Goal: Contribute content: Contribute content

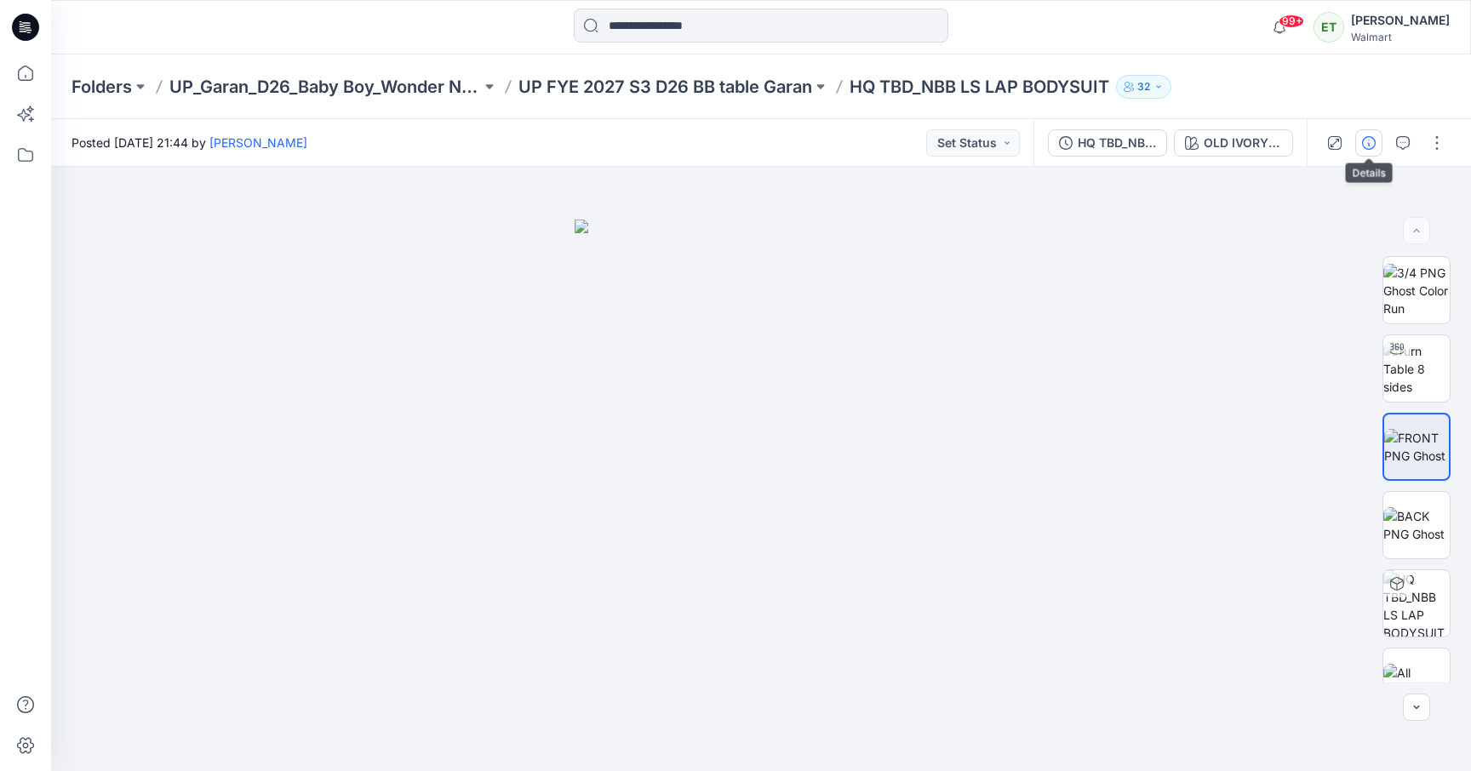
click at [1369, 139] on icon "button" at bounding box center [1369, 143] width 14 height 14
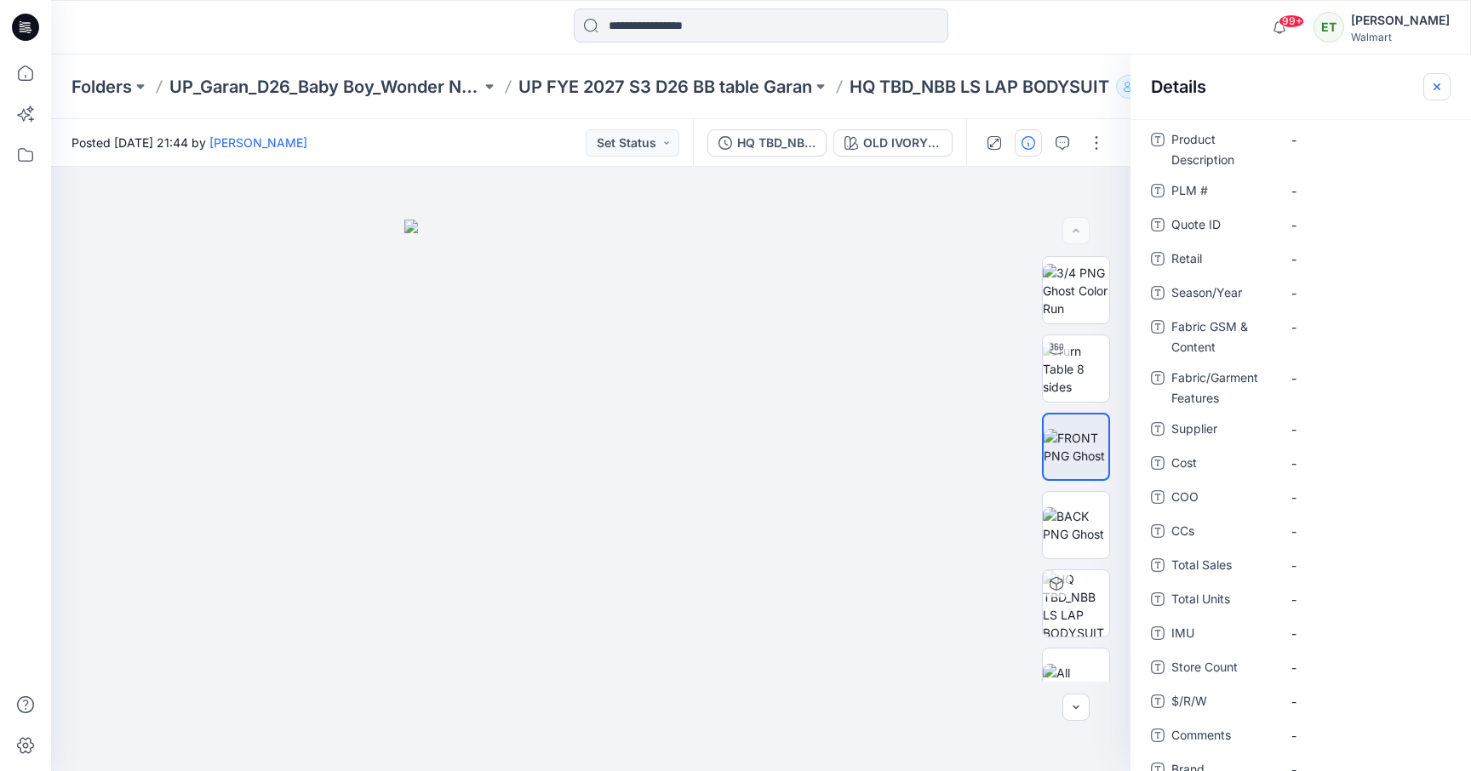
click at [1439, 80] on icon "button" at bounding box center [1437, 87] width 14 height 14
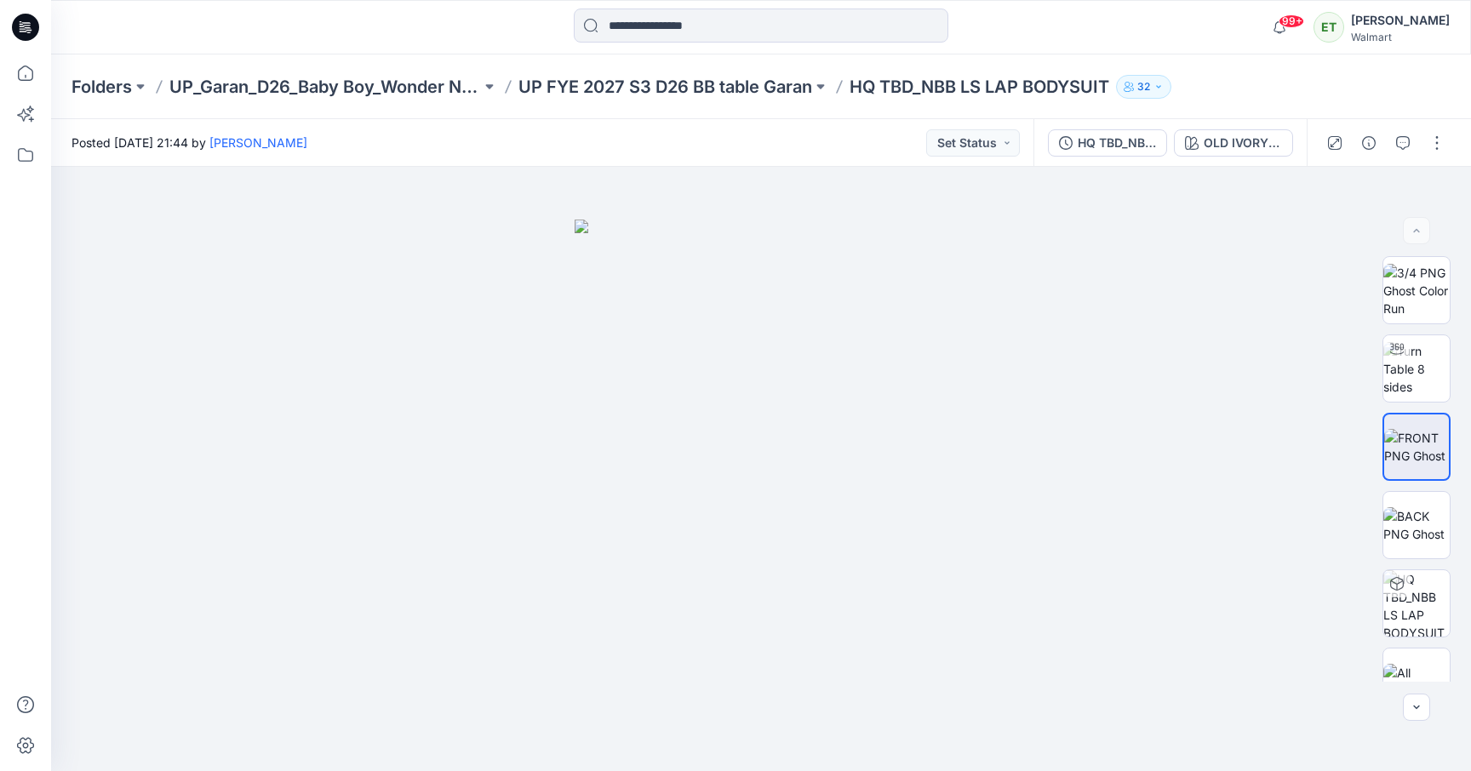
click at [943, 80] on p "HQ TBD_NBB LS LAP BODYSUIT" at bounding box center [979, 87] width 260 height 24
click at [1018, 85] on p "HQ TBD_NBB LS LAP BODYSUIT" at bounding box center [979, 87] width 260 height 24
click at [1437, 146] on button "button" at bounding box center [1436, 142] width 27 height 27
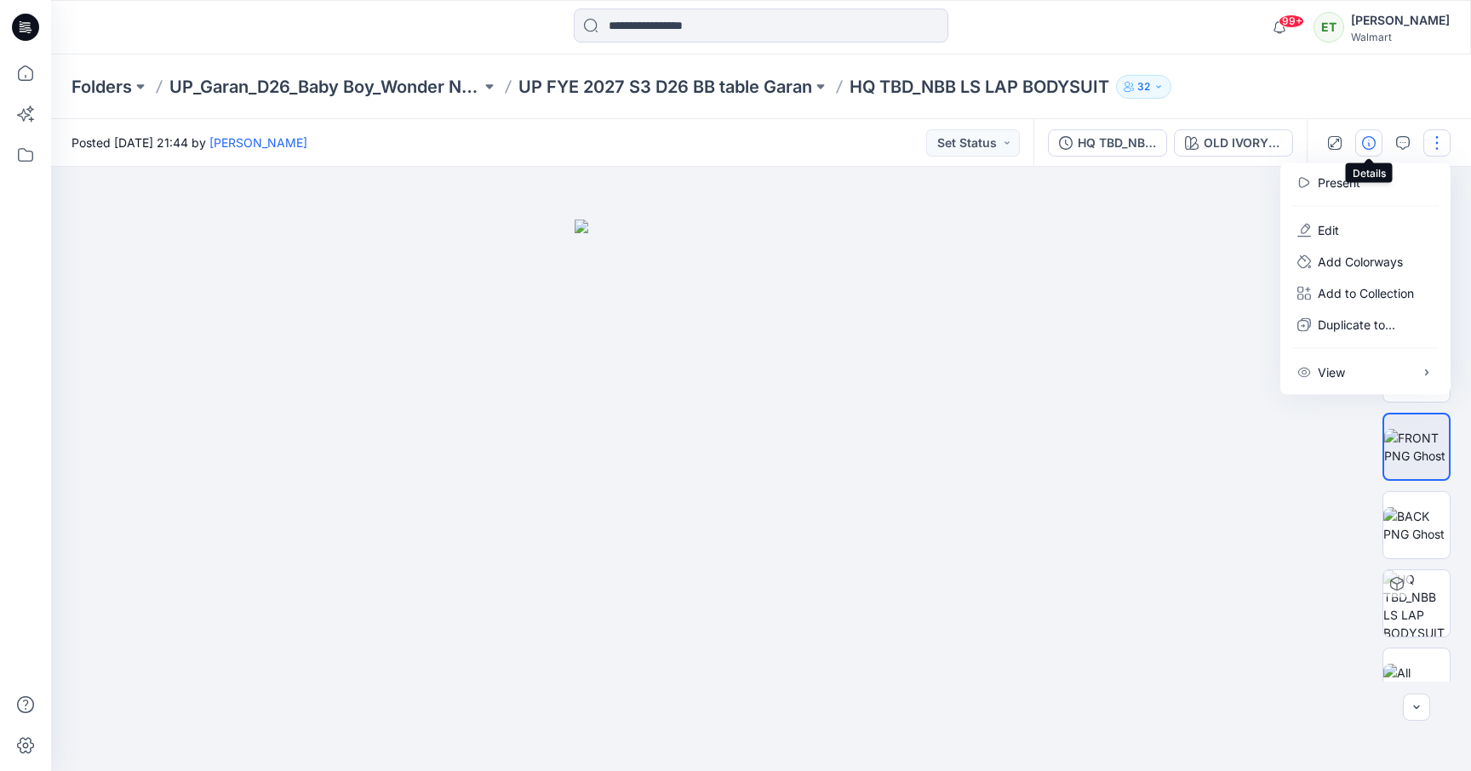
click at [1366, 140] on icon "button" at bounding box center [1369, 143] width 14 height 14
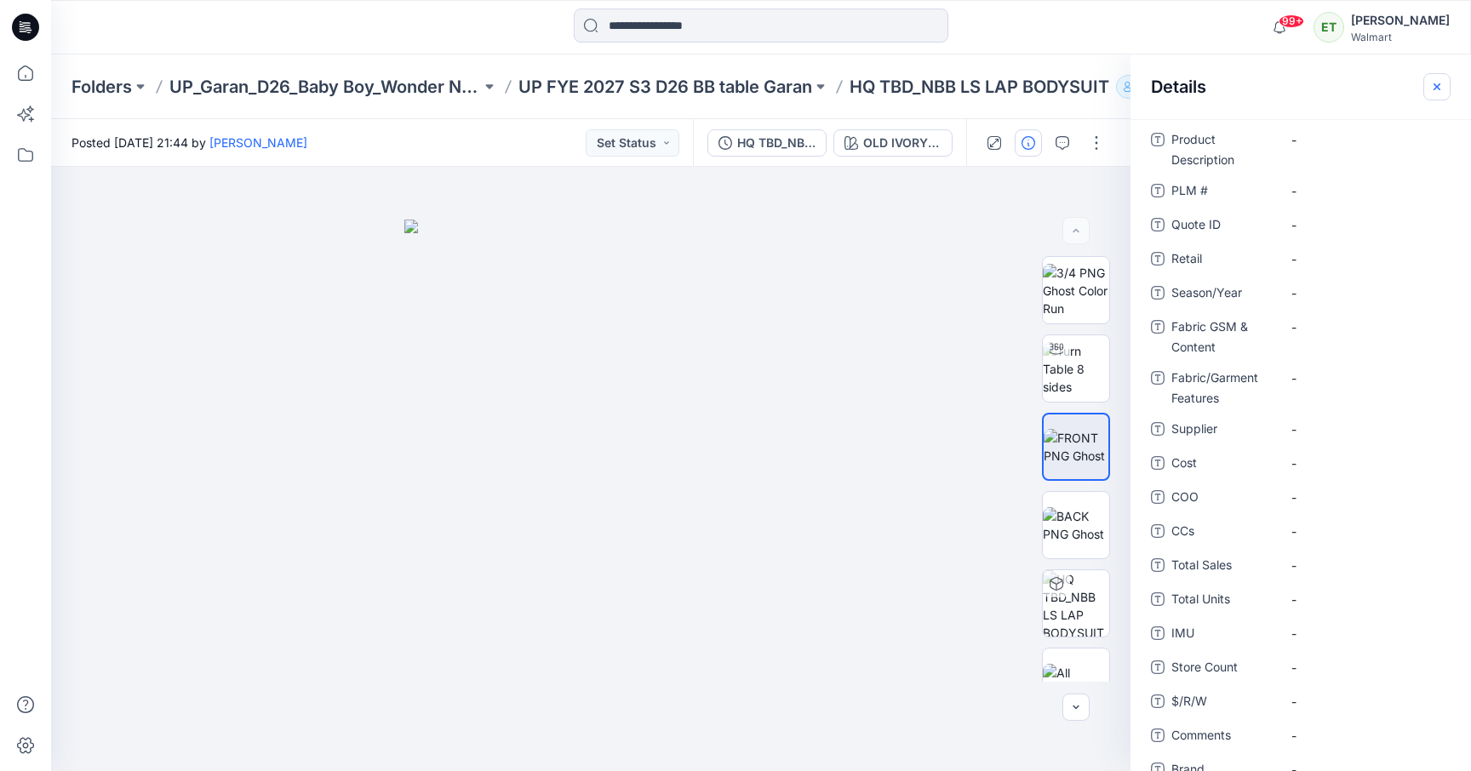
click at [1440, 80] on icon "button" at bounding box center [1437, 87] width 14 height 14
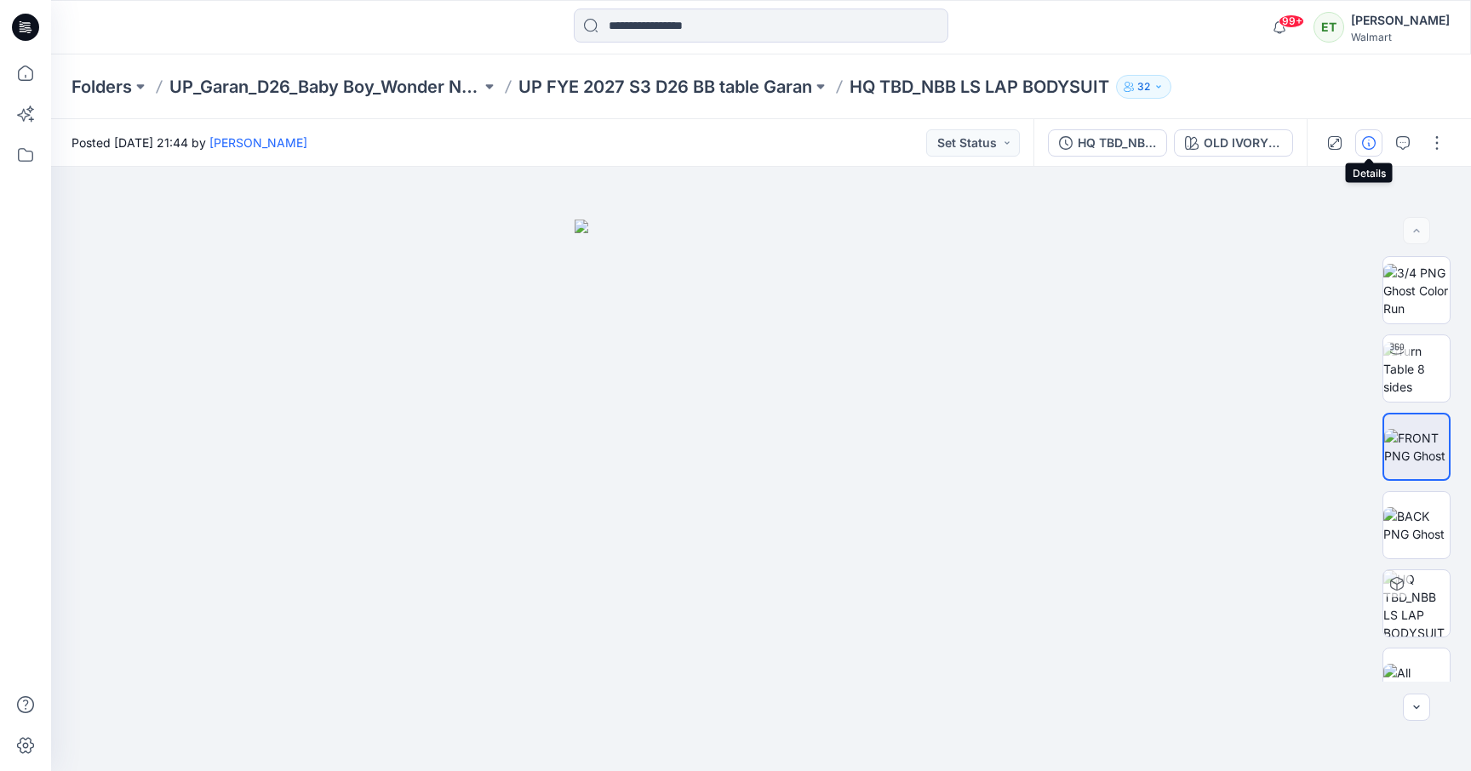
click at [1359, 141] on button "button" at bounding box center [1368, 142] width 27 height 27
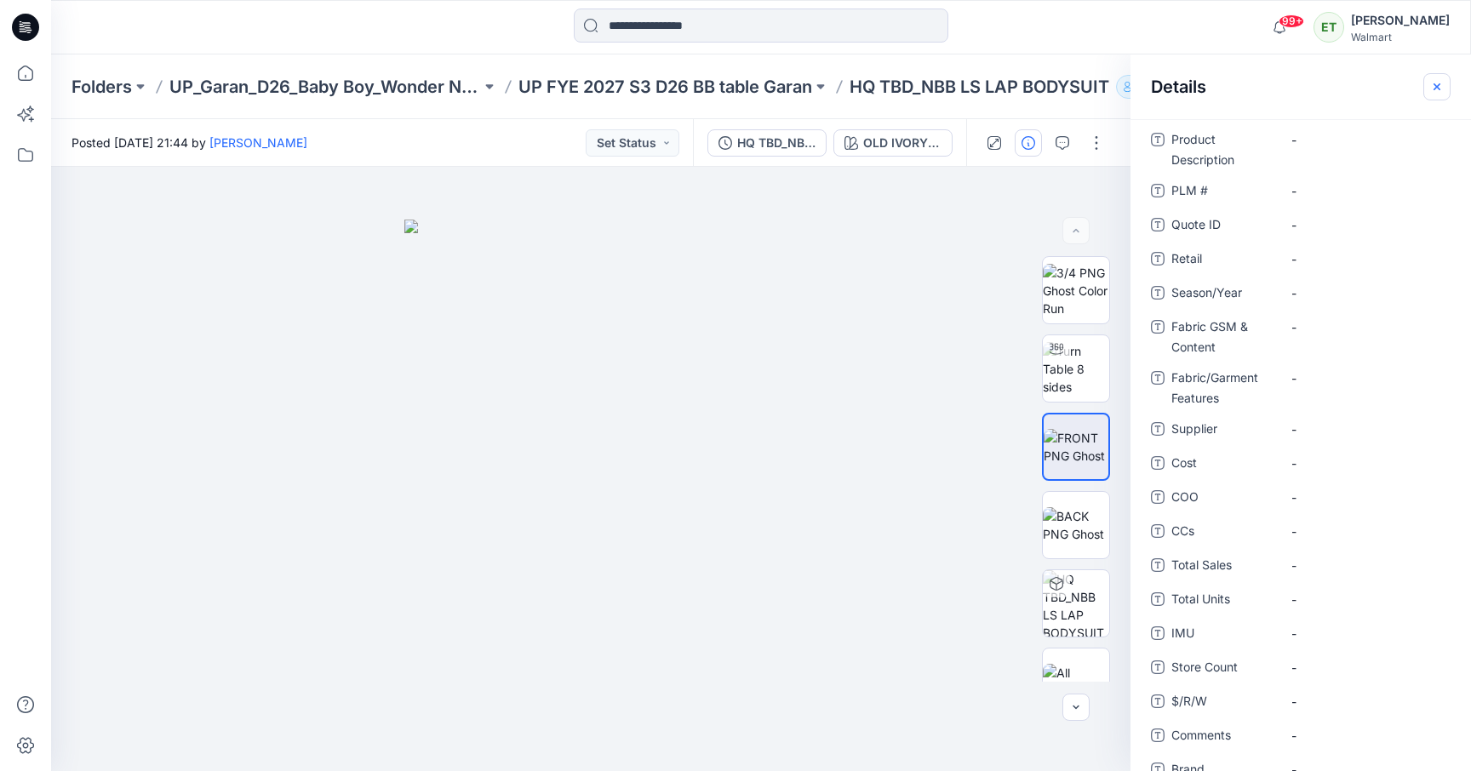
click at [1440, 82] on icon "button" at bounding box center [1437, 87] width 14 height 14
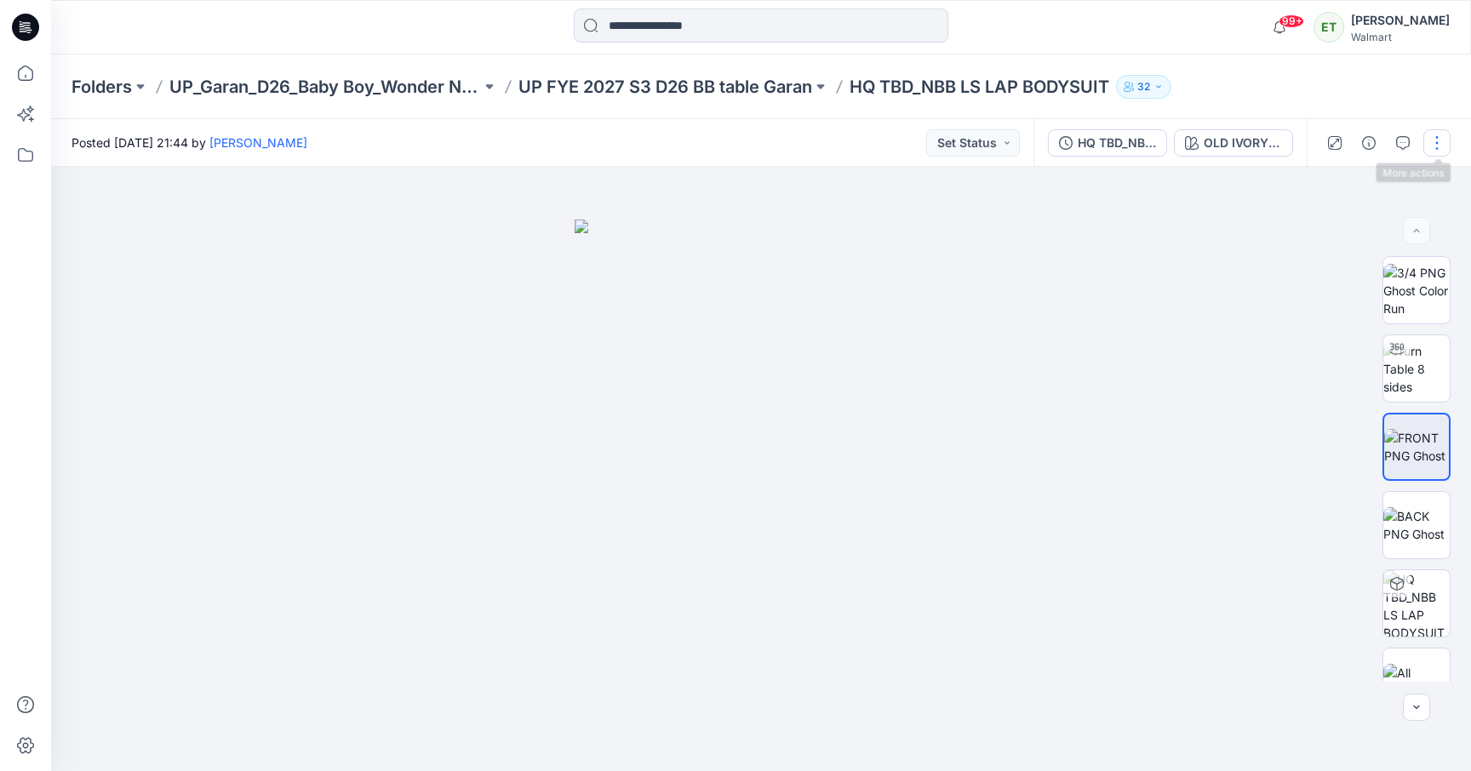
click at [1426, 146] on button "button" at bounding box center [1436, 142] width 27 height 27
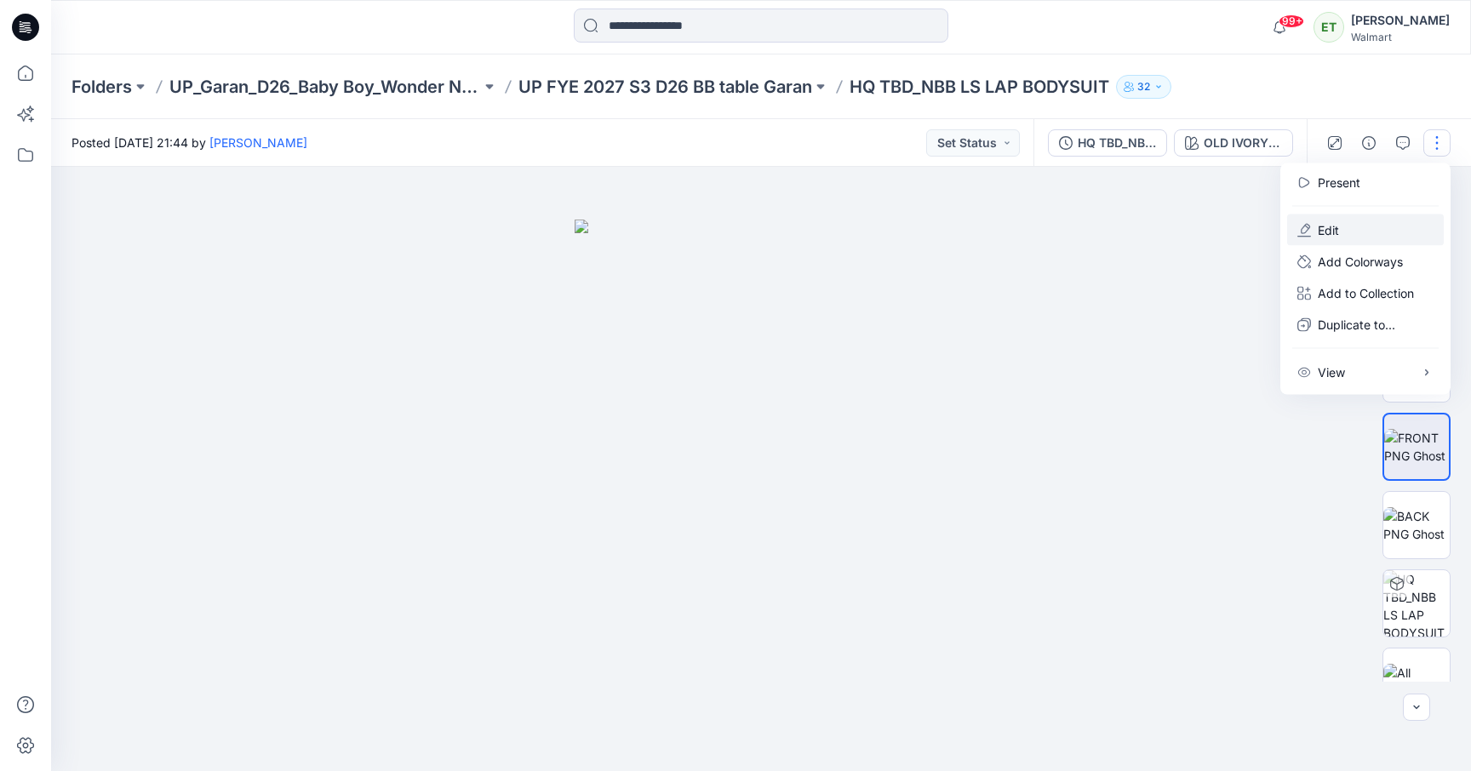
click at [1328, 223] on p "Edit" at bounding box center [1327, 230] width 21 height 18
click at [1334, 234] on p "Edit" at bounding box center [1327, 230] width 21 height 18
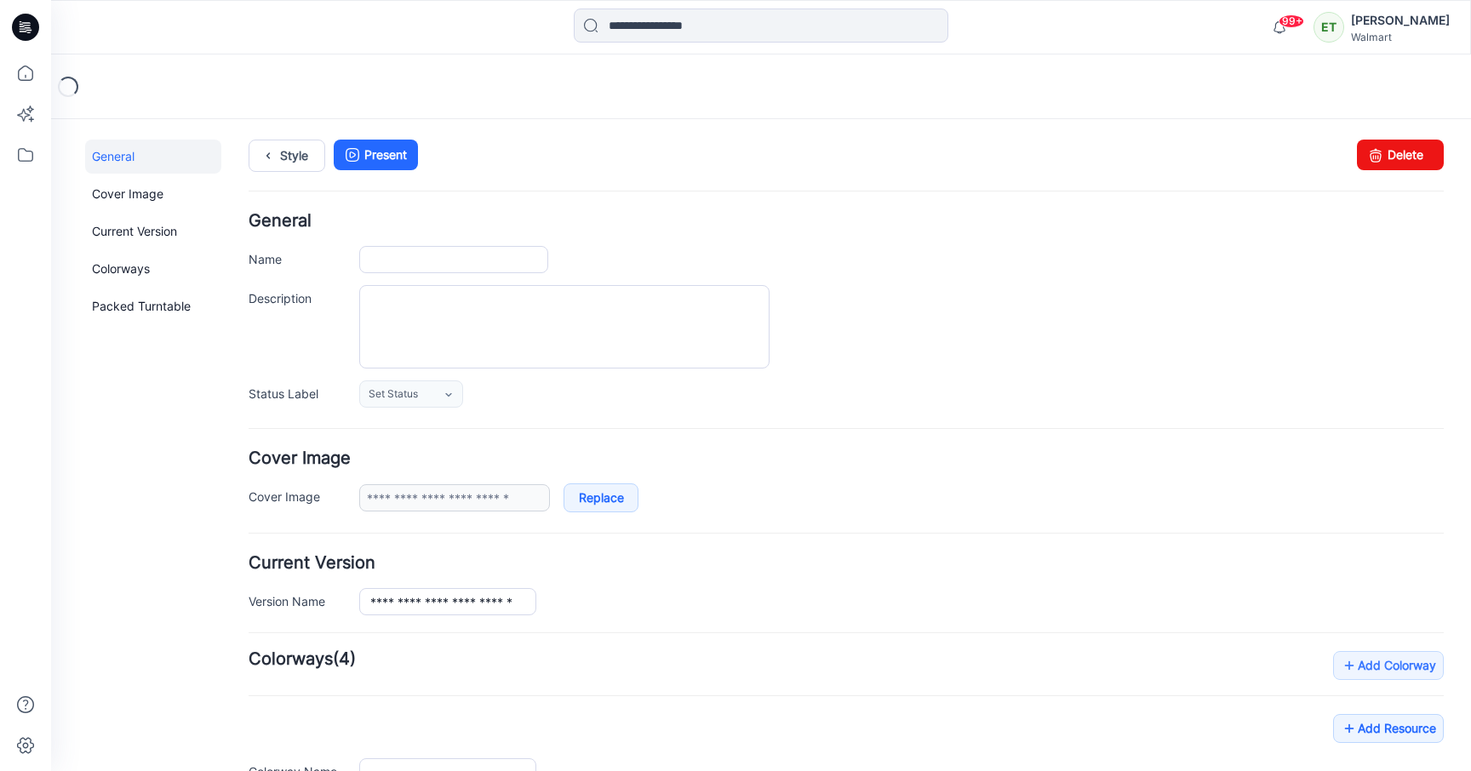
type input "**********"
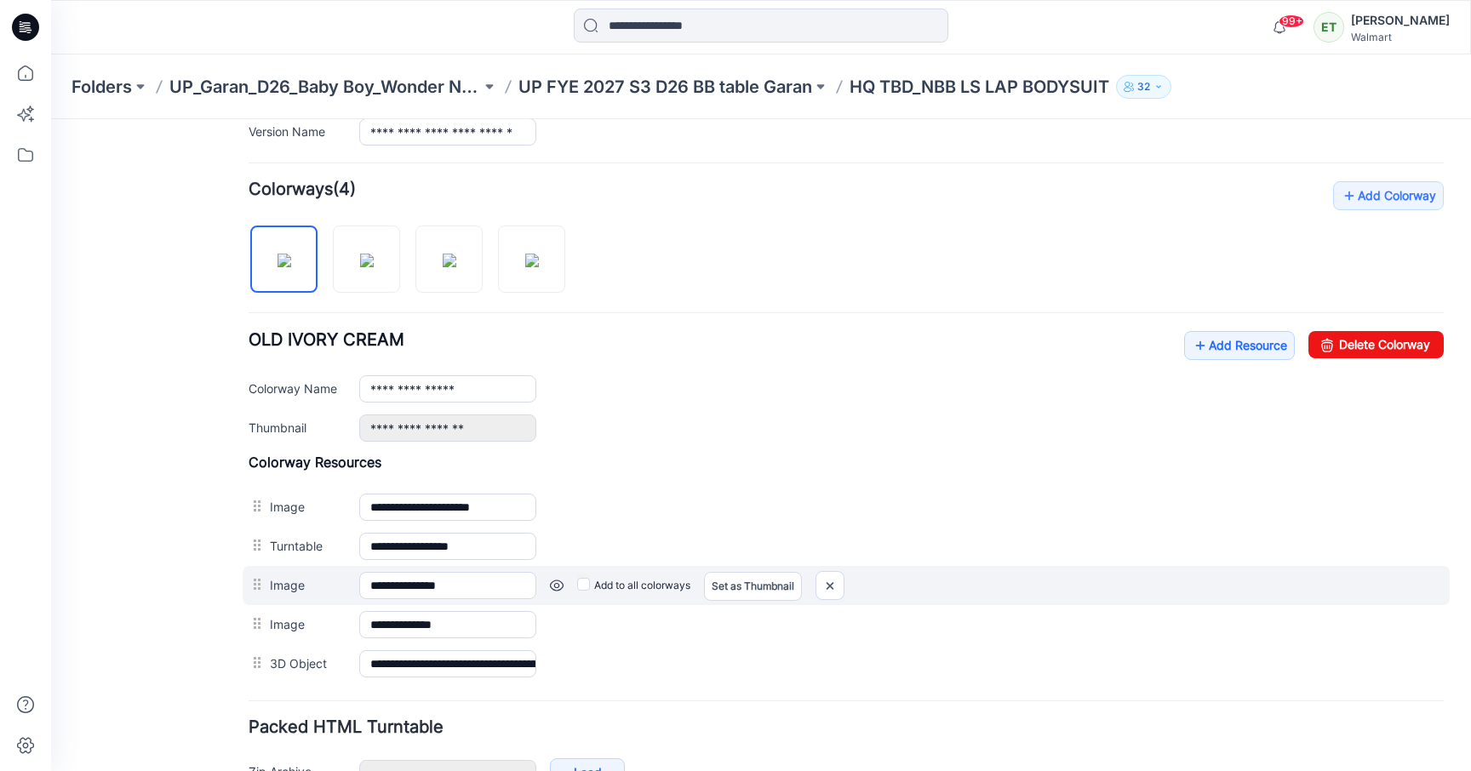
scroll to position [578, 0]
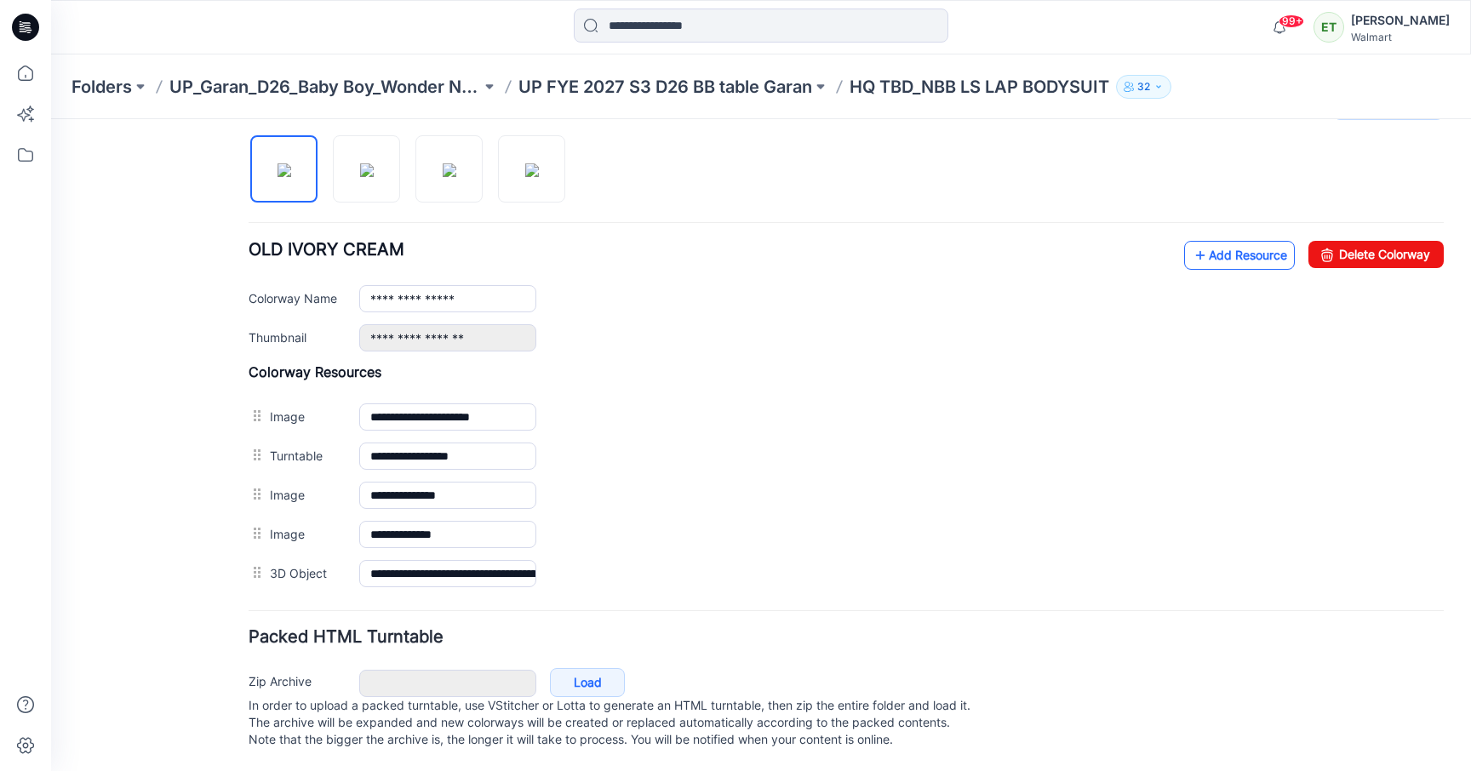
click at [1213, 245] on link "Add Resource" at bounding box center [1239, 255] width 111 height 29
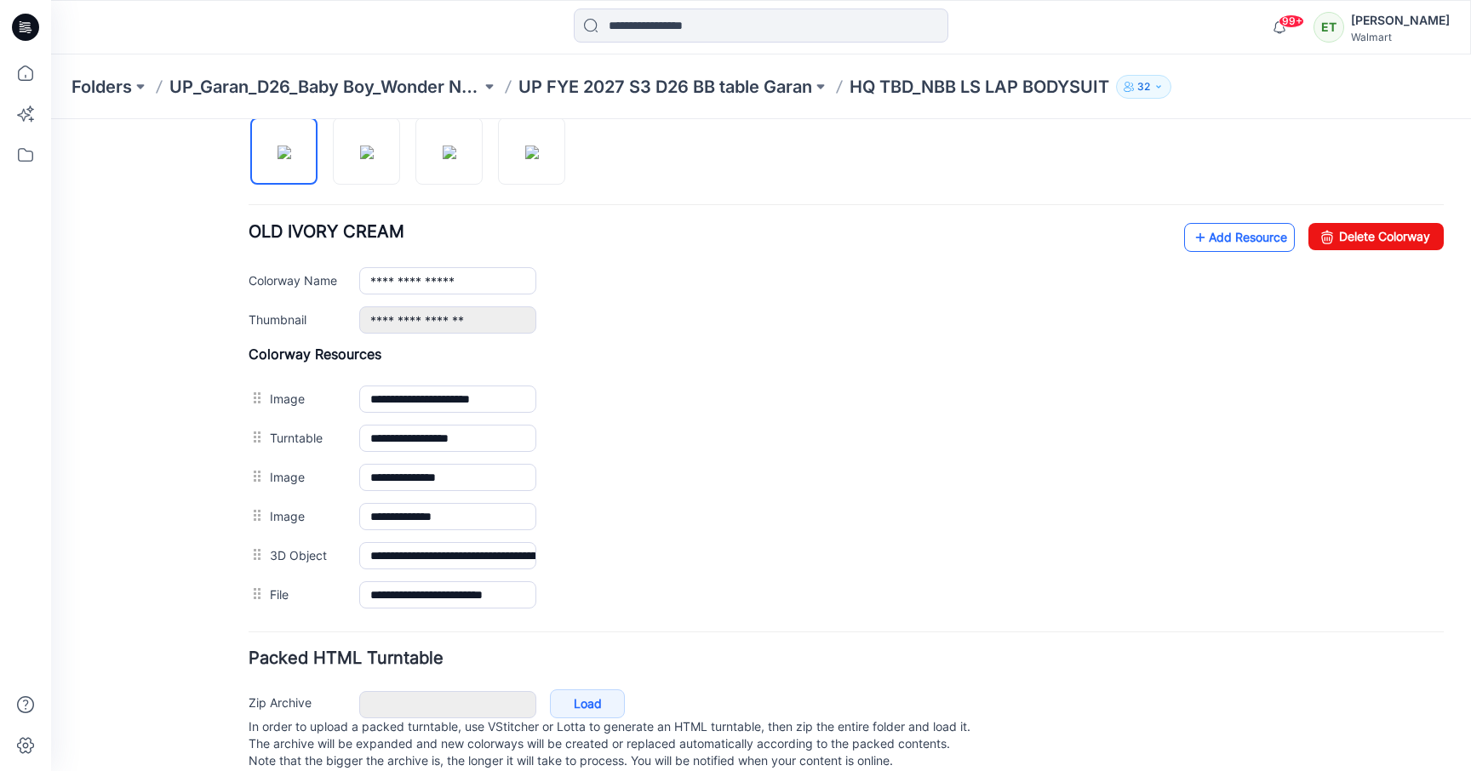
click at [1246, 231] on link "Add Resource" at bounding box center [1239, 237] width 111 height 29
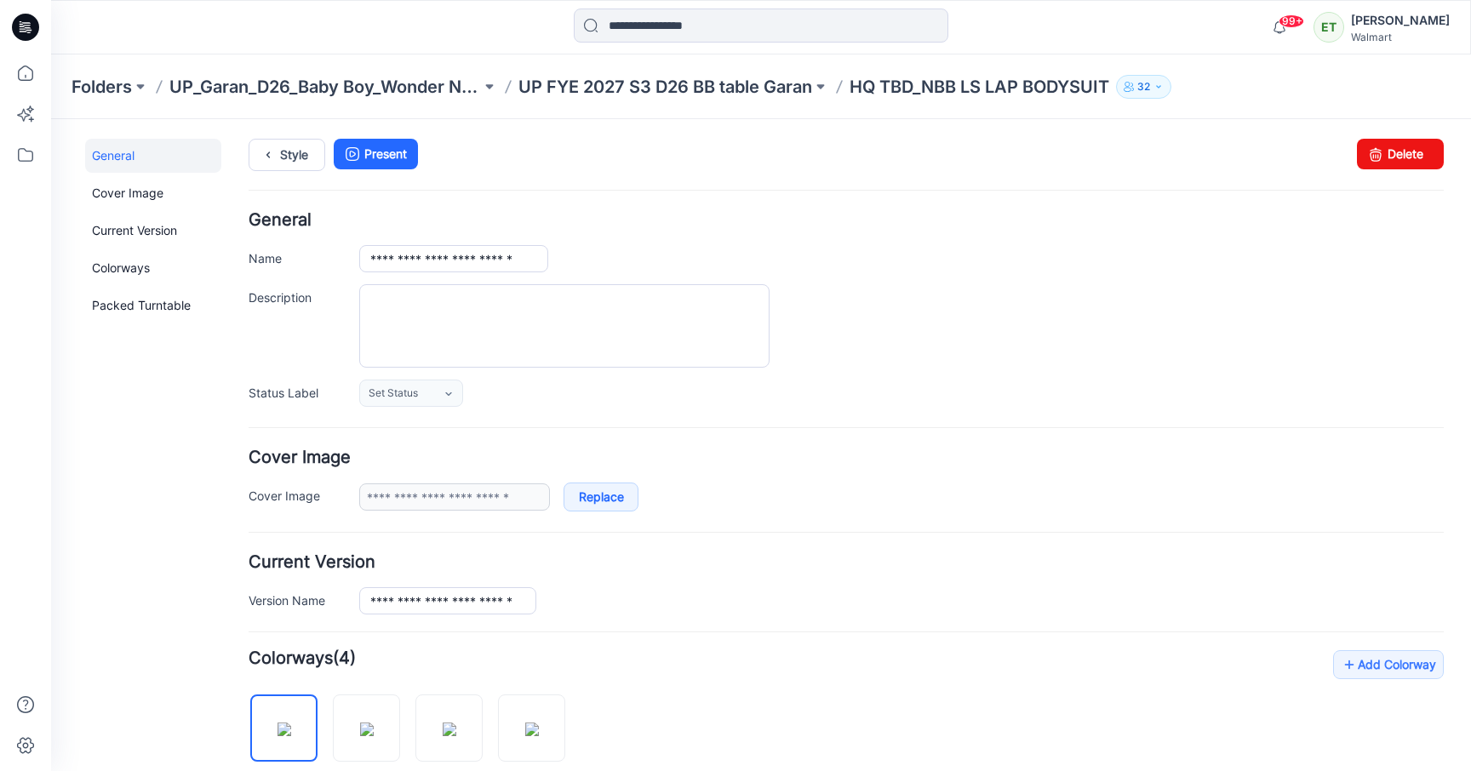
scroll to position [0, 0]
click at [698, 86] on p "UP FYE 2027 S3 D26 BB table Garan" at bounding box center [665, 87] width 294 height 24
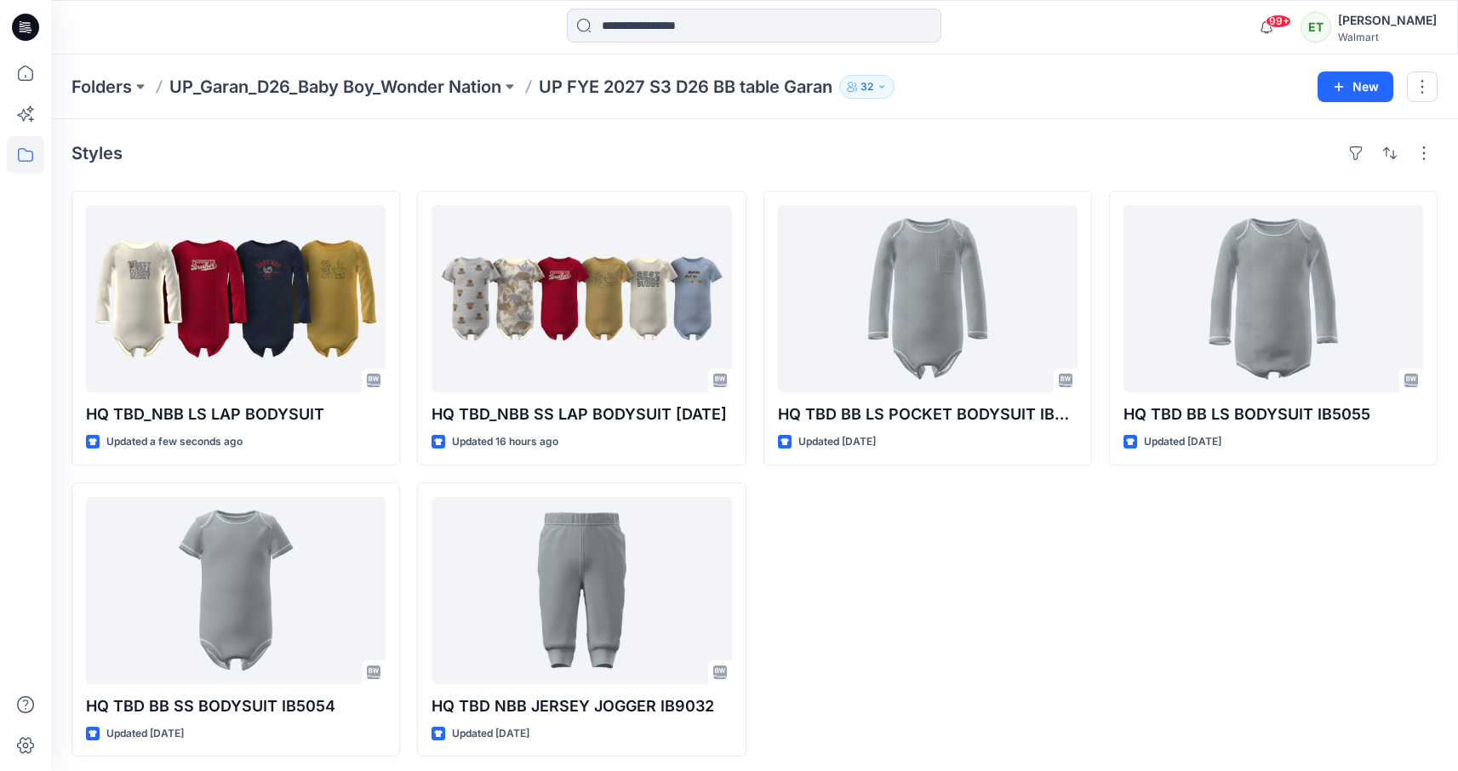
click at [879, 580] on div "HQ TBD BB LS POCKET BODYSUIT IB5059 Updated 13 days ago" at bounding box center [927, 474] width 329 height 566
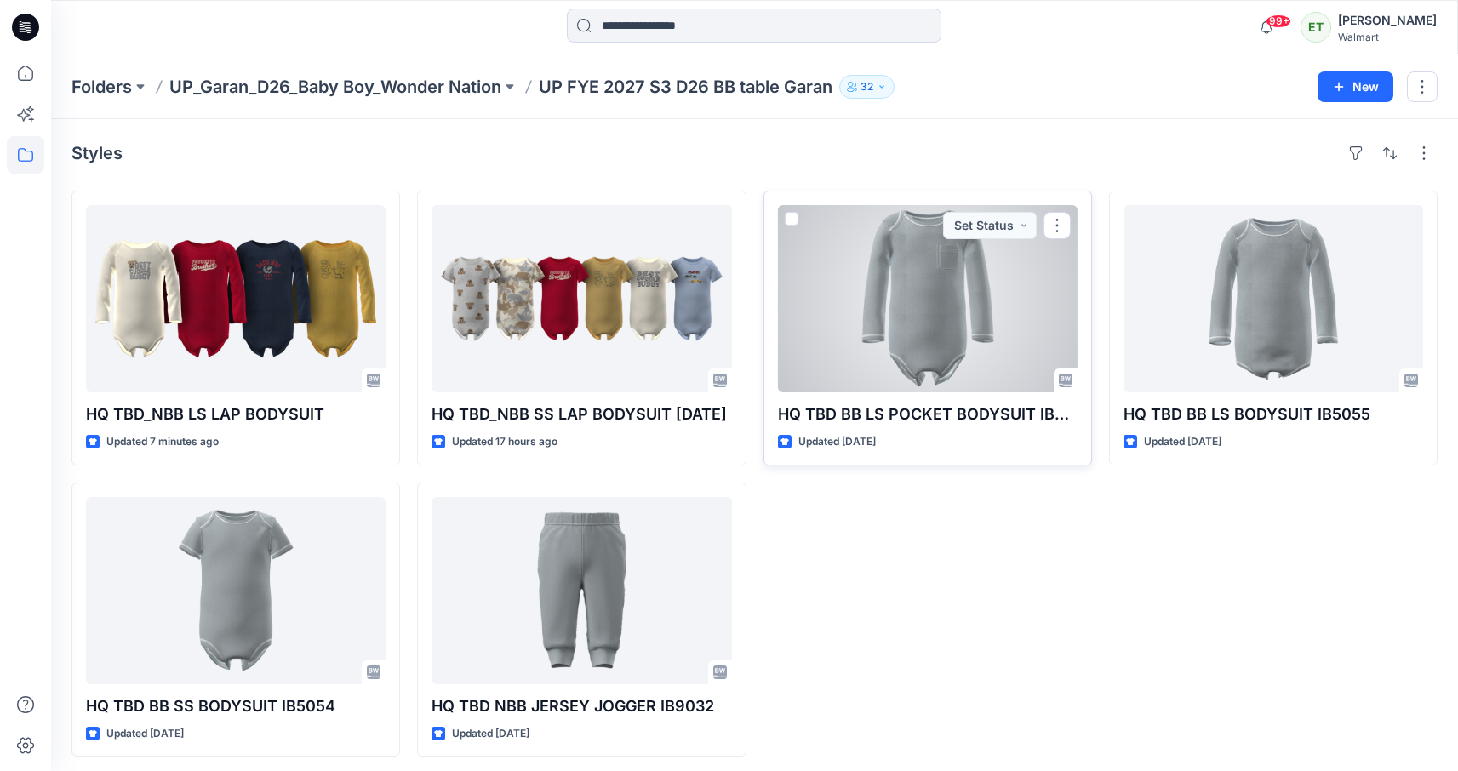
click at [958, 363] on div at bounding box center [928, 298] width 300 height 187
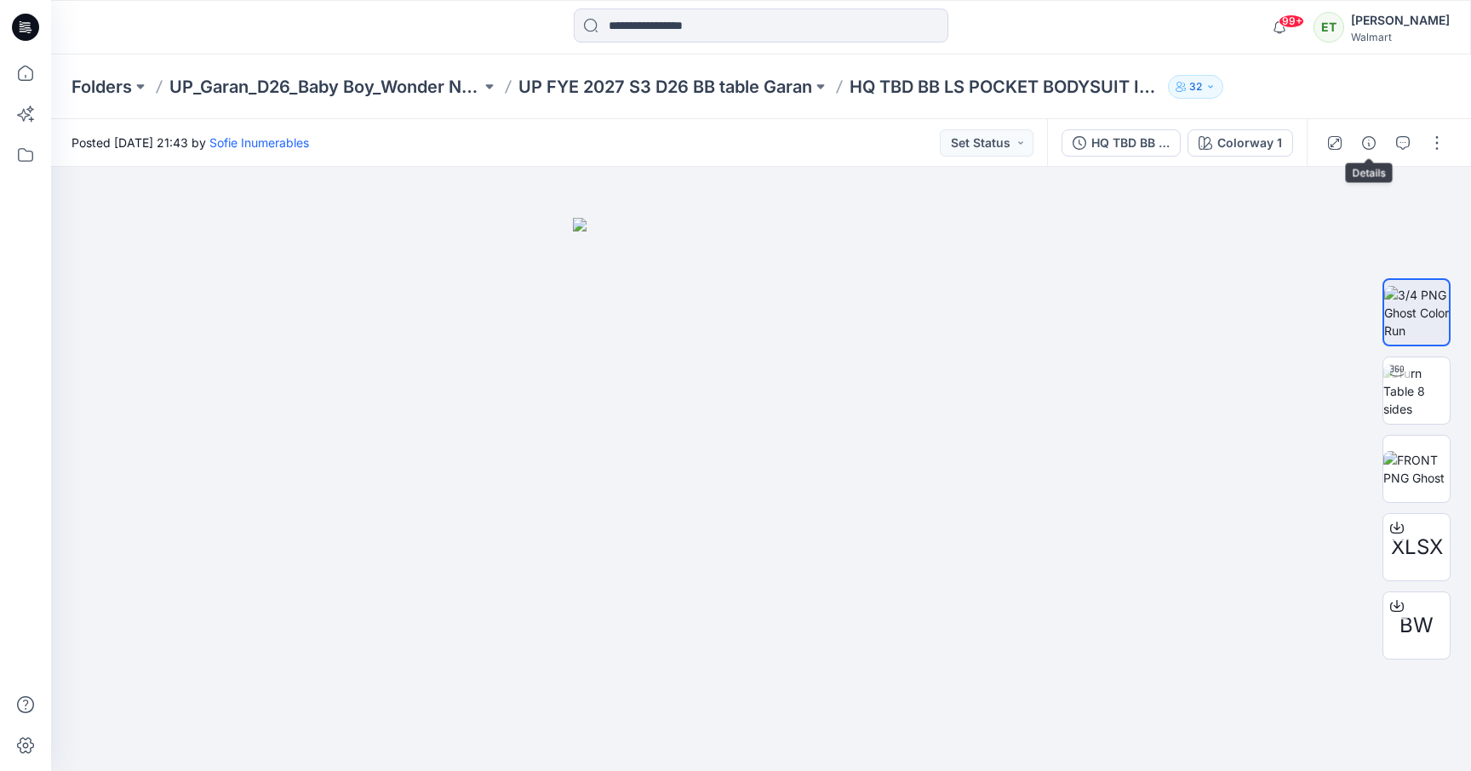
click at [1368, 157] on div at bounding box center [1384, 143] width 157 height 48
click at [1365, 139] on icon "button" at bounding box center [1369, 143] width 14 height 14
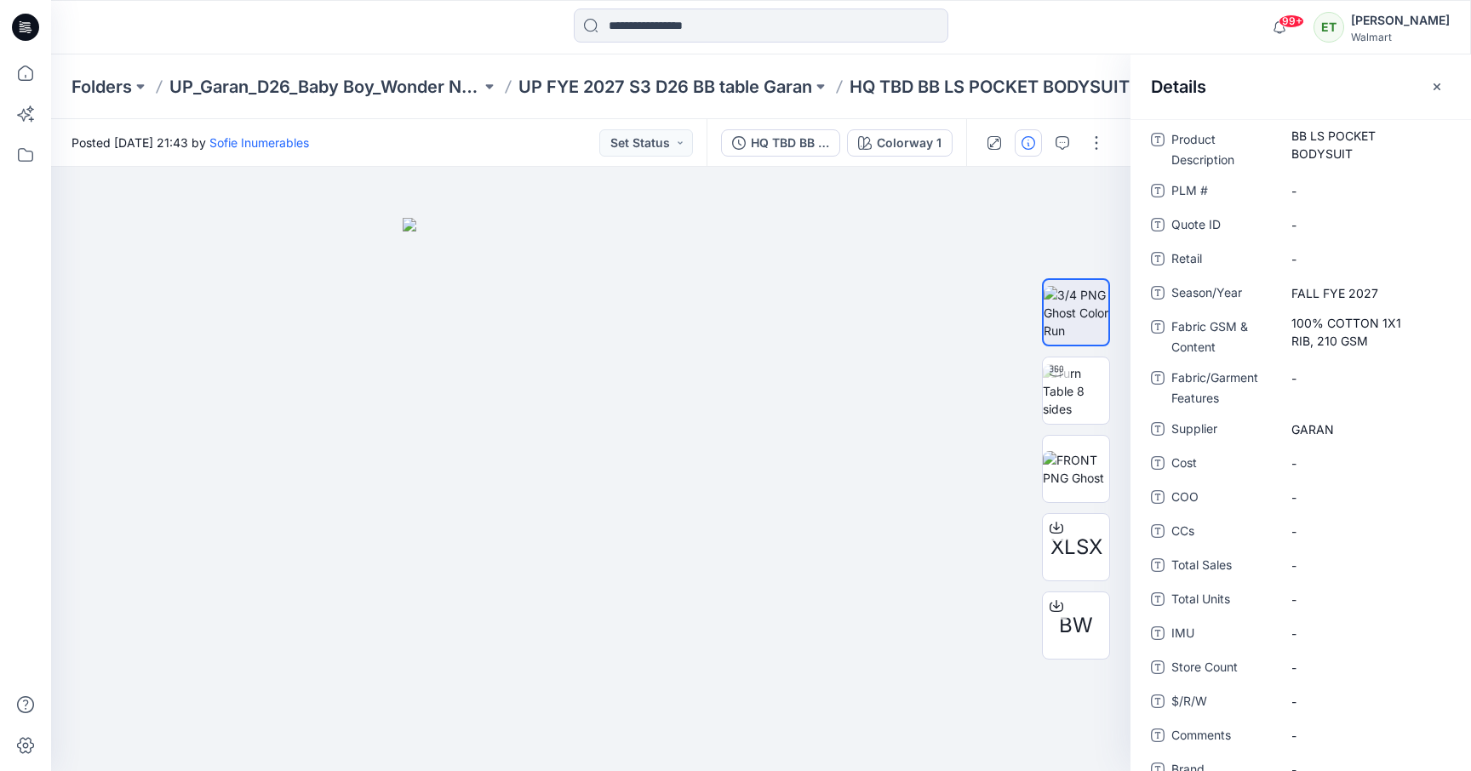
click at [1438, 101] on div "Details" at bounding box center [1300, 86] width 340 height 64
click at [1438, 89] on icon "button" at bounding box center [1437, 87] width 14 height 14
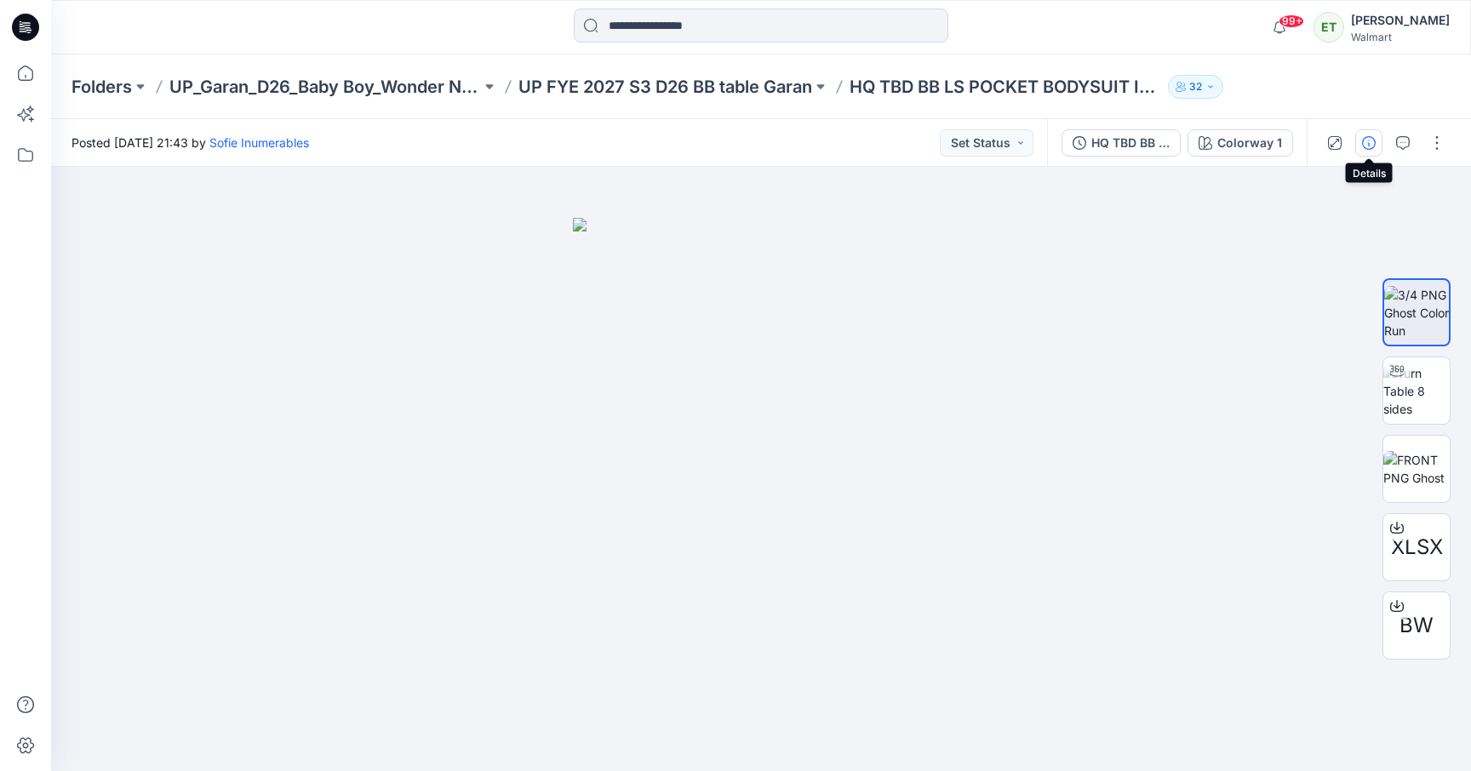
click at [1378, 144] on button "button" at bounding box center [1368, 142] width 27 height 27
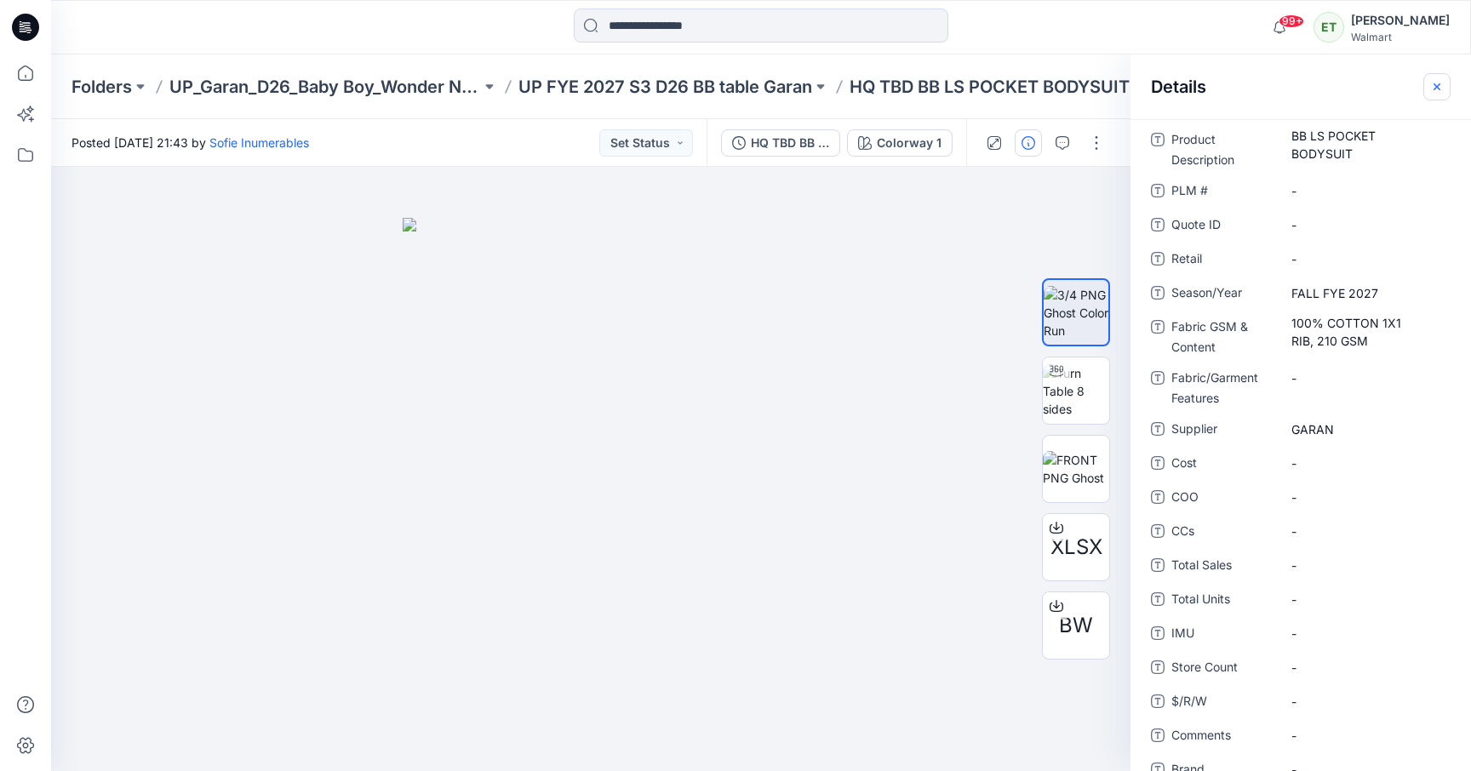
click at [1431, 83] on icon "button" at bounding box center [1437, 87] width 14 height 14
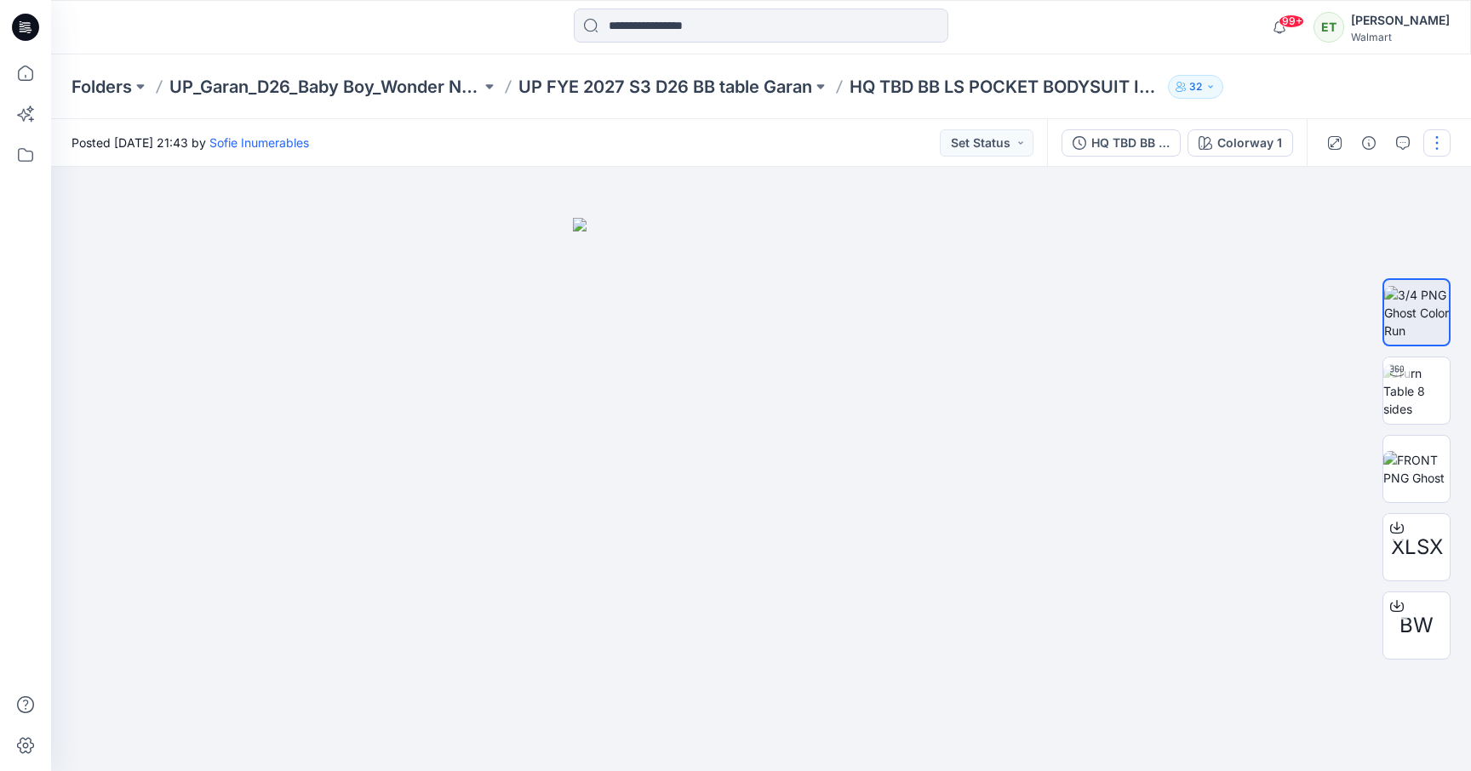
click at [1443, 145] on button "button" at bounding box center [1436, 142] width 27 height 27
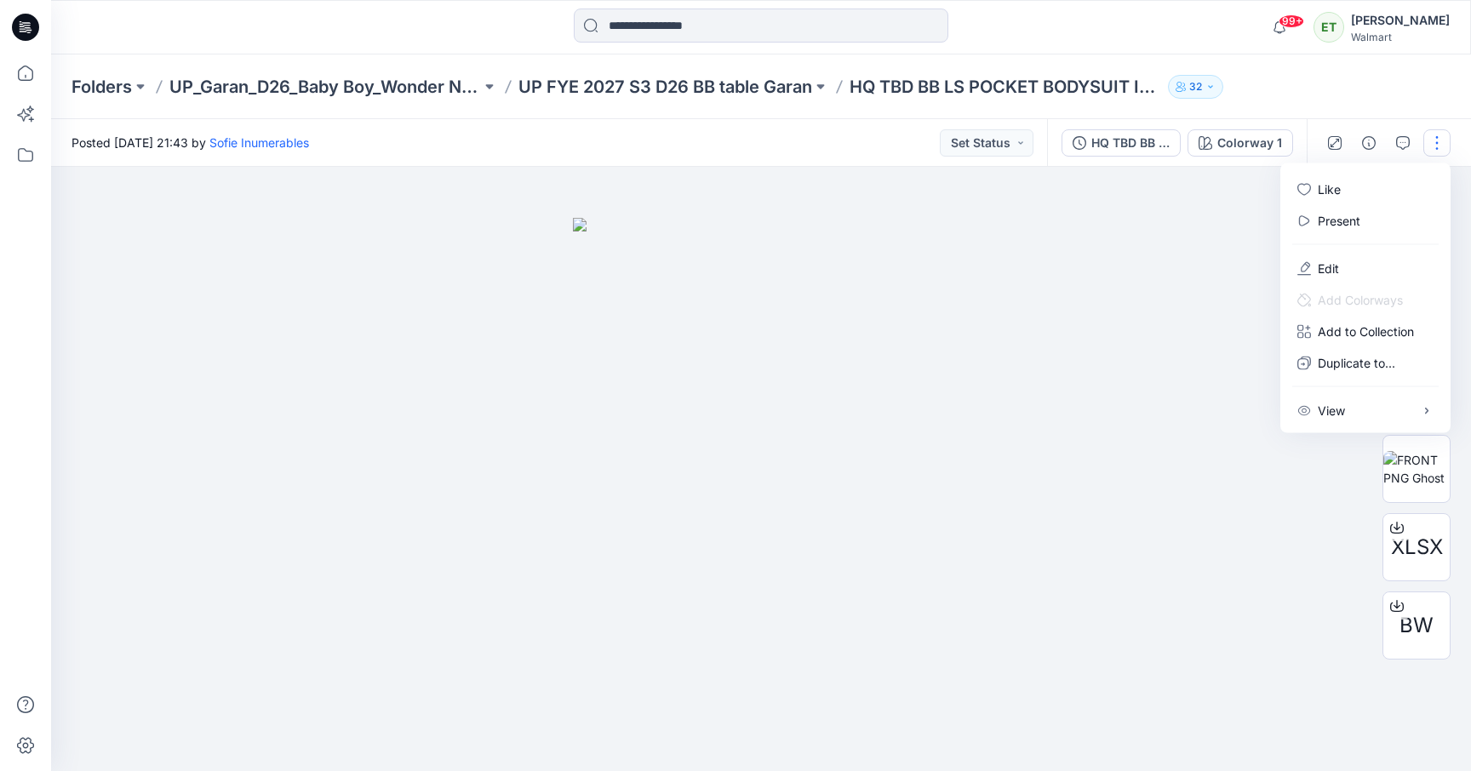
click at [1309, 59] on div "Folders UP_Garan_D26_Baby Boy_Wonder Nation UP FYE 2027 S3 D26 BB table Garan H…" at bounding box center [761, 86] width 1420 height 65
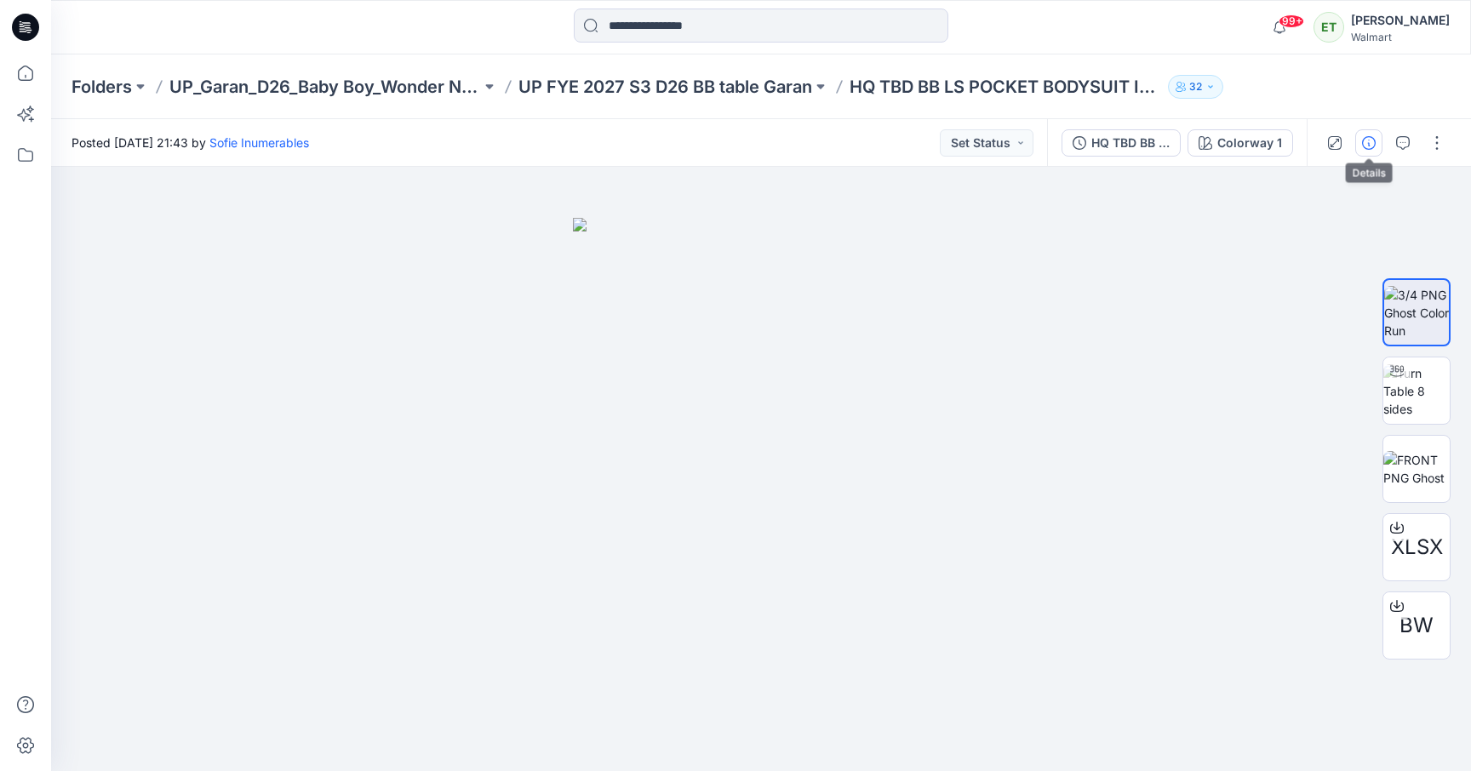
click at [1377, 142] on button "button" at bounding box center [1368, 142] width 27 height 27
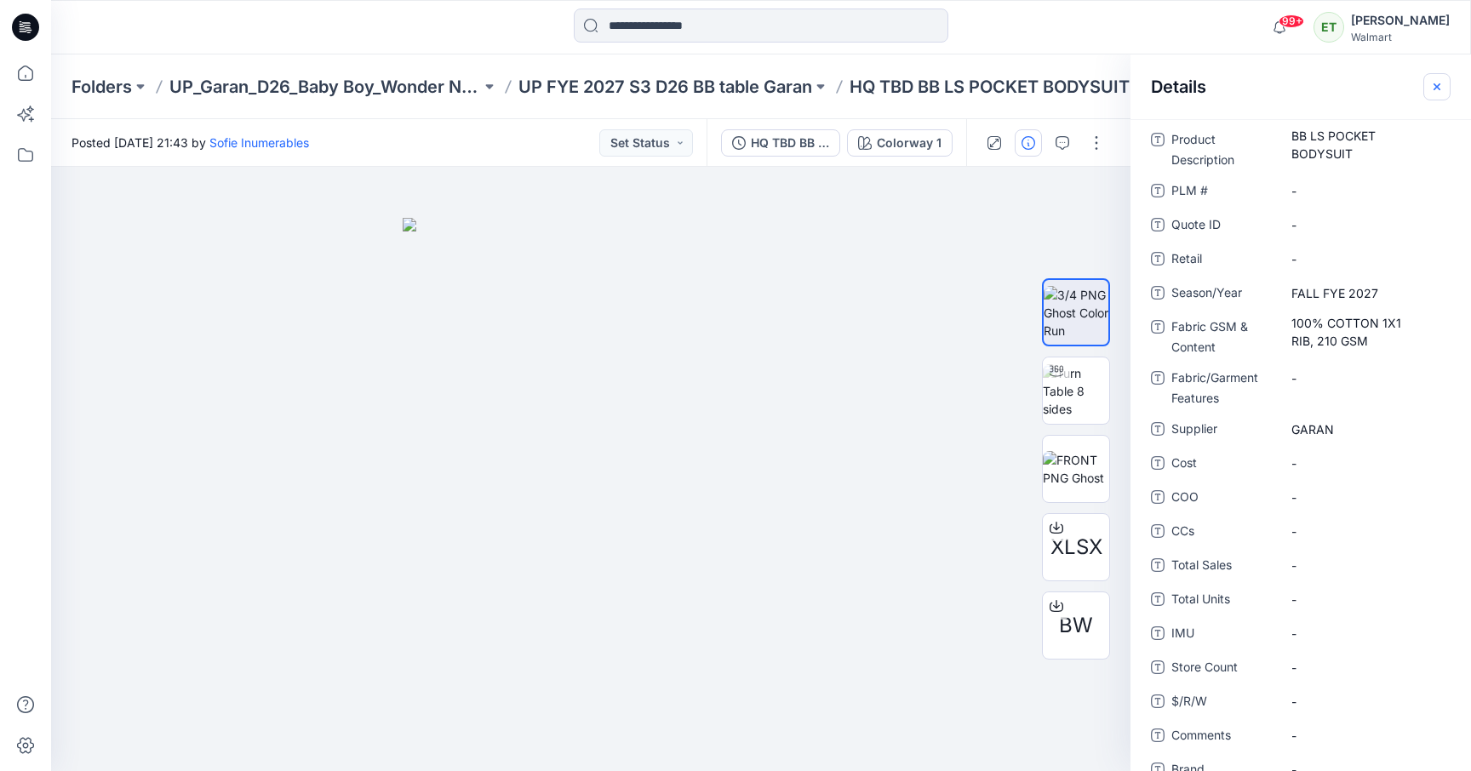
click at [1433, 87] on icon "button" at bounding box center [1437, 87] width 14 height 14
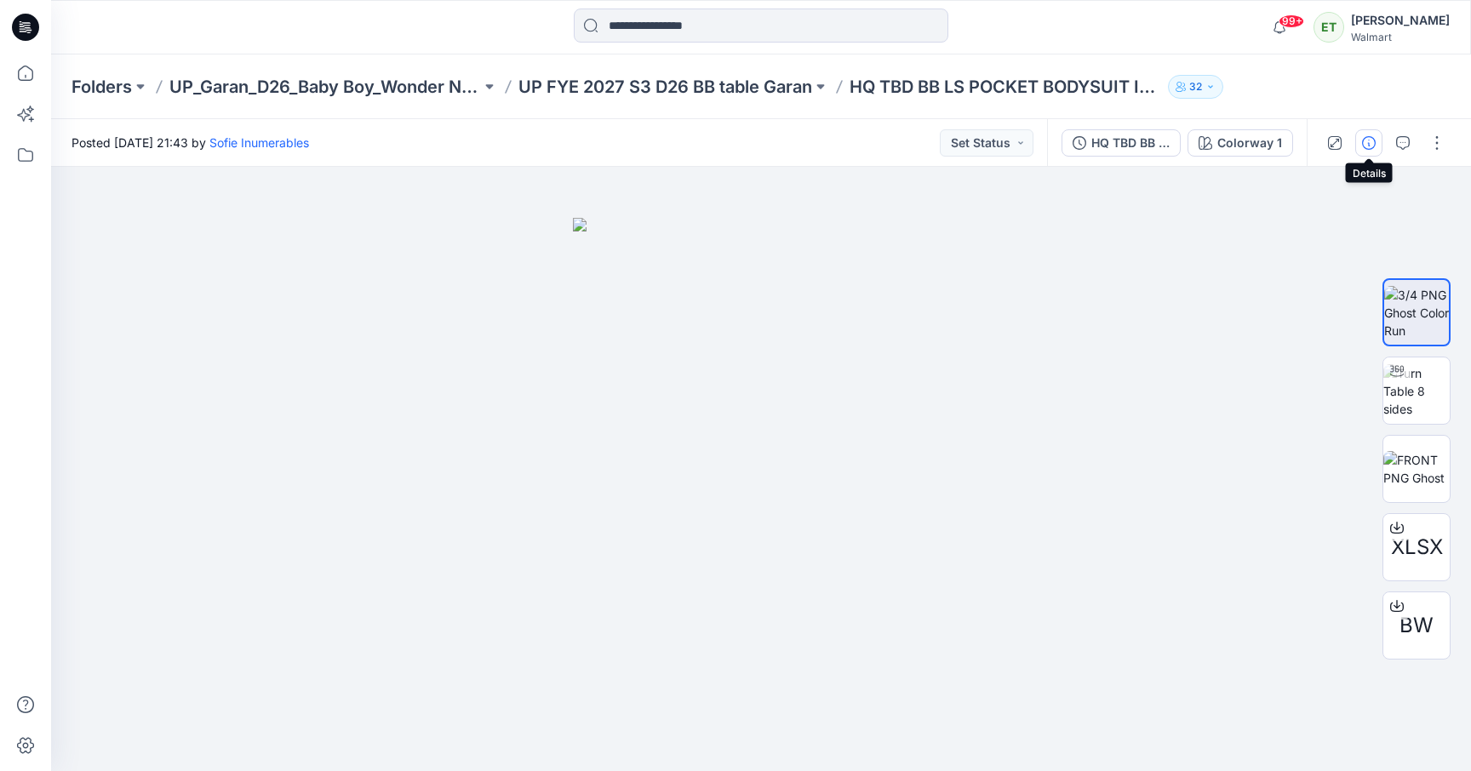
click at [1370, 140] on icon "button" at bounding box center [1369, 143] width 14 height 14
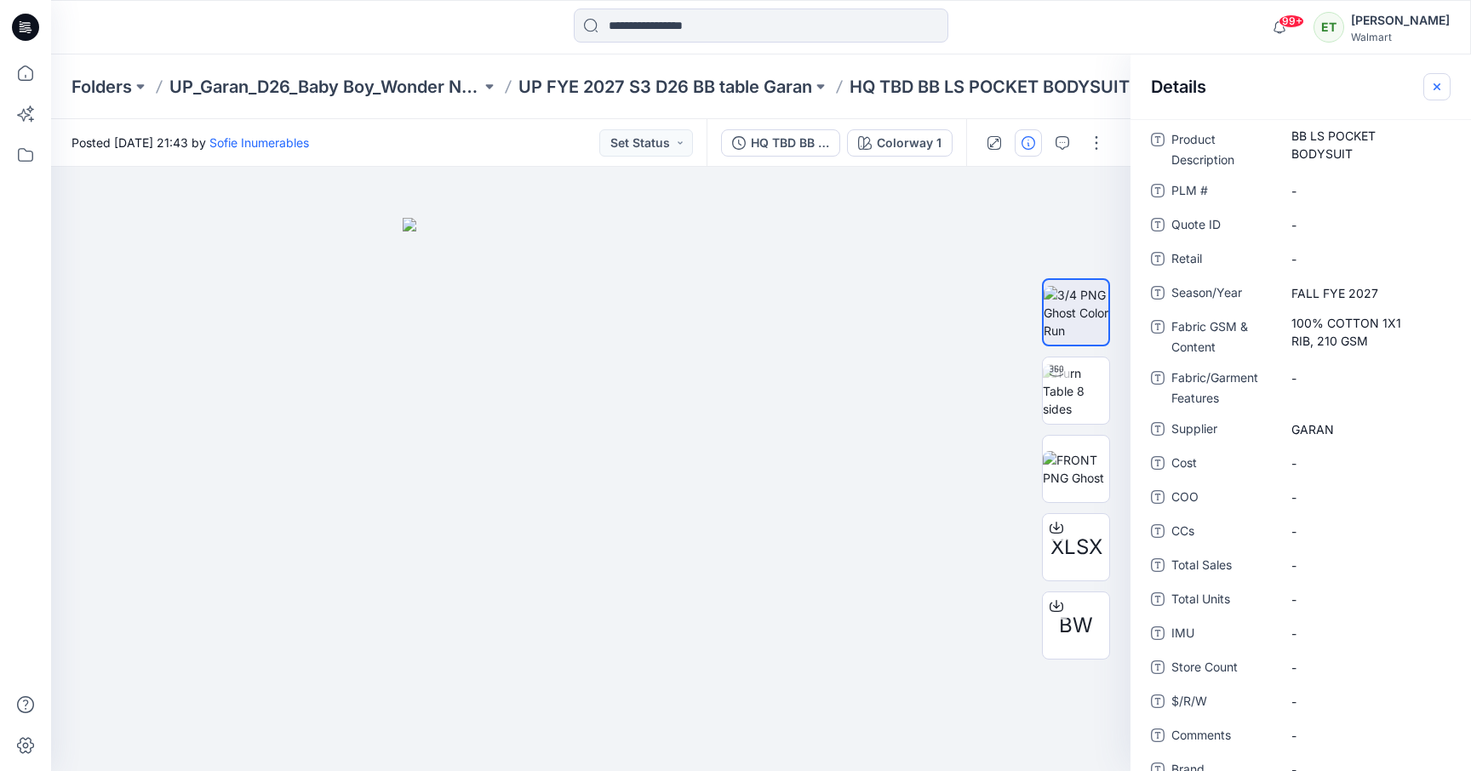
click at [1430, 86] on icon "button" at bounding box center [1437, 87] width 14 height 14
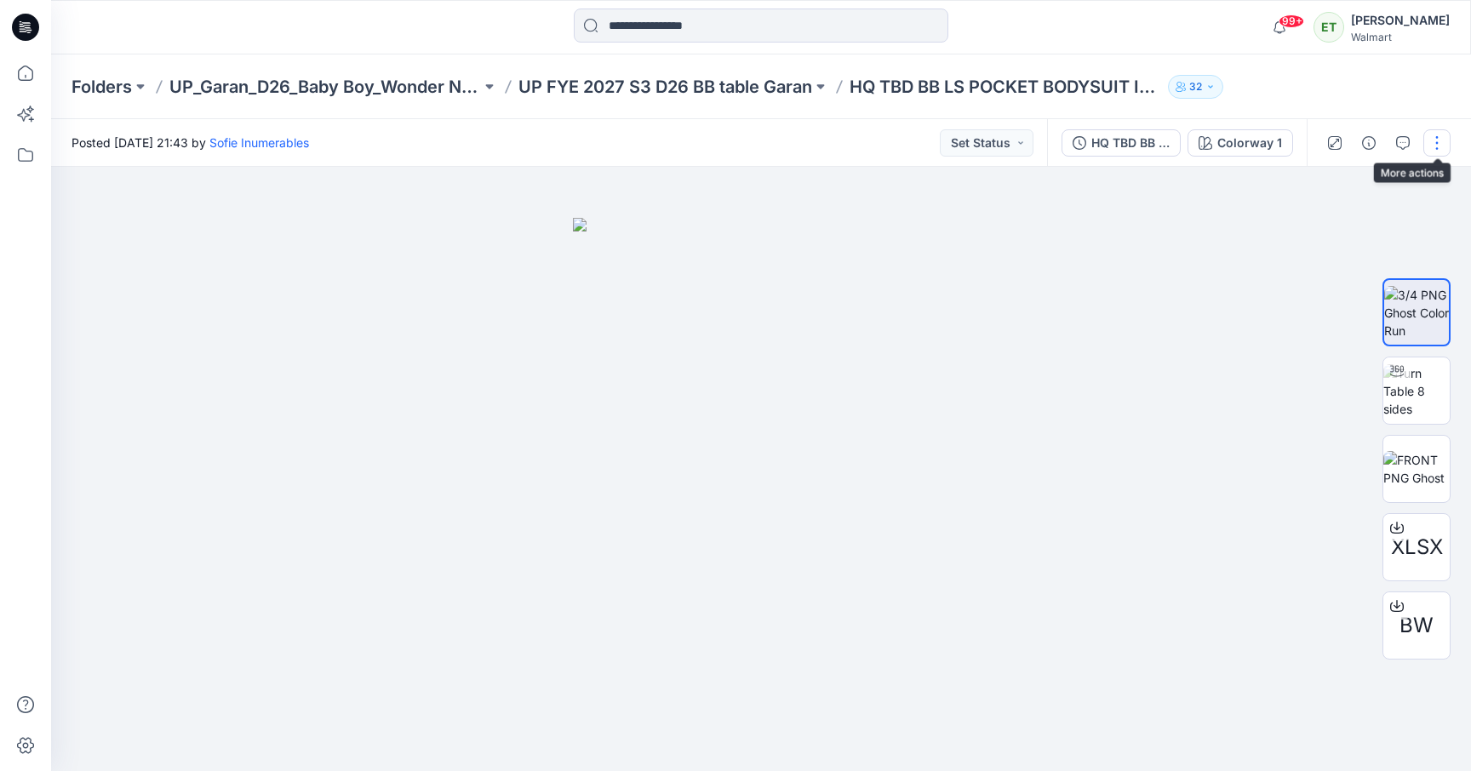
click at [1436, 133] on button "button" at bounding box center [1436, 142] width 27 height 27
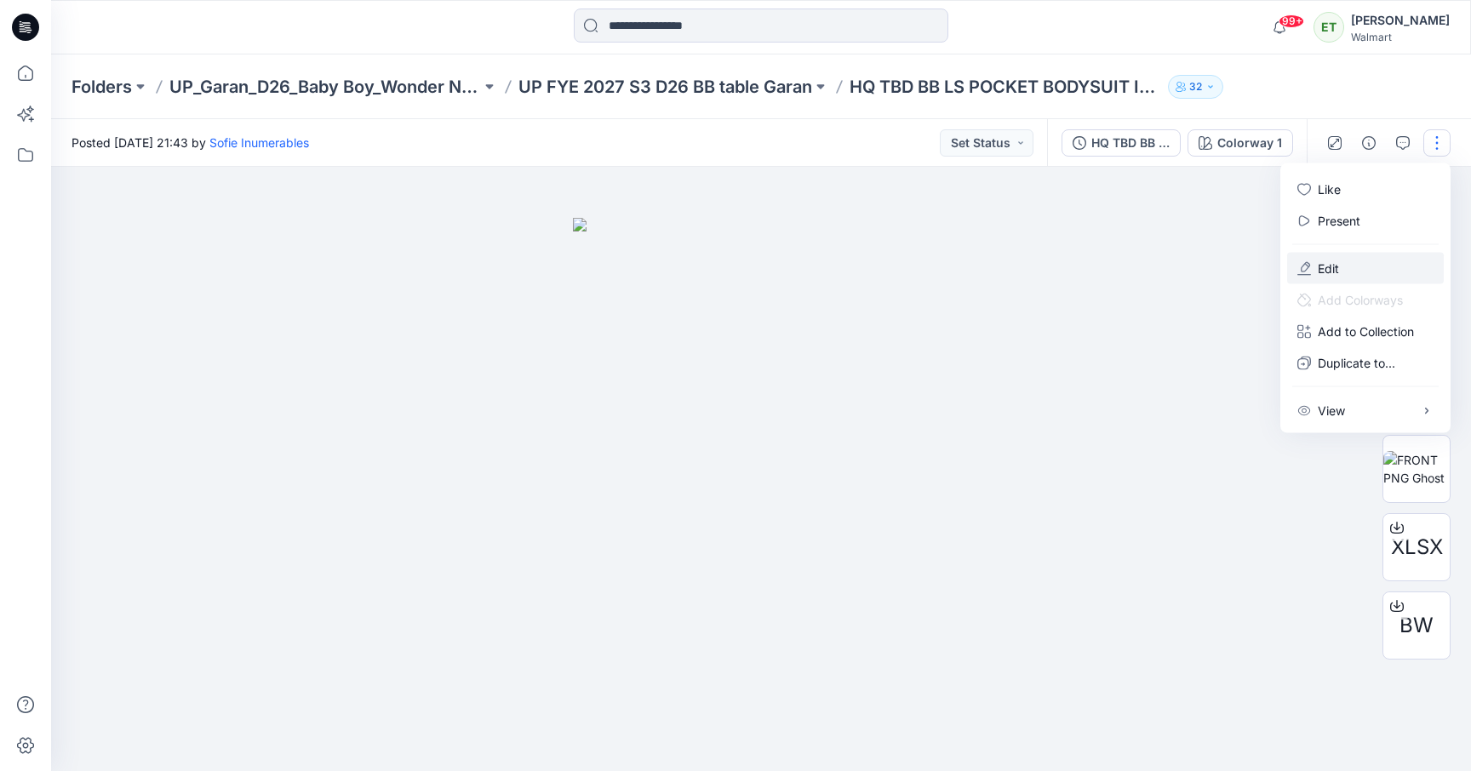
click at [1356, 257] on button "Edit" at bounding box center [1365, 268] width 157 height 31
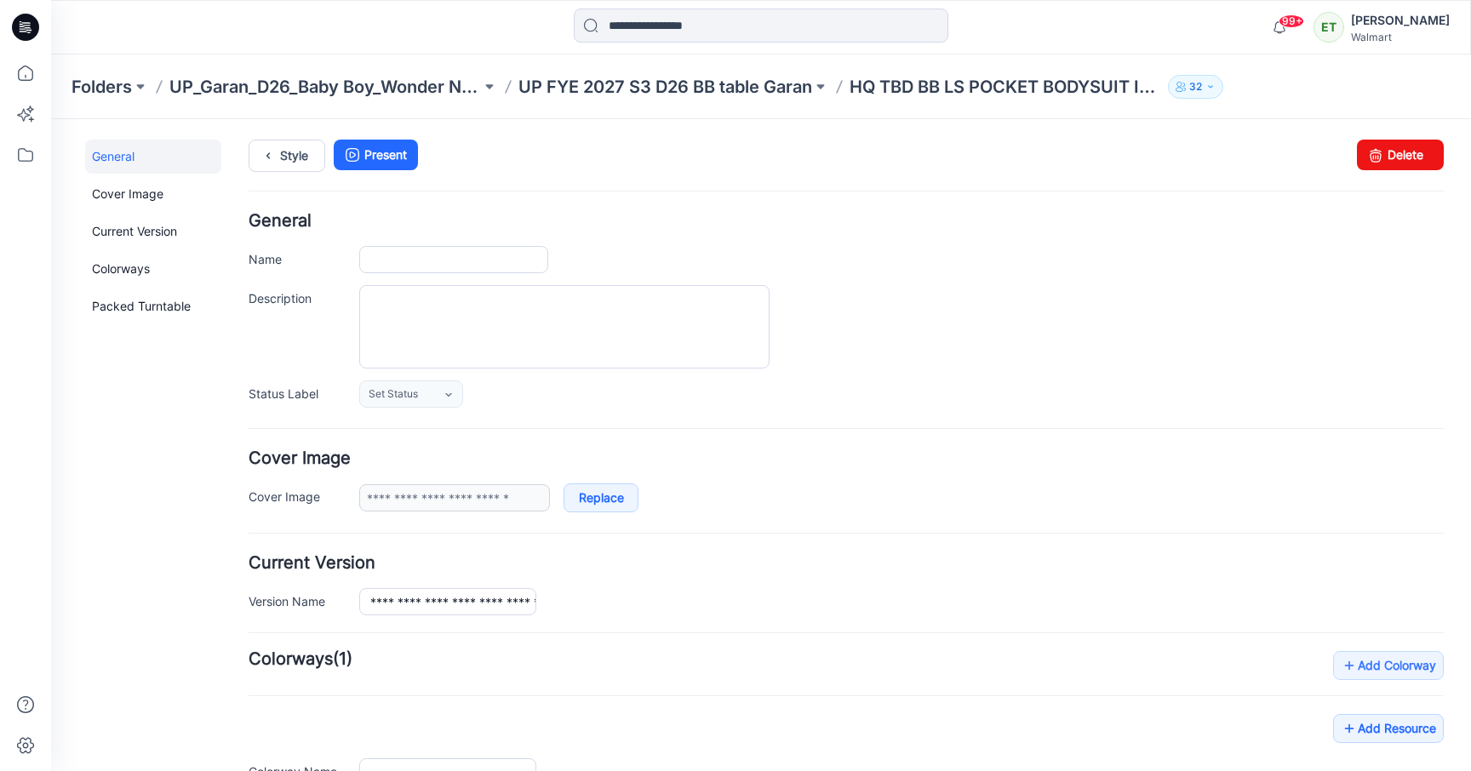
type input "**********"
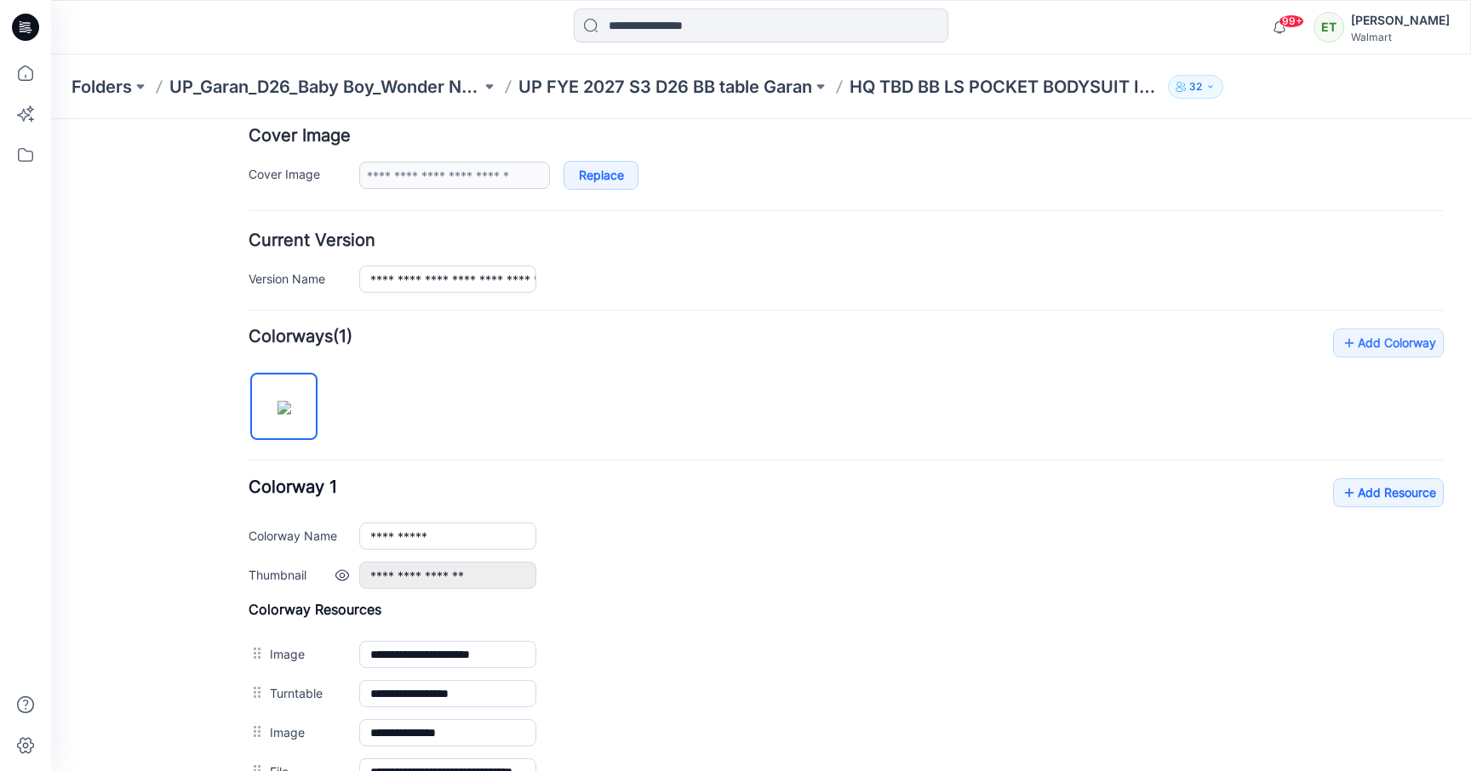
scroll to position [578, 0]
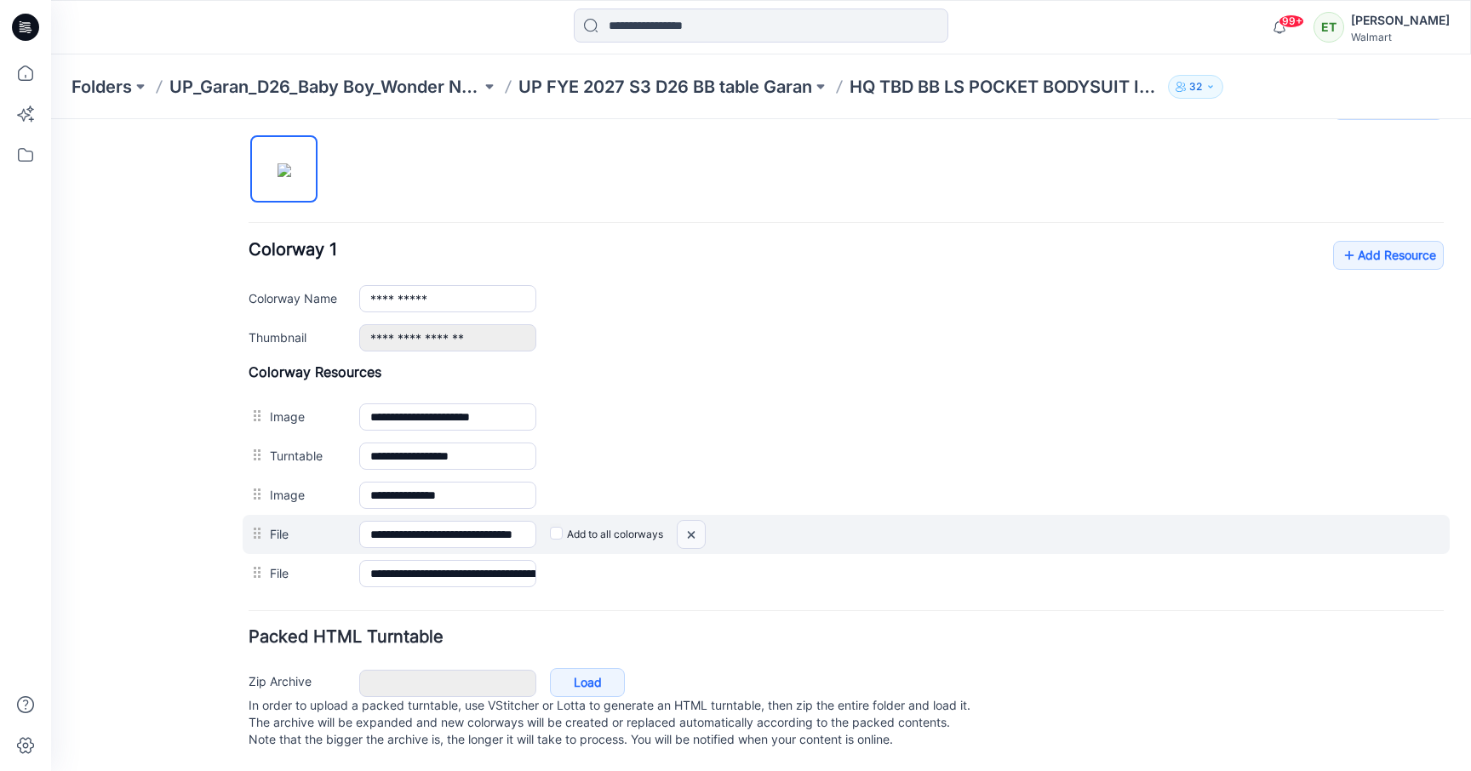
click at [682, 521] on img at bounding box center [690, 535] width 27 height 28
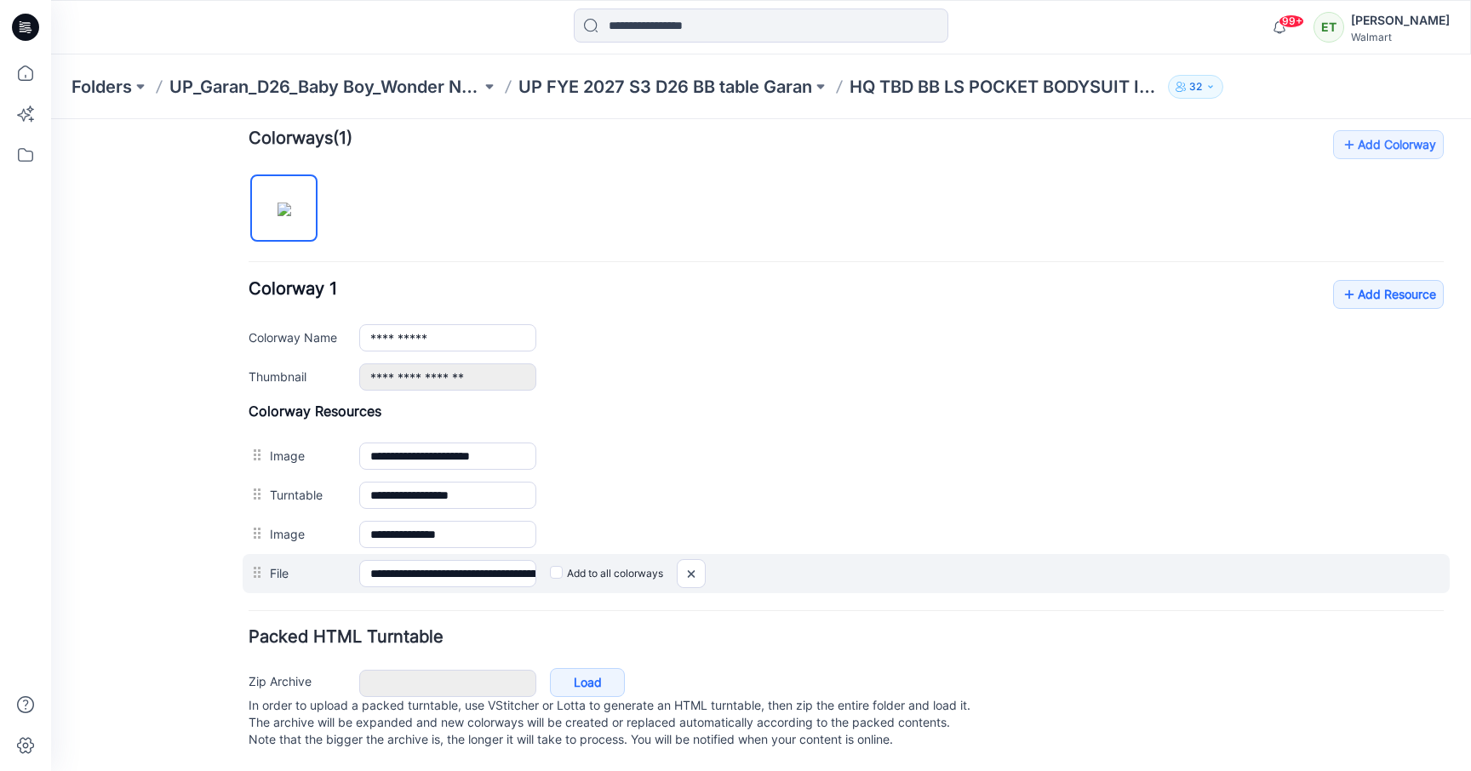
scroll to position [539, 0]
click at [701, 560] on img at bounding box center [690, 574] width 27 height 28
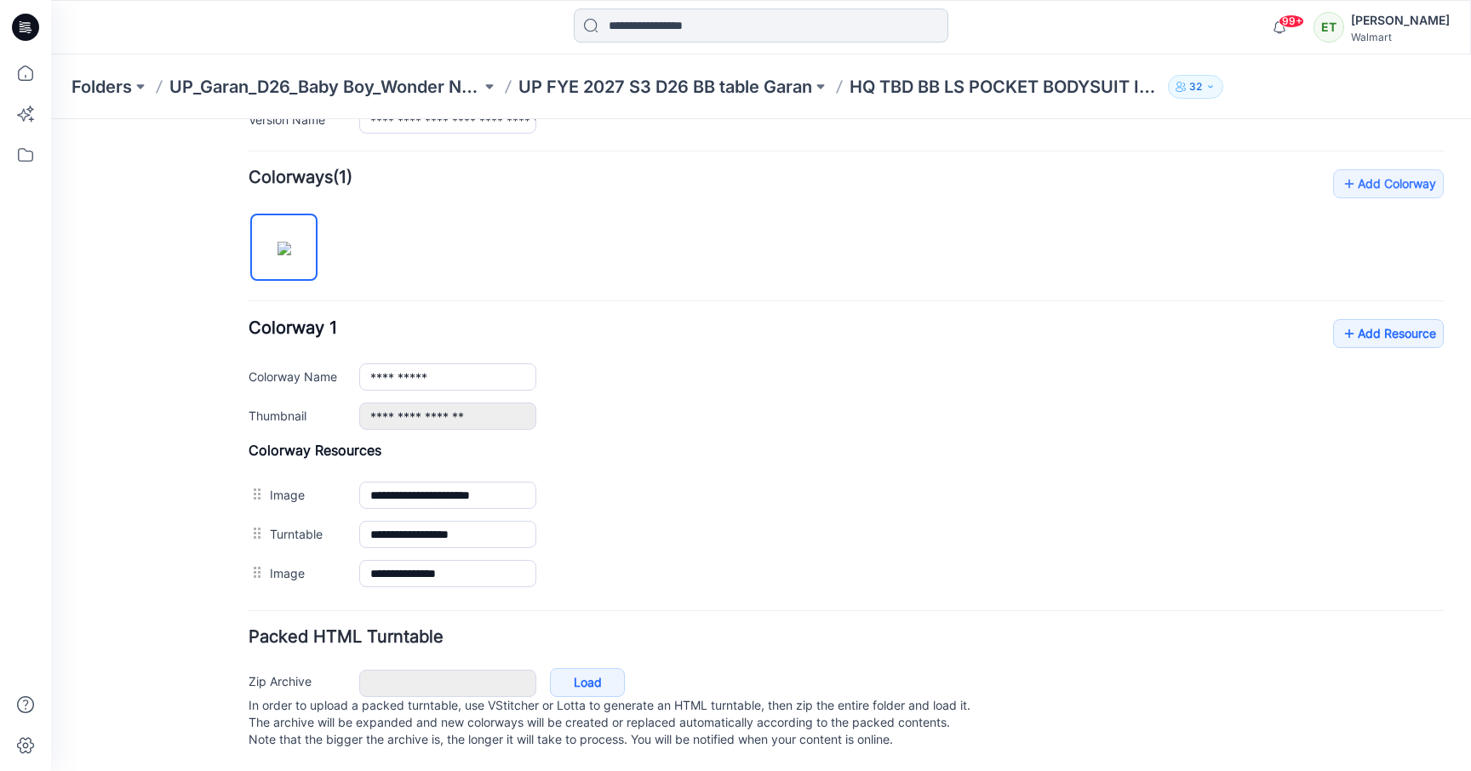
scroll to position [500, 0]
click at [1344, 319] on link "Add Resource" at bounding box center [1388, 333] width 111 height 29
click at [1395, 321] on link "Add Resource" at bounding box center [1388, 333] width 111 height 29
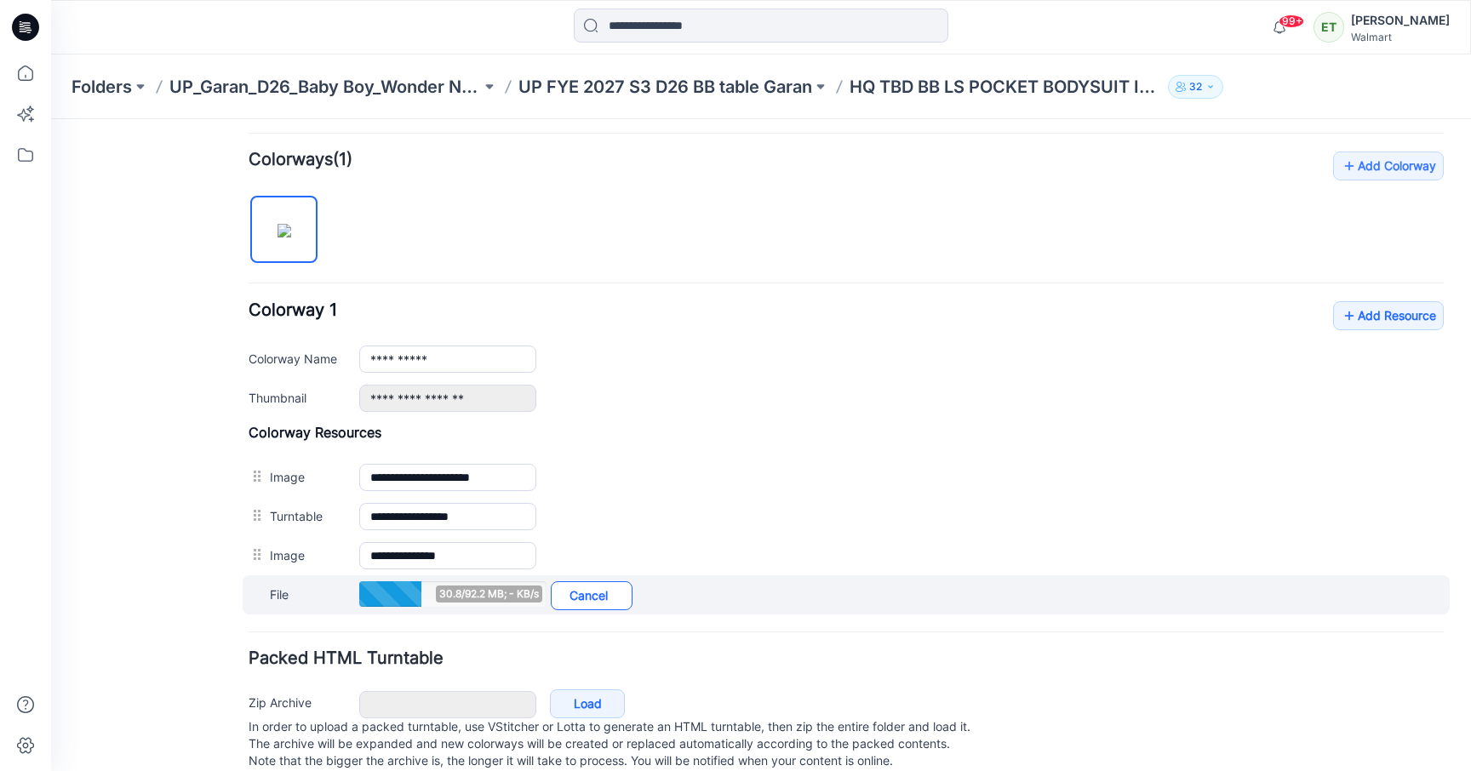
click at [618, 591] on link "Cancel" at bounding box center [592, 595] width 82 height 29
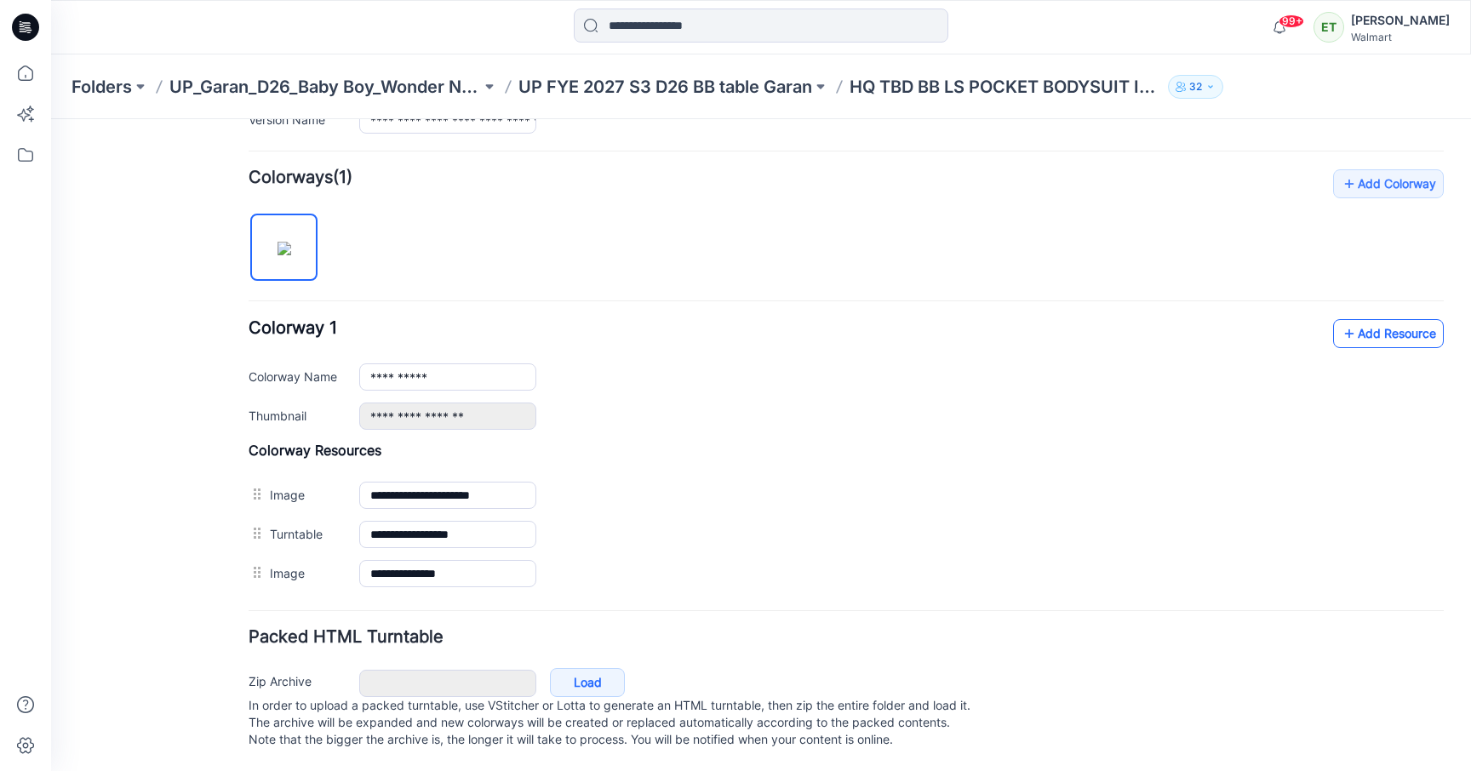
click at [1340, 320] on icon at bounding box center [1348, 333] width 17 height 27
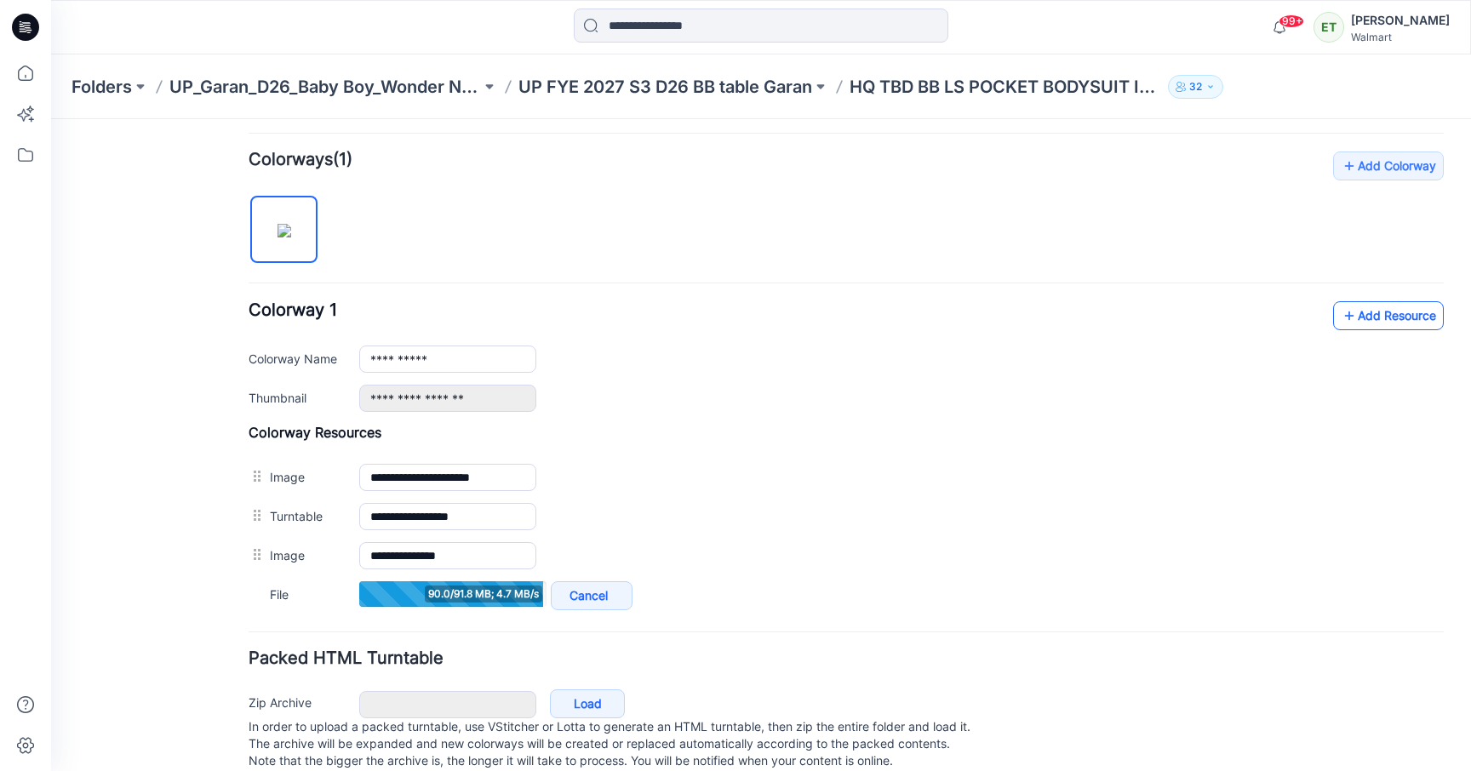
click at [1340, 311] on icon at bounding box center [1348, 315] width 17 height 27
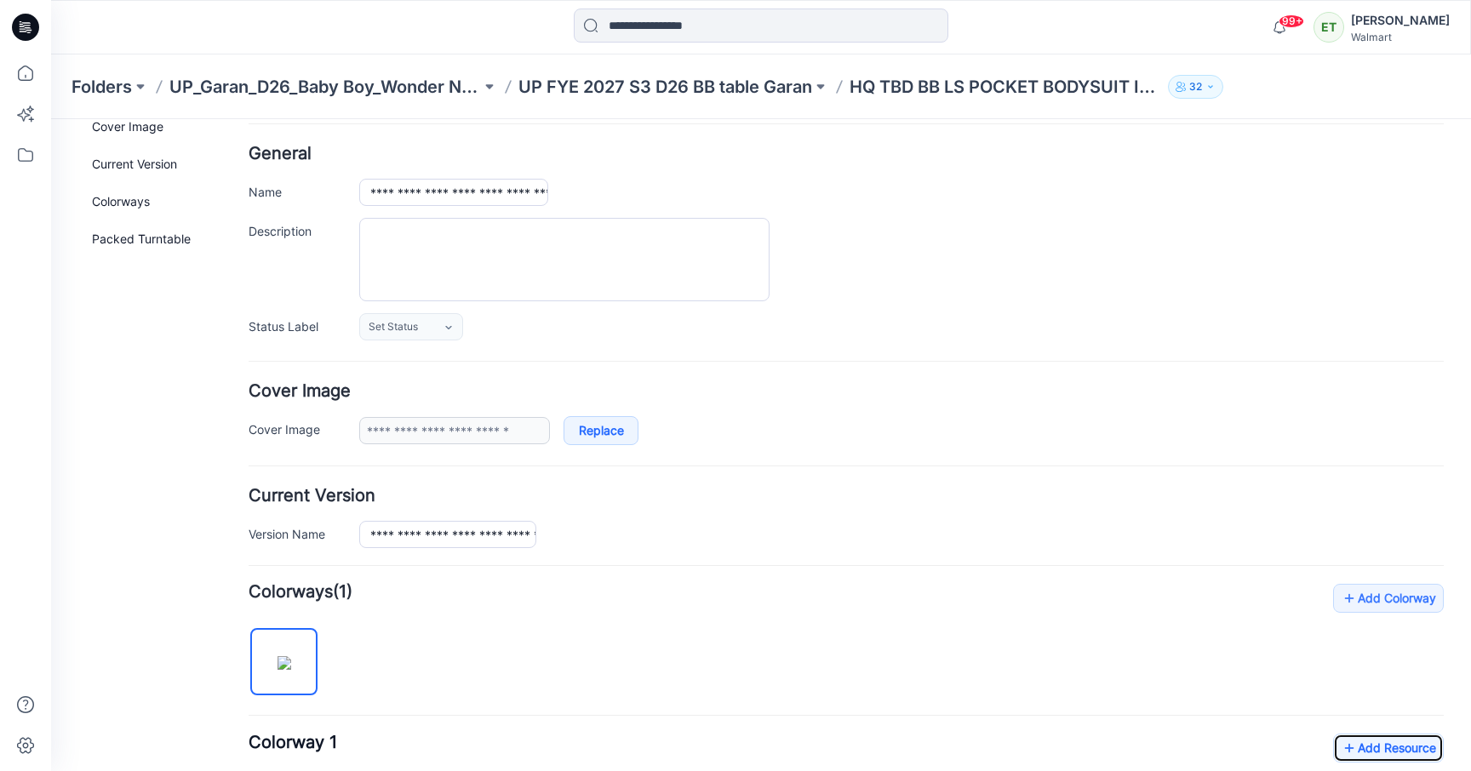
scroll to position [0, 0]
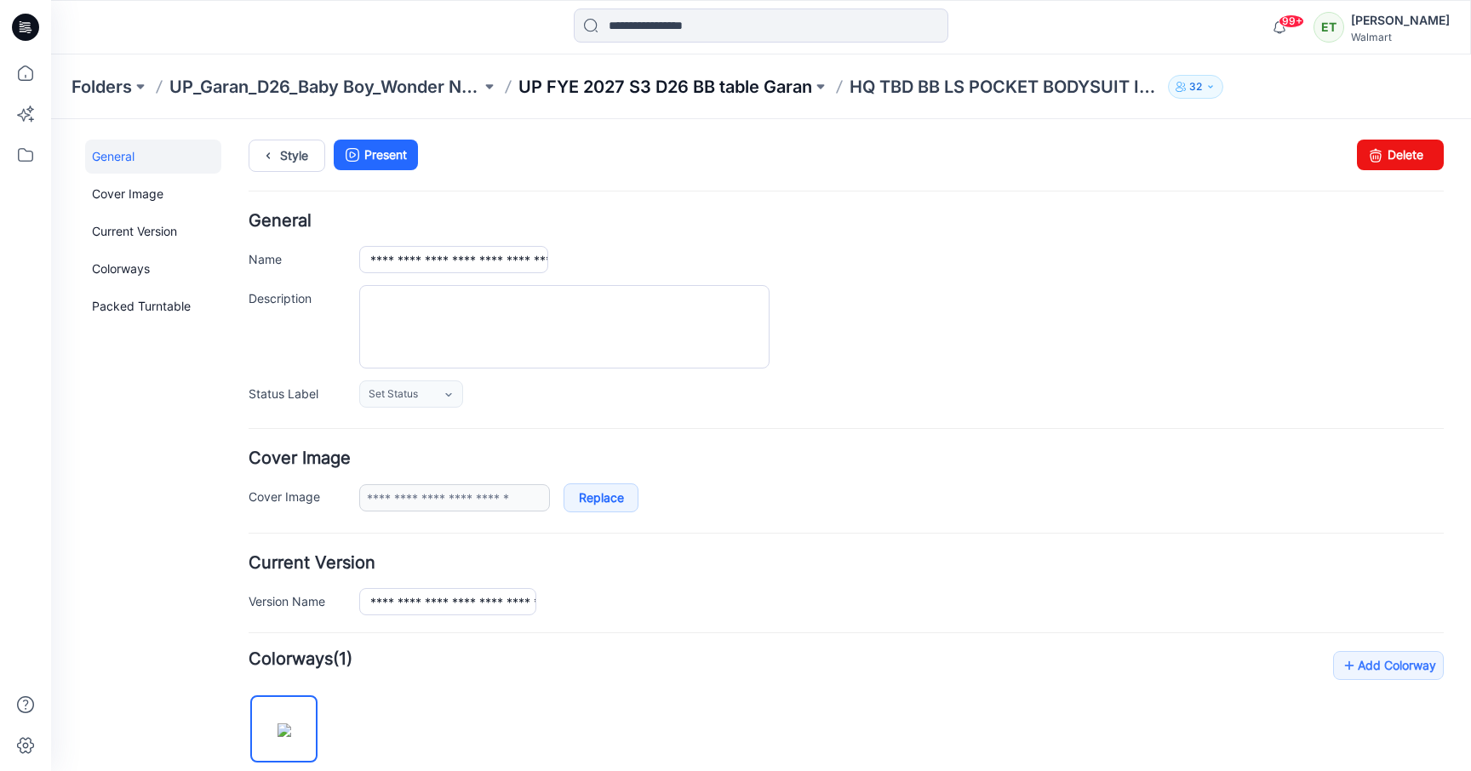
click at [697, 89] on p "UP FYE 2027 S3 D26 BB table Garan" at bounding box center [665, 87] width 294 height 24
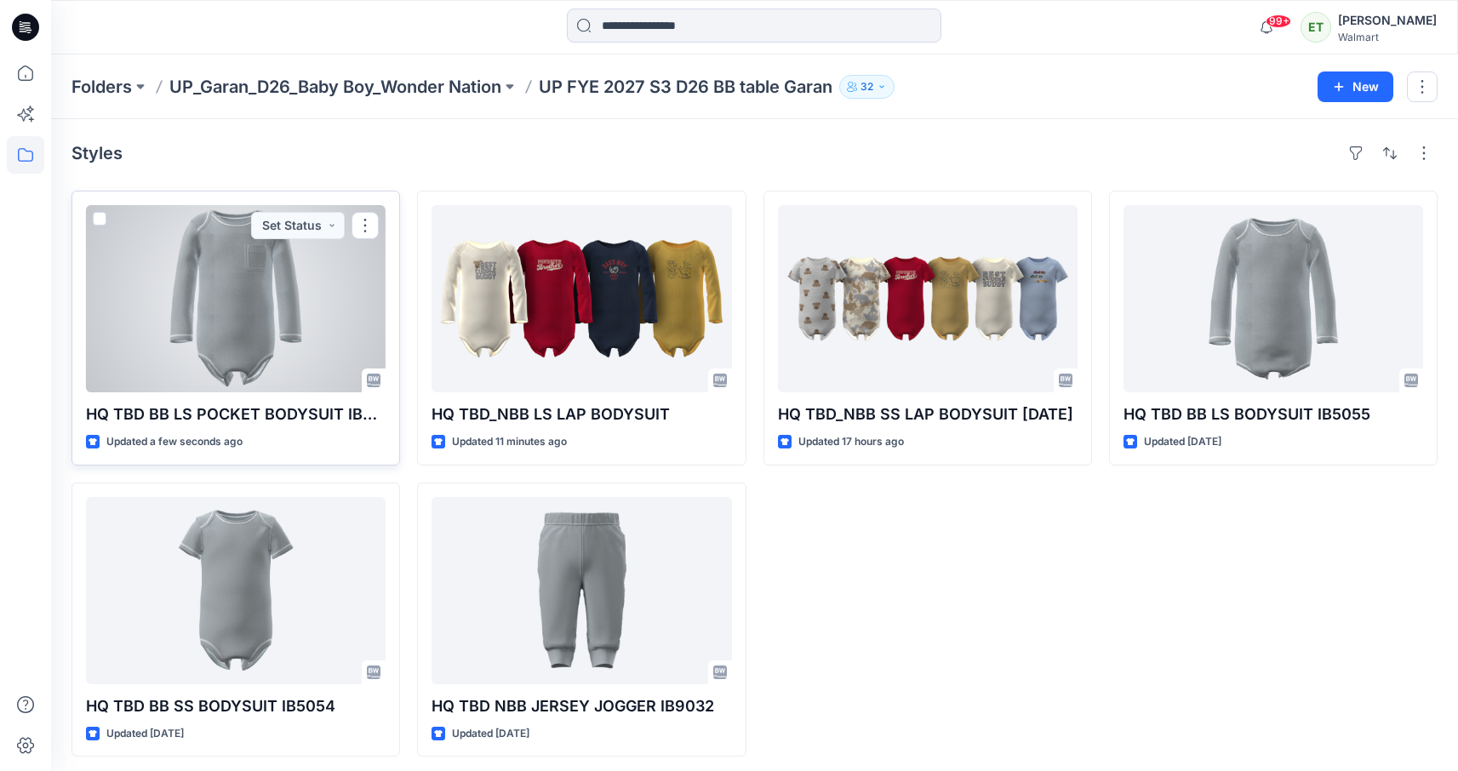
click at [266, 333] on div at bounding box center [236, 298] width 300 height 187
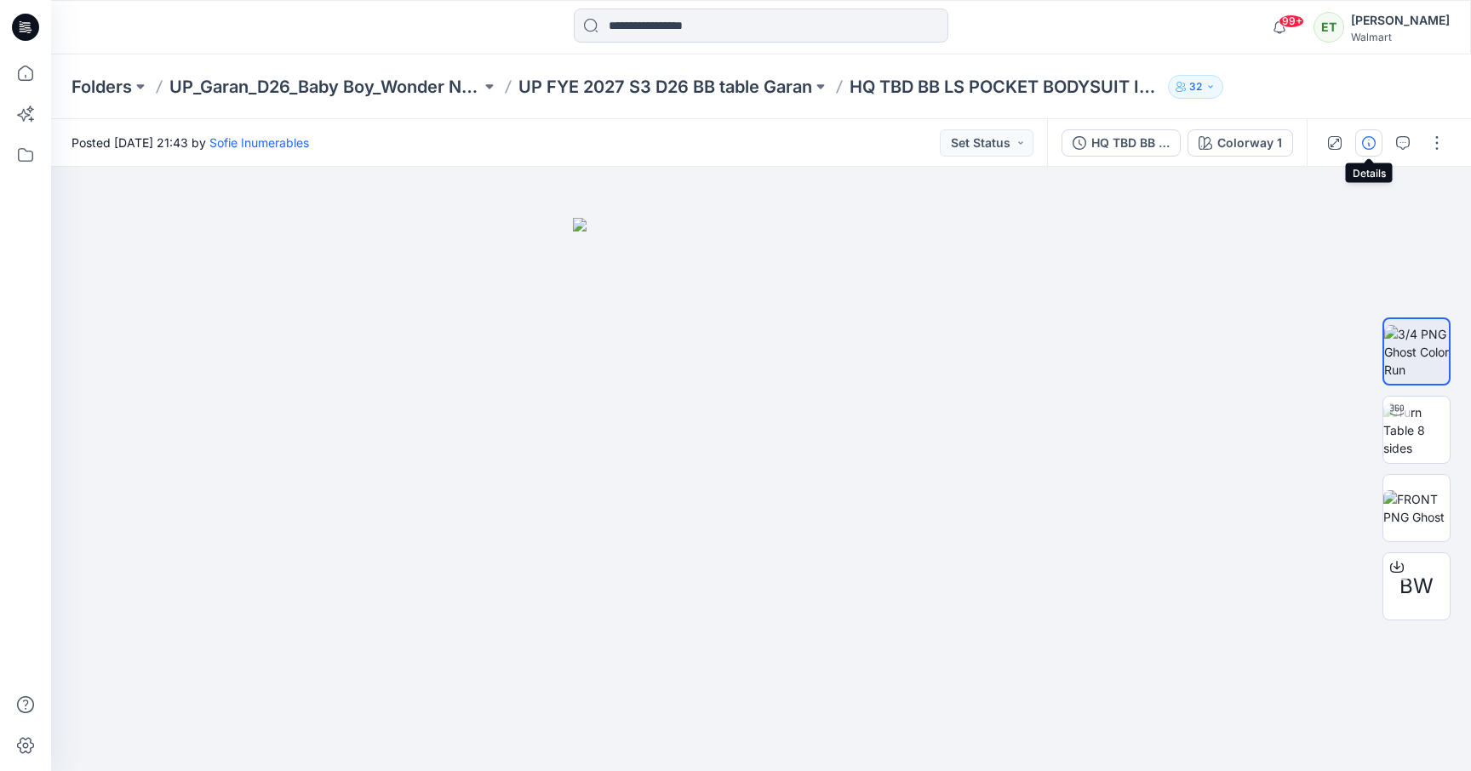
click at [1378, 140] on button "button" at bounding box center [1368, 142] width 27 height 27
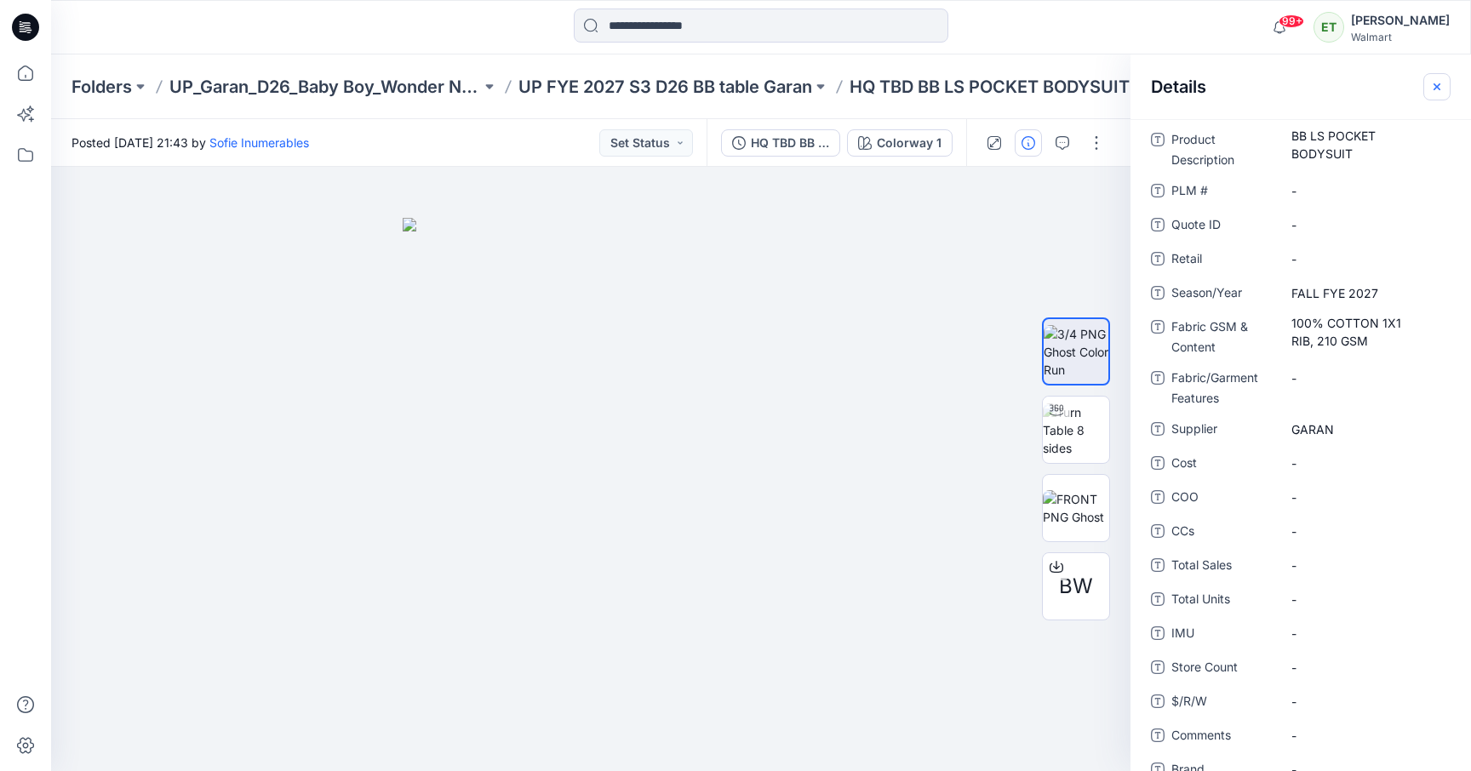
click at [1438, 91] on icon "button" at bounding box center [1437, 87] width 14 height 14
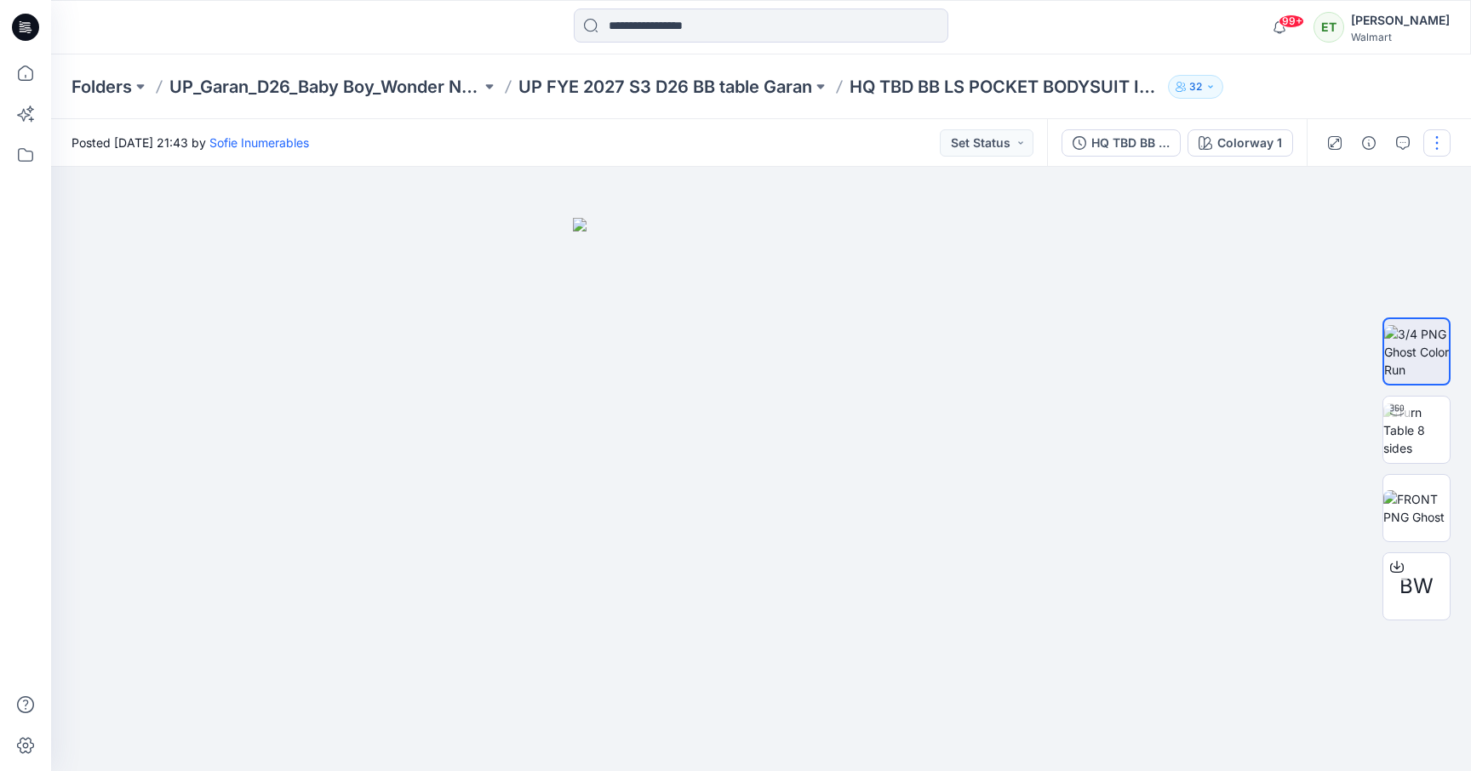
click at [1441, 134] on button "button" at bounding box center [1436, 142] width 27 height 27
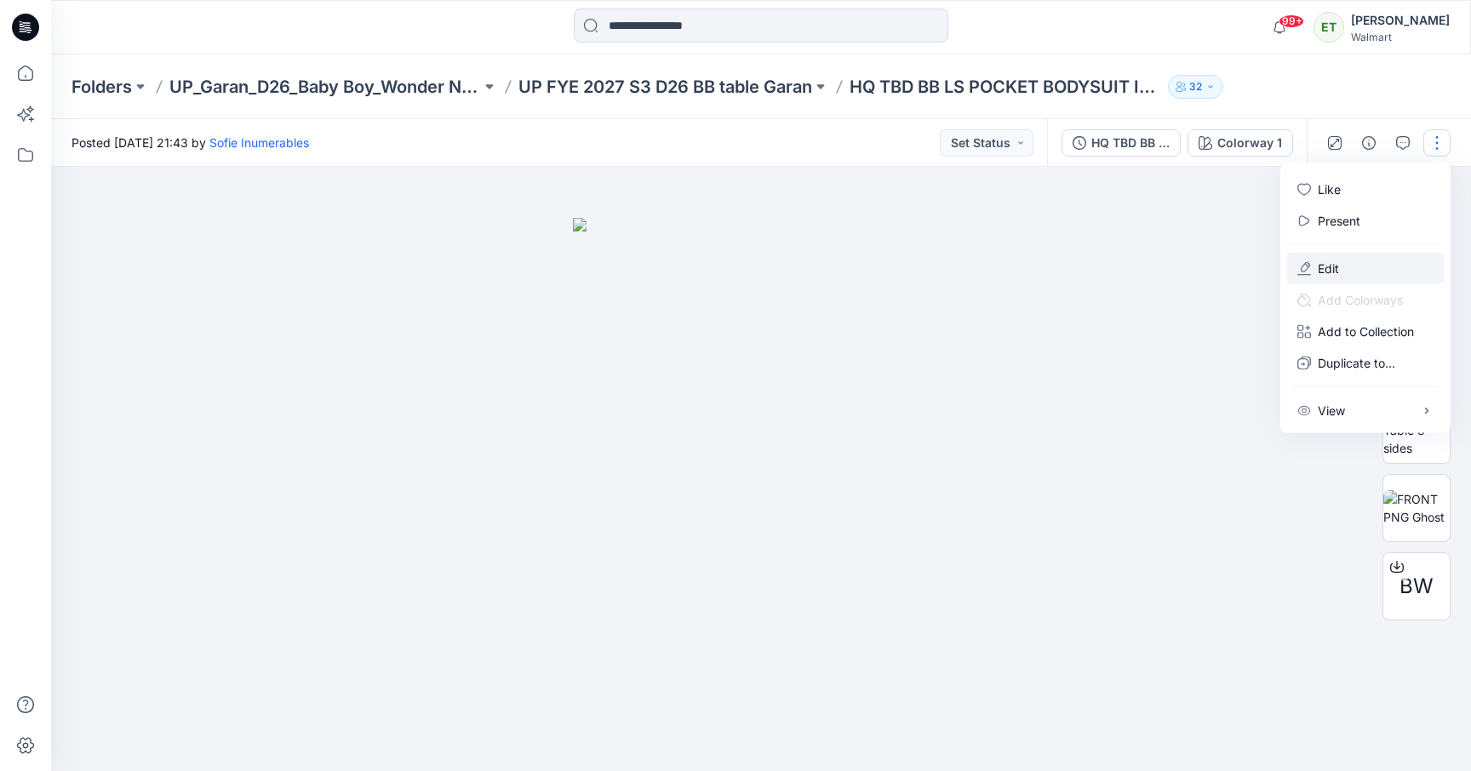
click at [1329, 274] on p "Edit" at bounding box center [1327, 269] width 21 height 18
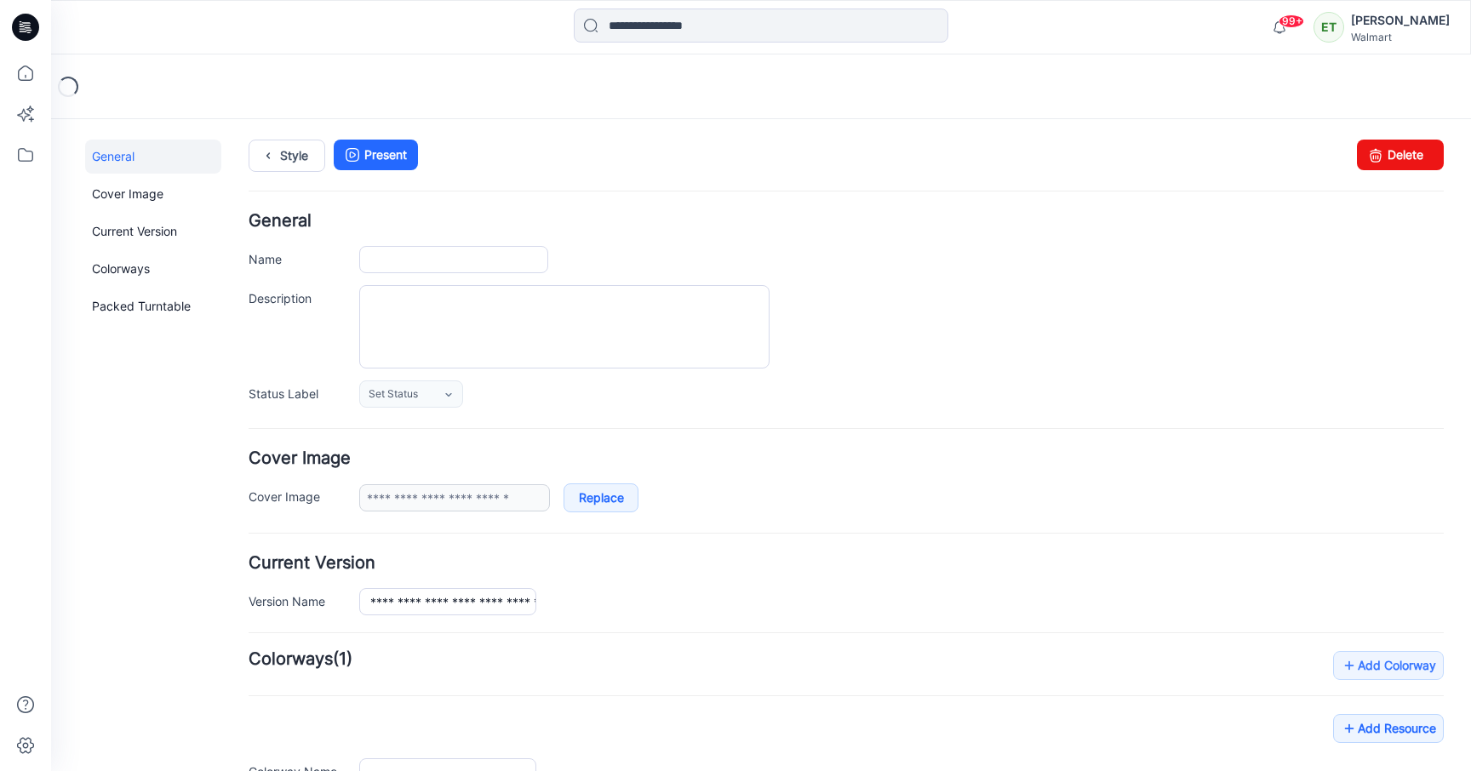
type input "**********"
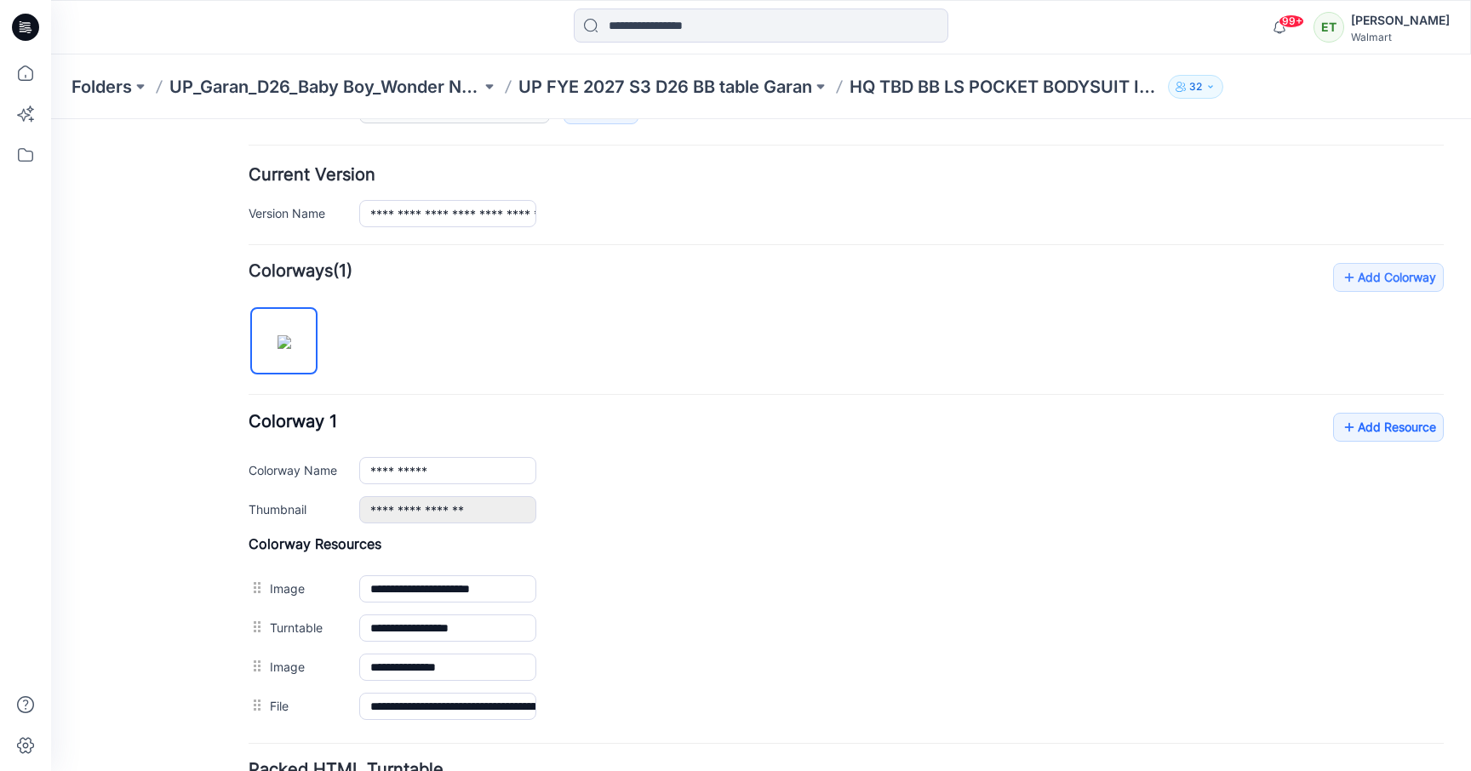
scroll to position [539, 0]
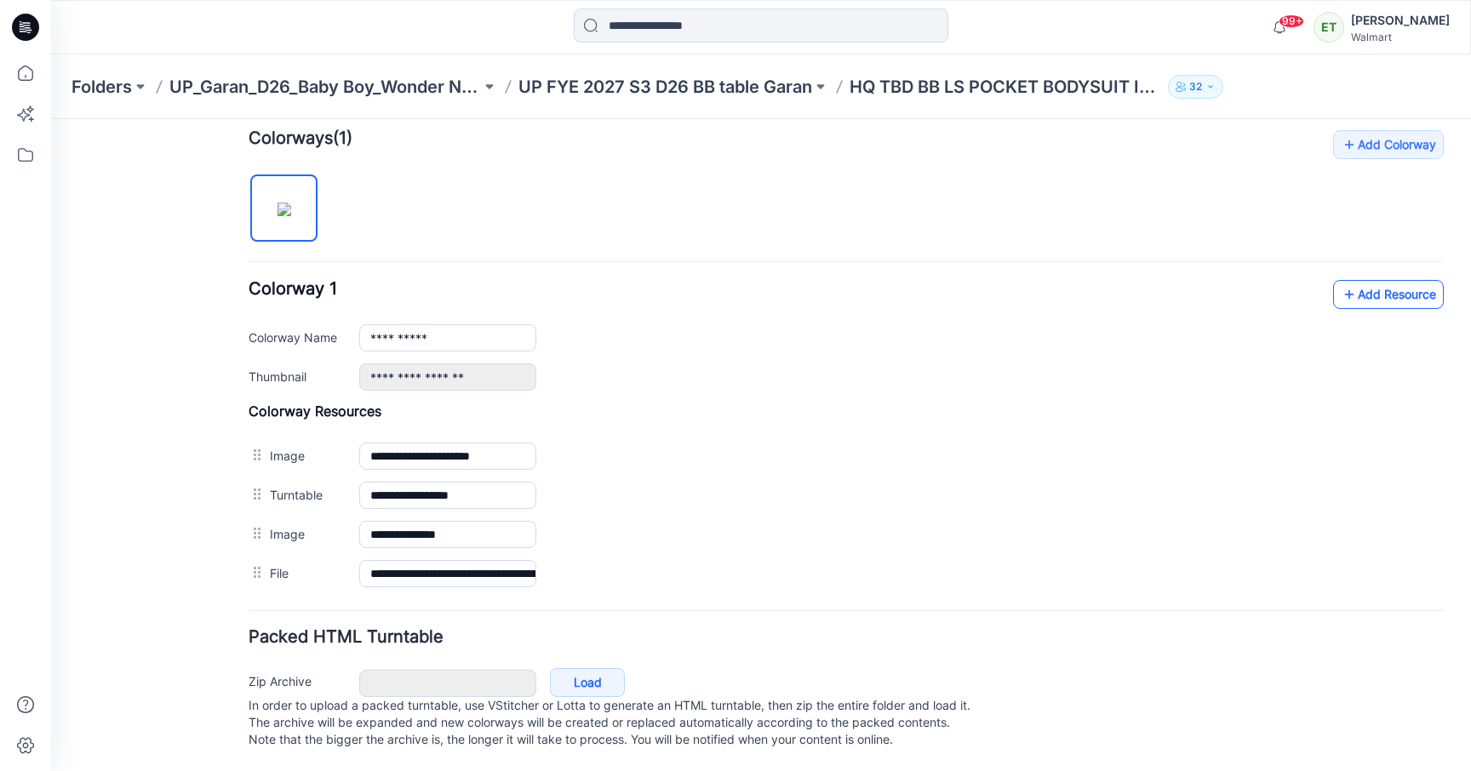
click at [1340, 281] on icon at bounding box center [1348, 294] width 17 height 27
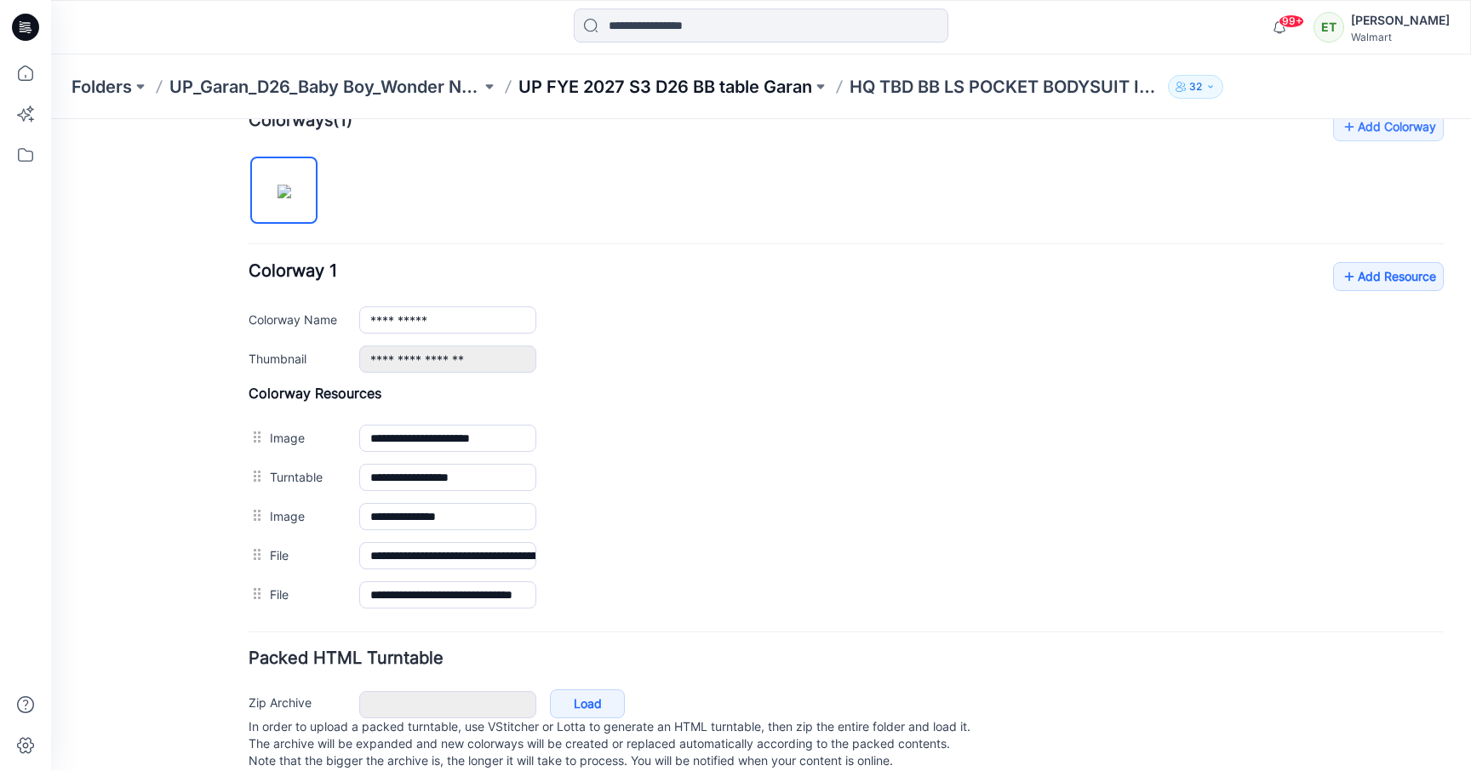
click at [752, 93] on p "UP FYE 2027 S3 D26 BB table Garan" at bounding box center [665, 87] width 294 height 24
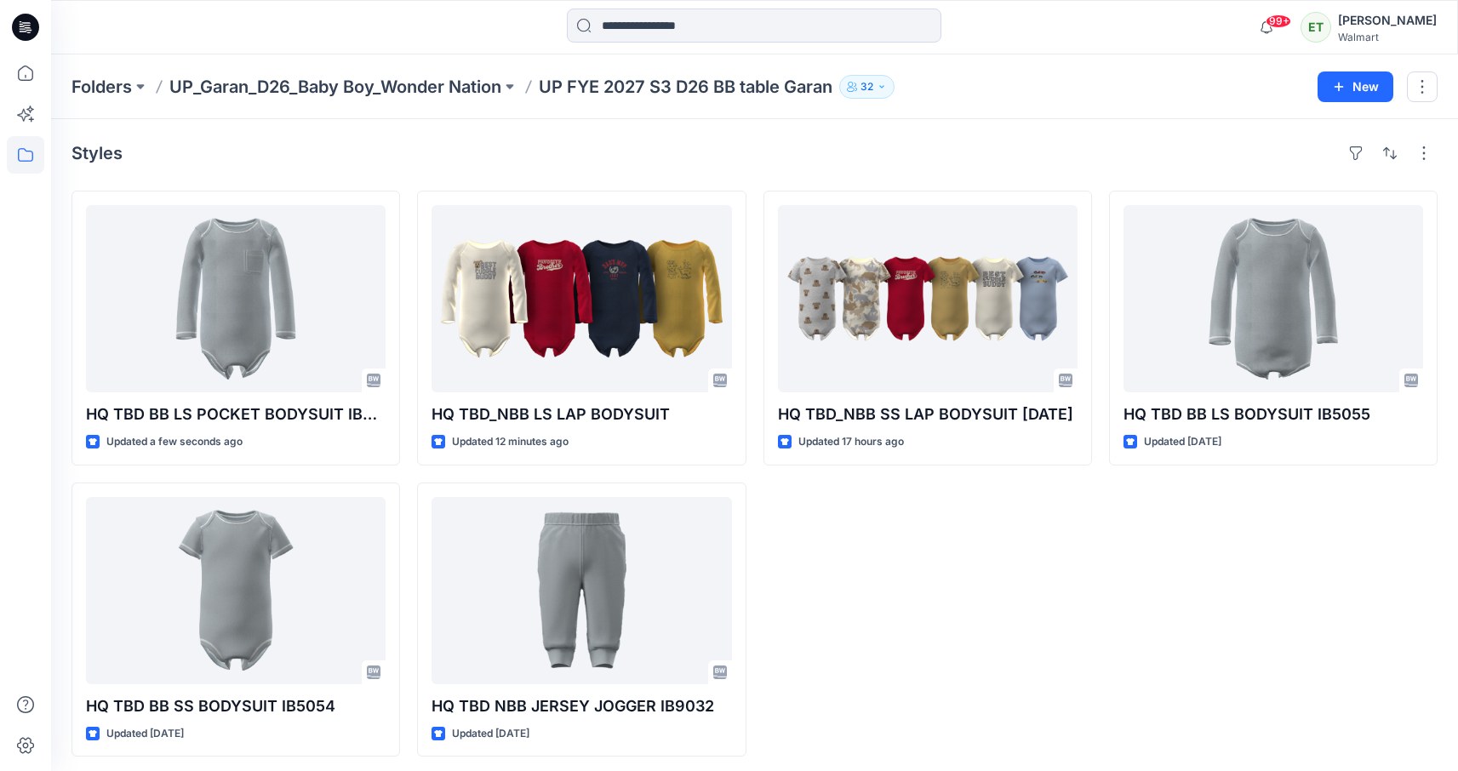
click at [963, 571] on div "HQ TBD_NBB SS LAP BODYSUIT 08.06.25 Updated 17 hours ago" at bounding box center [927, 474] width 329 height 566
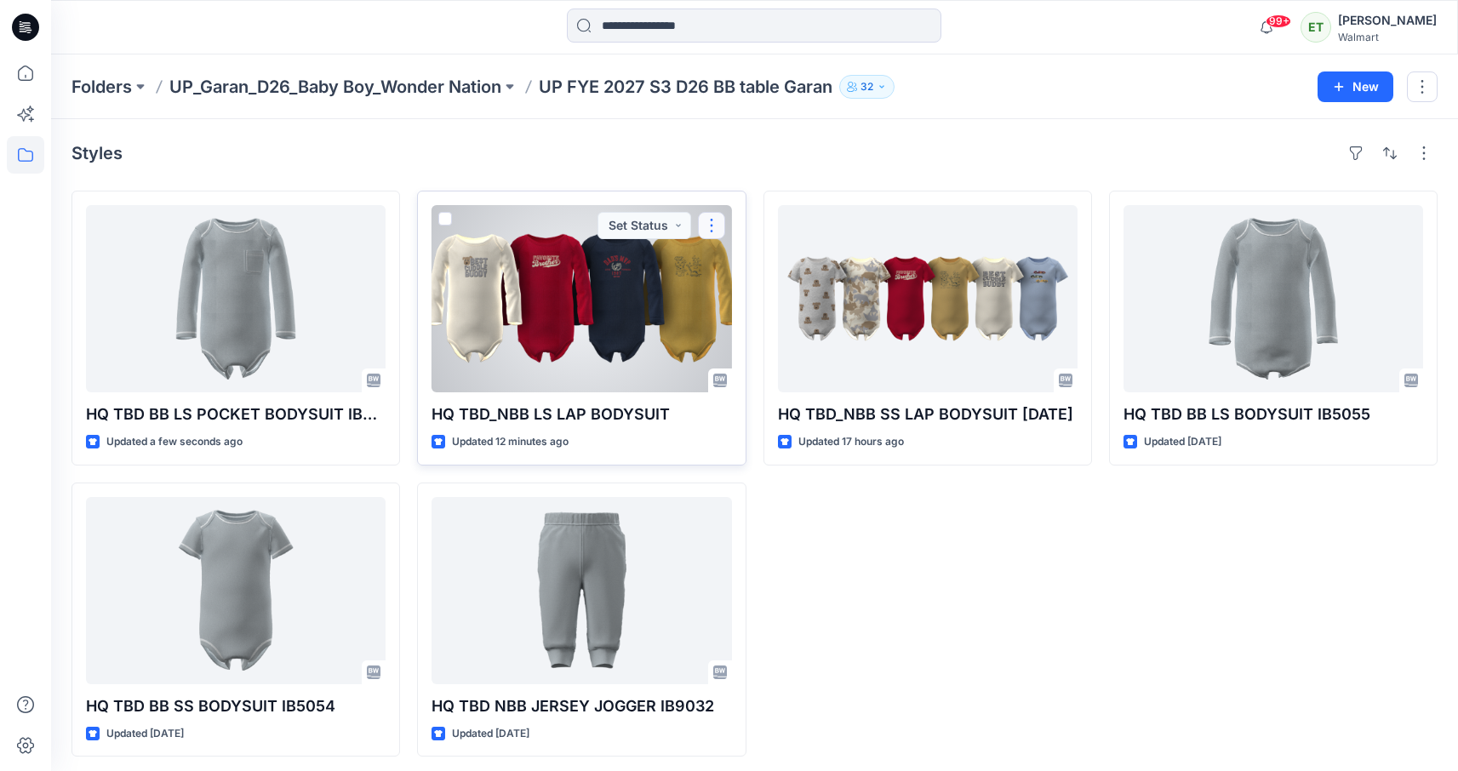
click at [709, 223] on button "button" at bounding box center [711, 225] width 27 height 27
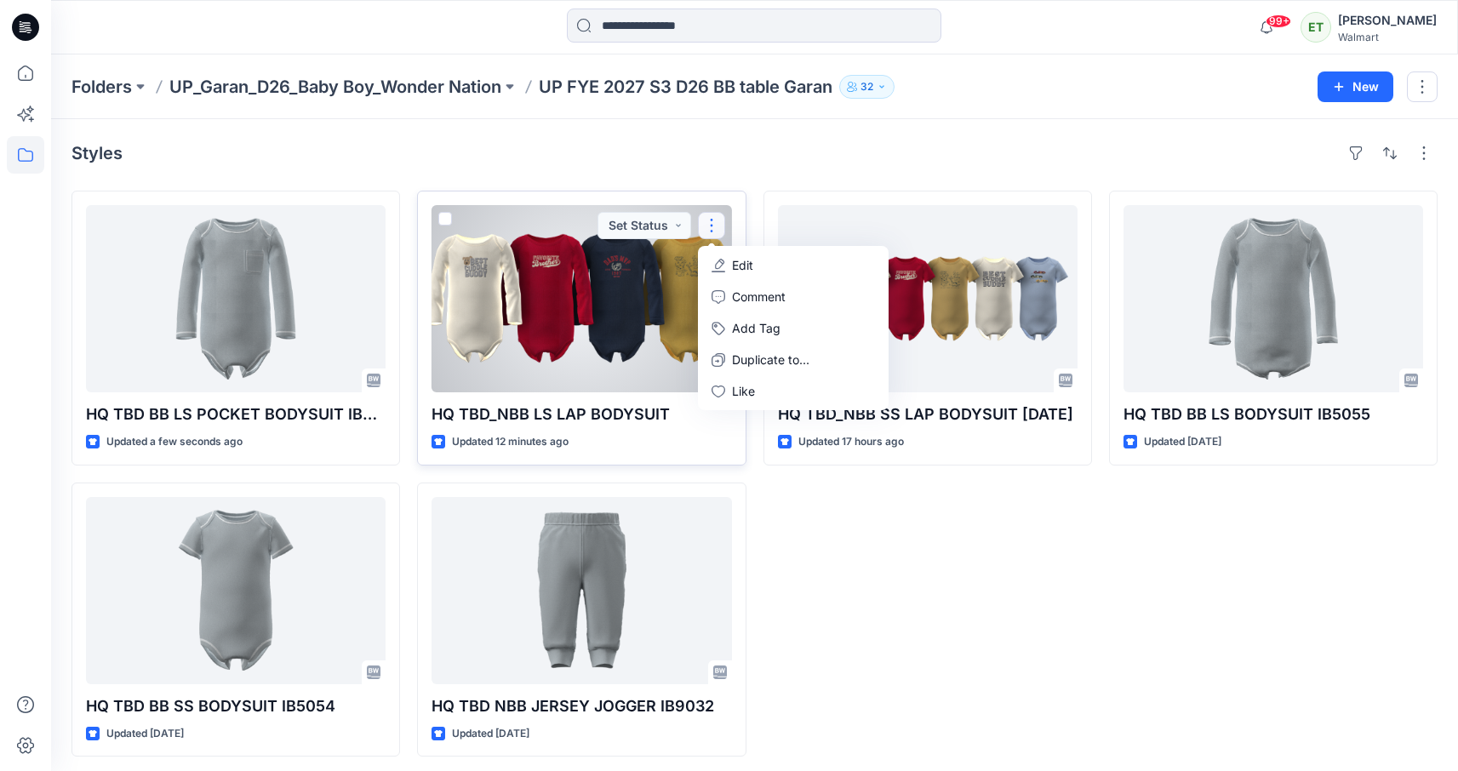
click at [577, 322] on div at bounding box center [581, 298] width 300 height 187
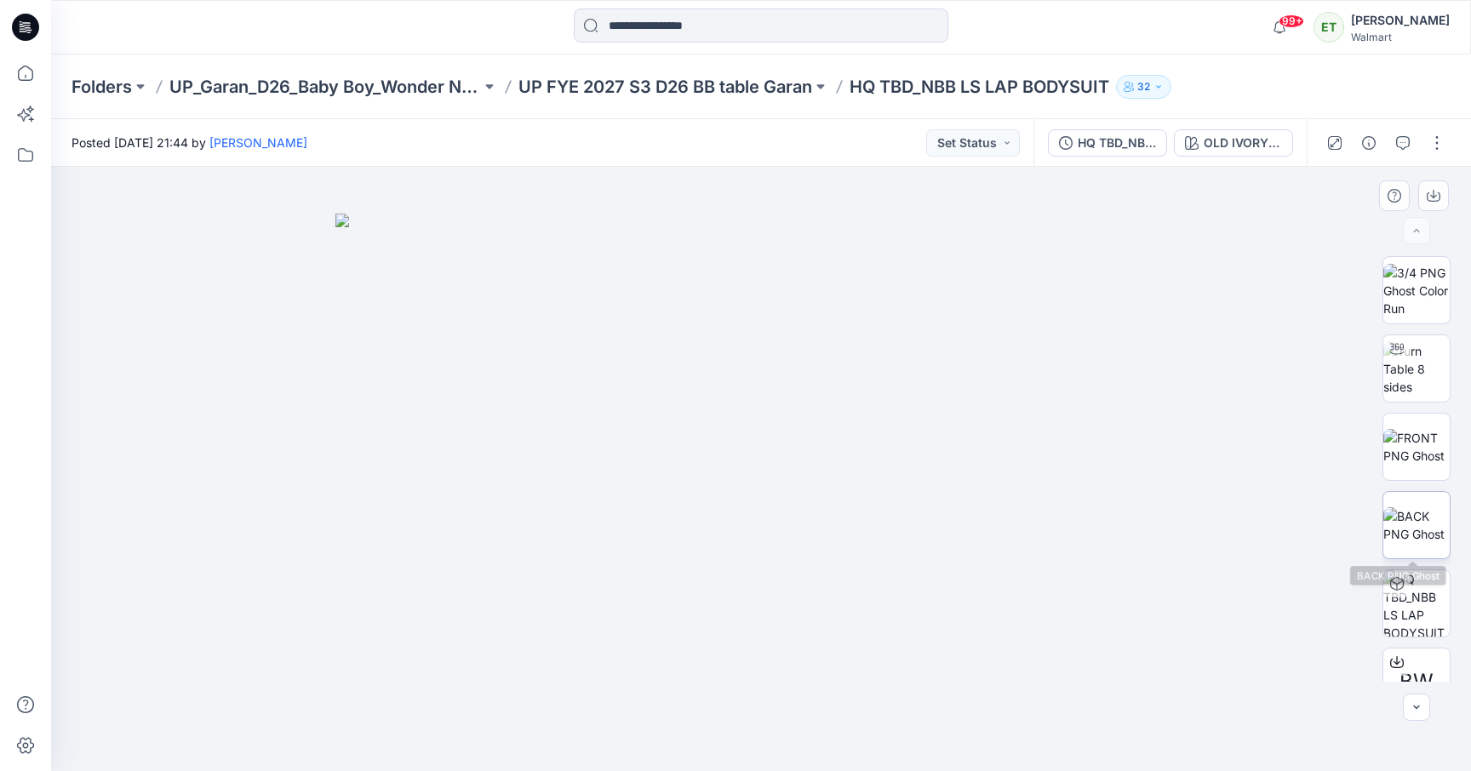
scroll to position [191, 0]
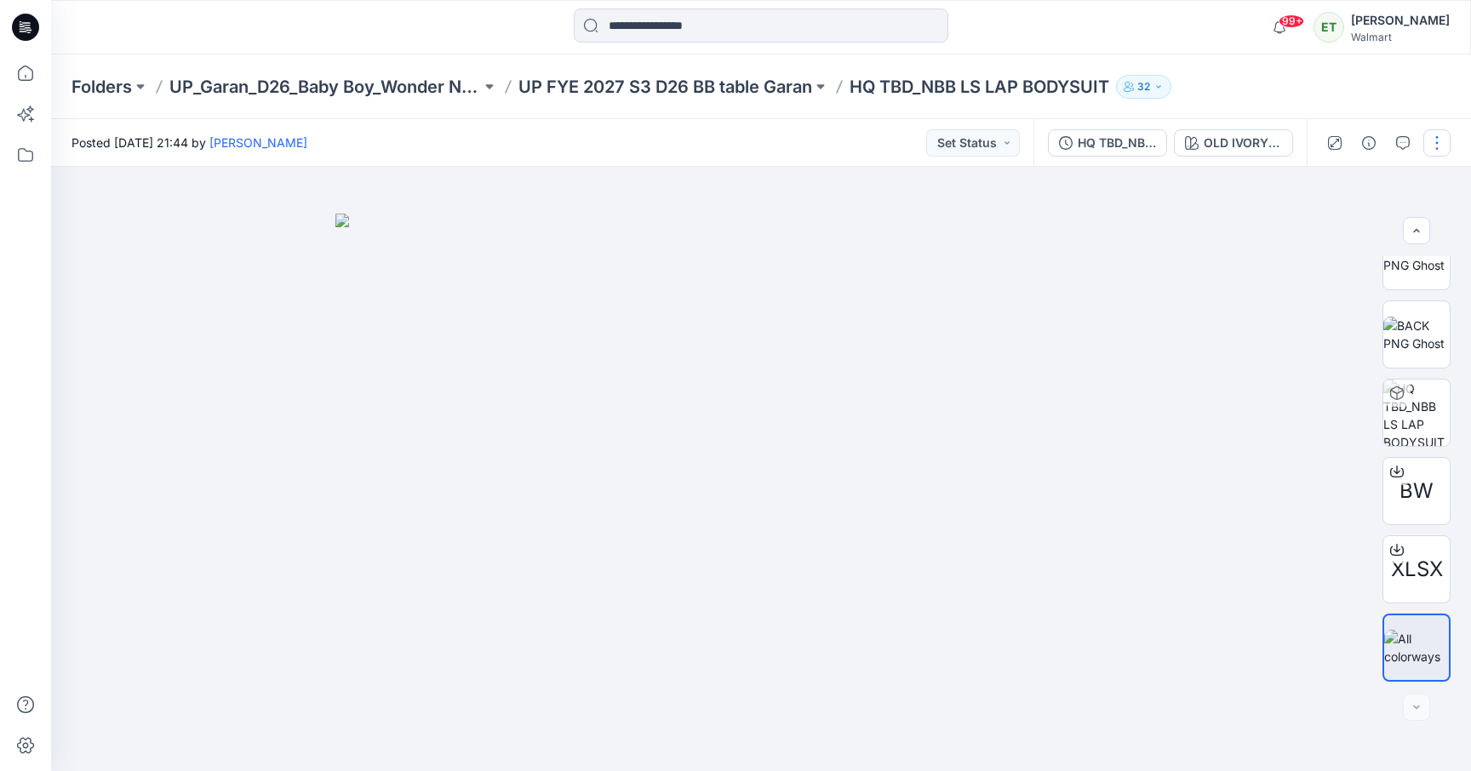
click at [1431, 147] on button "button" at bounding box center [1436, 142] width 27 height 27
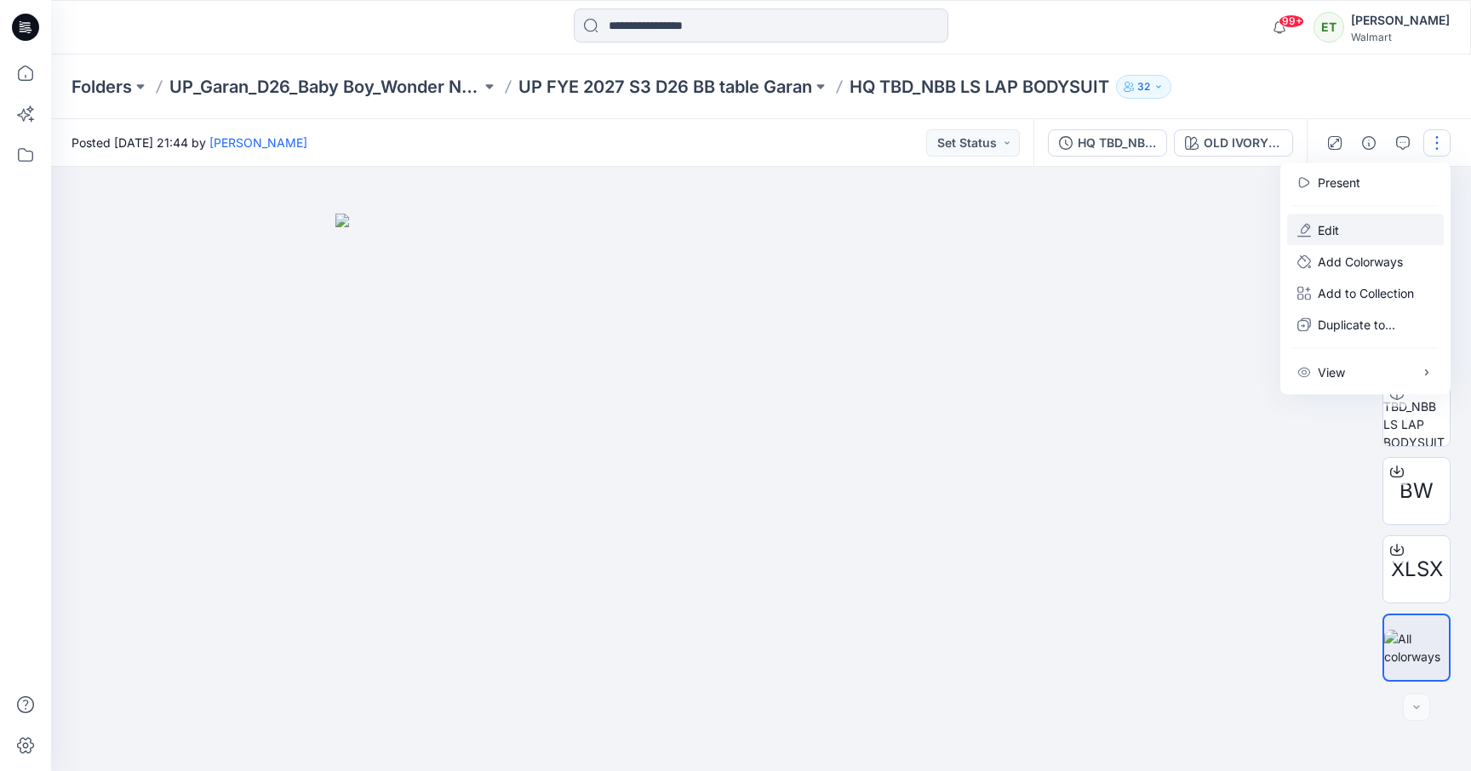
click at [1356, 225] on button "Edit" at bounding box center [1365, 229] width 157 height 31
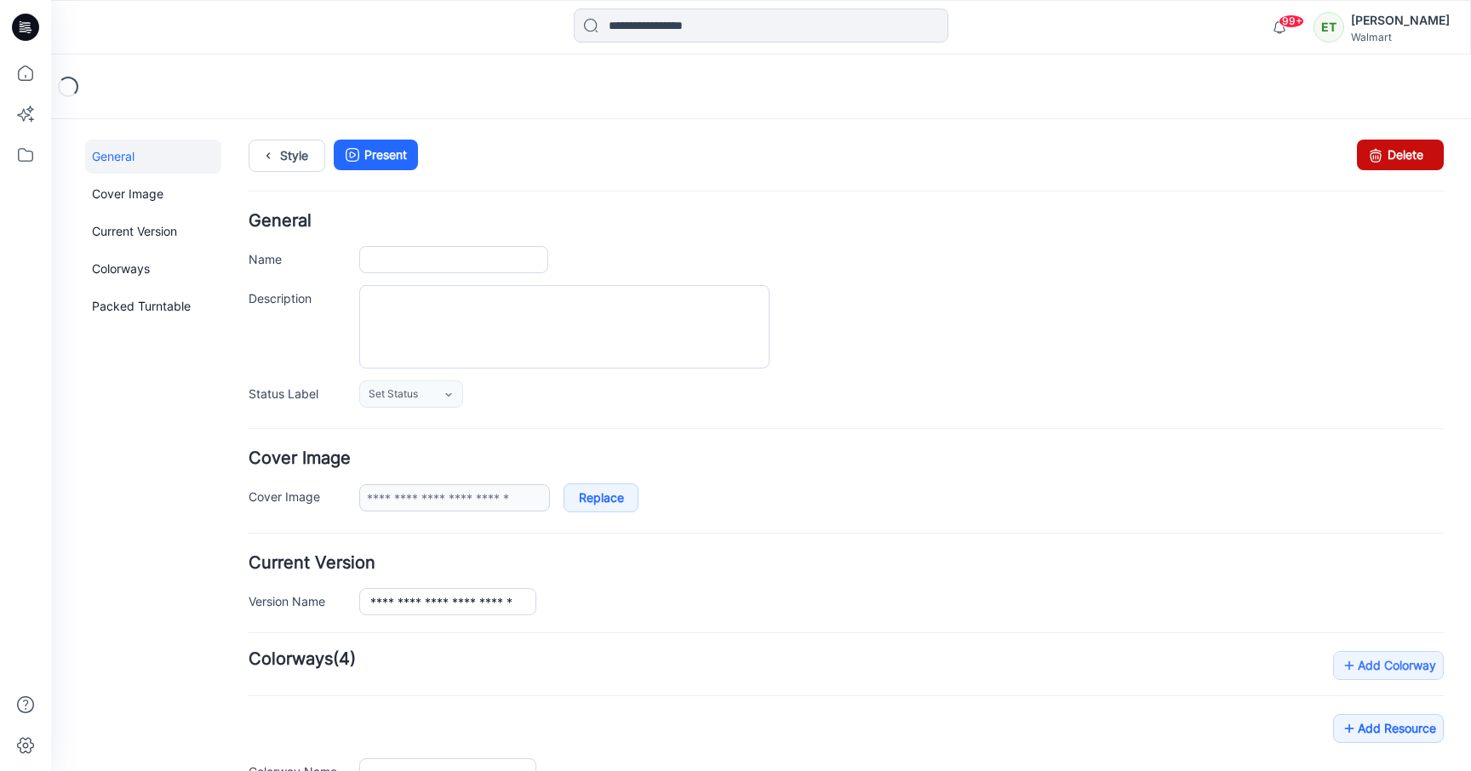
type input "**********"
click at [1428, 163] on link "Delete" at bounding box center [1400, 155] width 87 height 31
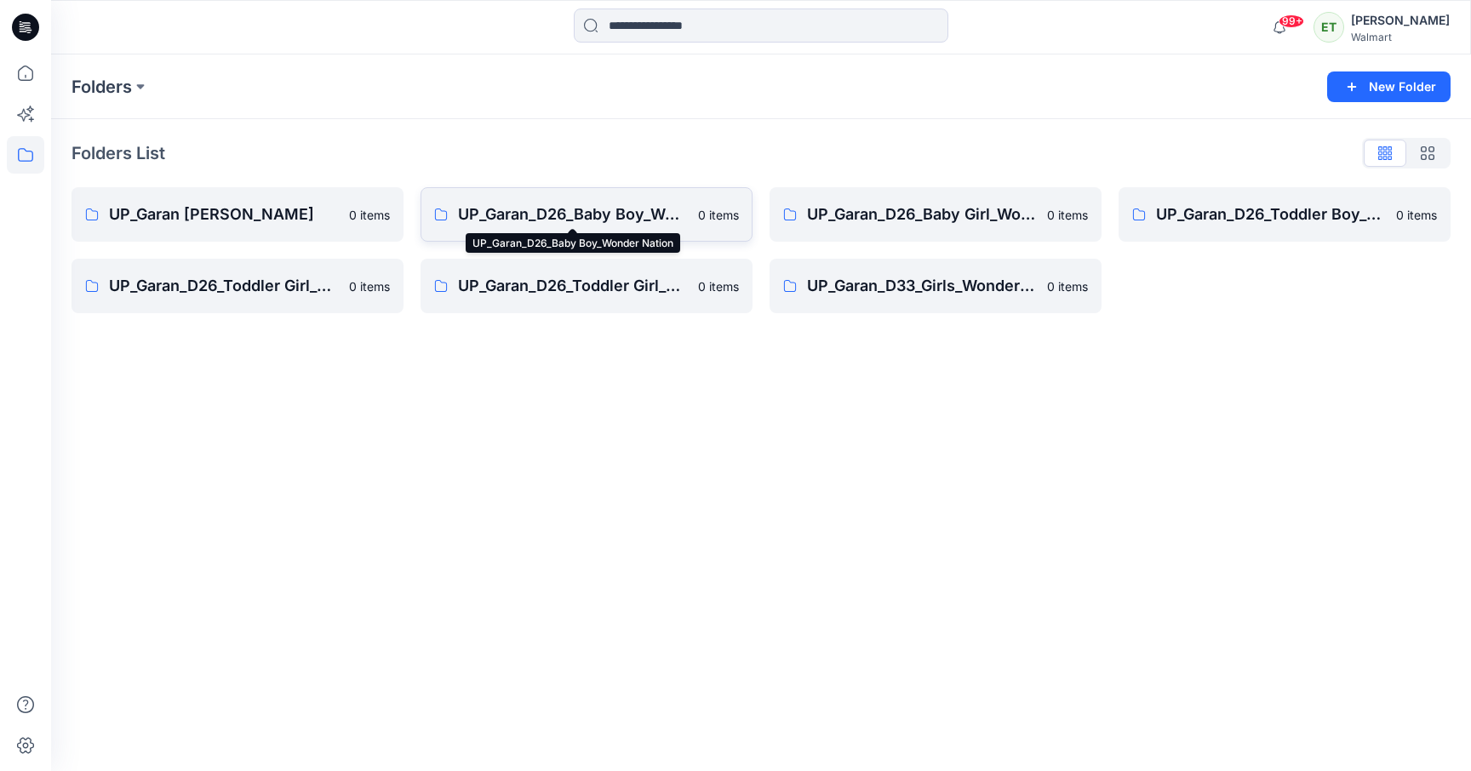
click at [575, 223] on p "UP_Garan_D26_Baby Boy_Wonder Nation" at bounding box center [573, 215] width 230 height 24
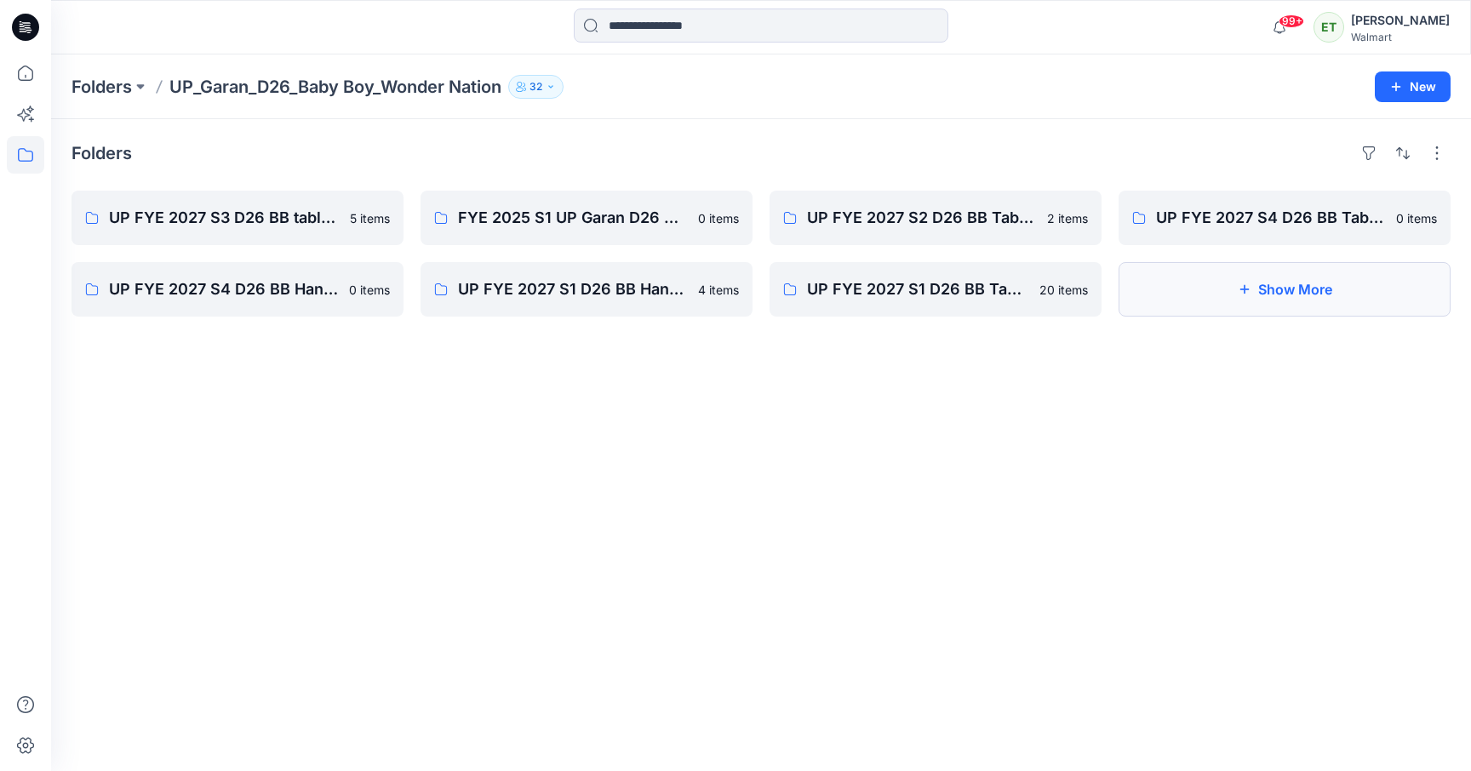
click at [1243, 313] on button "Show More" at bounding box center [1284, 289] width 332 height 54
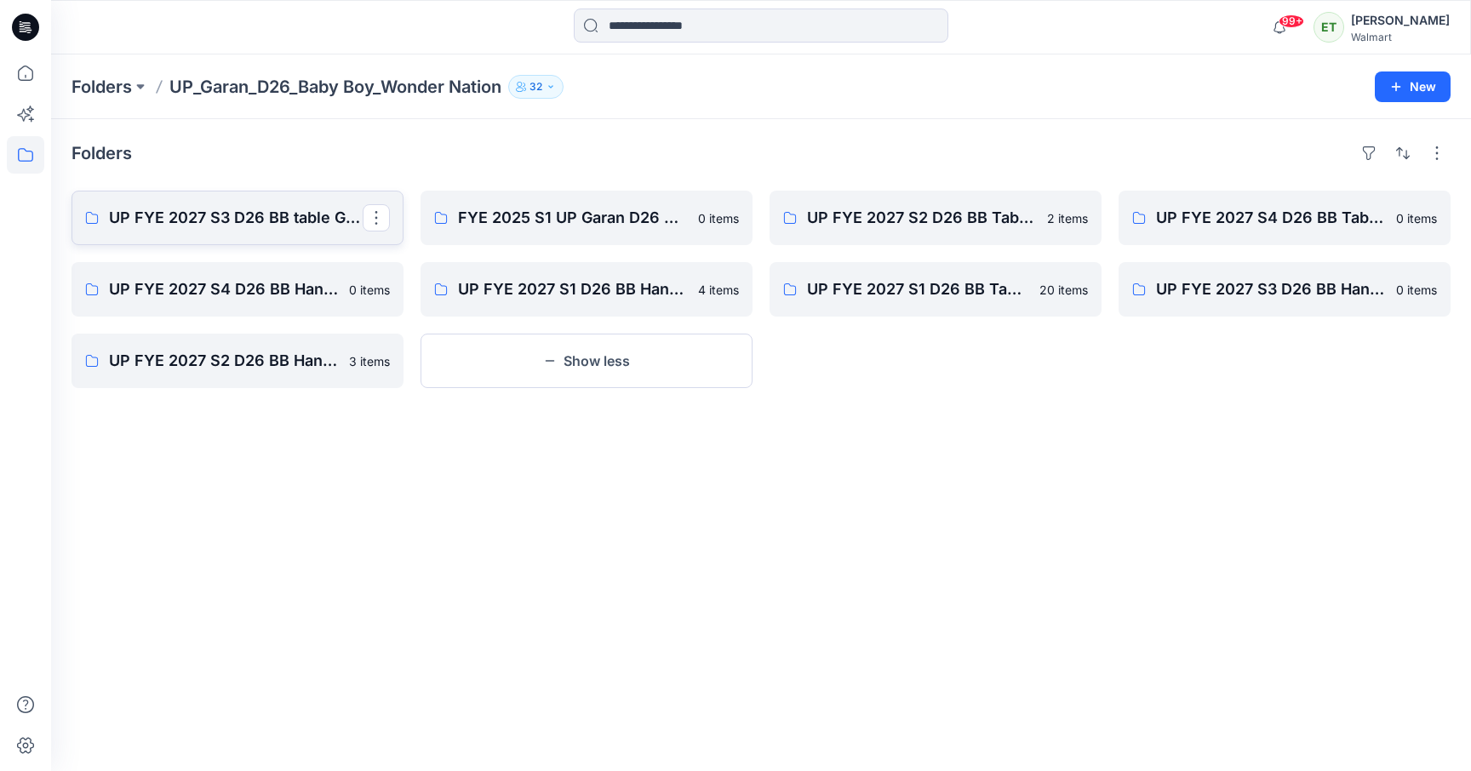
click at [161, 226] on p "UP FYE 2027 S3 D26 BB table Garan" at bounding box center [236, 218] width 254 height 24
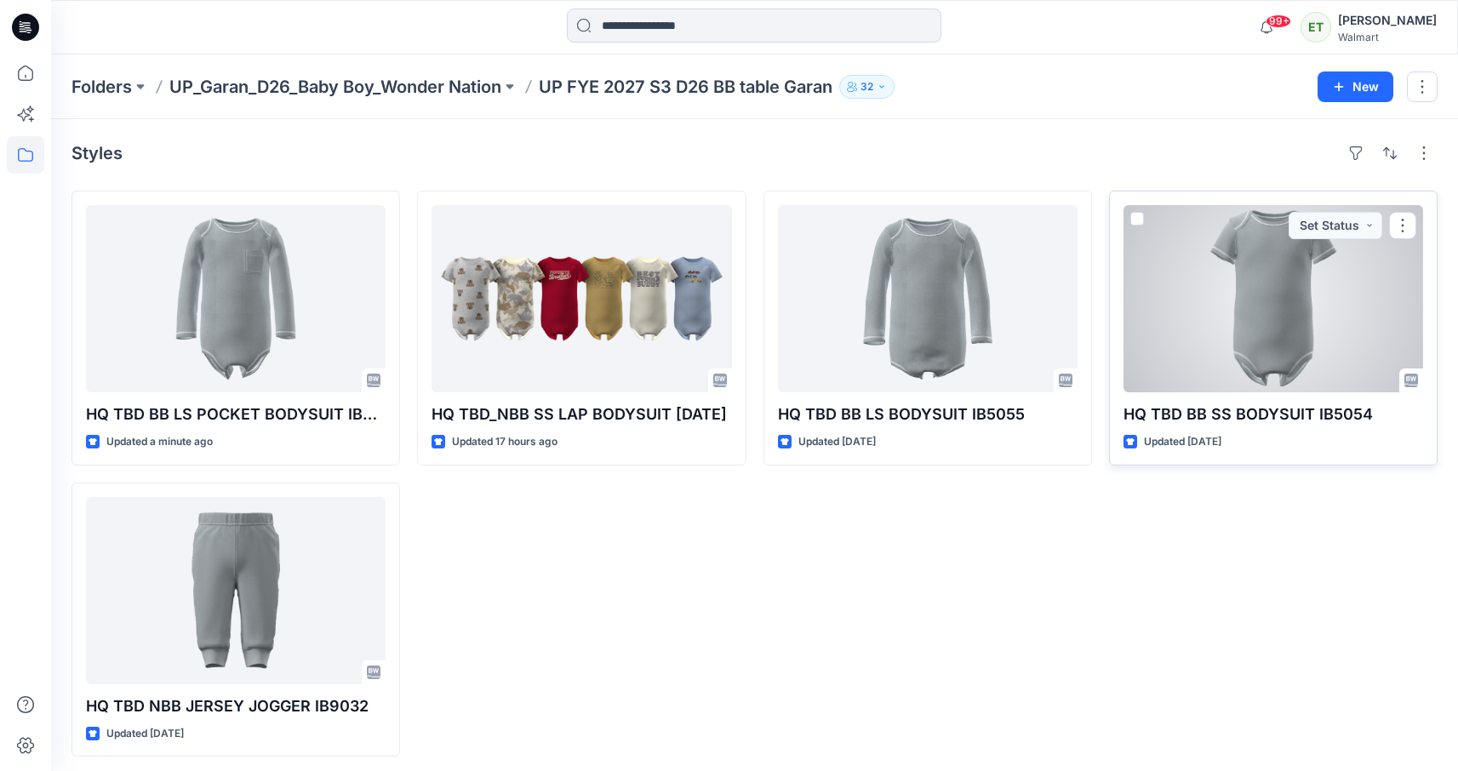
click at [1282, 344] on div at bounding box center [1273, 298] width 300 height 187
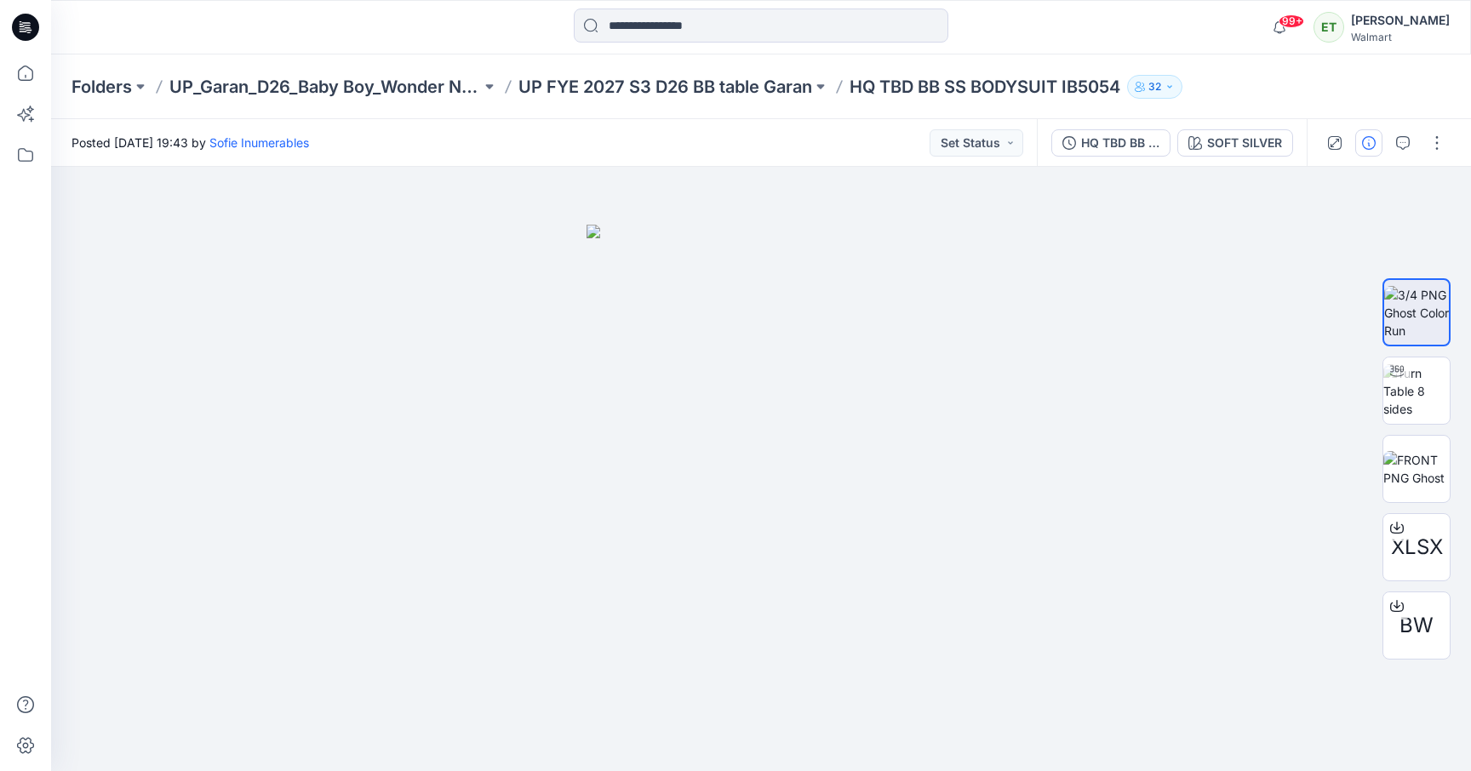
click at [1369, 153] on button "button" at bounding box center [1368, 142] width 27 height 27
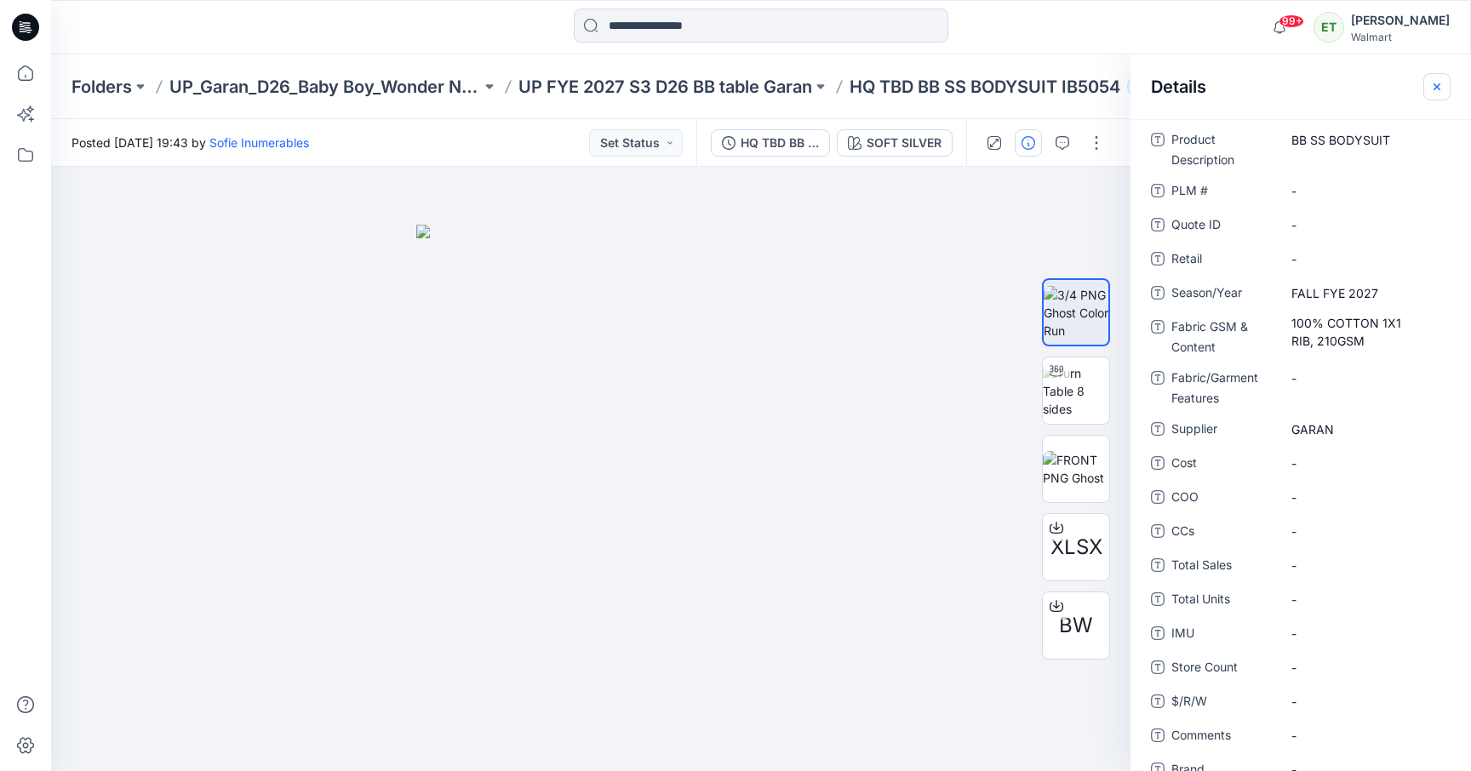
click at [1436, 92] on icon "button" at bounding box center [1437, 87] width 14 height 14
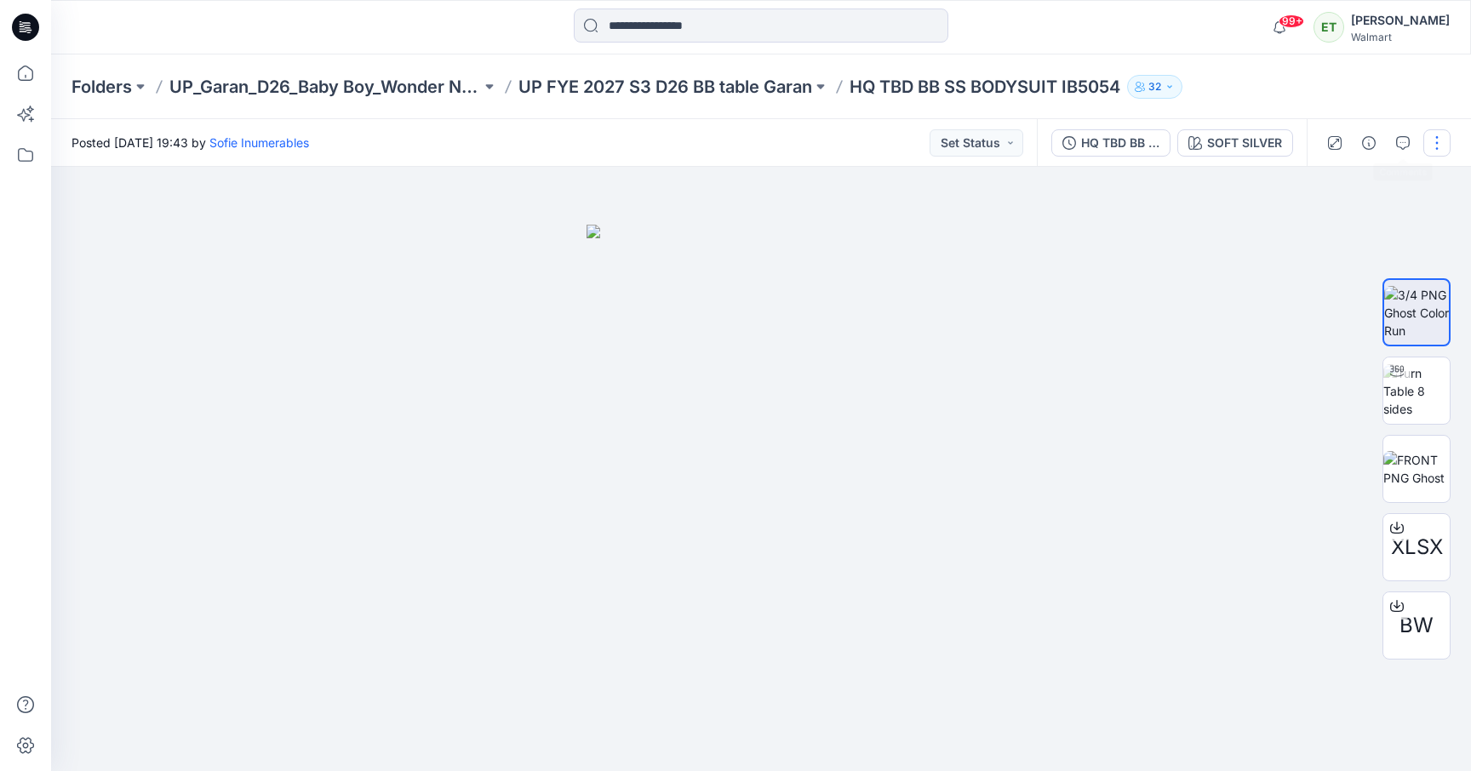
click at [1433, 147] on button "button" at bounding box center [1436, 142] width 27 height 27
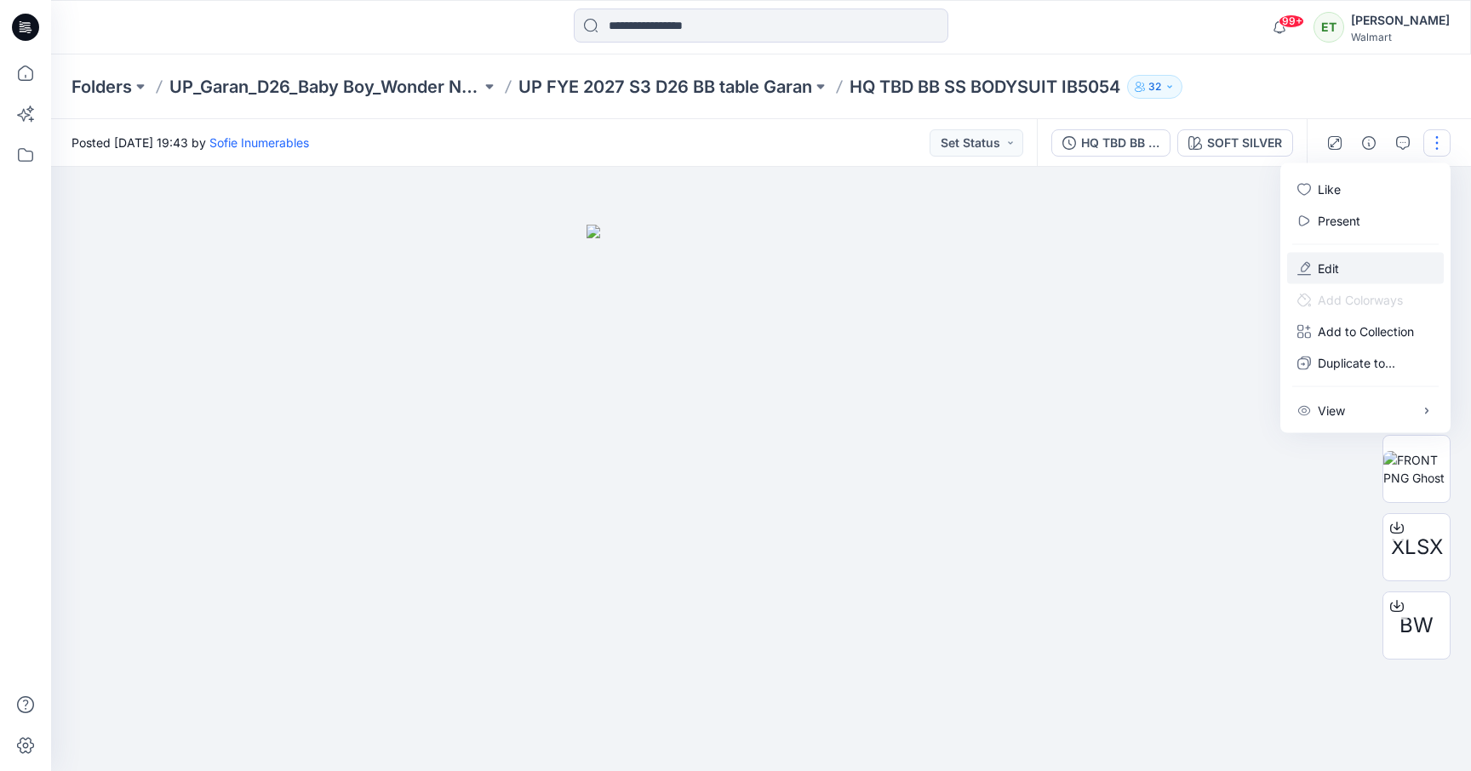
click at [1369, 263] on button "Edit" at bounding box center [1365, 268] width 157 height 31
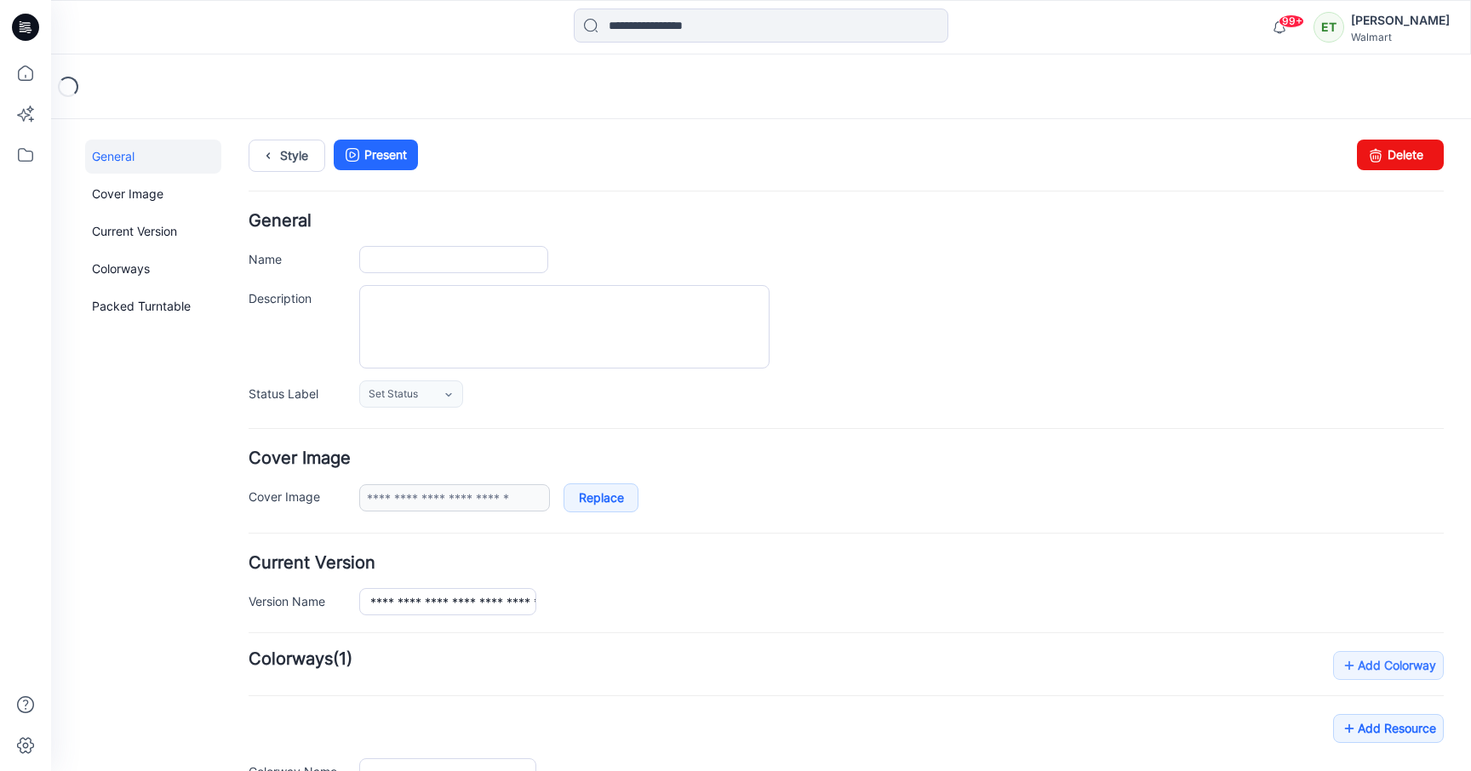
type input "**********"
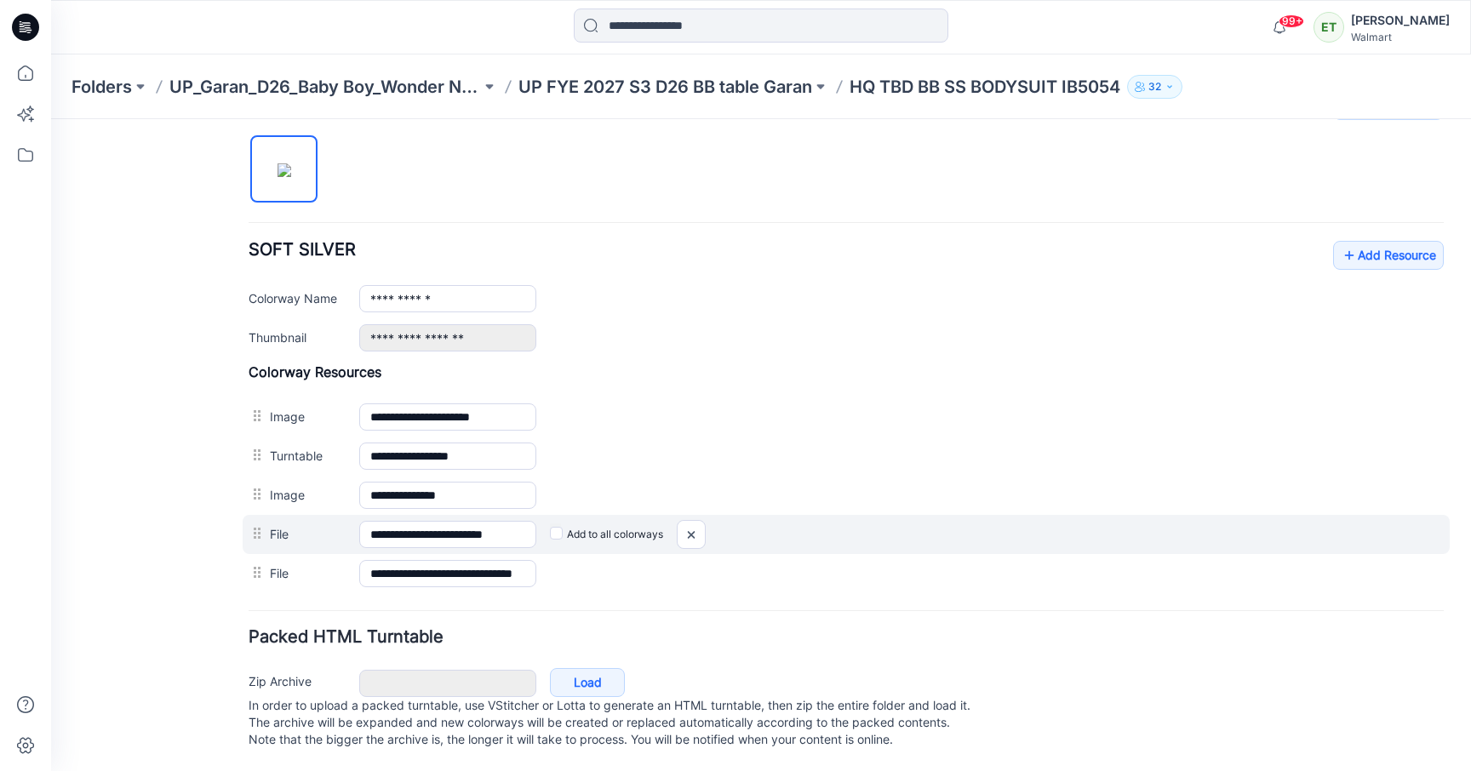
scroll to position [567, 0]
click at [693, 527] on img at bounding box center [690, 535] width 27 height 28
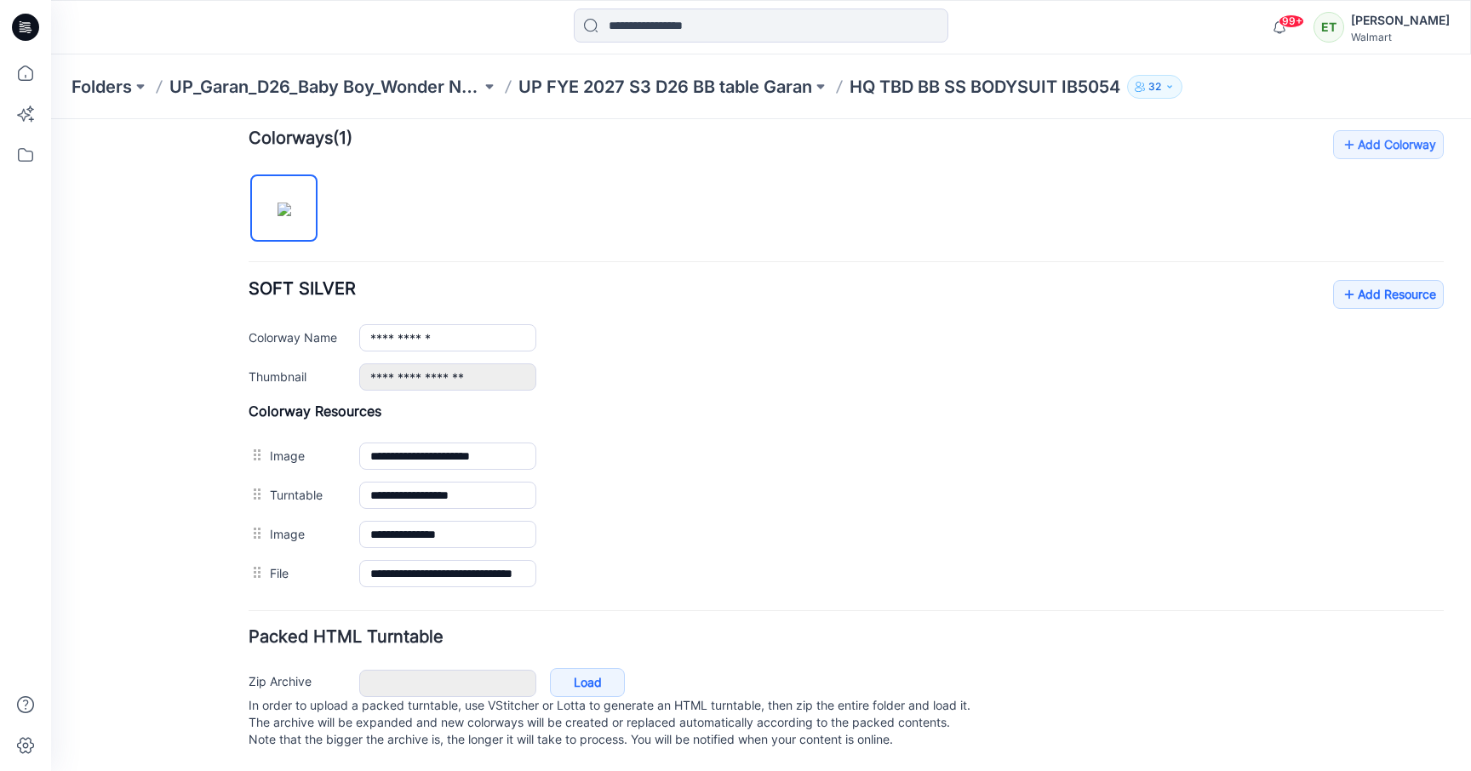
scroll to position [539, 0]
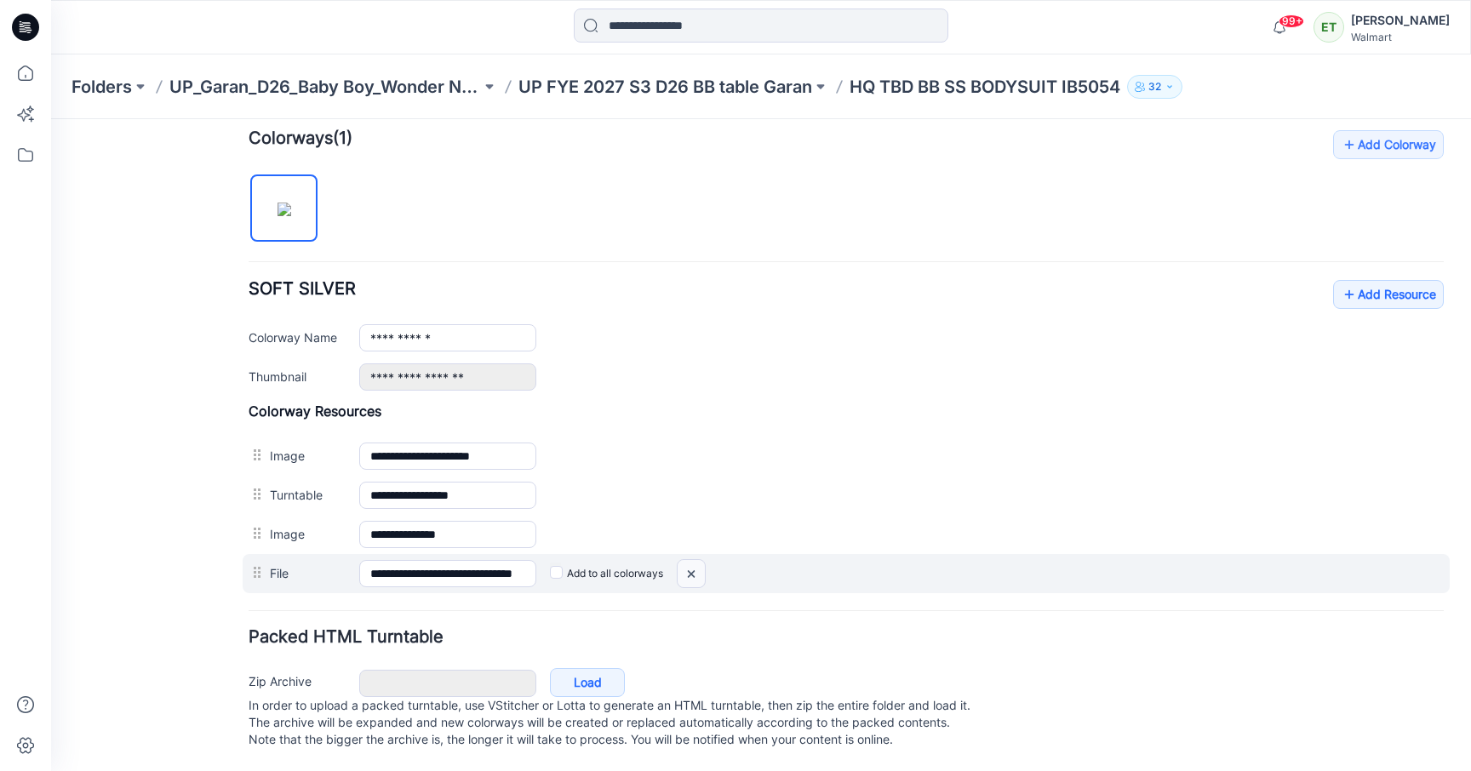
click at [682, 560] on img at bounding box center [690, 574] width 27 height 28
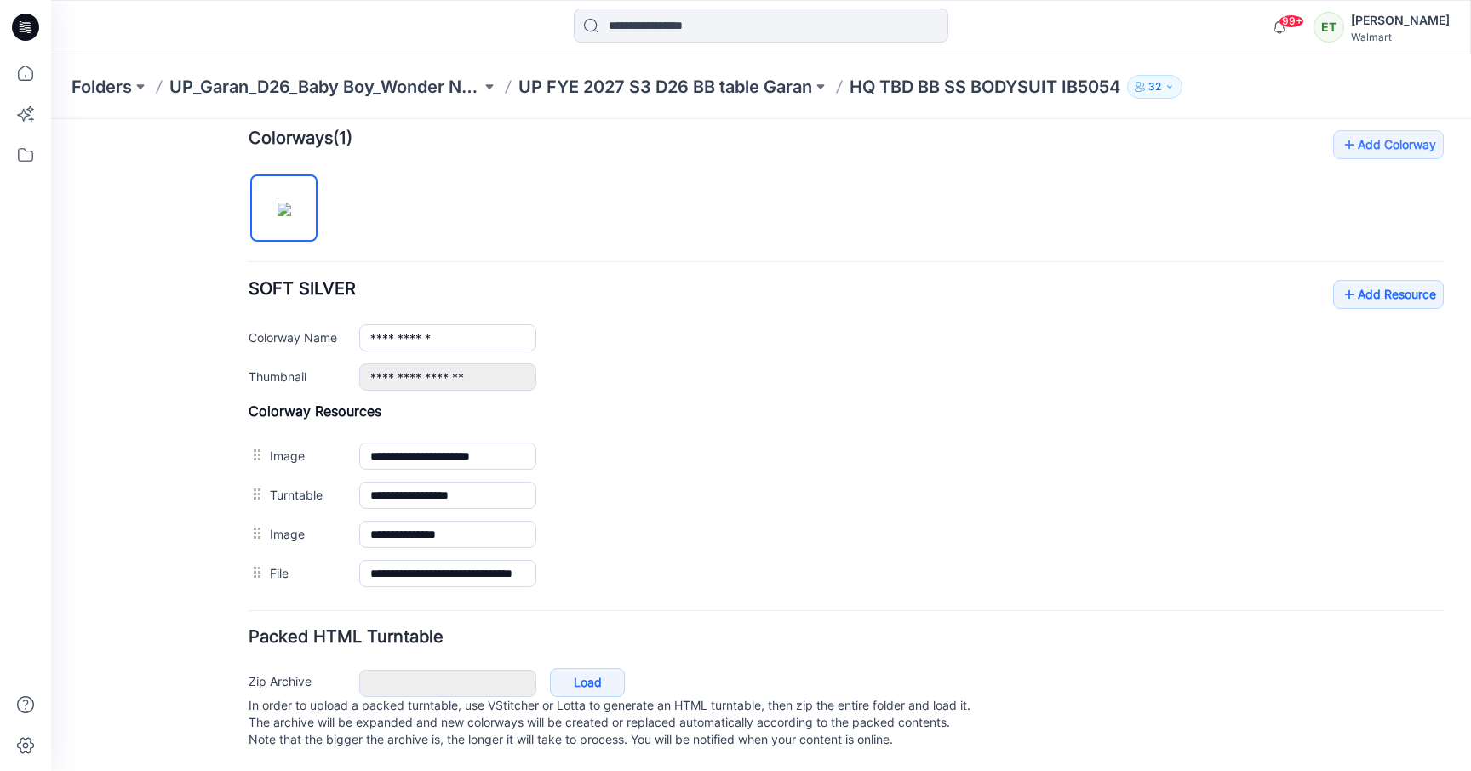
scroll to position [500, 0]
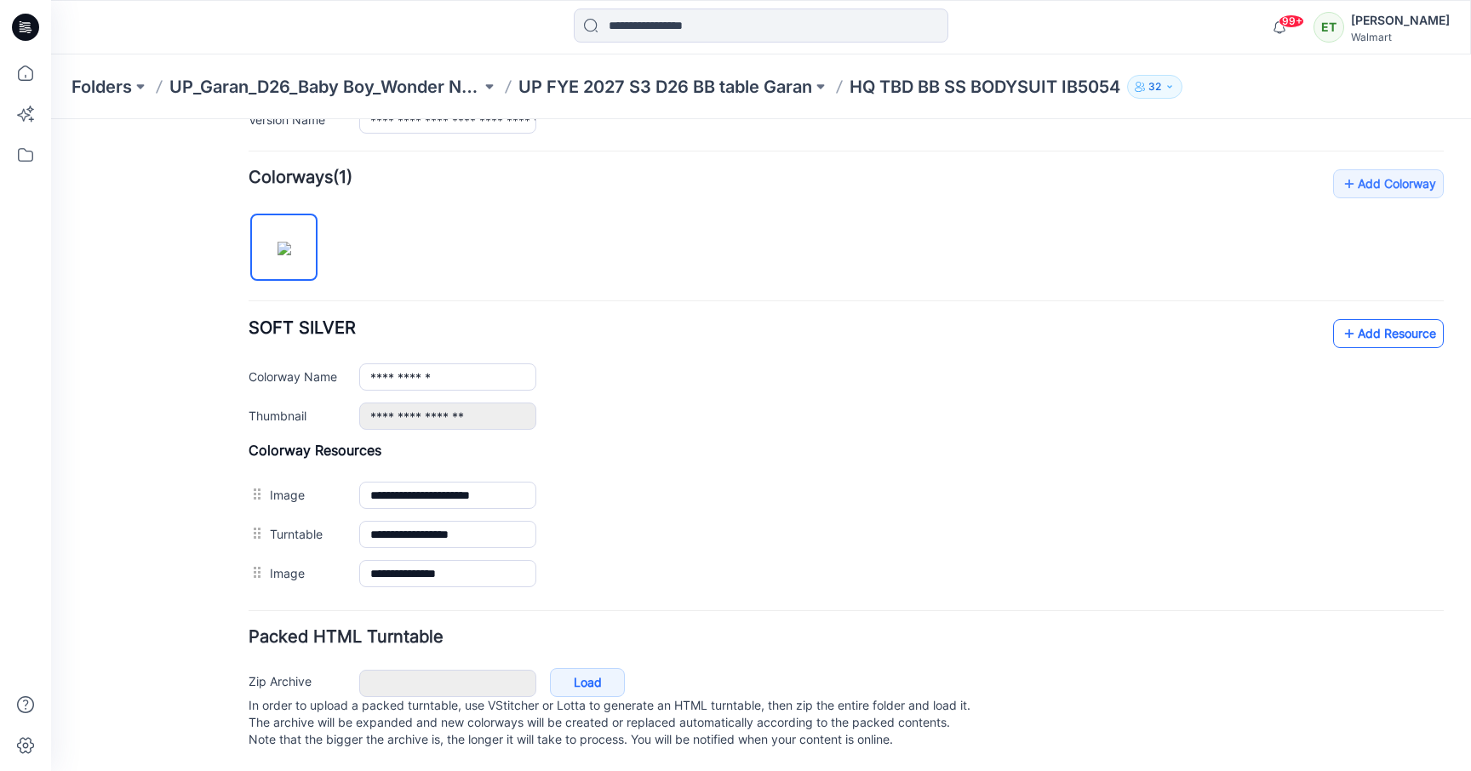
click at [1340, 320] on icon at bounding box center [1348, 333] width 17 height 27
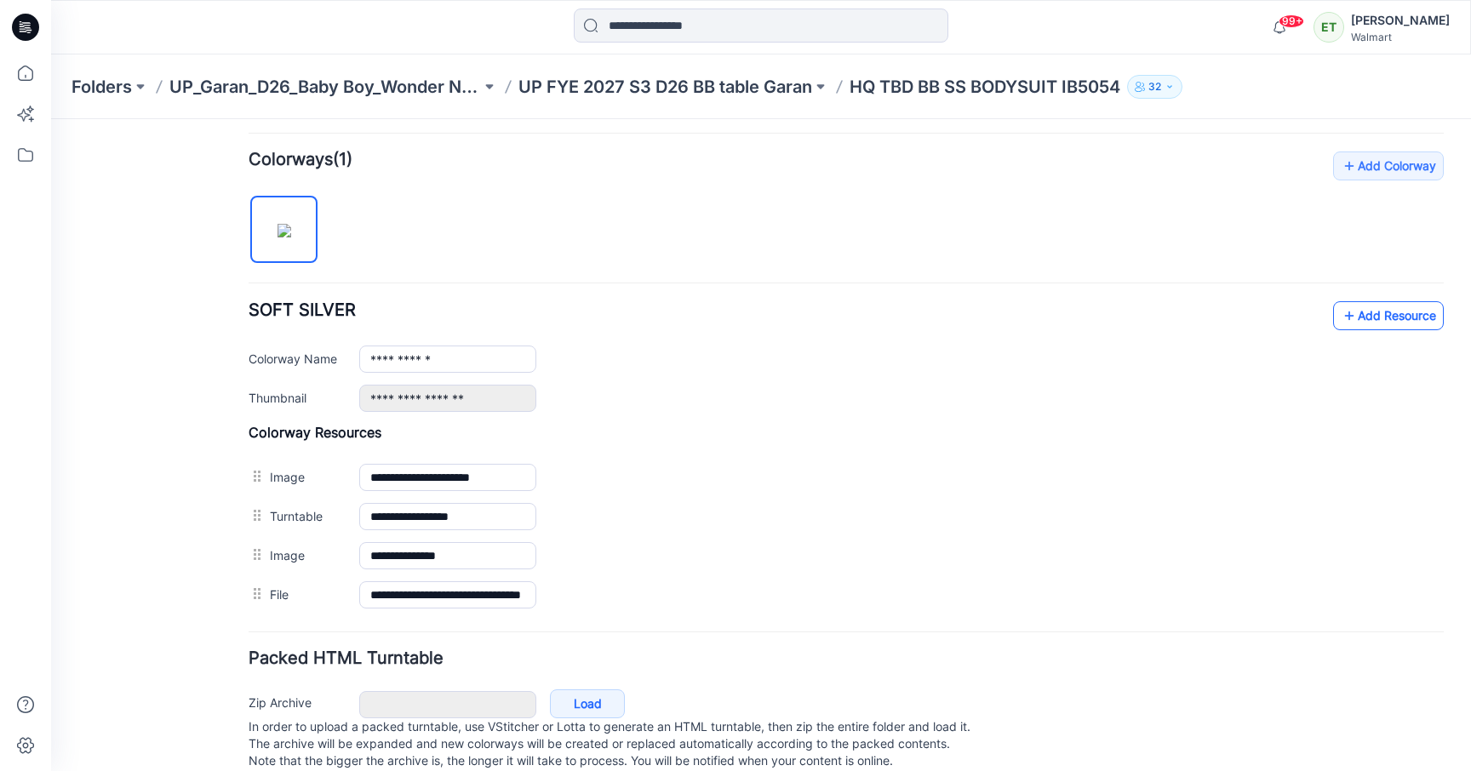
click at [1390, 317] on link "Add Resource" at bounding box center [1388, 315] width 111 height 29
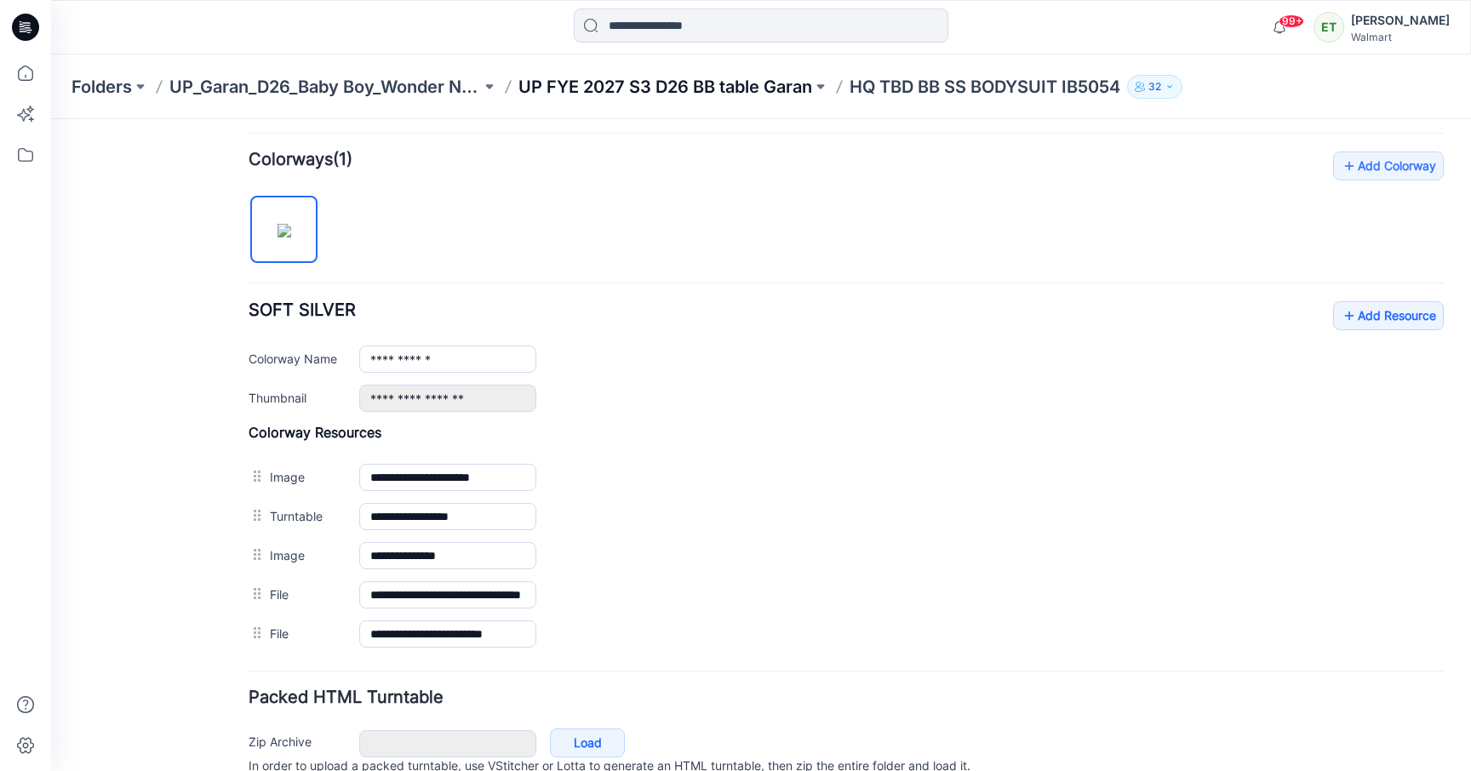
click at [703, 92] on p "UP FYE 2027 S3 D26 BB table Garan" at bounding box center [665, 87] width 294 height 24
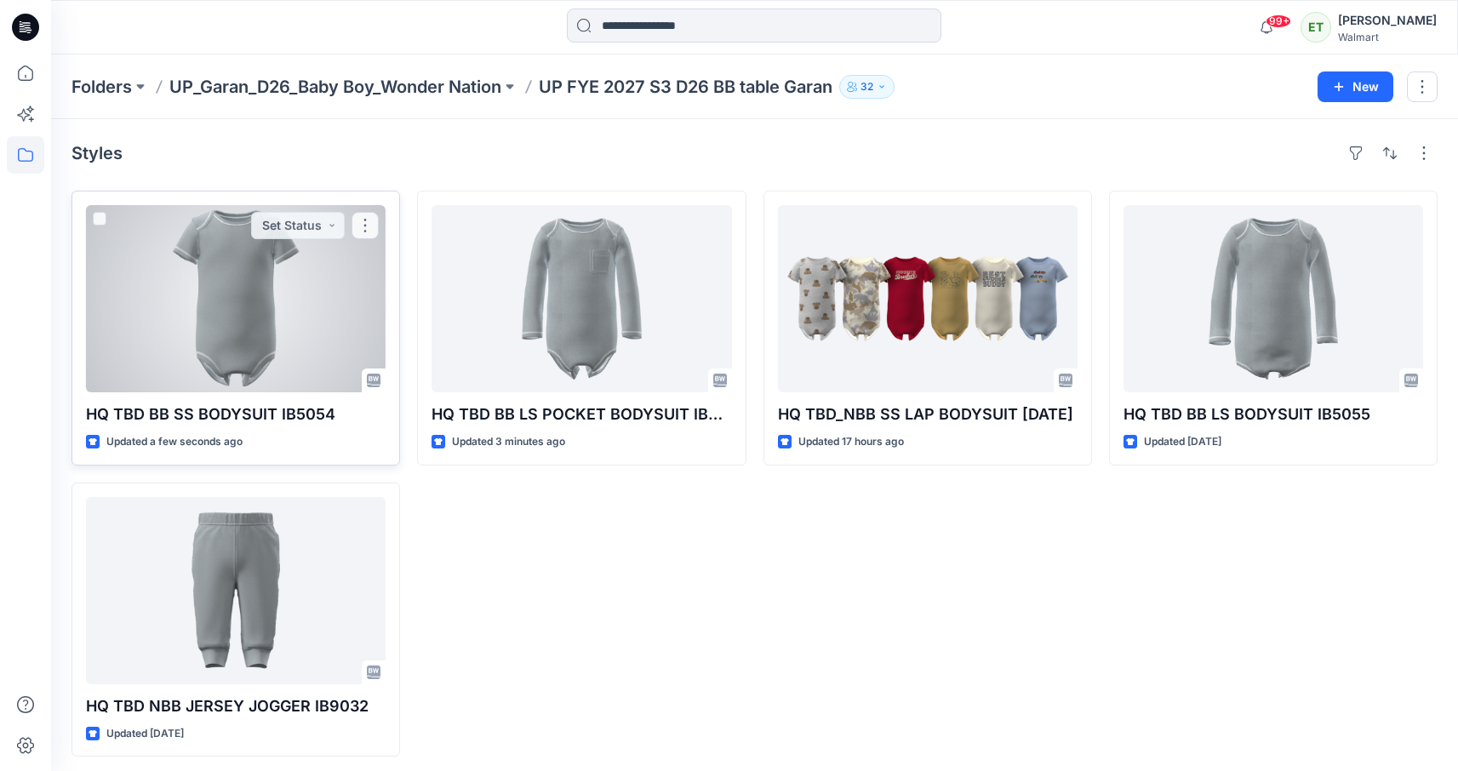
click at [385, 362] on div at bounding box center [236, 298] width 300 height 187
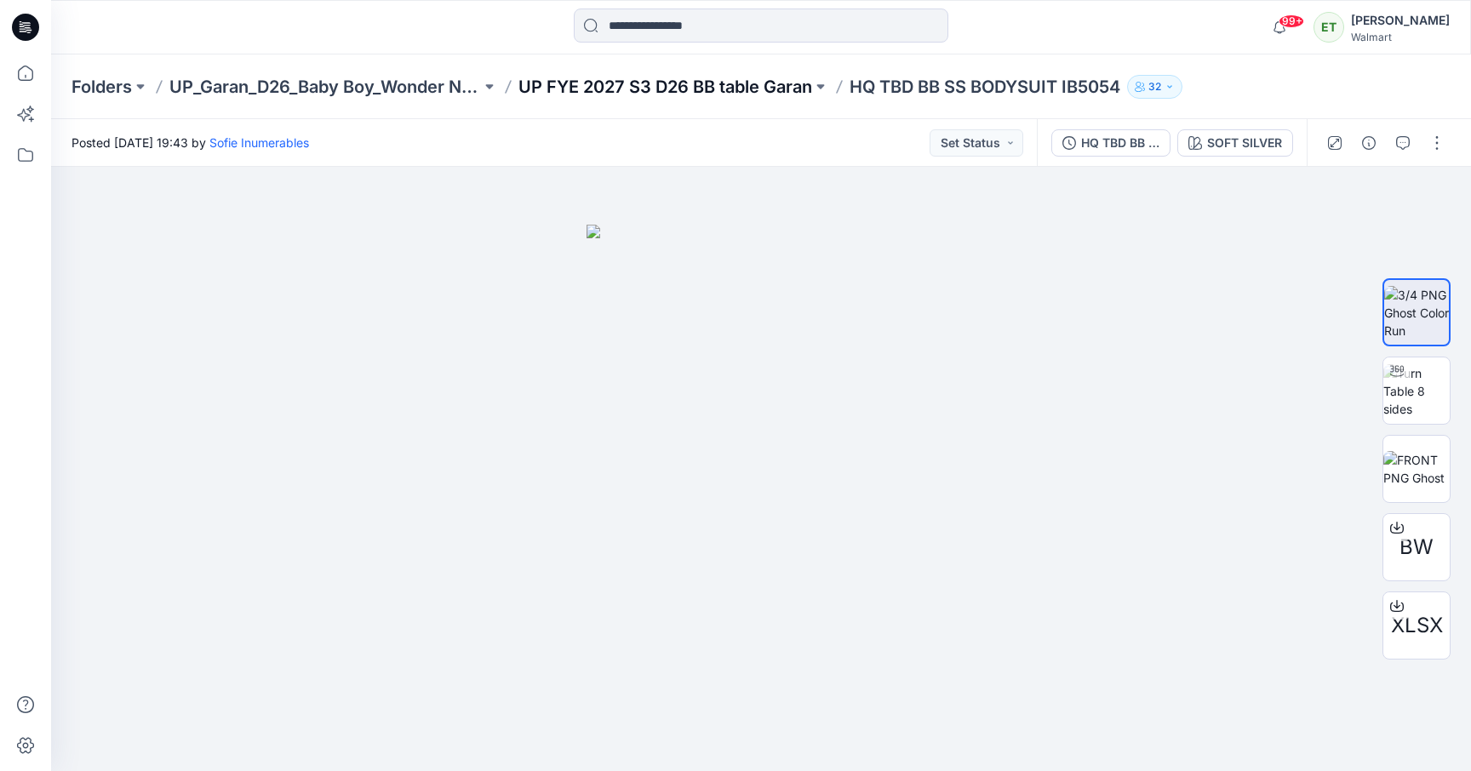
click at [667, 86] on p "UP FYE 2027 S3 D26 BB table Garan" at bounding box center [665, 87] width 294 height 24
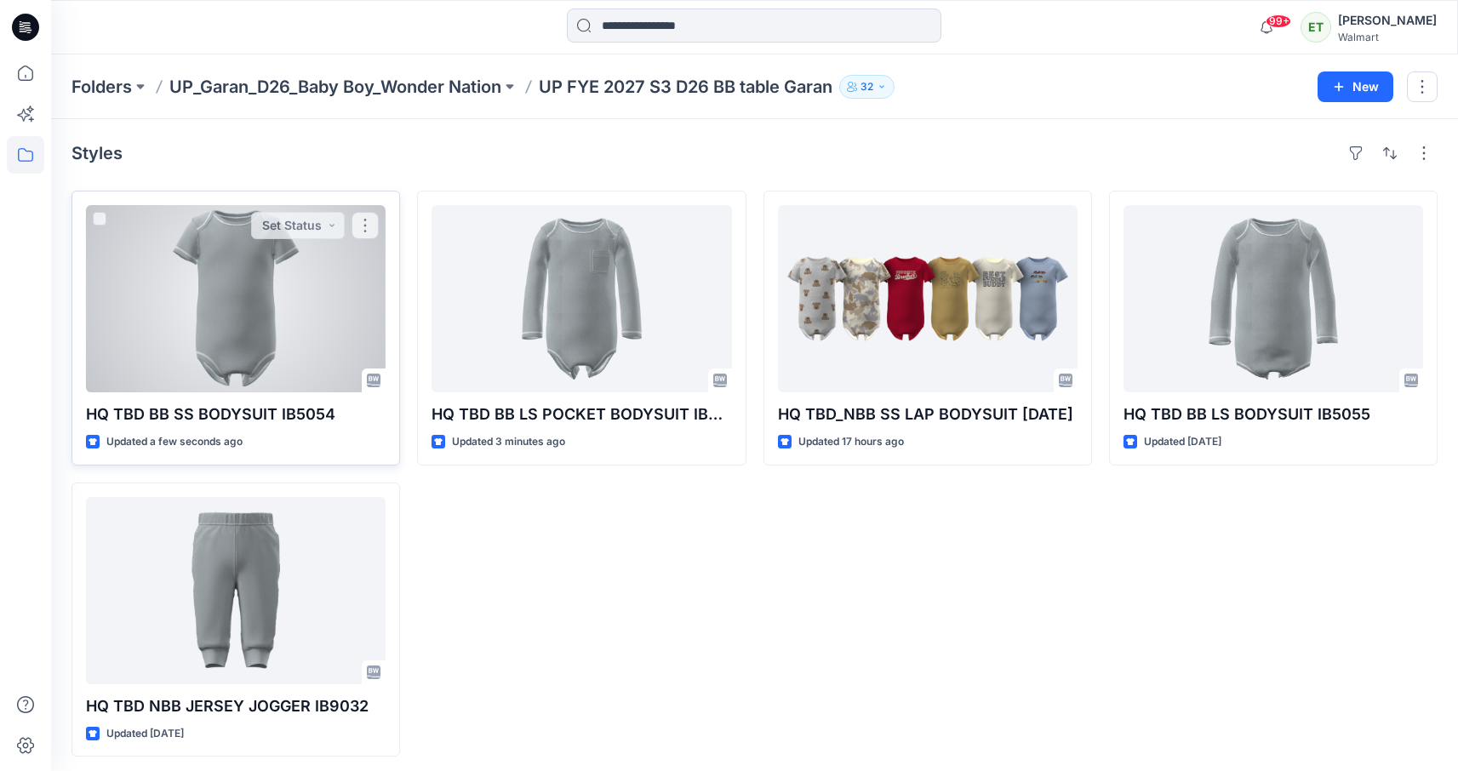
click at [267, 277] on div at bounding box center [236, 298] width 300 height 187
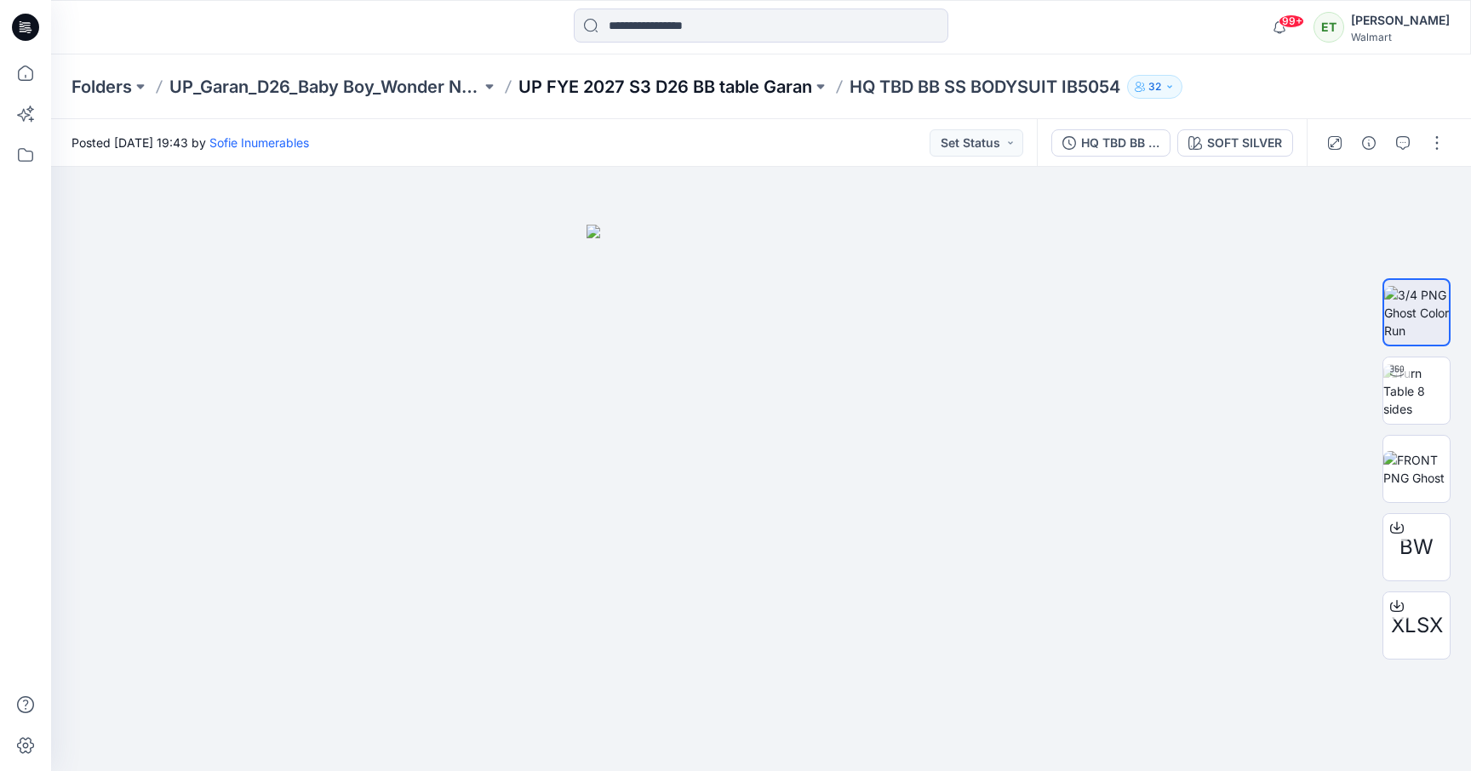
click at [724, 86] on p "UP FYE 2027 S3 D26 BB table Garan" at bounding box center [665, 87] width 294 height 24
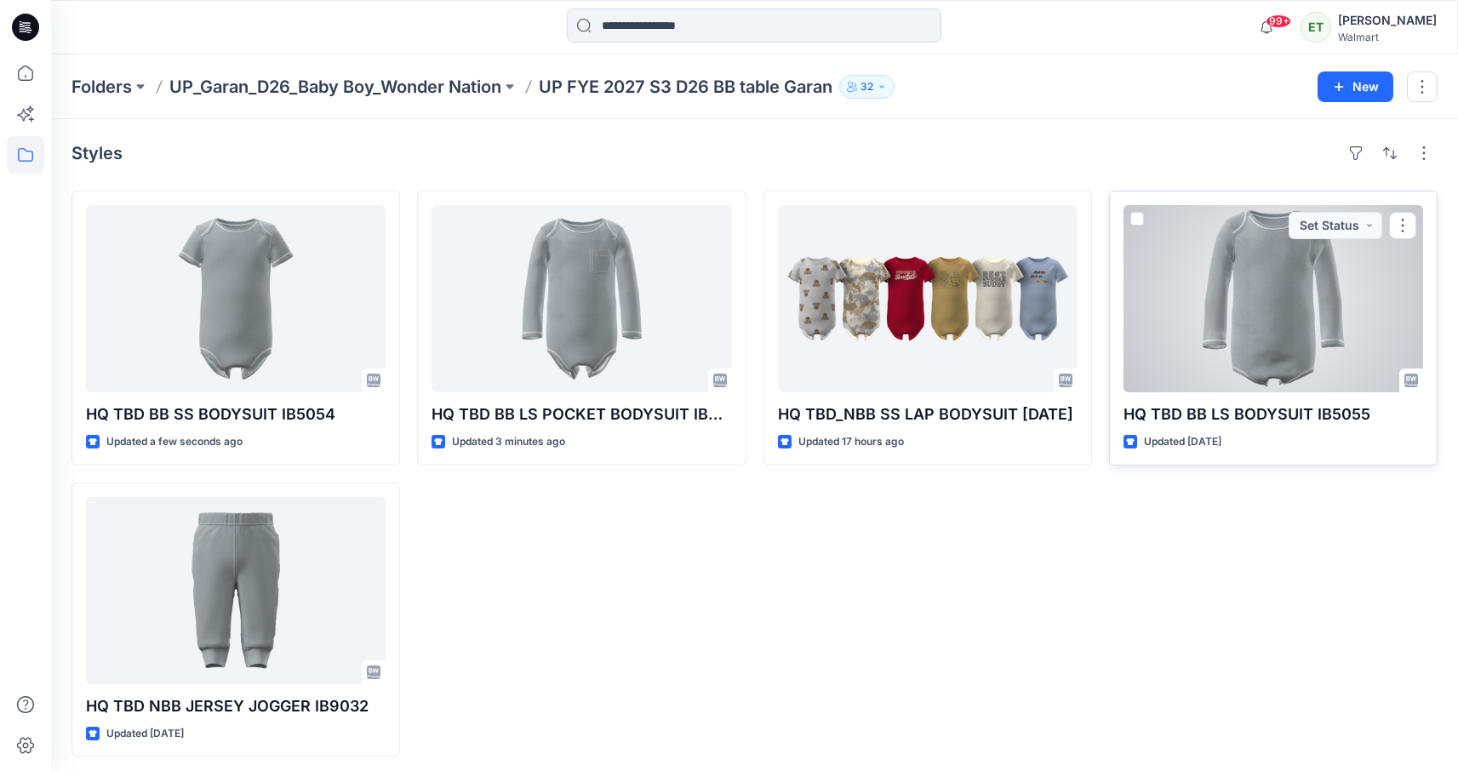
click at [1253, 365] on div at bounding box center [1273, 298] width 300 height 187
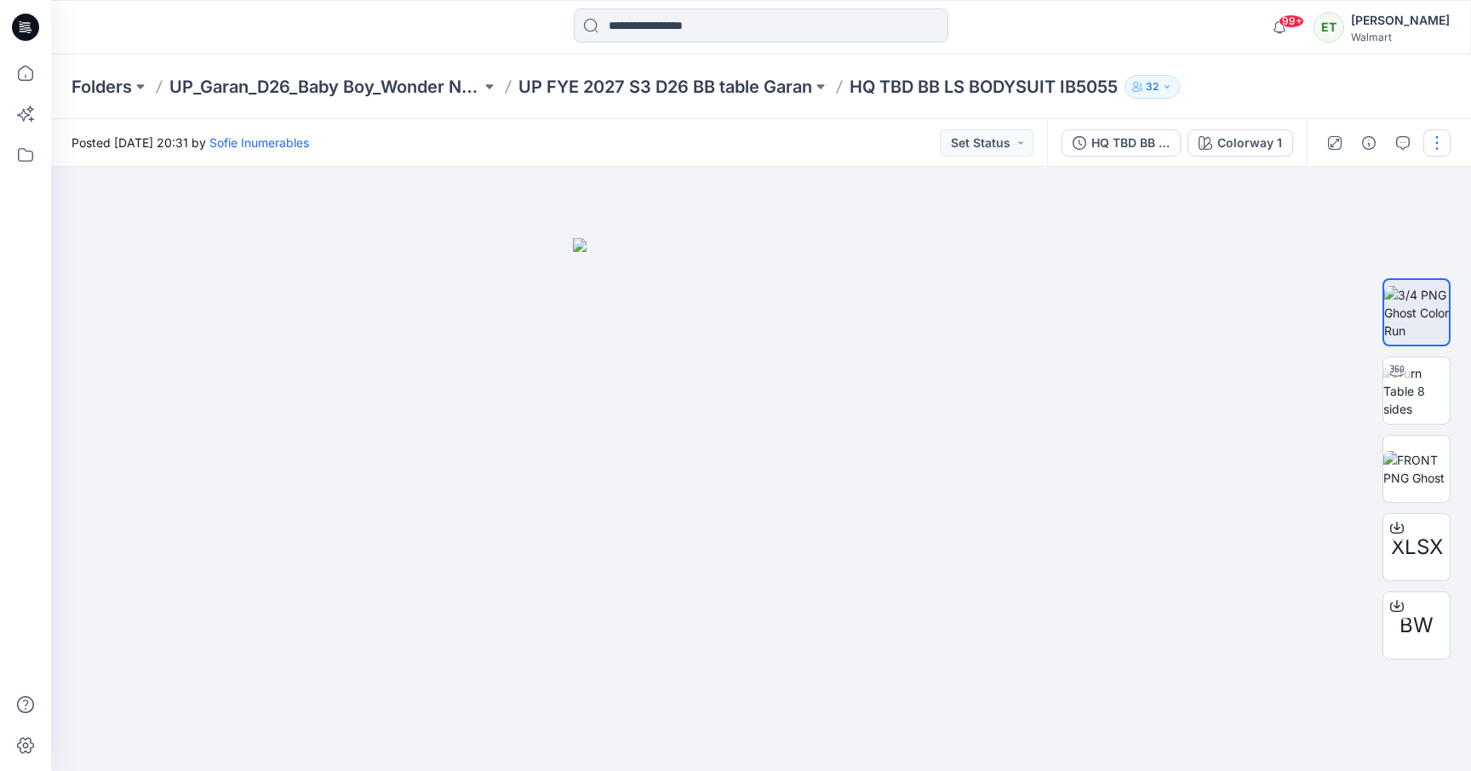
click at [1426, 144] on button "button" at bounding box center [1436, 142] width 27 height 27
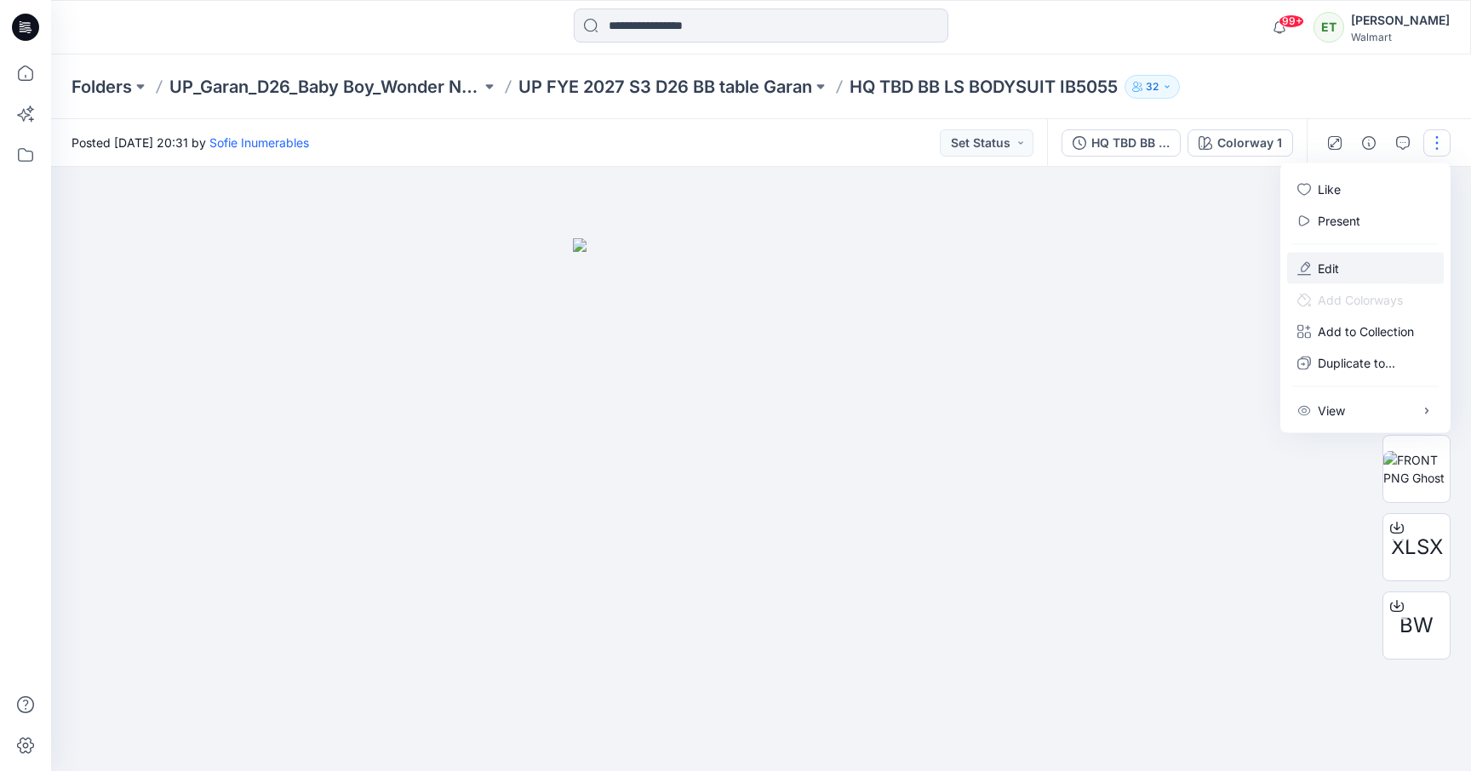
click at [1356, 269] on button "Edit" at bounding box center [1365, 268] width 157 height 31
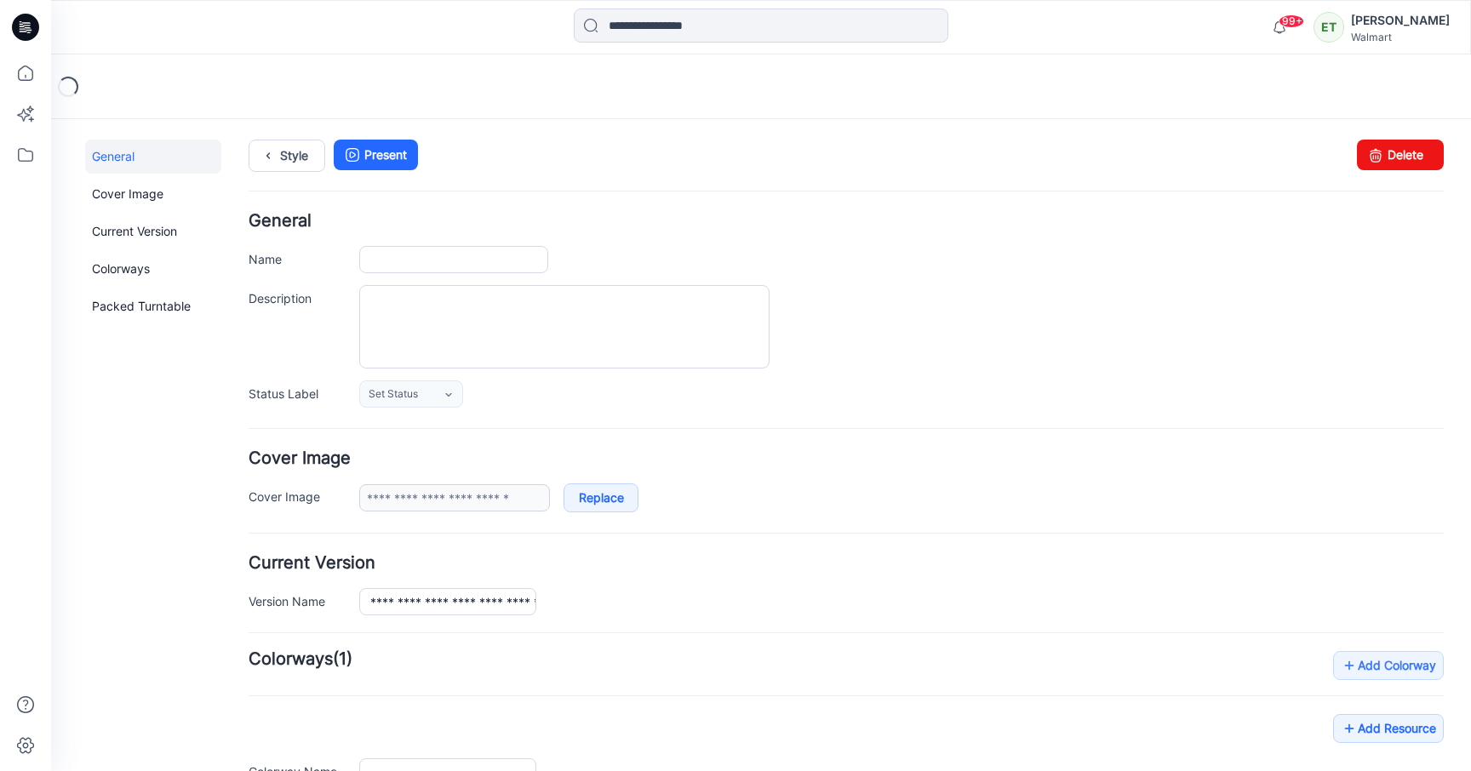
type input "**********"
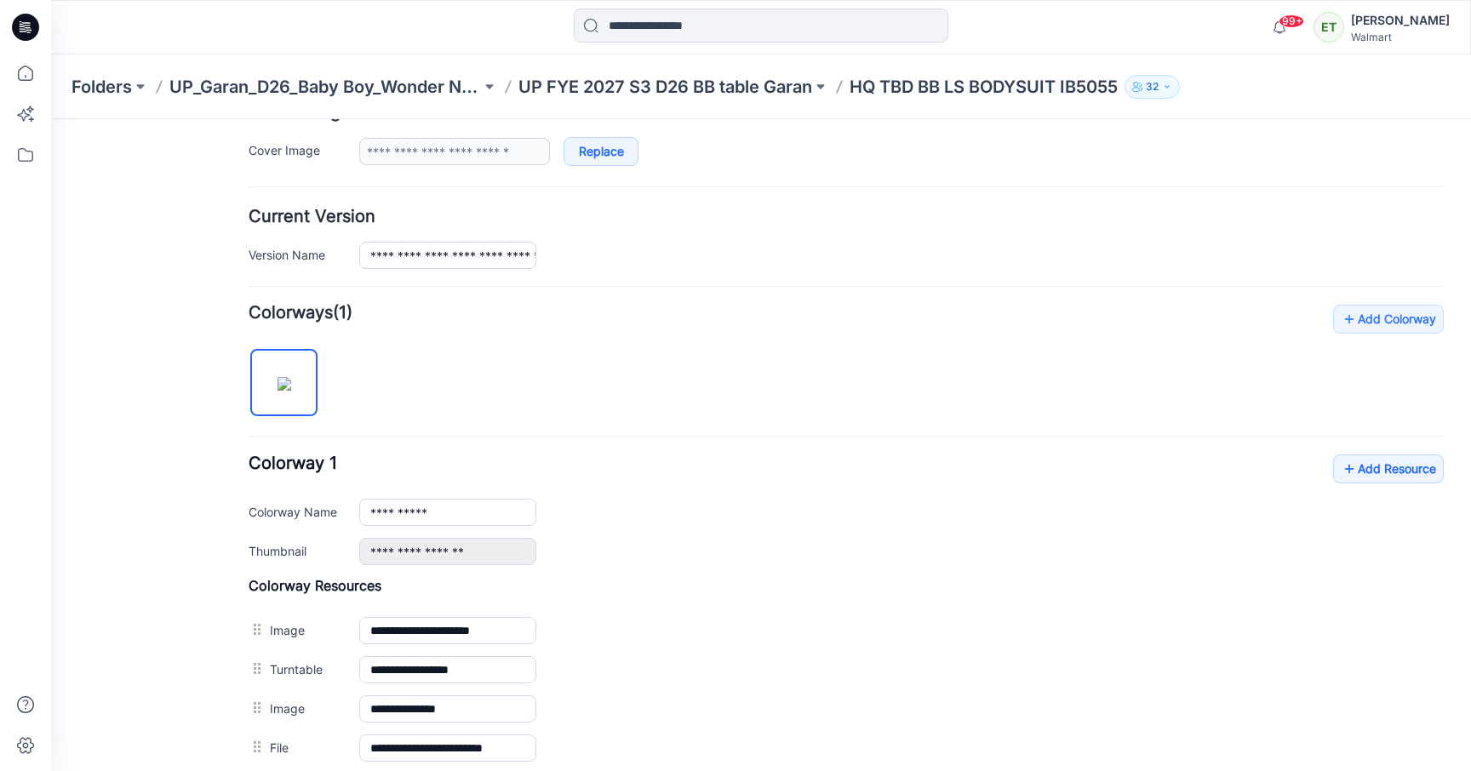
scroll to position [578, 0]
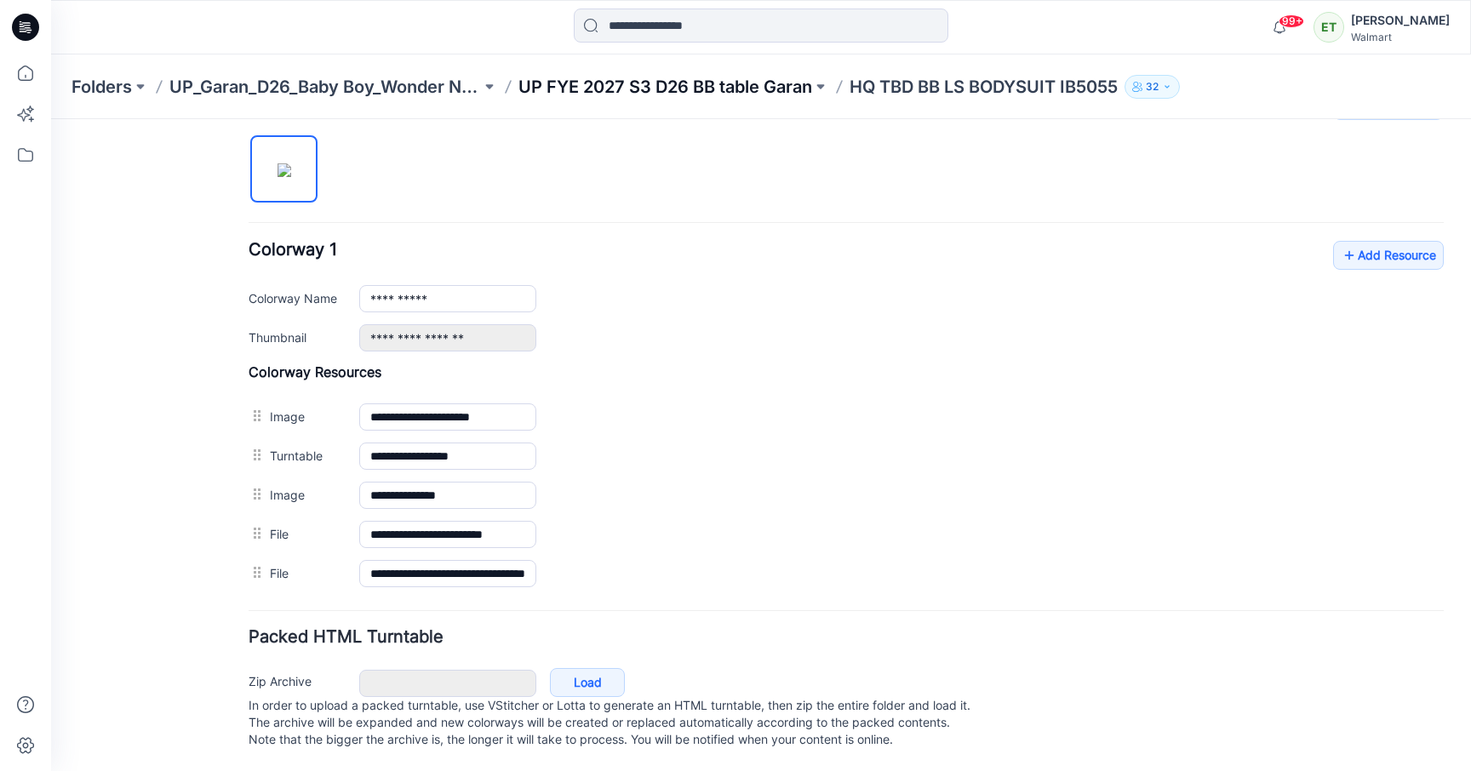
click at [646, 86] on p "UP FYE 2027 S3 D26 BB table Garan" at bounding box center [665, 87] width 294 height 24
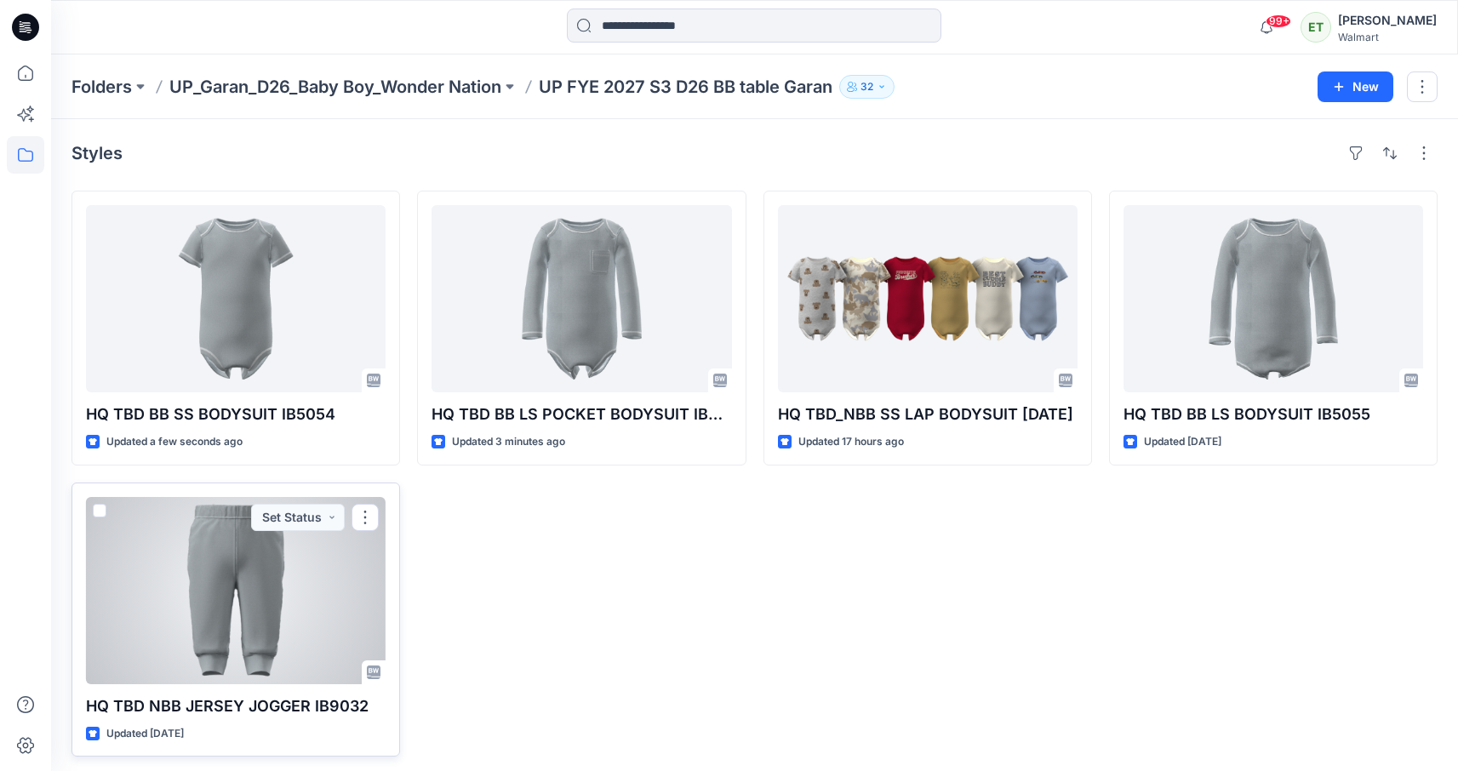
click at [268, 599] on div at bounding box center [236, 590] width 300 height 187
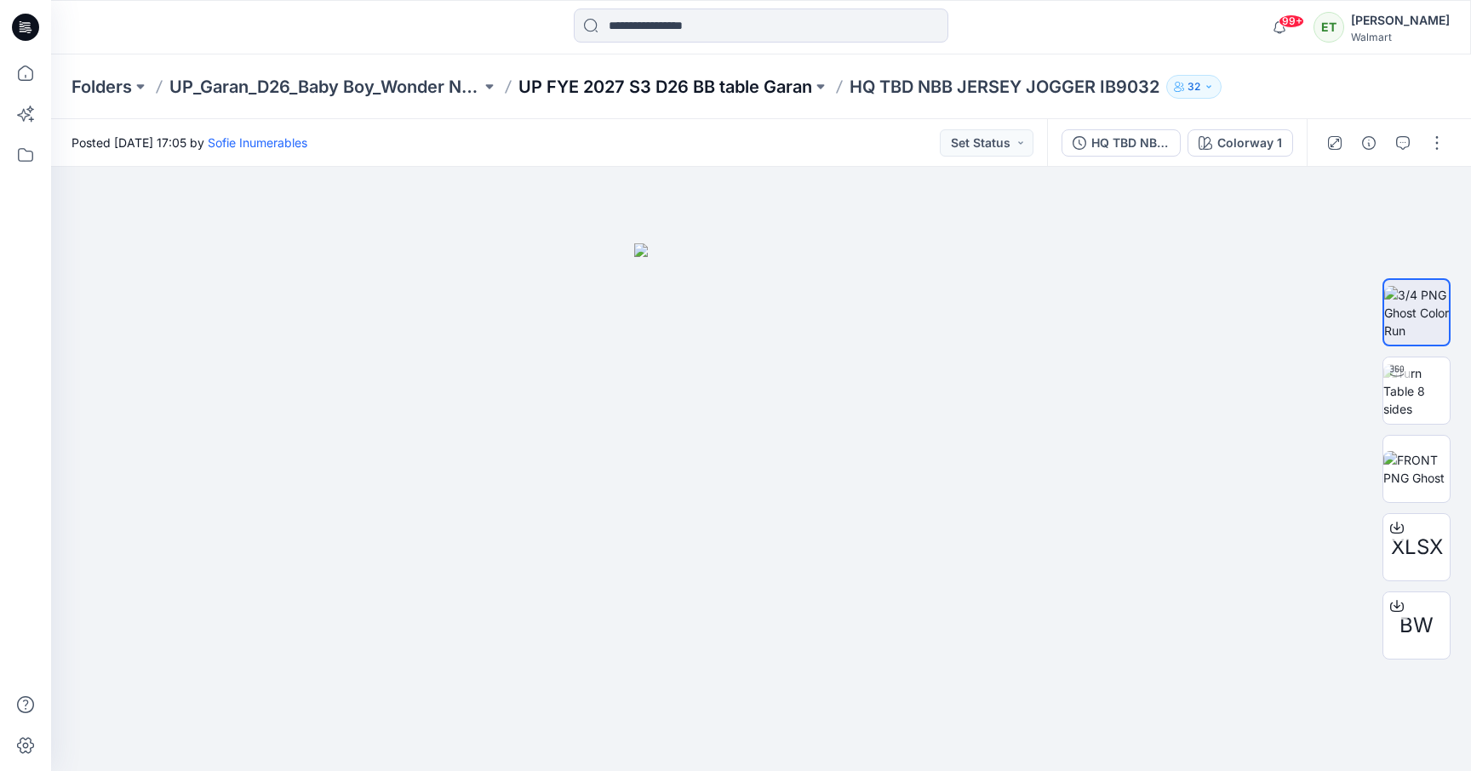
click at [736, 87] on p "UP FYE 2027 S3 D26 BB table Garan" at bounding box center [665, 87] width 294 height 24
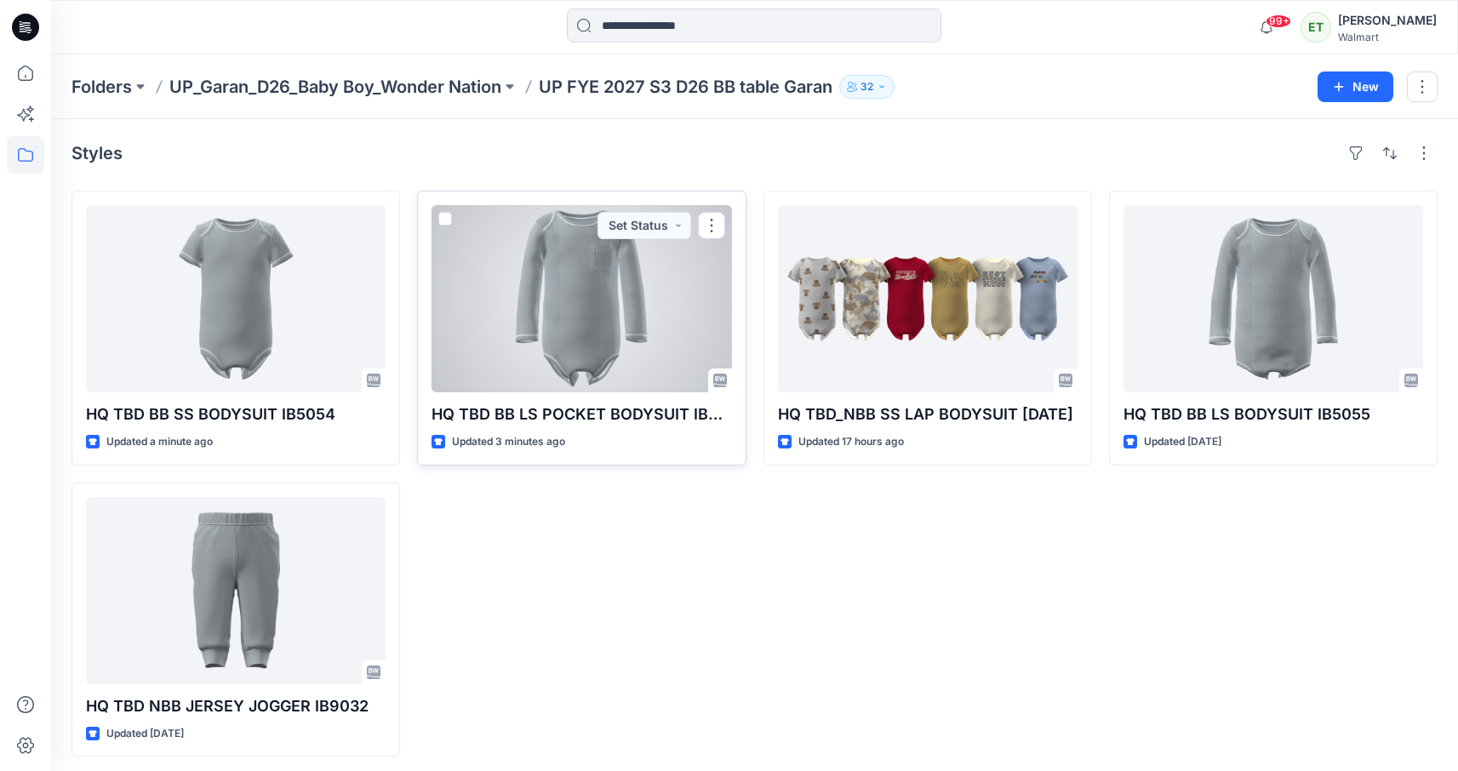
click at [654, 317] on div at bounding box center [581, 298] width 300 height 187
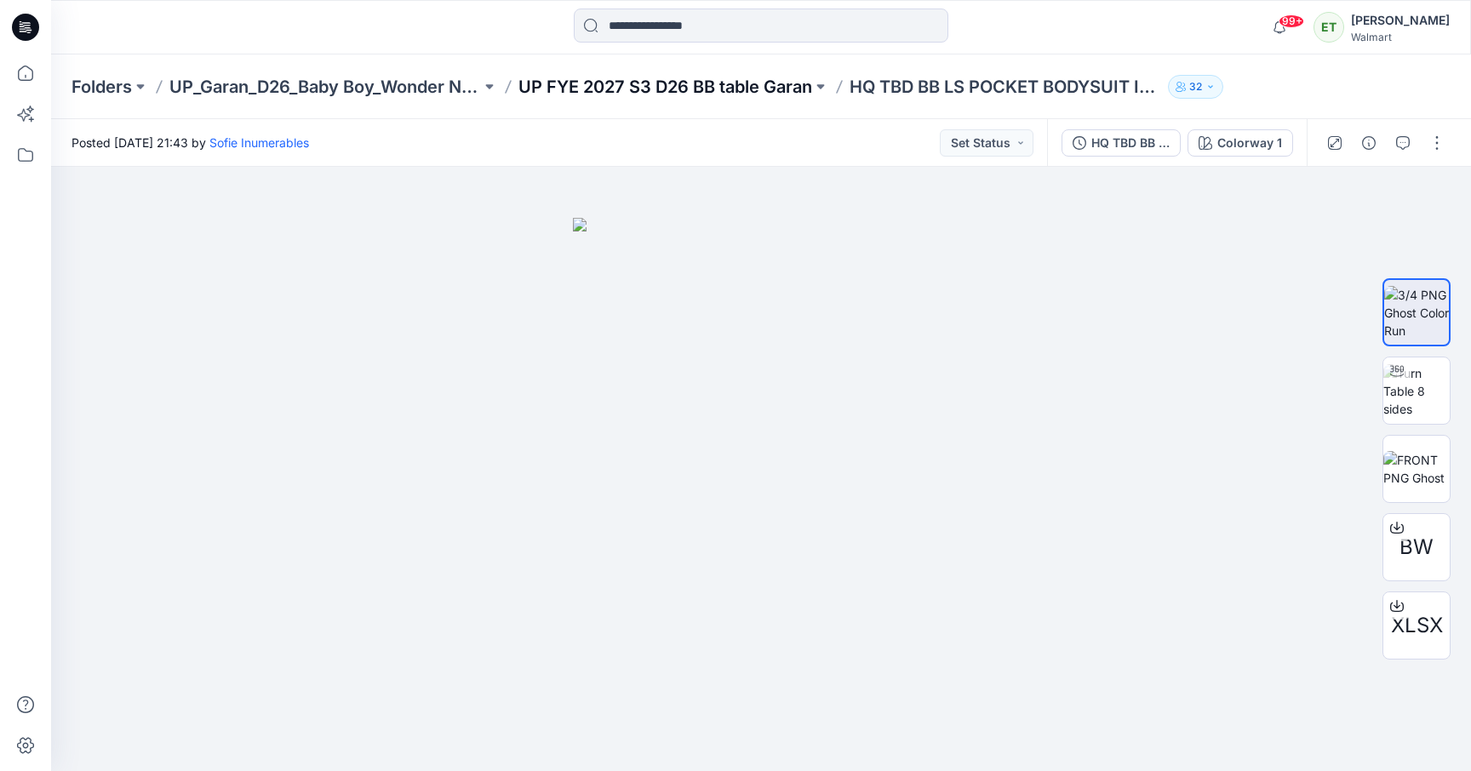
click at [660, 94] on p "UP FYE 2027 S3 D26 BB table Garan" at bounding box center [665, 87] width 294 height 24
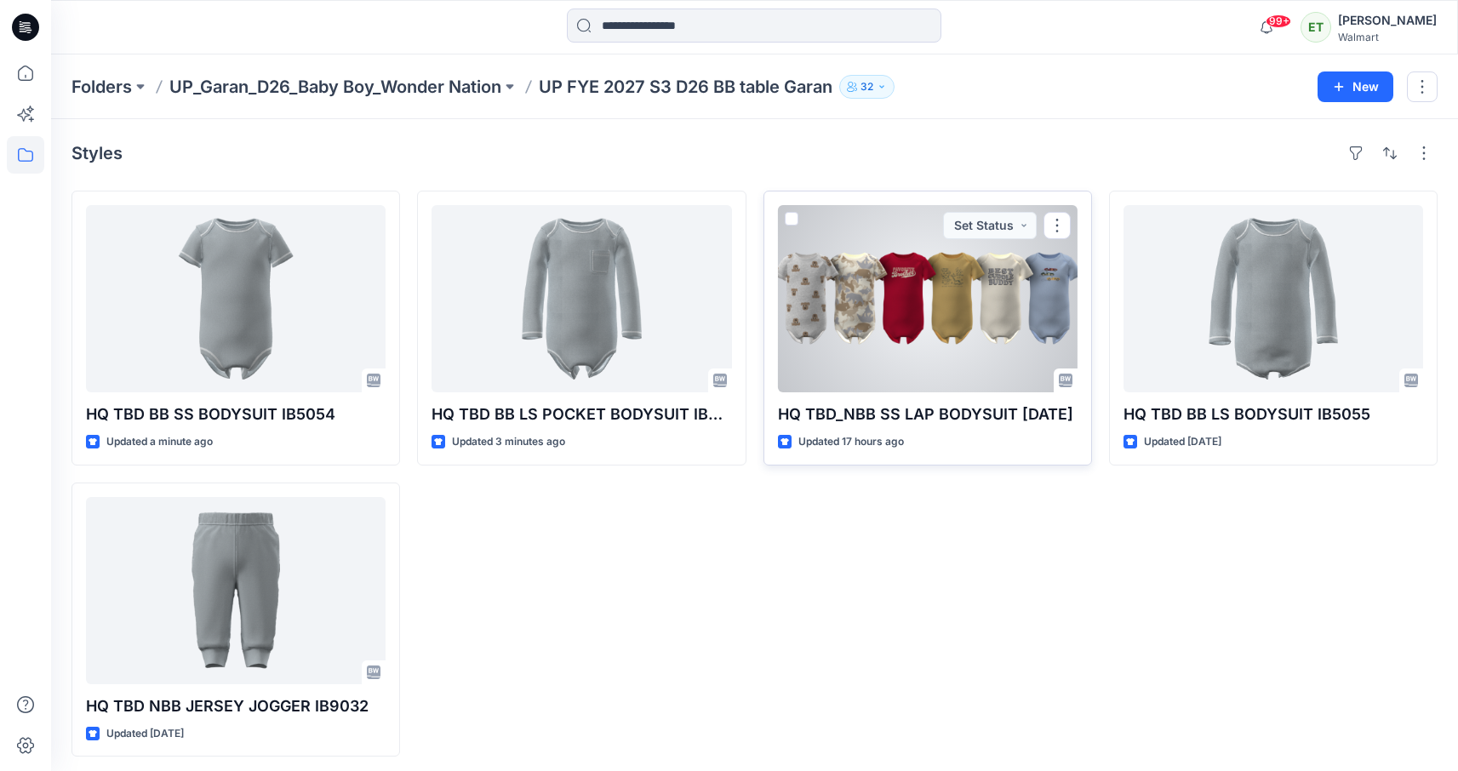
click at [957, 323] on div at bounding box center [928, 298] width 300 height 187
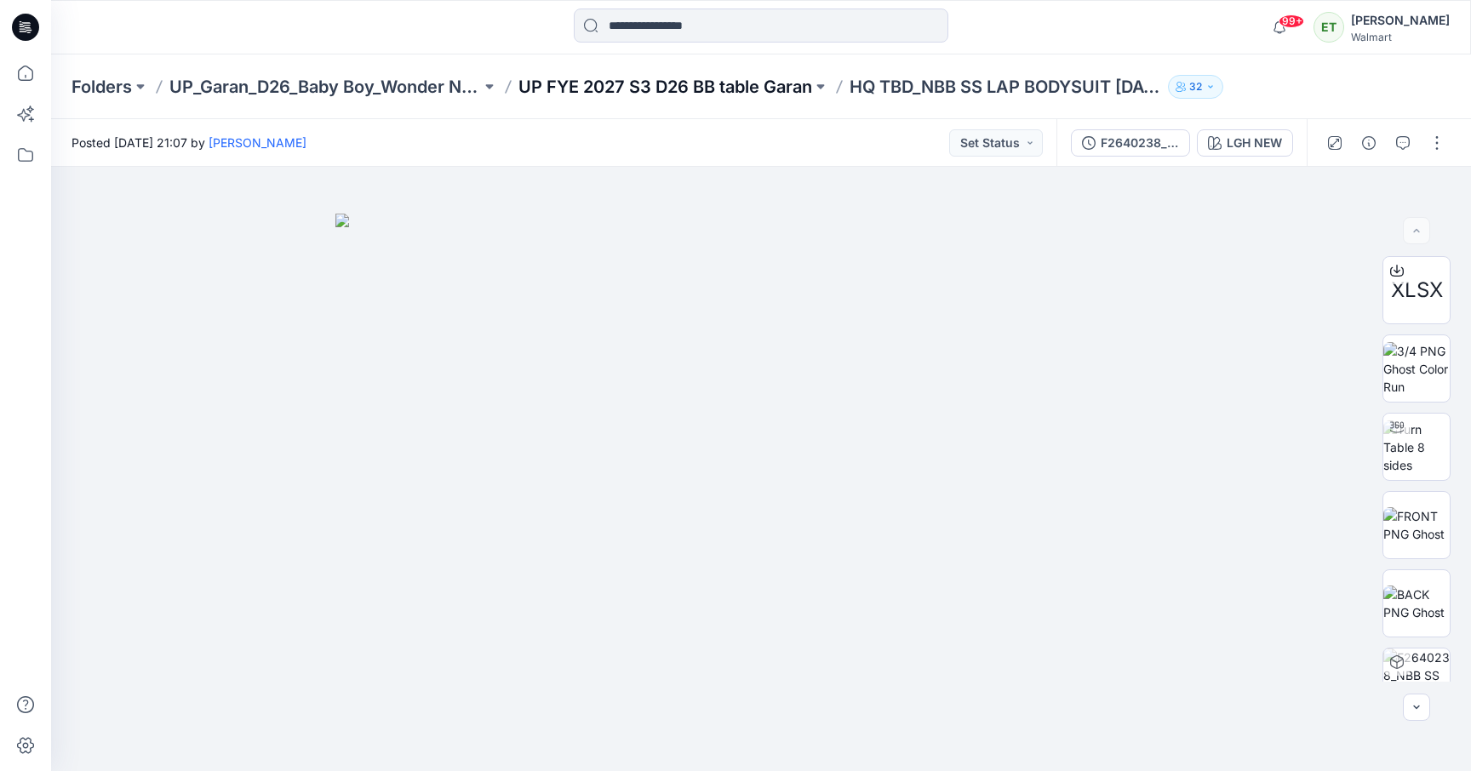
click at [626, 97] on p "UP FYE 2027 S3 D26 BB table Garan" at bounding box center [665, 87] width 294 height 24
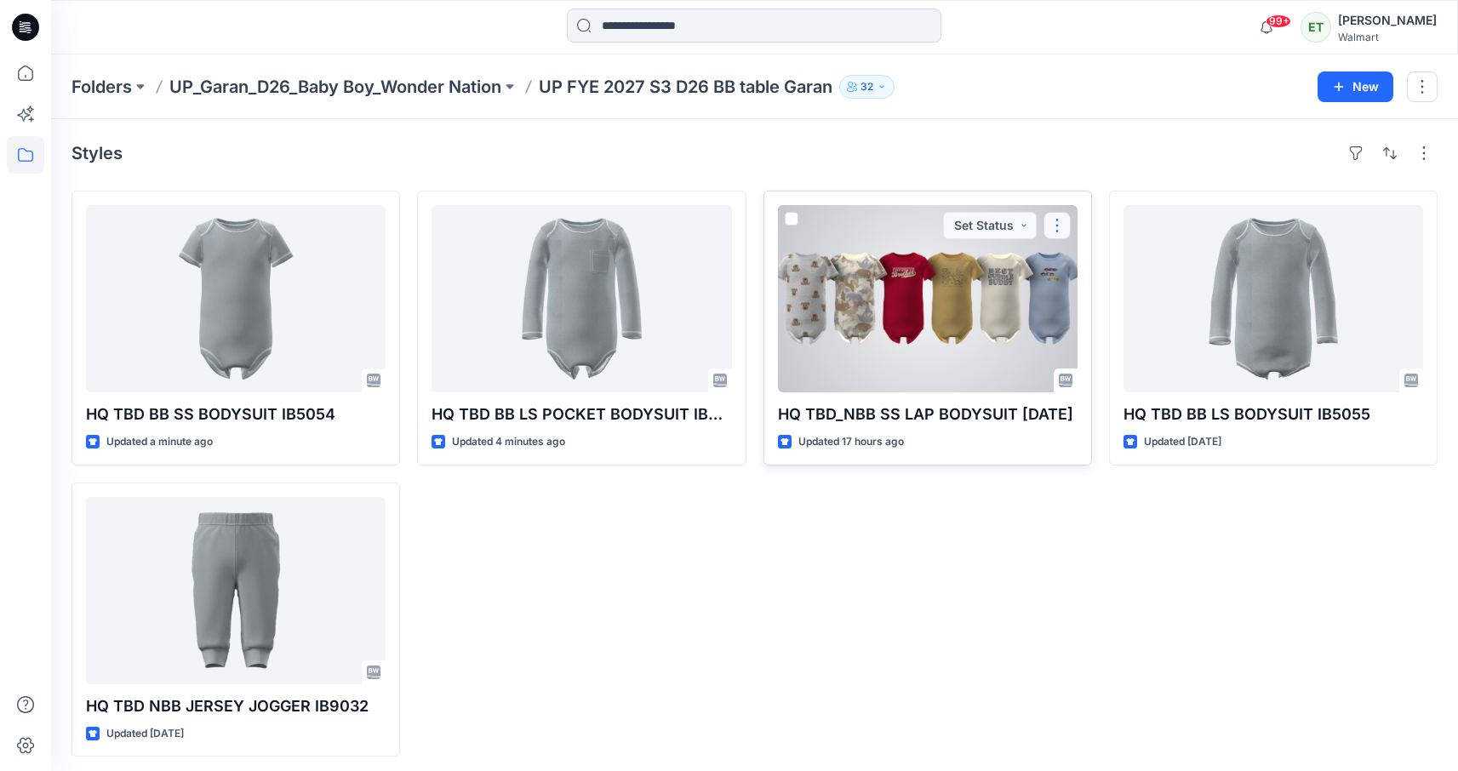
click at [1060, 224] on button "button" at bounding box center [1056, 225] width 27 height 27
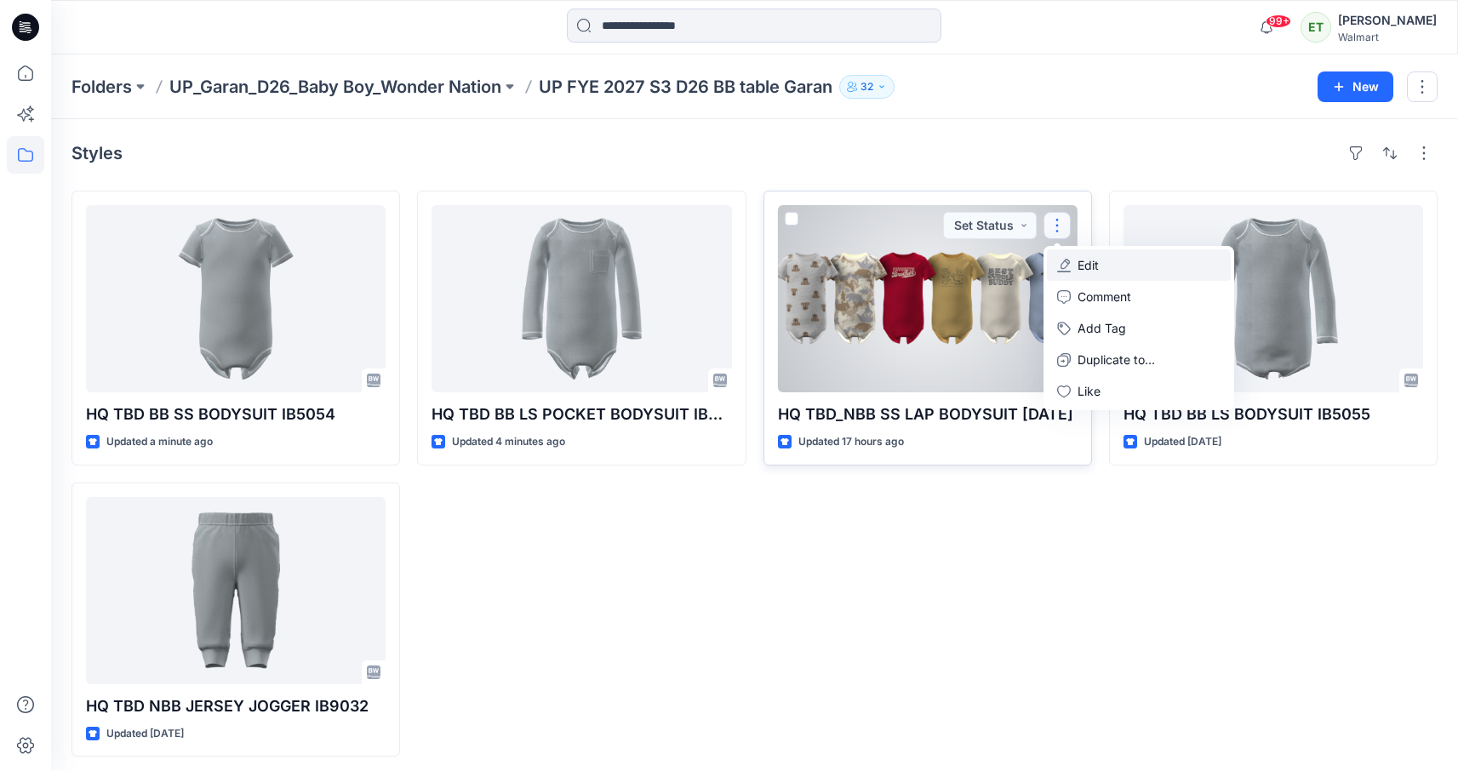
click at [1112, 264] on button "Edit" at bounding box center [1139, 264] width 184 height 31
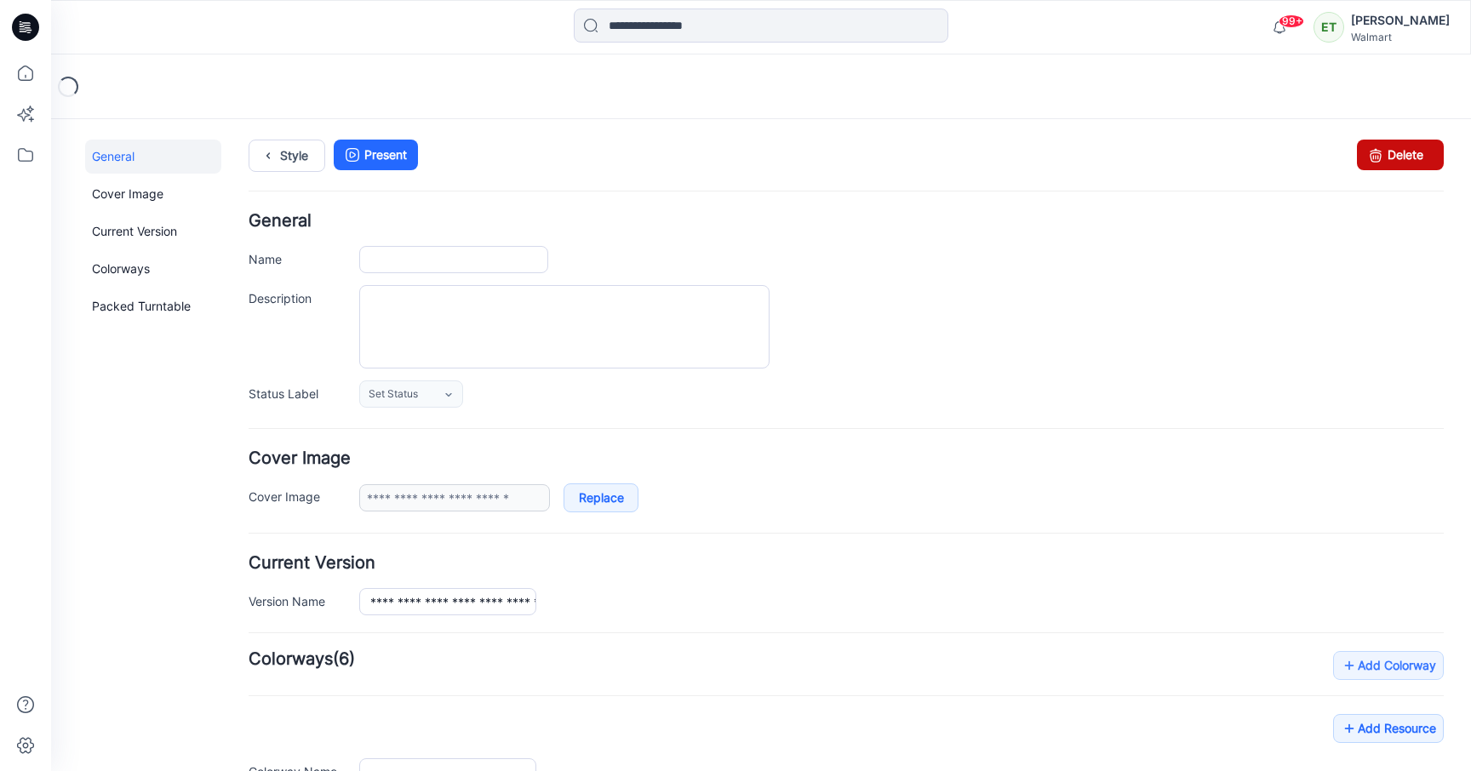
type input "**********"
type input "*******"
type input "**********"
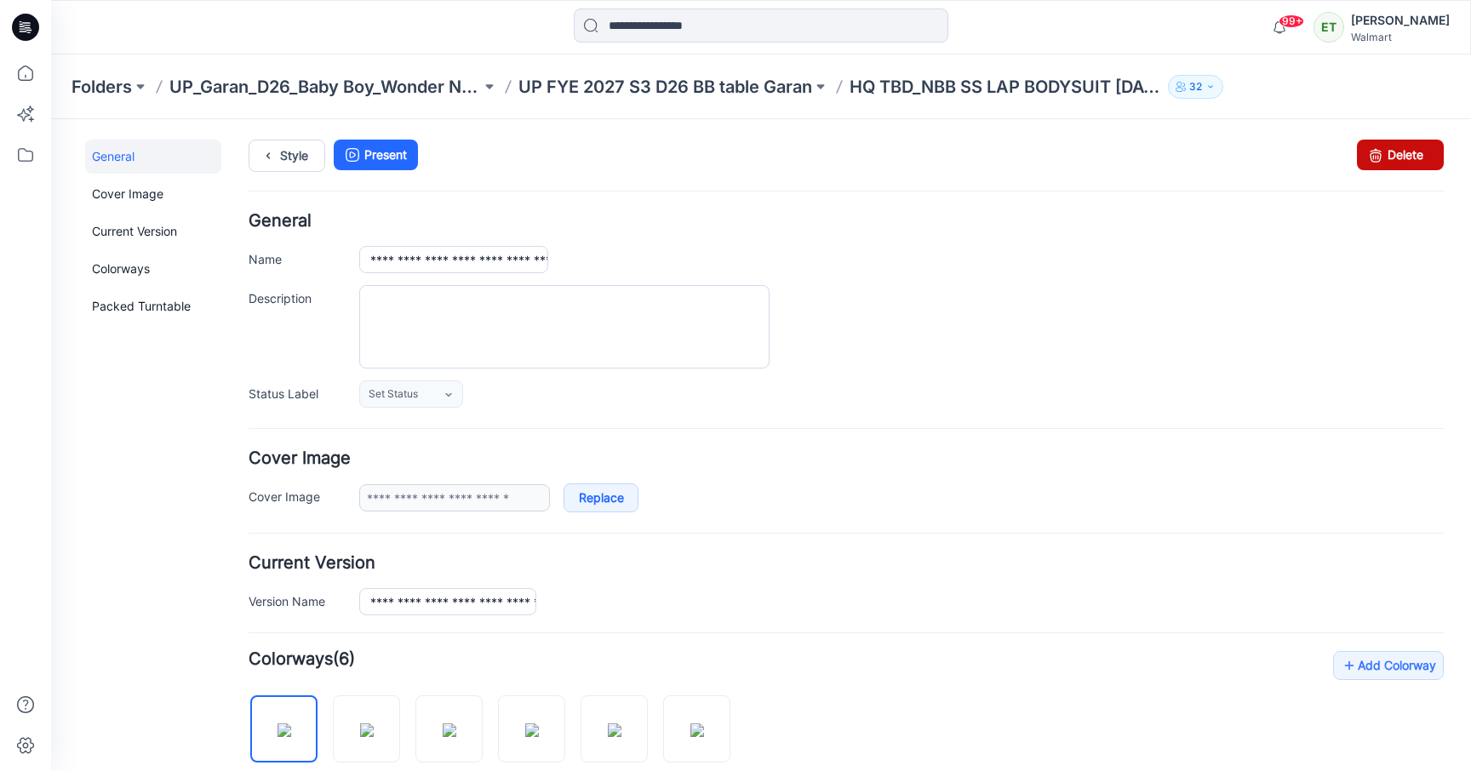
click at [1415, 163] on link "Delete" at bounding box center [1400, 155] width 87 height 31
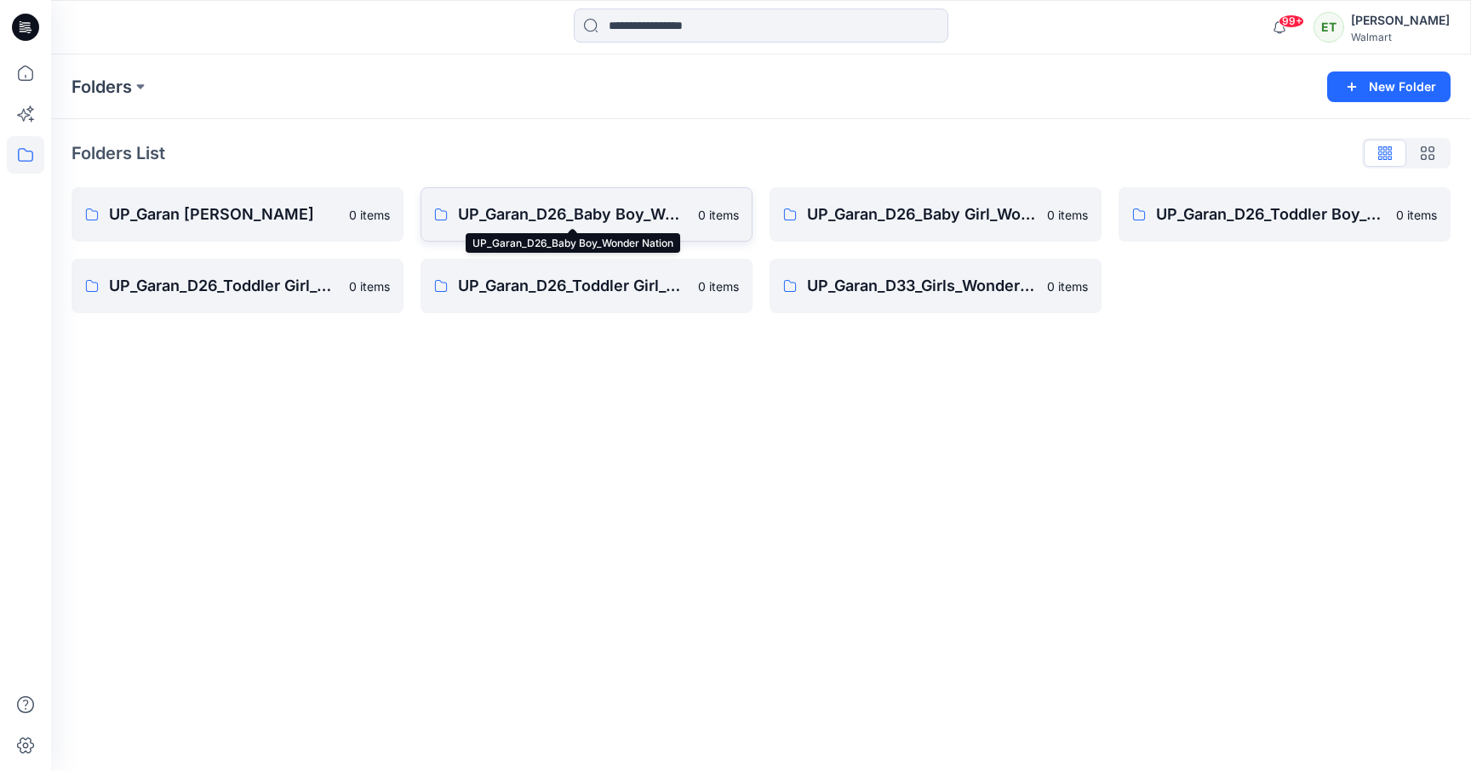
click at [626, 210] on p "UP_Garan_D26_Baby Boy_Wonder Nation" at bounding box center [573, 215] width 230 height 24
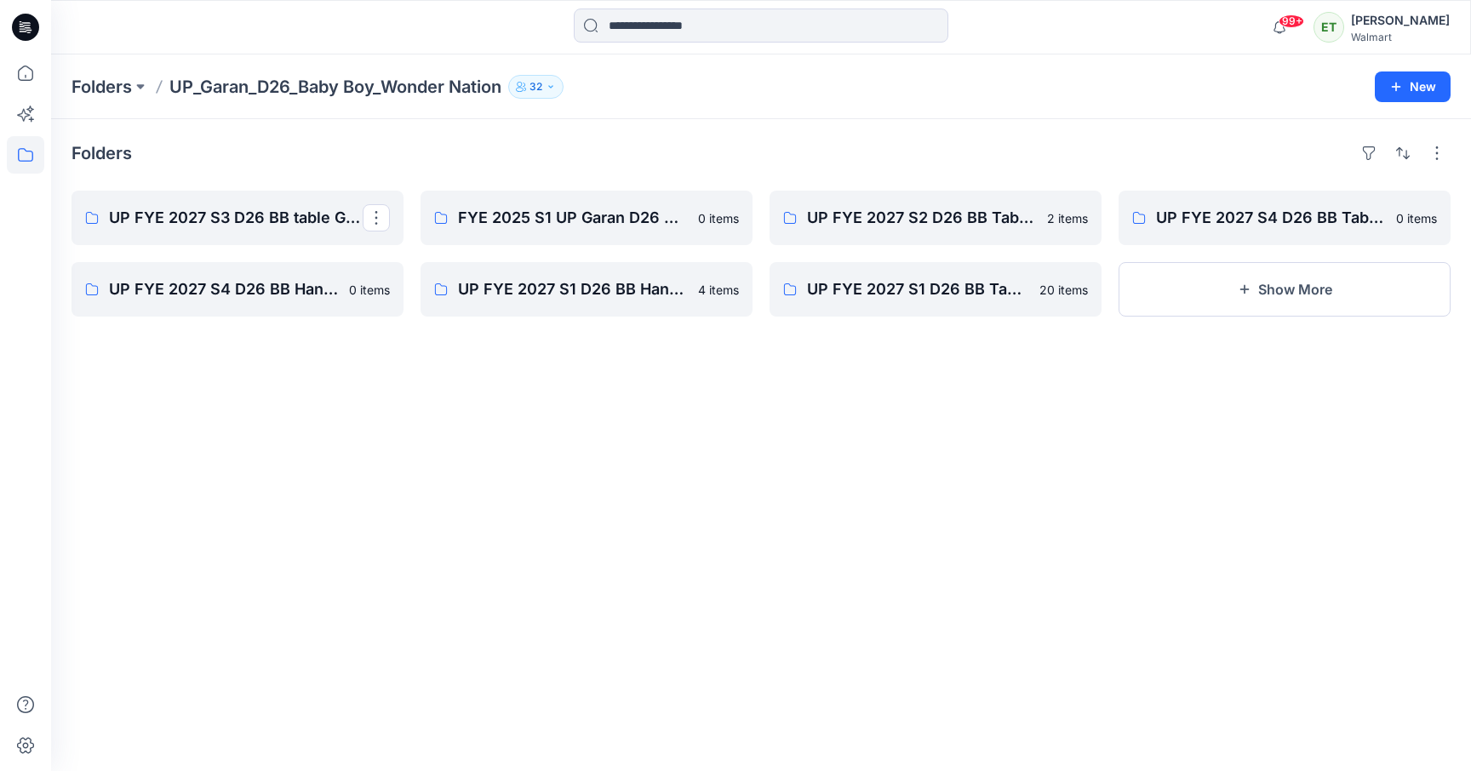
click at [253, 233] on link "UP FYE 2027 S3 D26 BB table Garan" at bounding box center [237, 218] width 332 height 54
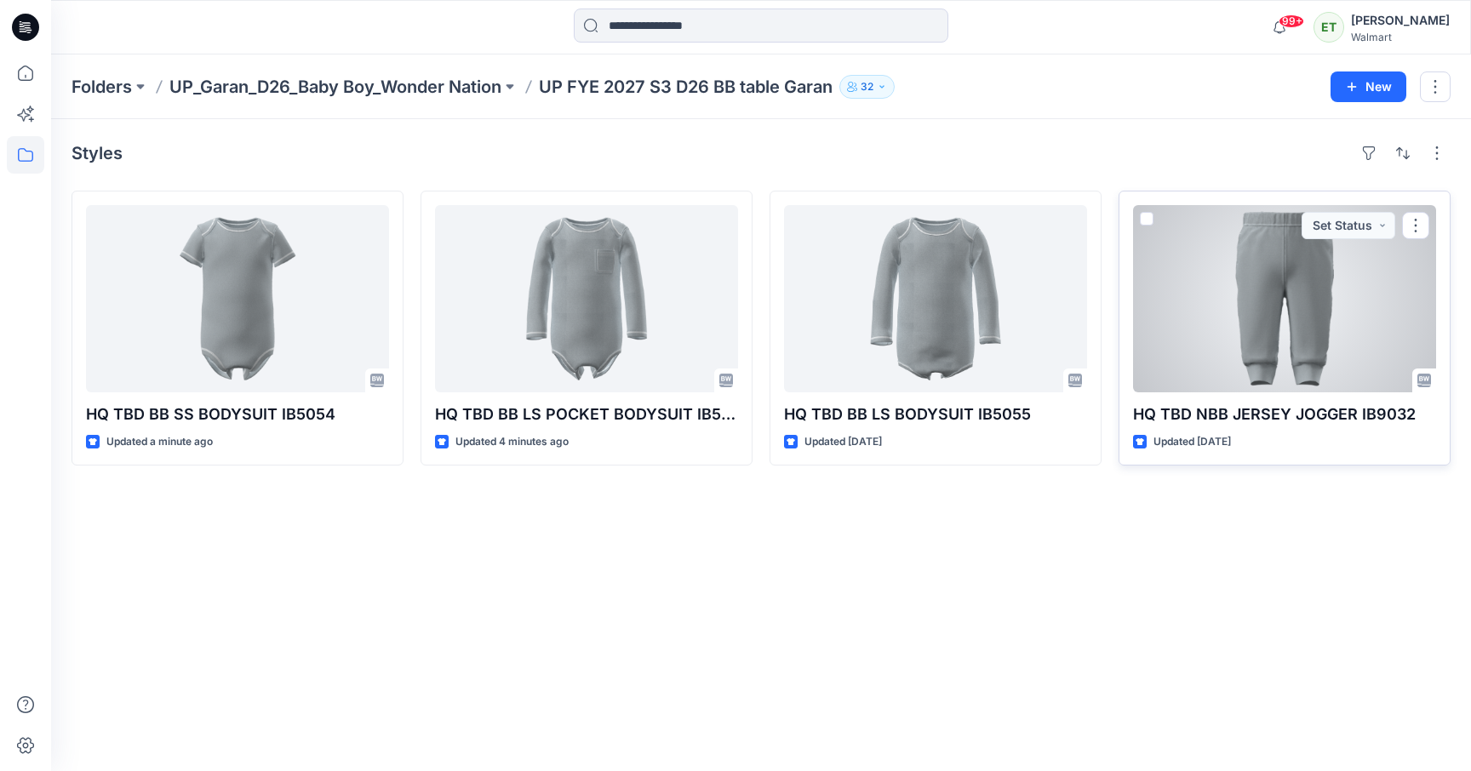
click at [1270, 385] on div at bounding box center [1284, 298] width 303 height 187
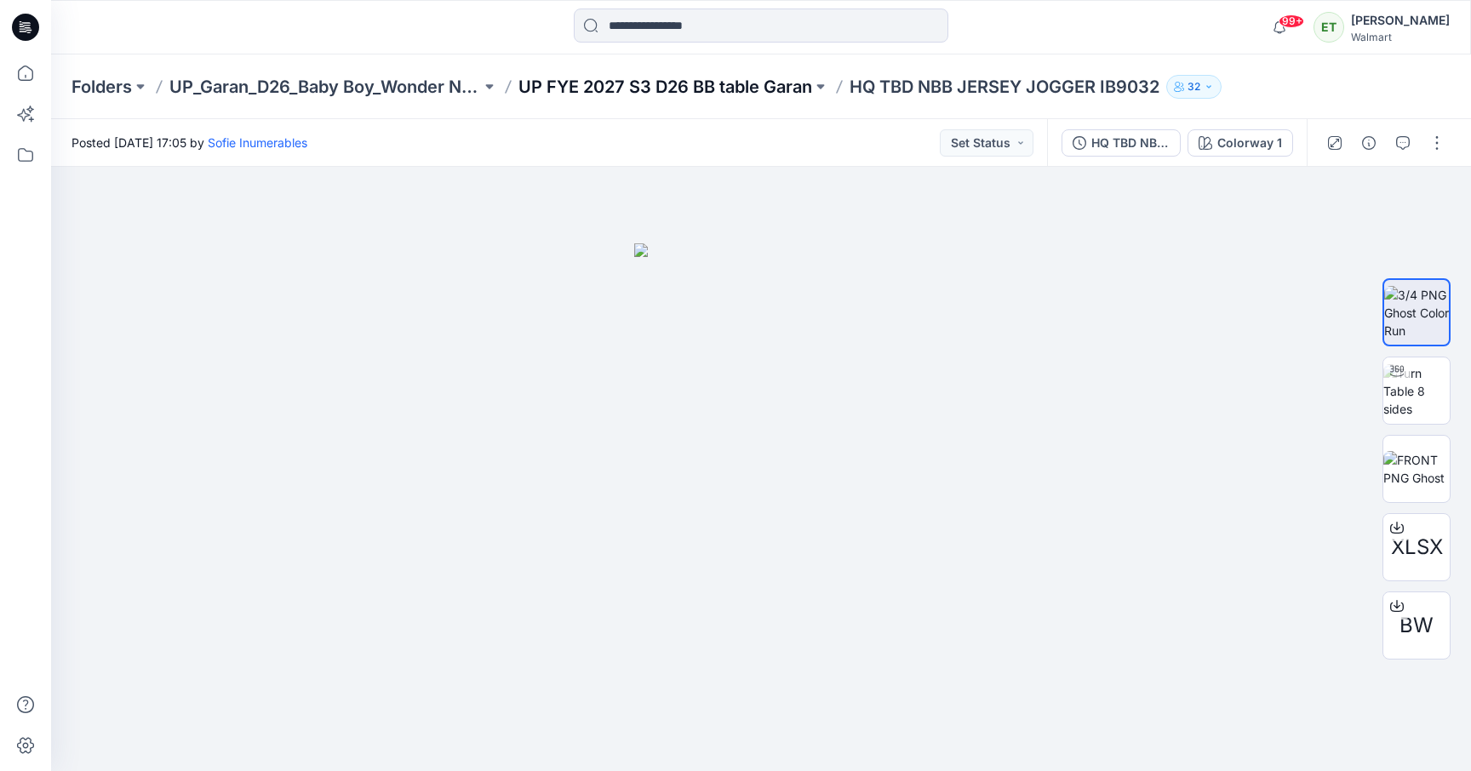
click at [741, 81] on p "UP FYE 2027 S3 D26 BB table Garan" at bounding box center [665, 87] width 294 height 24
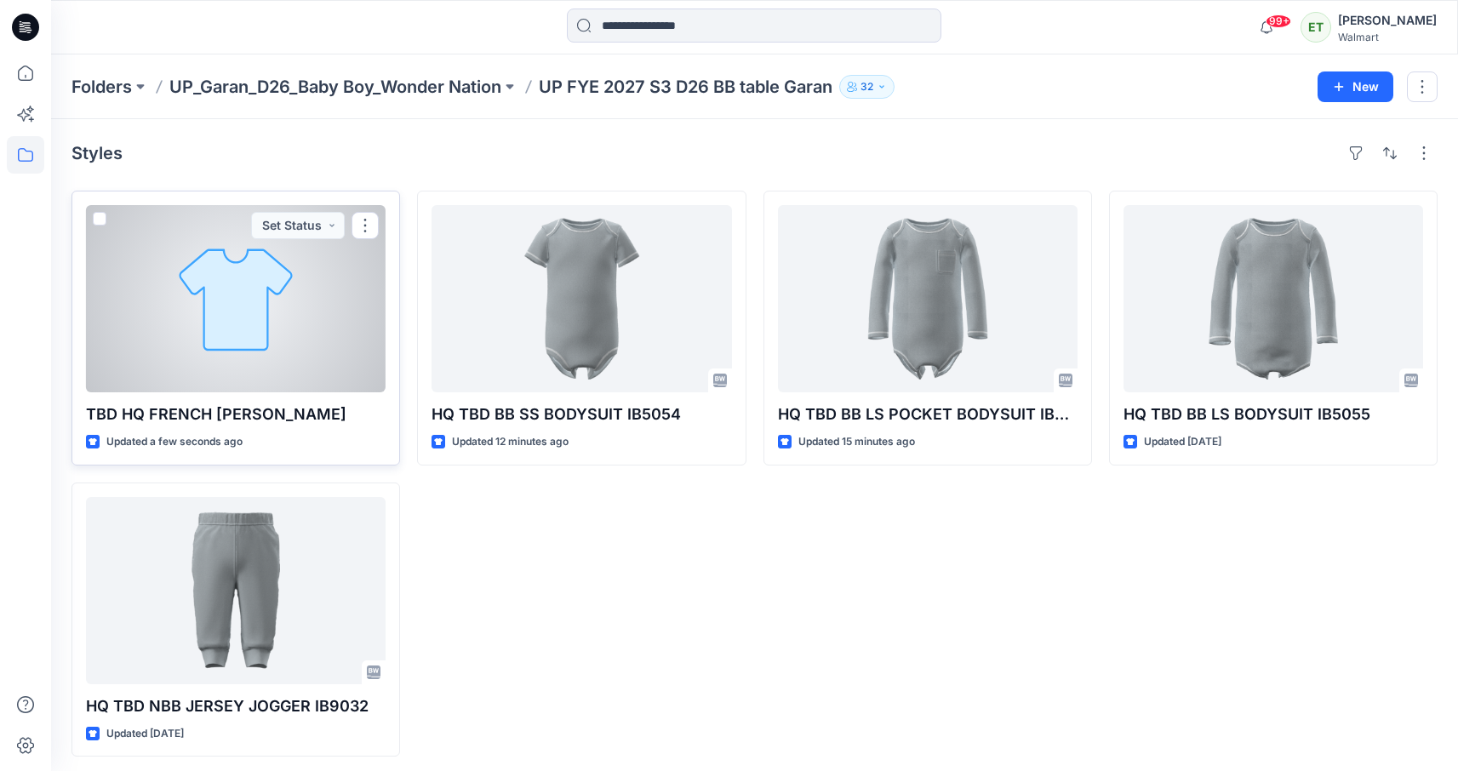
click at [307, 323] on div at bounding box center [236, 298] width 300 height 187
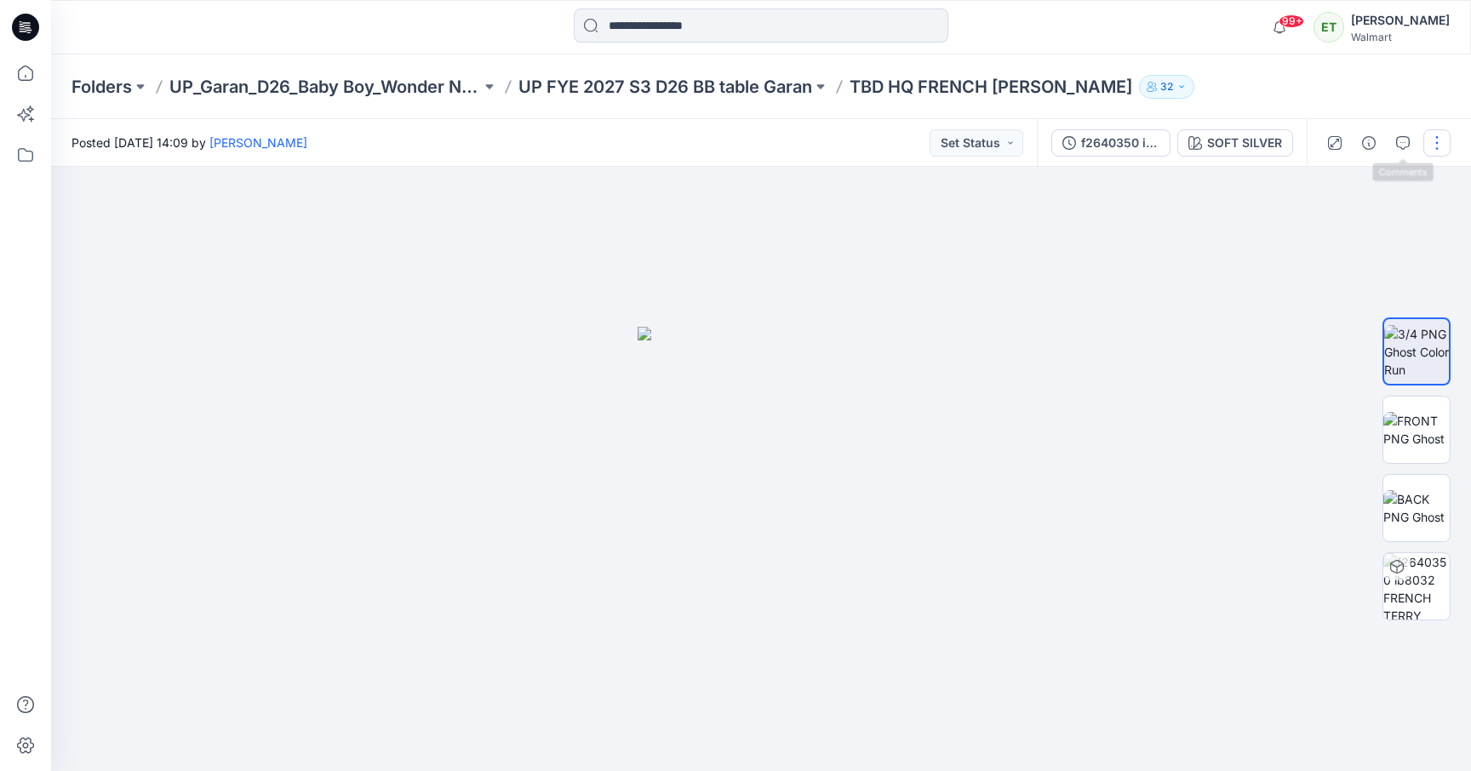
click at [1431, 143] on button "button" at bounding box center [1436, 142] width 27 height 27
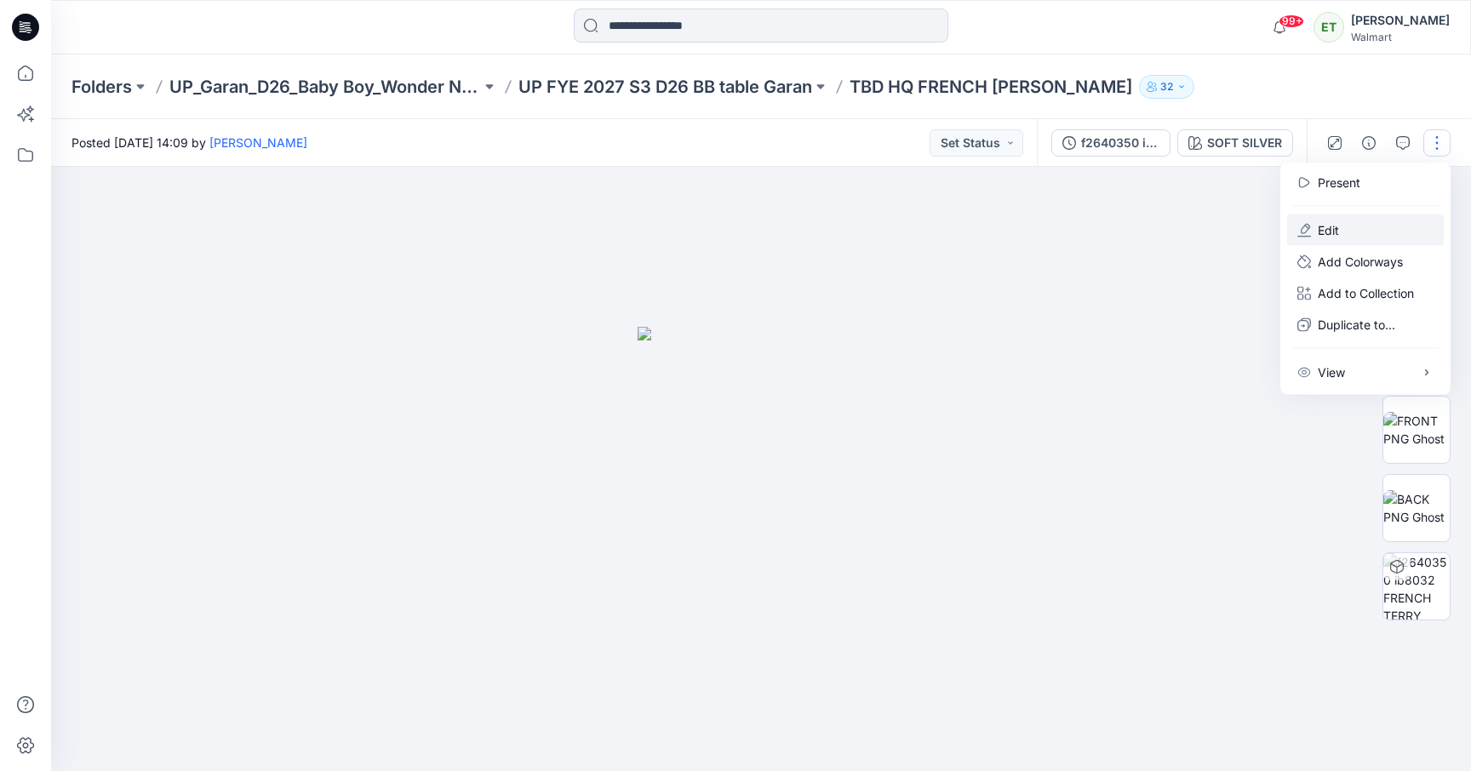
click at [1399, 239] on button "Edit" at bounding box center [1365, 229] width 157 height 31
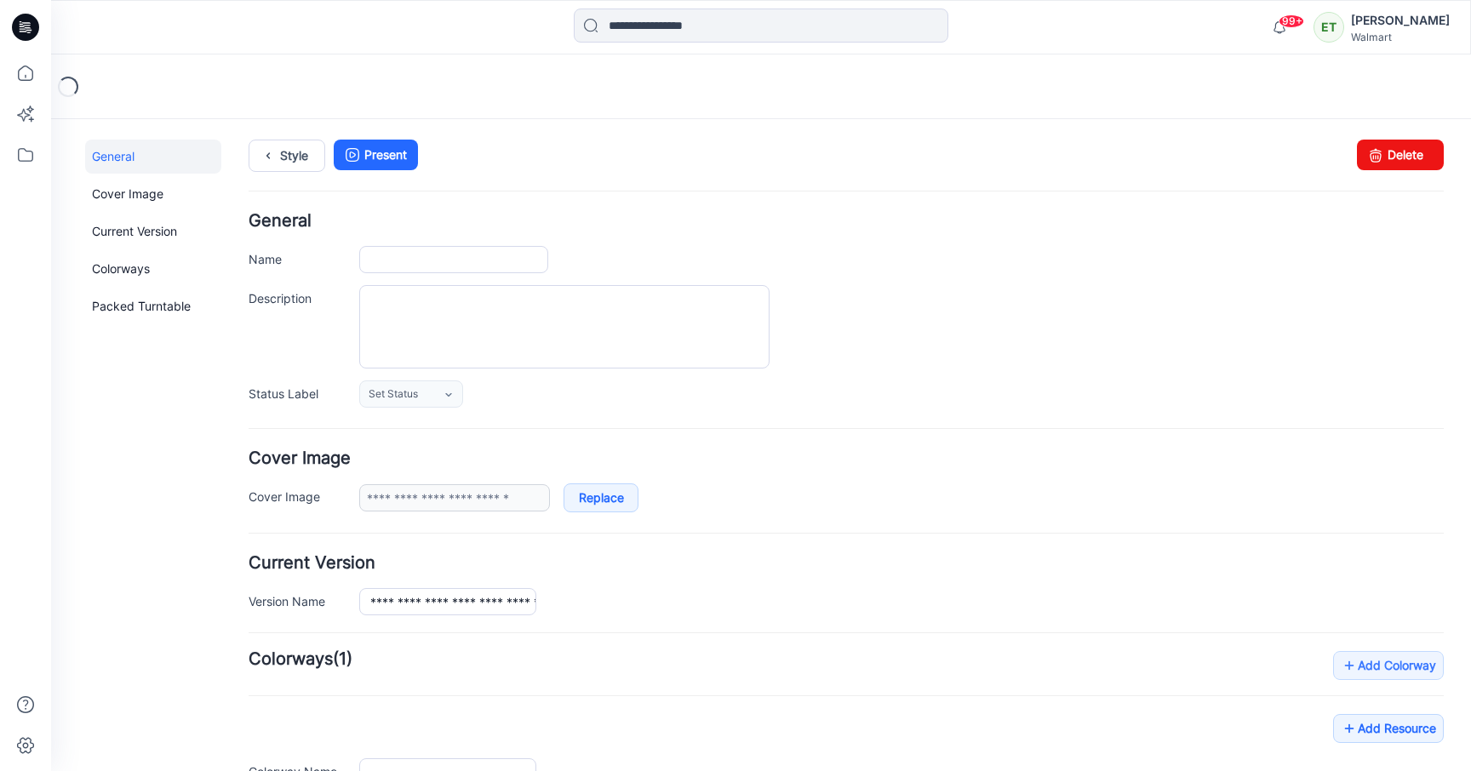
type input "**********"
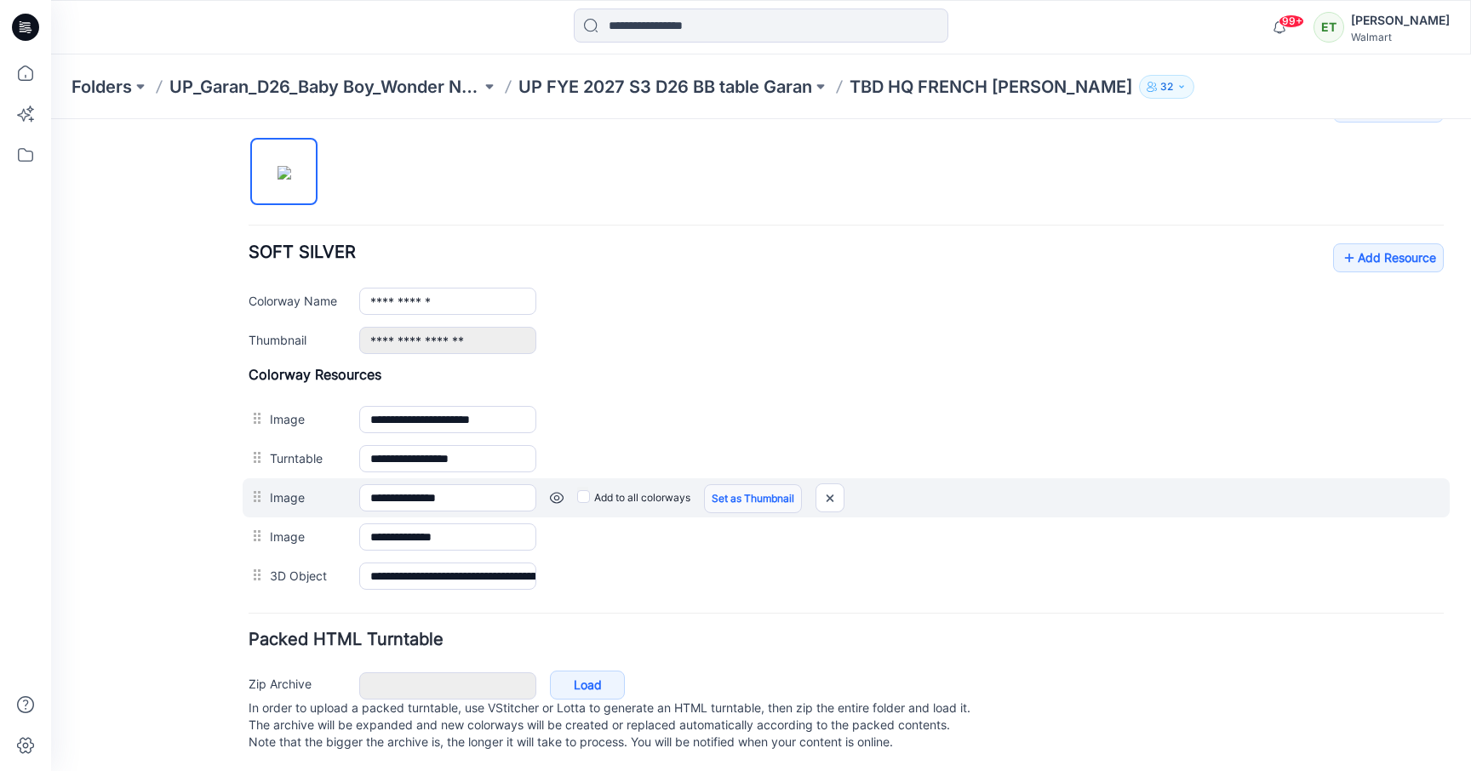
scroll to position [558, 0]
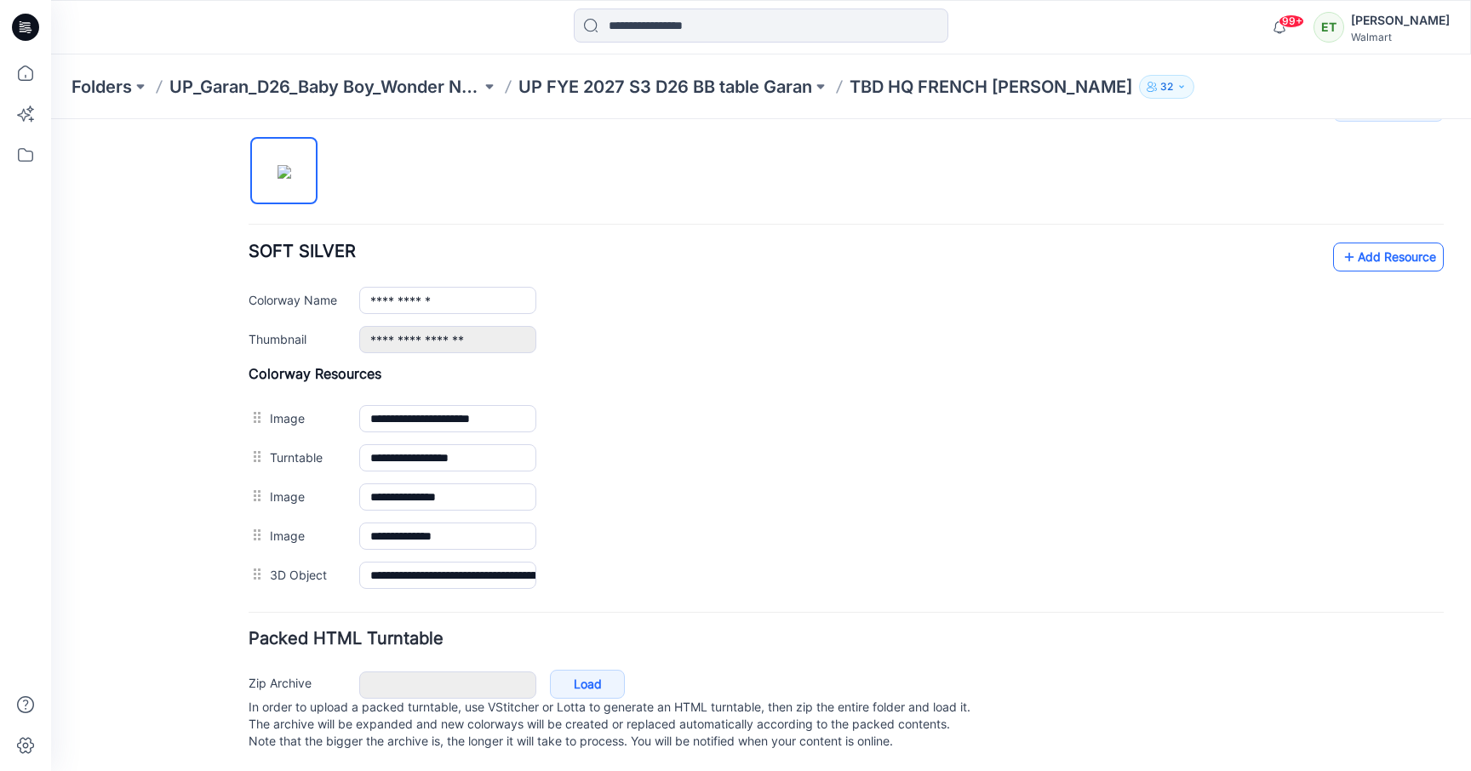
click at [1380, 253] on link "Add Resource" at bounding box center [1388, 257] width 111 height 29
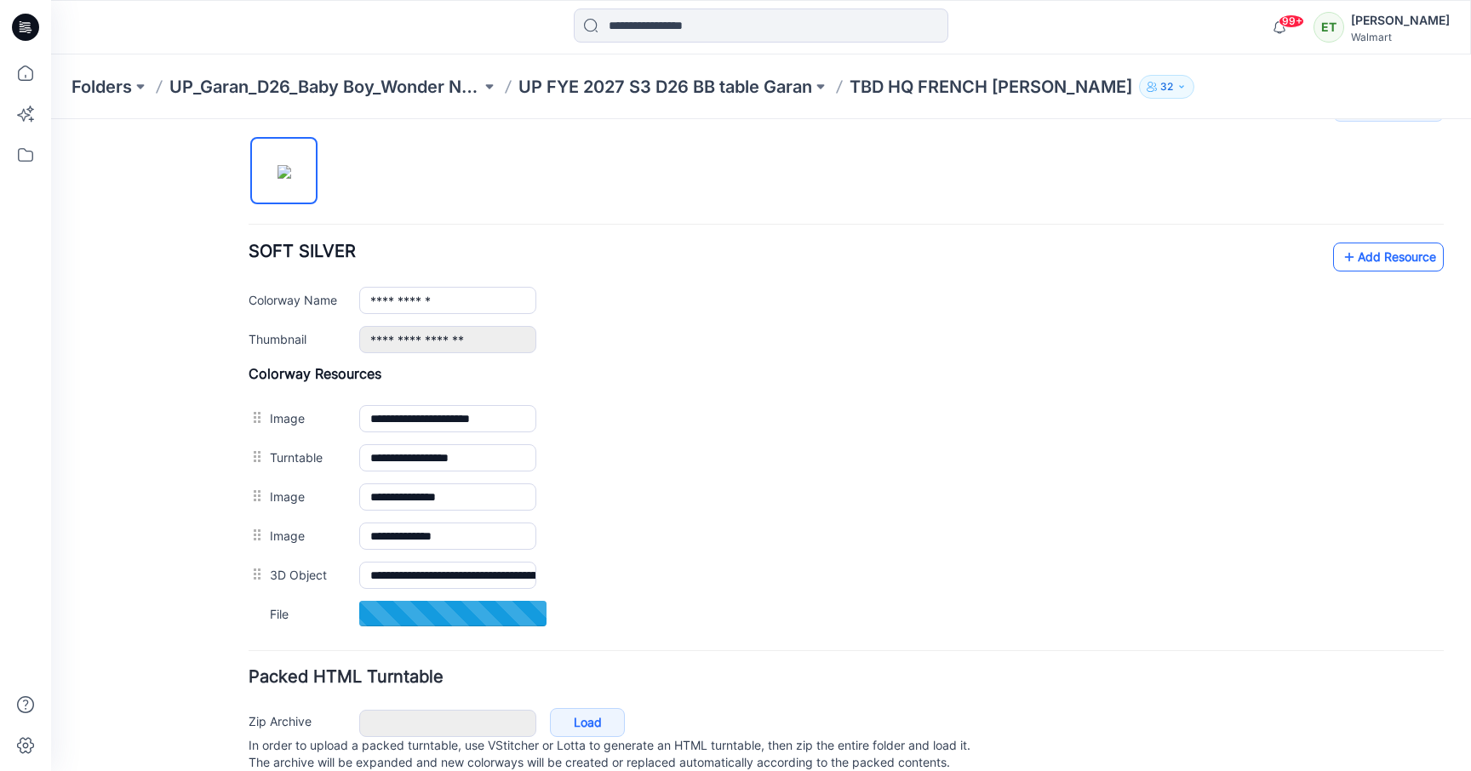
click at [1384, 263] on link "Add Resource" at bounding box center [1388, 257] width 111 height 29
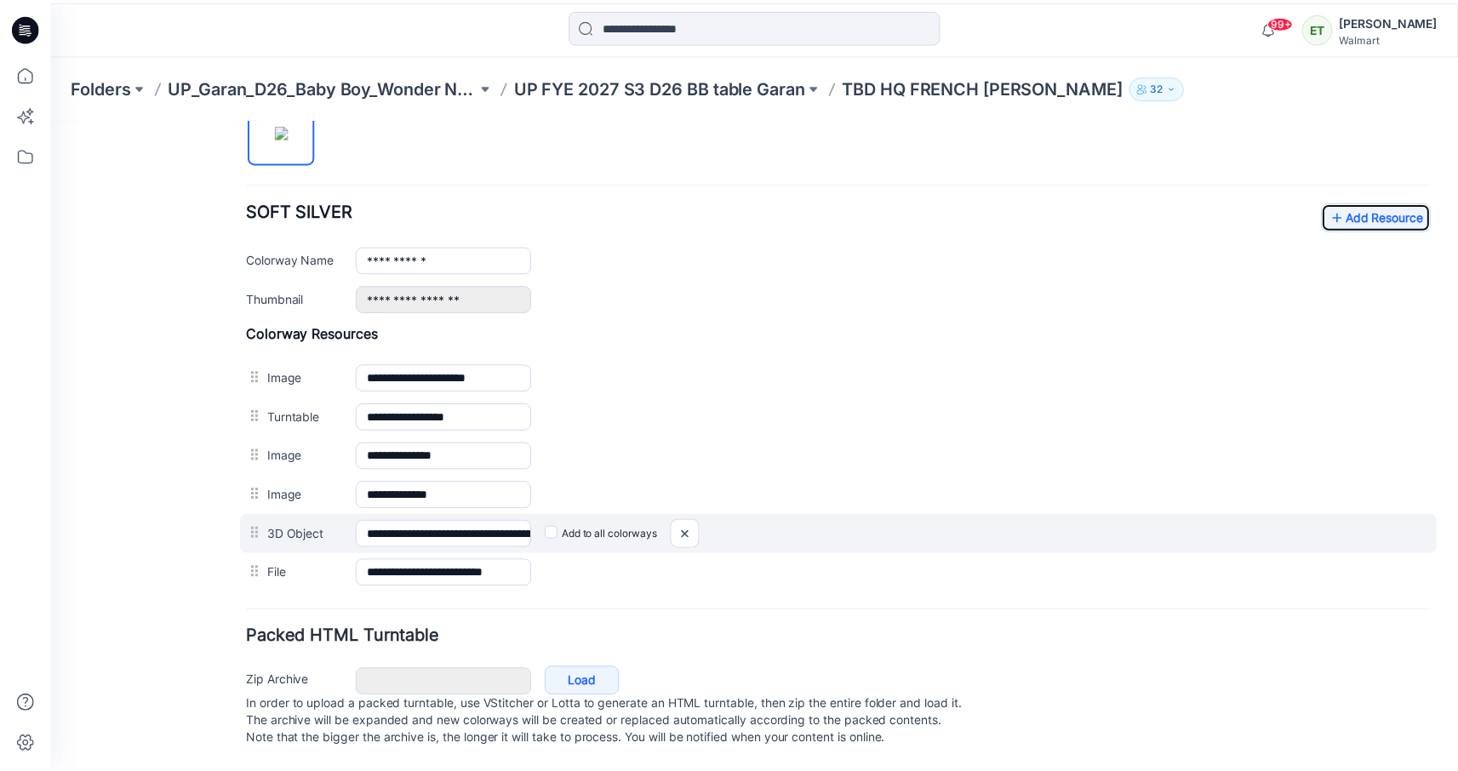
scroll to position [617, 0]
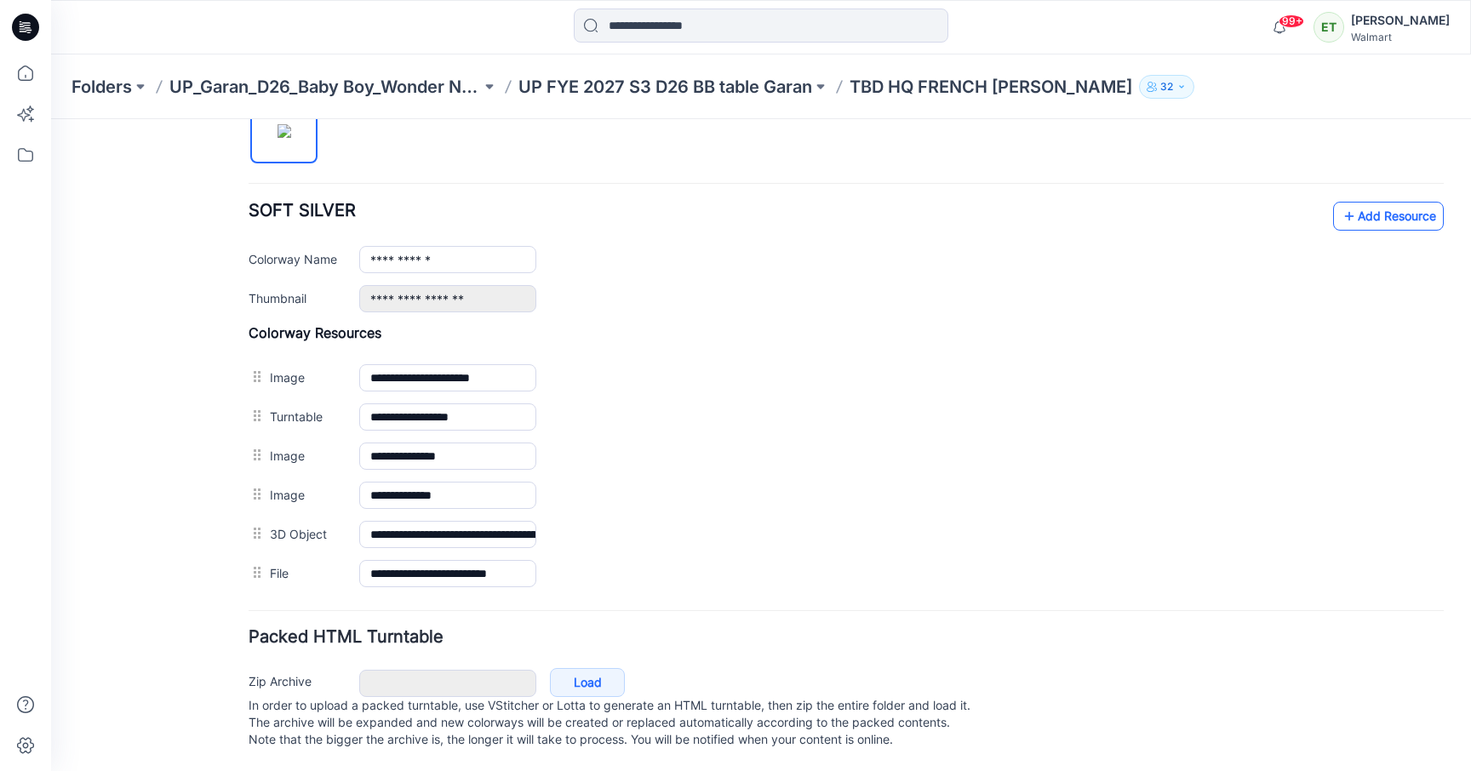
click at [1409, 202] on link "Add Resource" at bounding box center [1388, 216] width 111 height 29
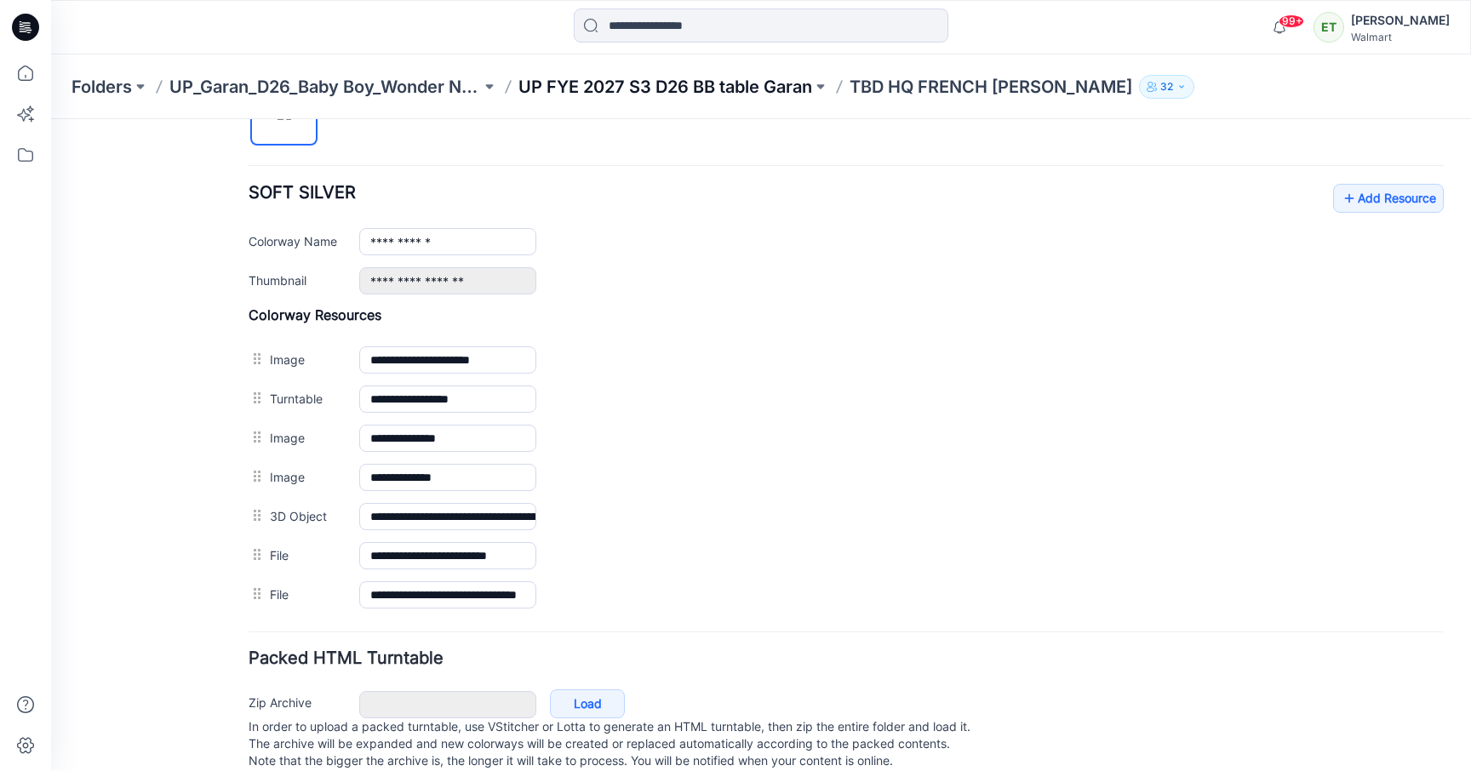
click at [649, 87] on p "UP FYE 2027 S3 D26 BB table Garan" at bounding box center [665, 87] width 294 height 24
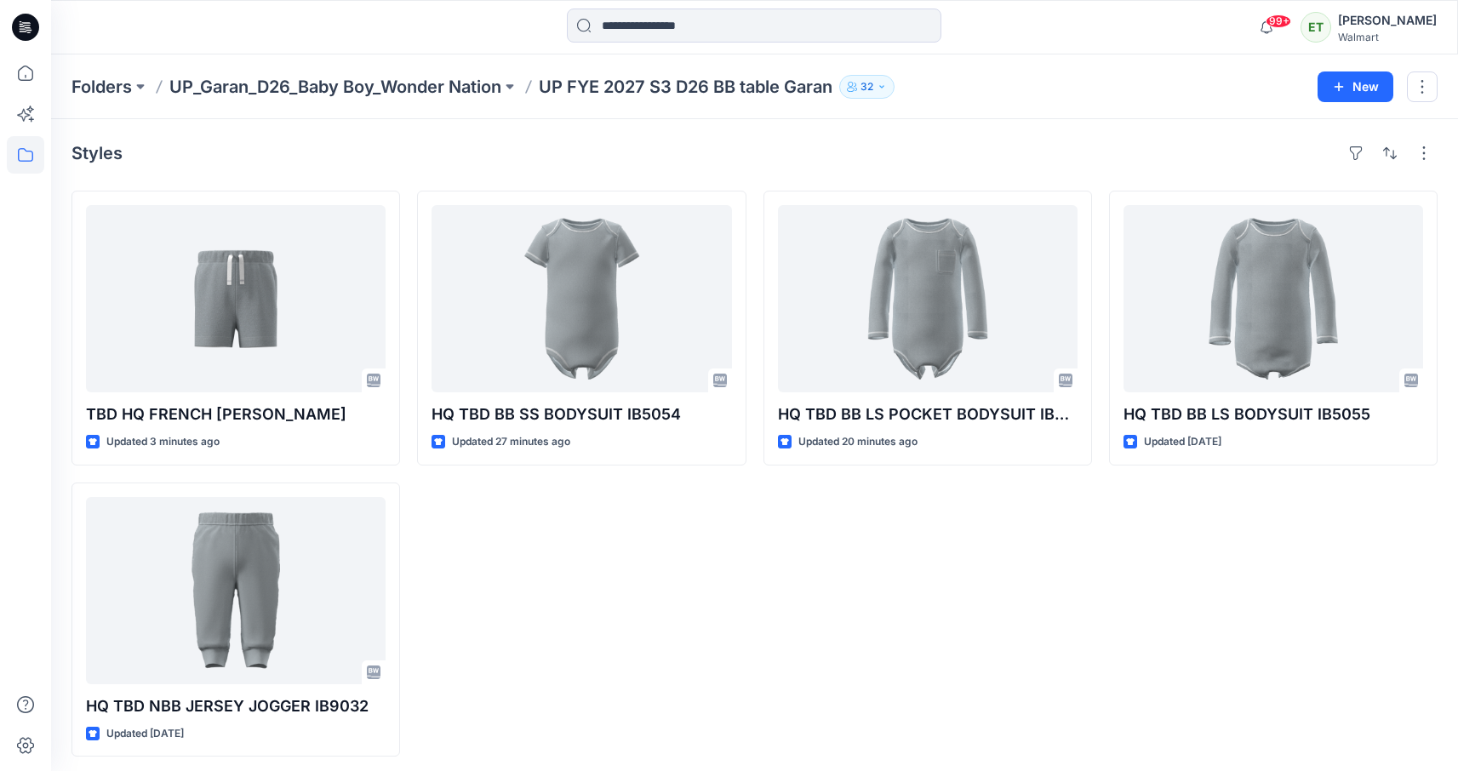
click at [574, 569] on div "HQ TBD BB SS BODYSUIT IB5054 Updated 27 minutes ago" at bounding box center [581, 474] width 329 height 566
click at [652, 542] on div "HQ TBD BB SS BODYSUIT IB5054 Updated 28 minutes ago" at bounding box center [581, 474] width 329 height 566
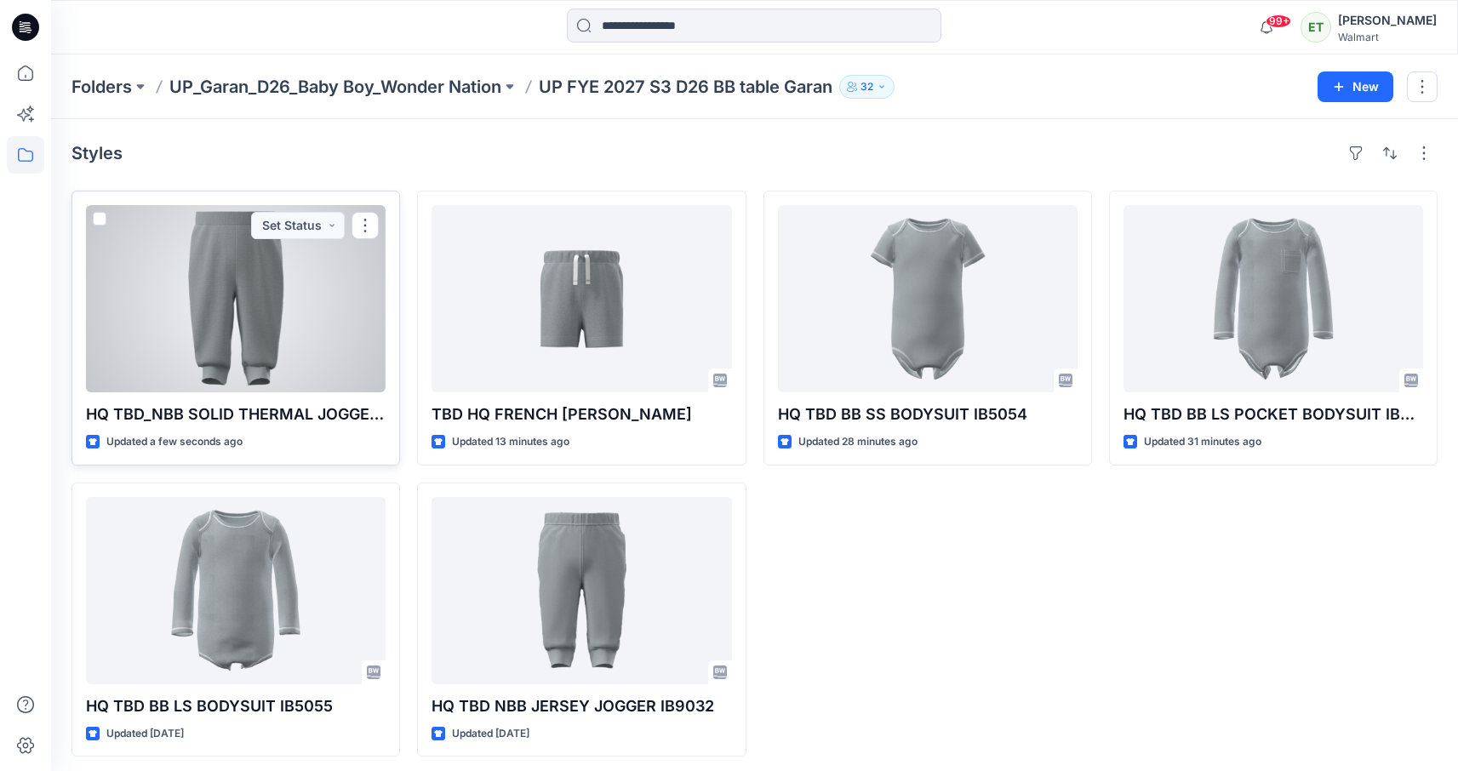
click at [295, 331] on div at bounding box center [236, 298] width 300 height 187
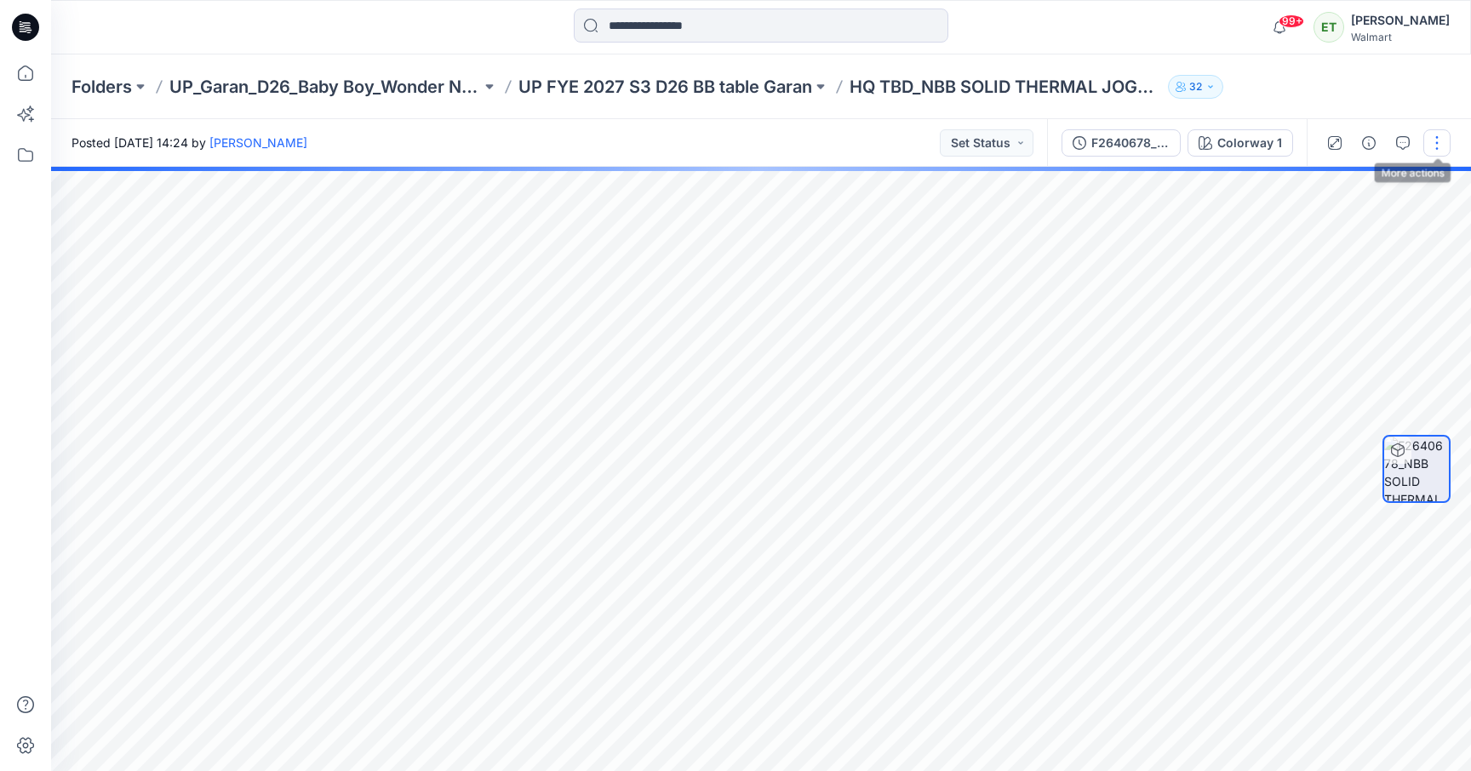
click at [1443, 147] on button "button" at bounding box center [1436, 142] width 27 height 27
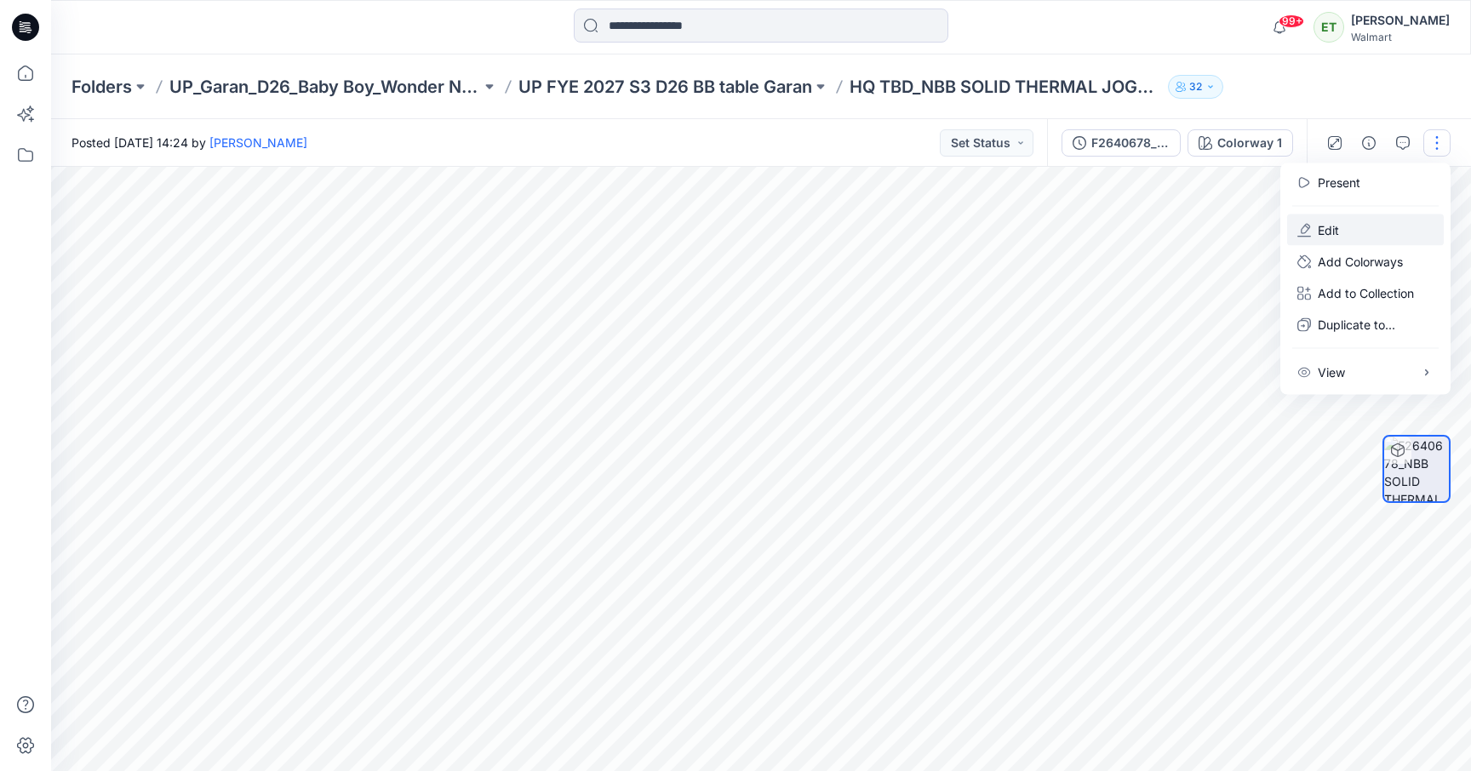
click at [1363, 232] on button "Edit" at bounding box center [1365, 229] width 157 height 31
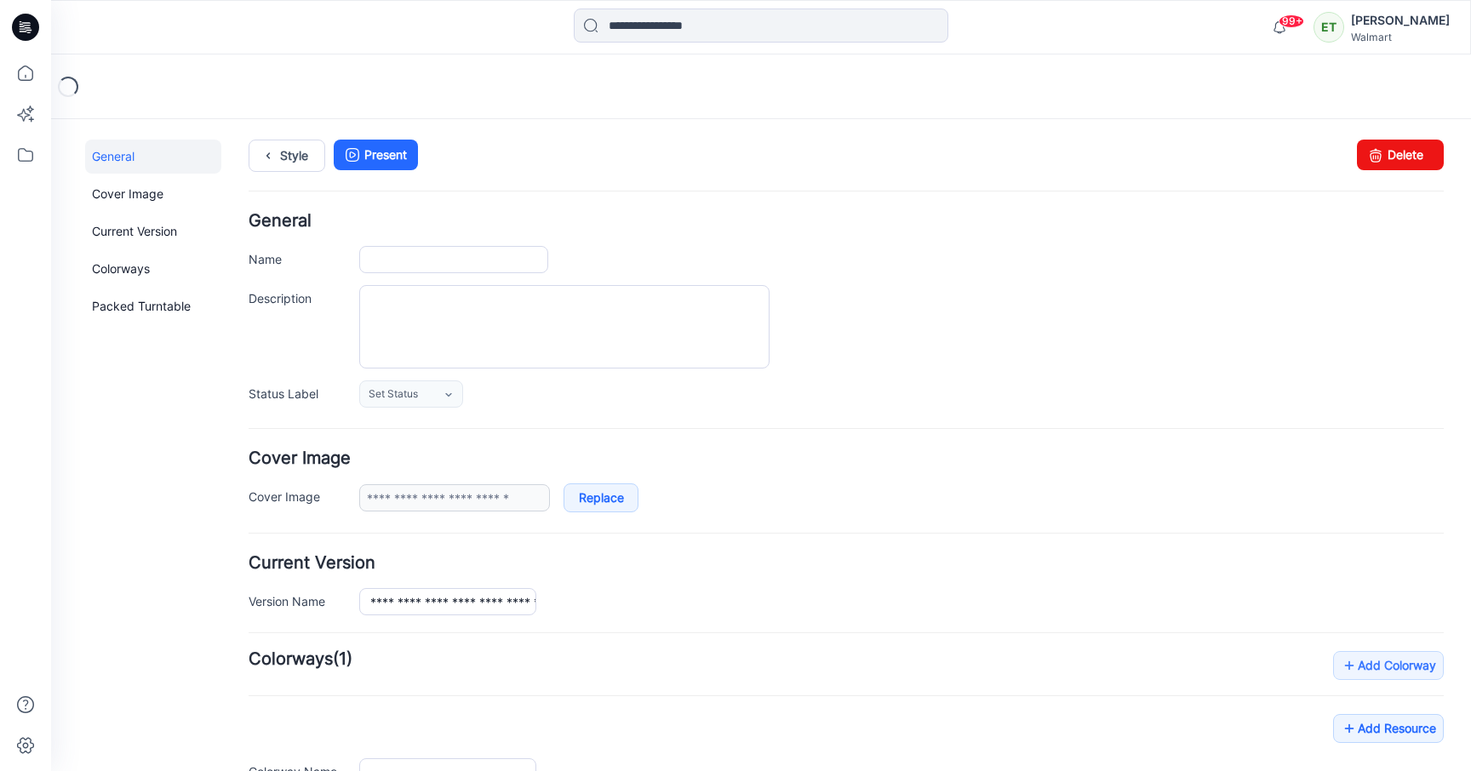
type input "**********"
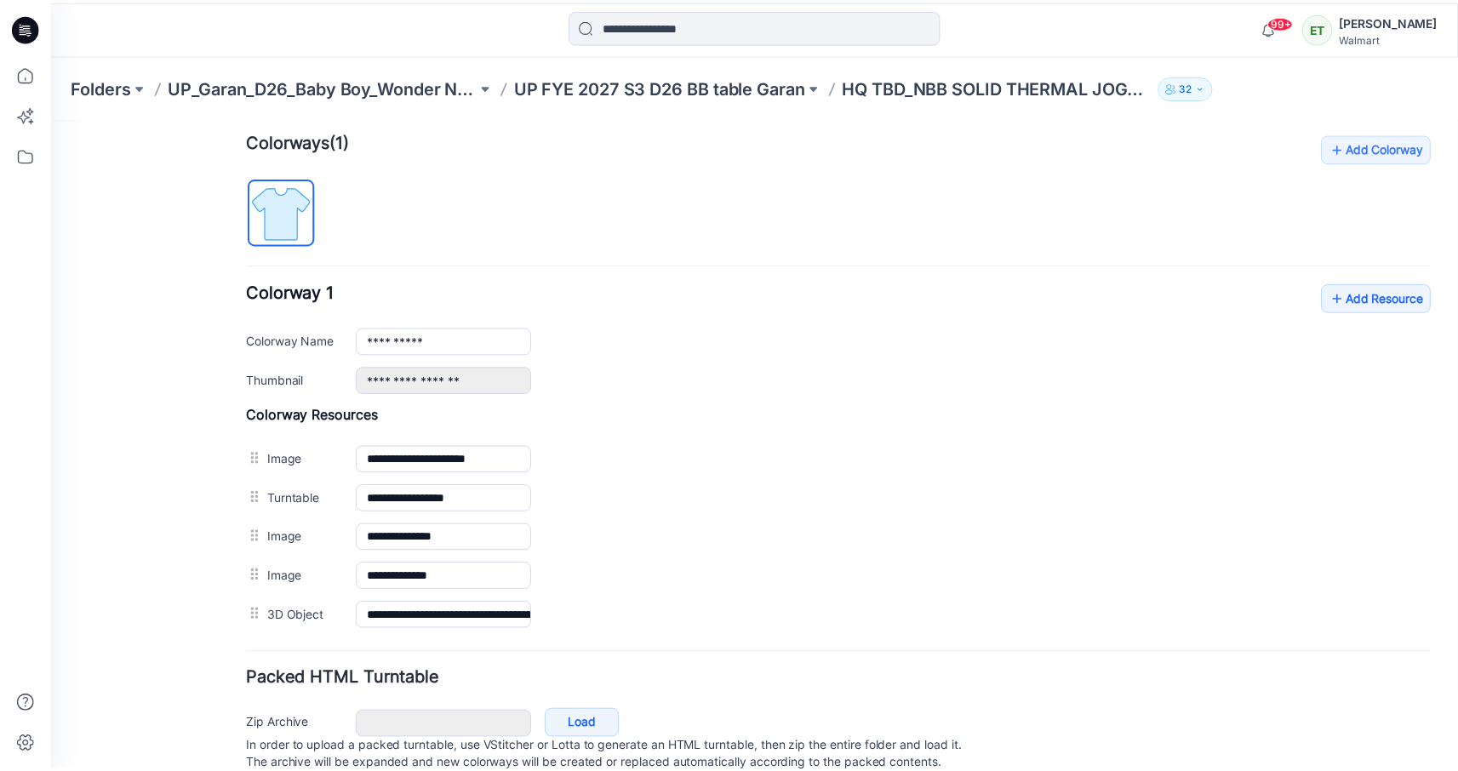
scroll to position [535, 0]
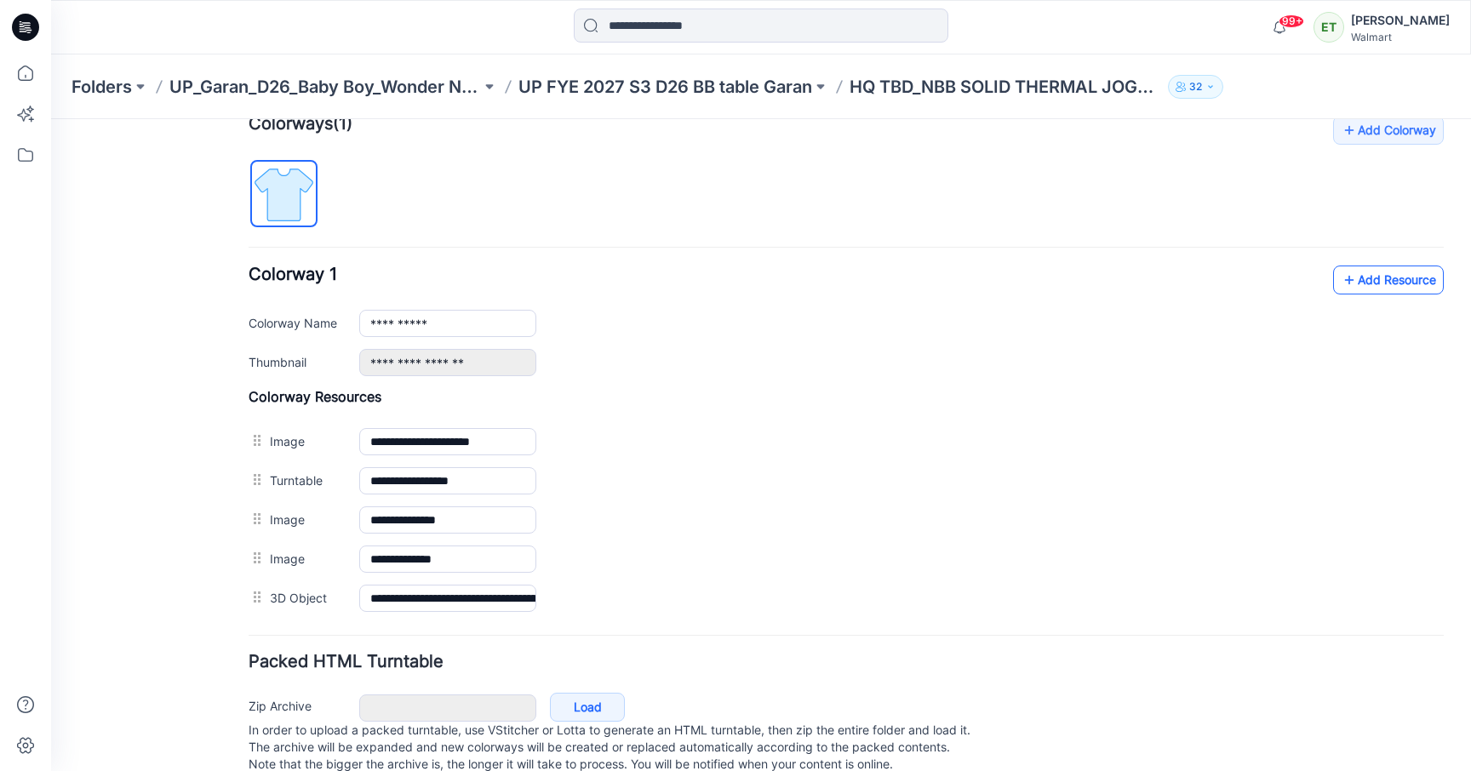
click at [1350, 287] on link "Add Resource" at bounding box center [1388, 280] width 111 height 29
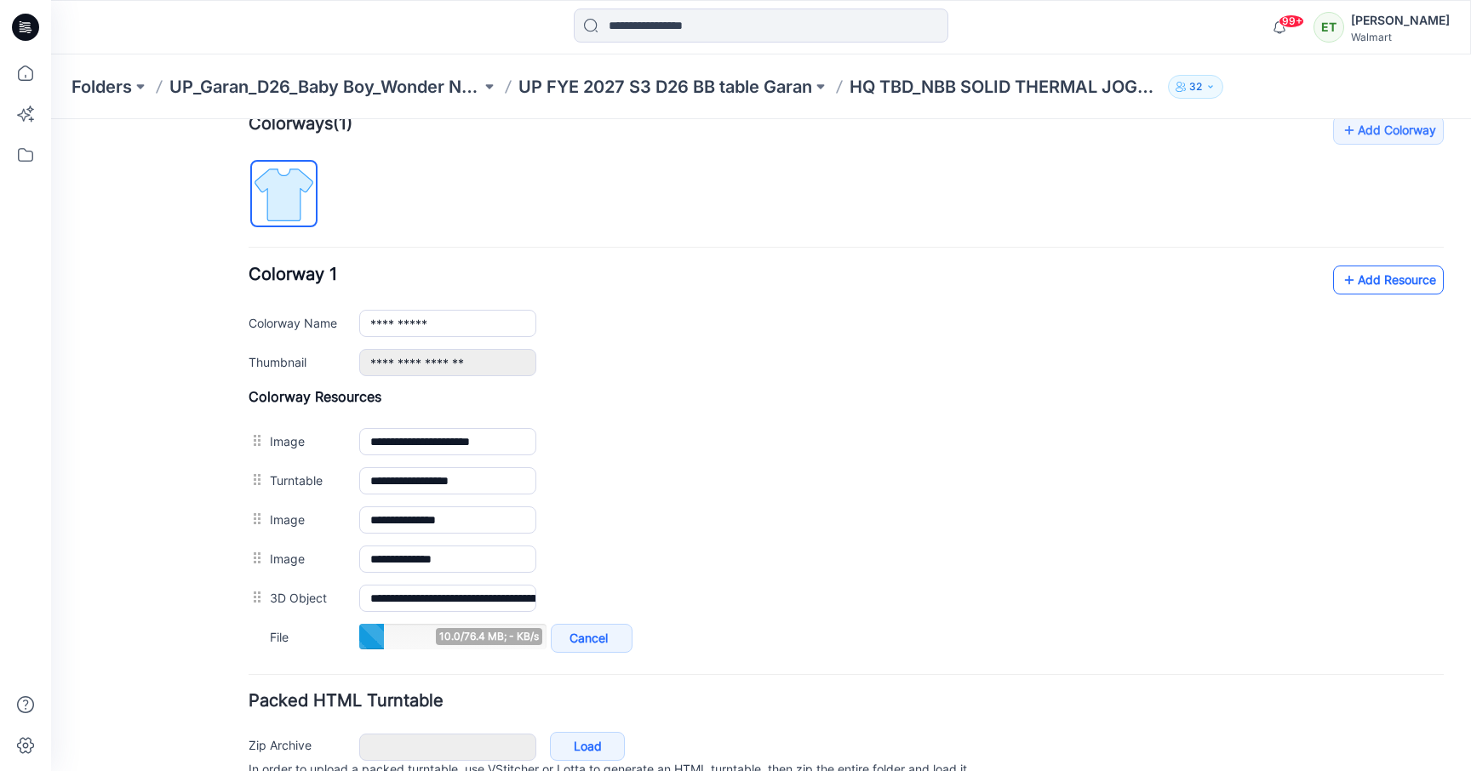
click at [1390, 289] on link "Add Resource" at bounding box center [1388, 280] width 111 height 29
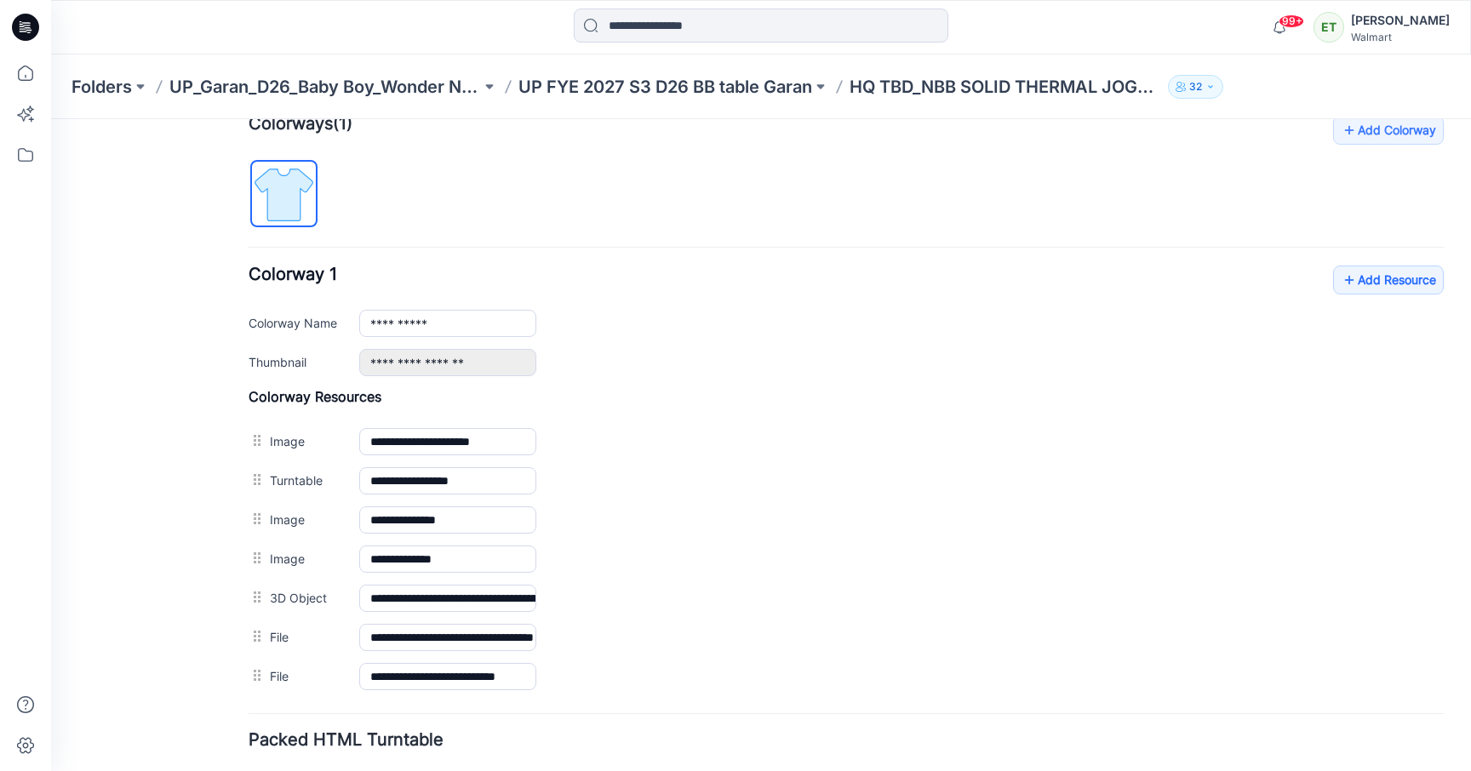
click at [1009, 204] on div "**********" at bounding box center [846, 406] width 1195 height 580
click at [772, 88] on p "UP FYE 2027 S3 D26 BB table Garan" at bounding box center [665, 87] width 294 height 24
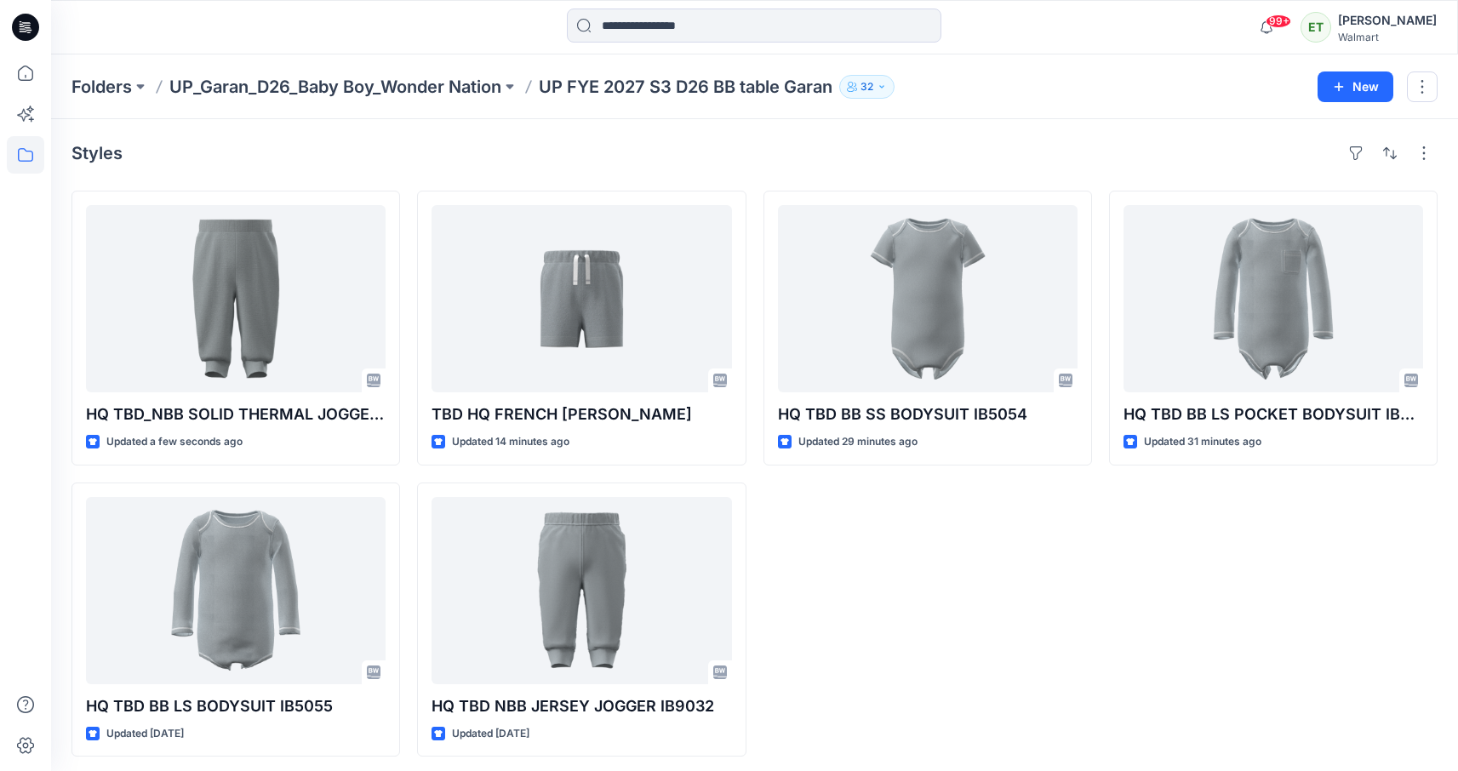
click at [843, 598] on div "HQ TBD BB SS BODYSUIT IB5054 Updated 29 minutes ago" at bounding box center [927, 474] width 329 height 566
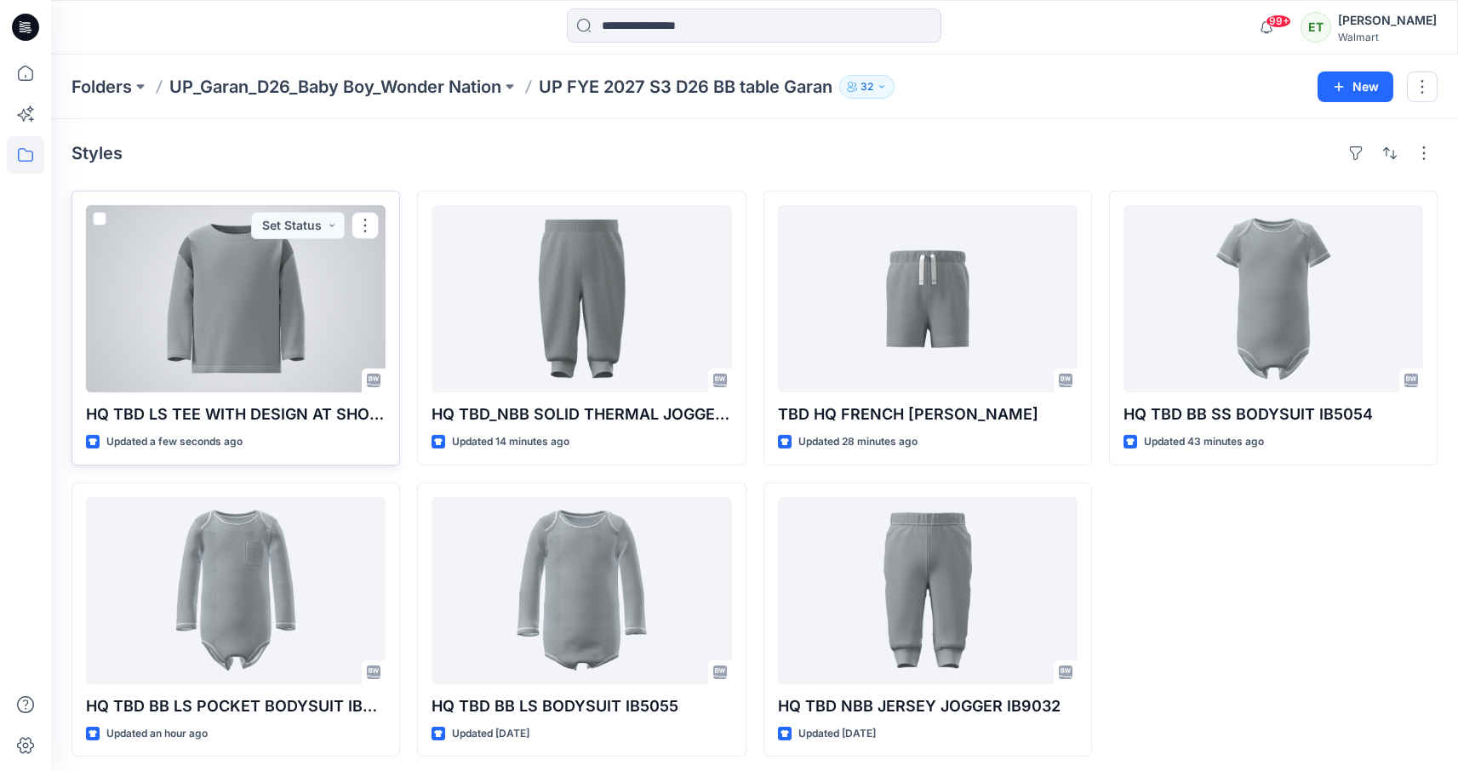
click at [218, 310] on div at bounding box center [236, 298] width 300 height 187
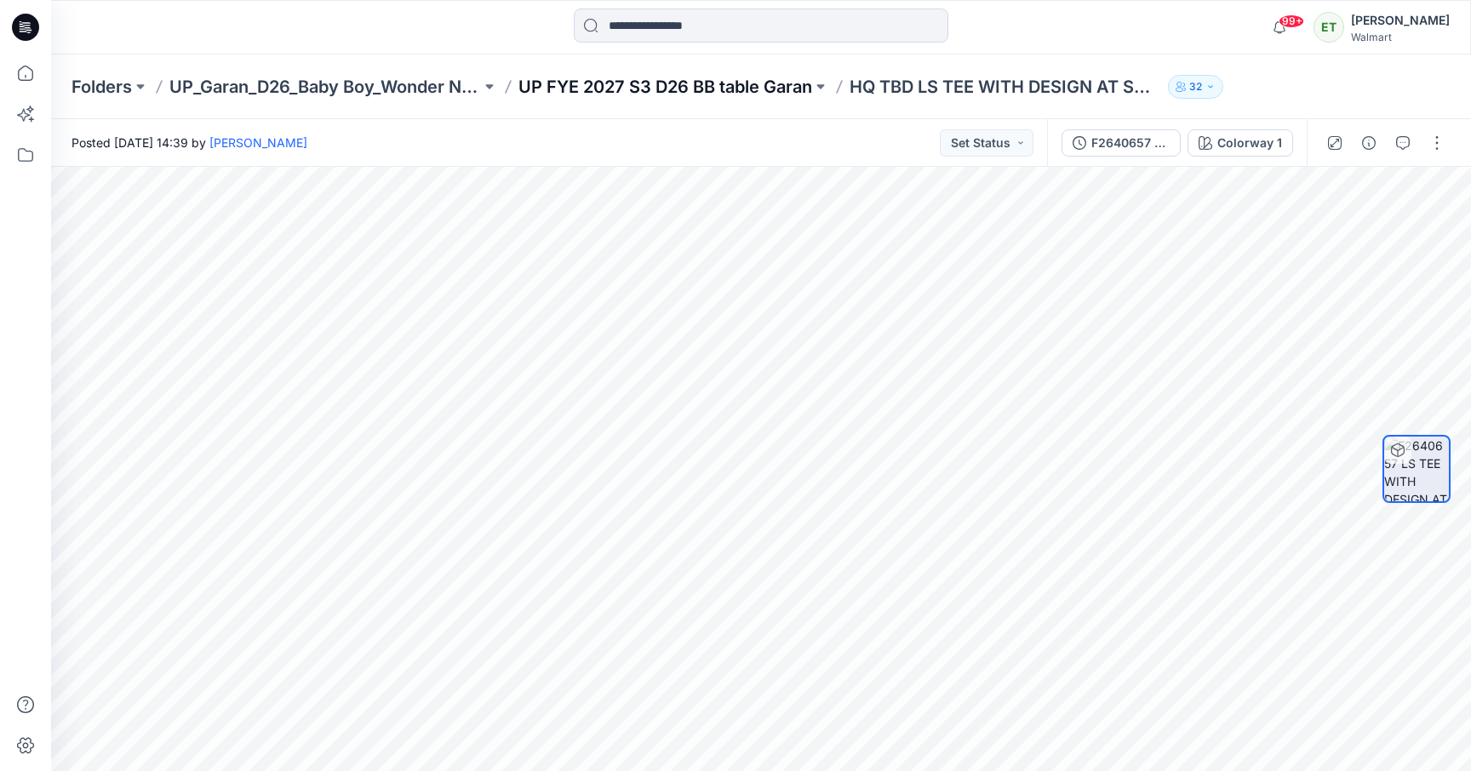
click at [756, 89] on p "UP FYE 2027 S3 D26 BB table Garan" at bounding box center [665, 87] width 294 height 24
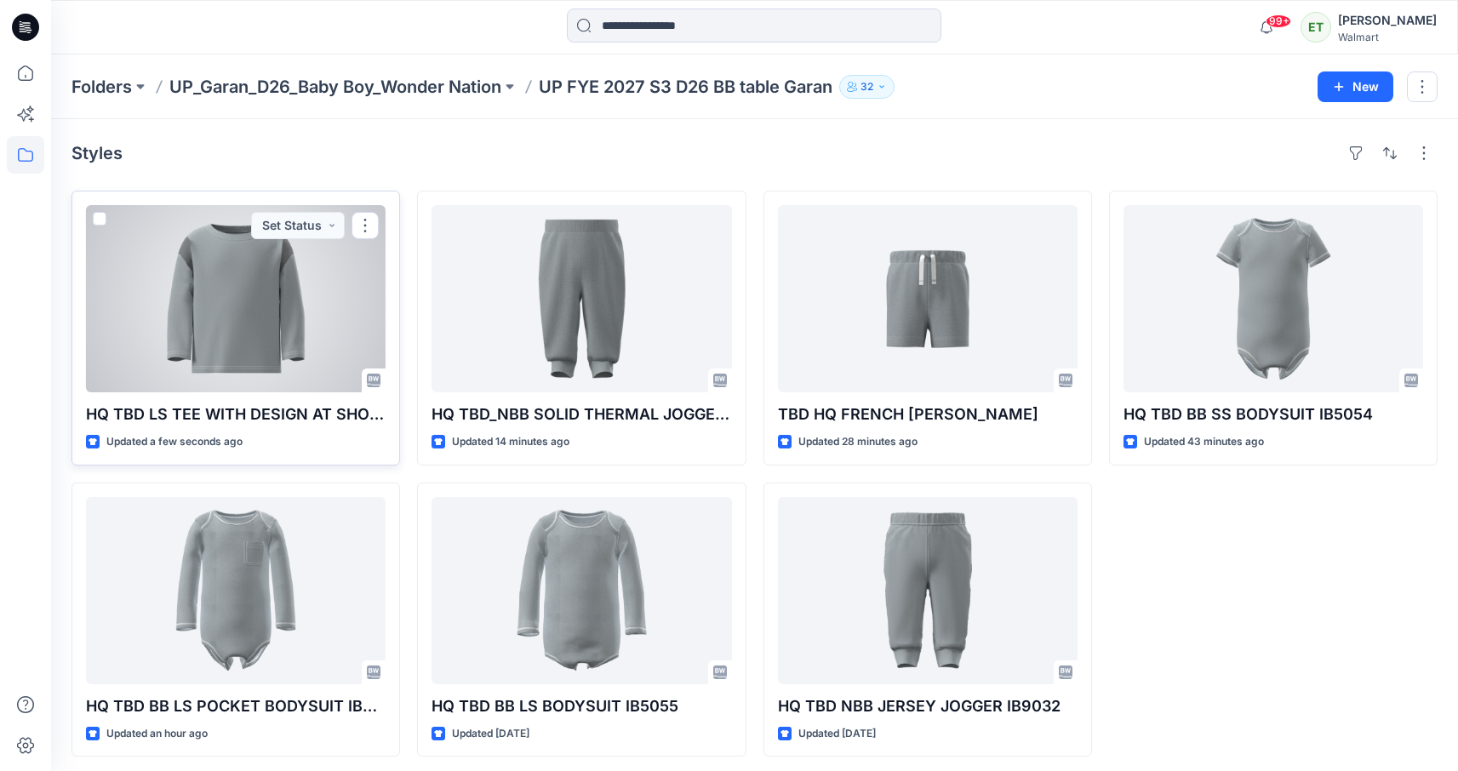
click at [171, 274] on div at bounding box center [236, 298] width 300 height 187
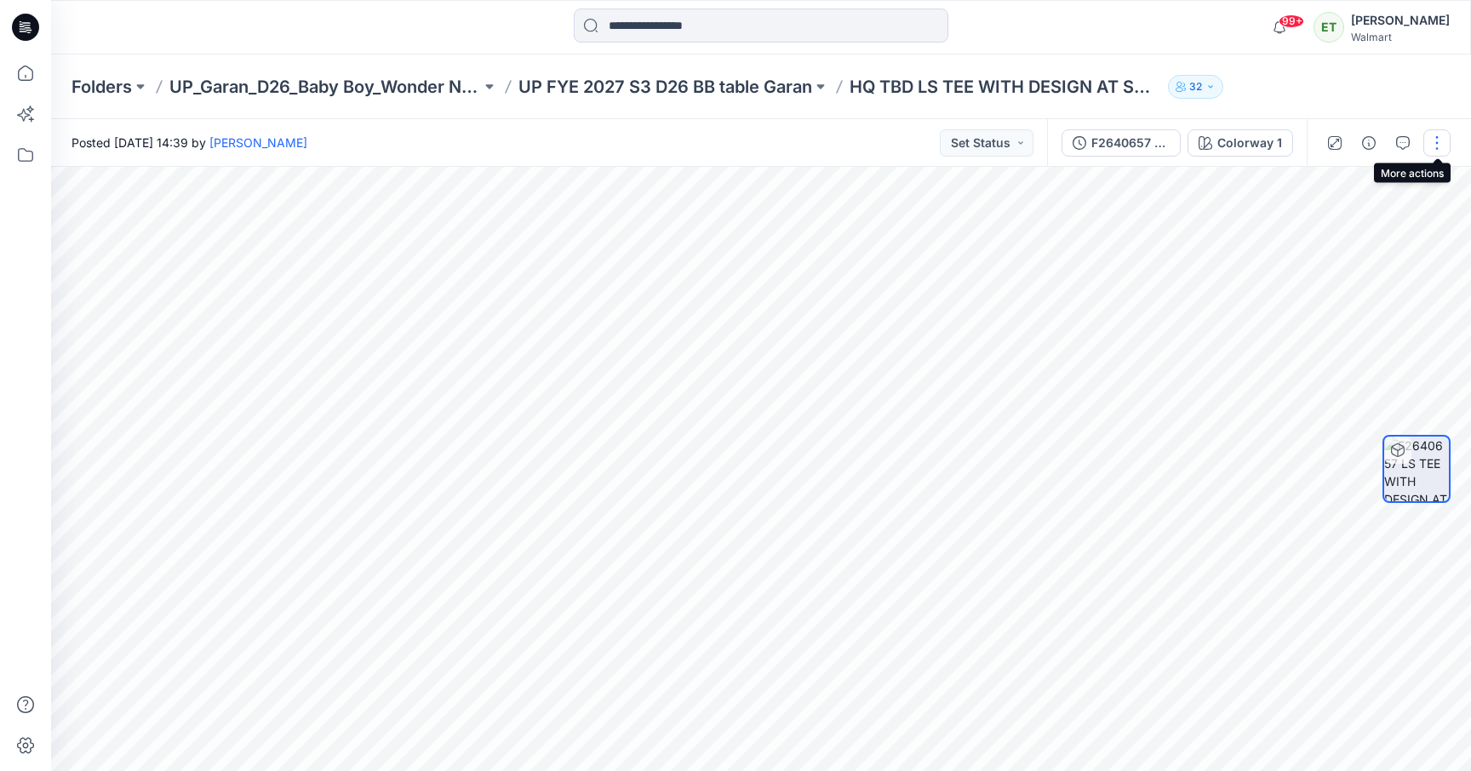
click at [1430, 149] on button "button" at bounding box center [1436, 142] width 27 height 27
click at [1361, 233] on button "Edit" at bounding box center [1365, 229] width 157 height 31
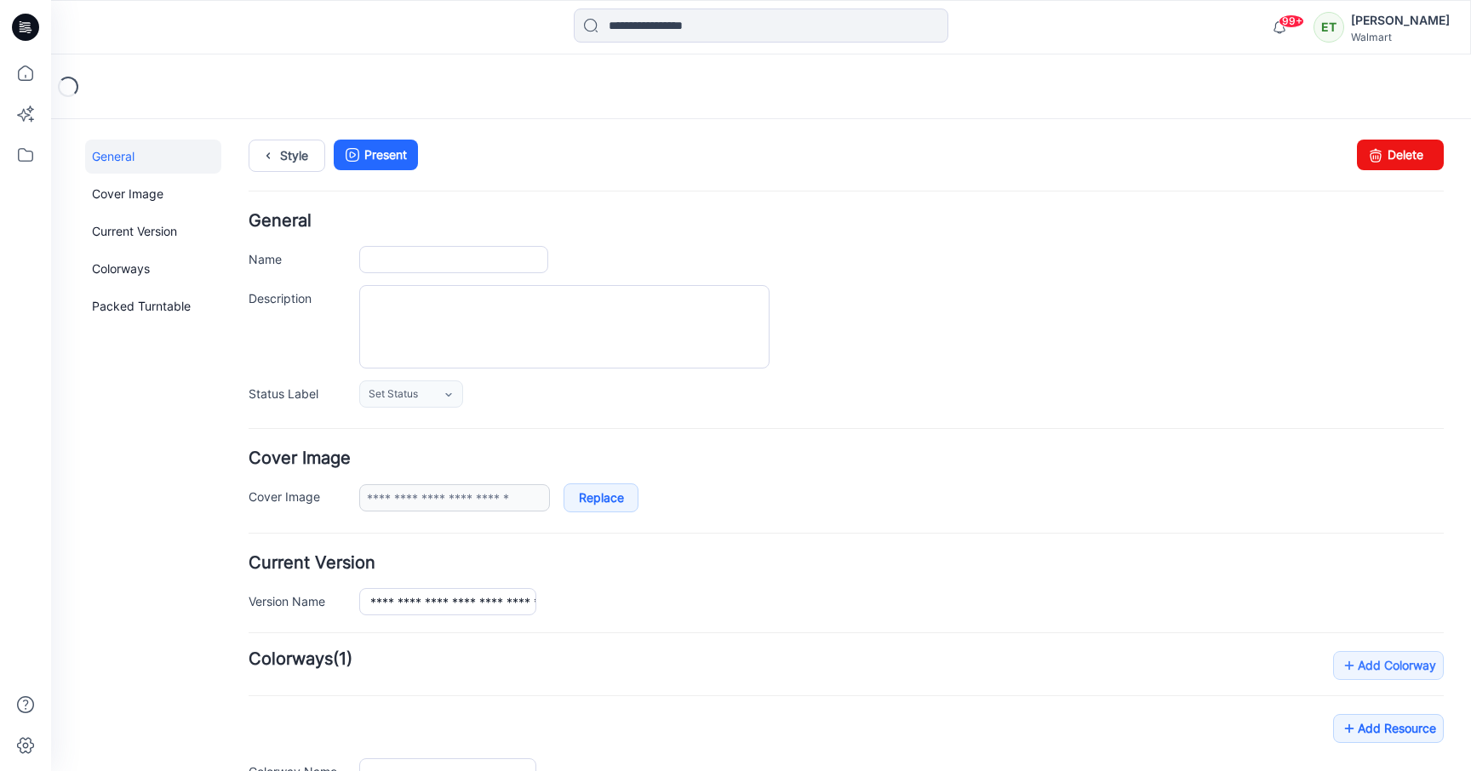
type input "**********"
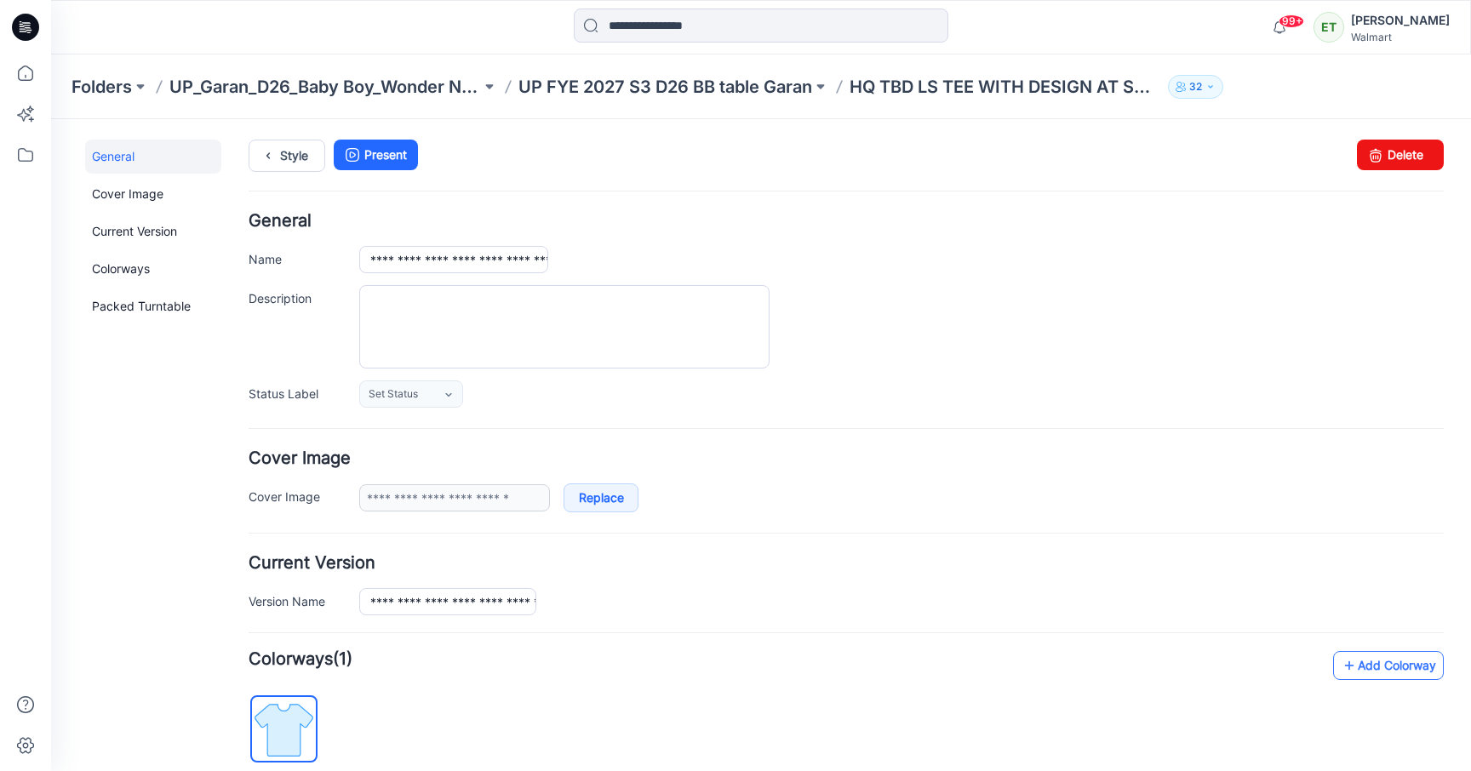
click at [1340, 655] on icon at bounding box center [1348, 665] width 17 height 27
type input "**********"
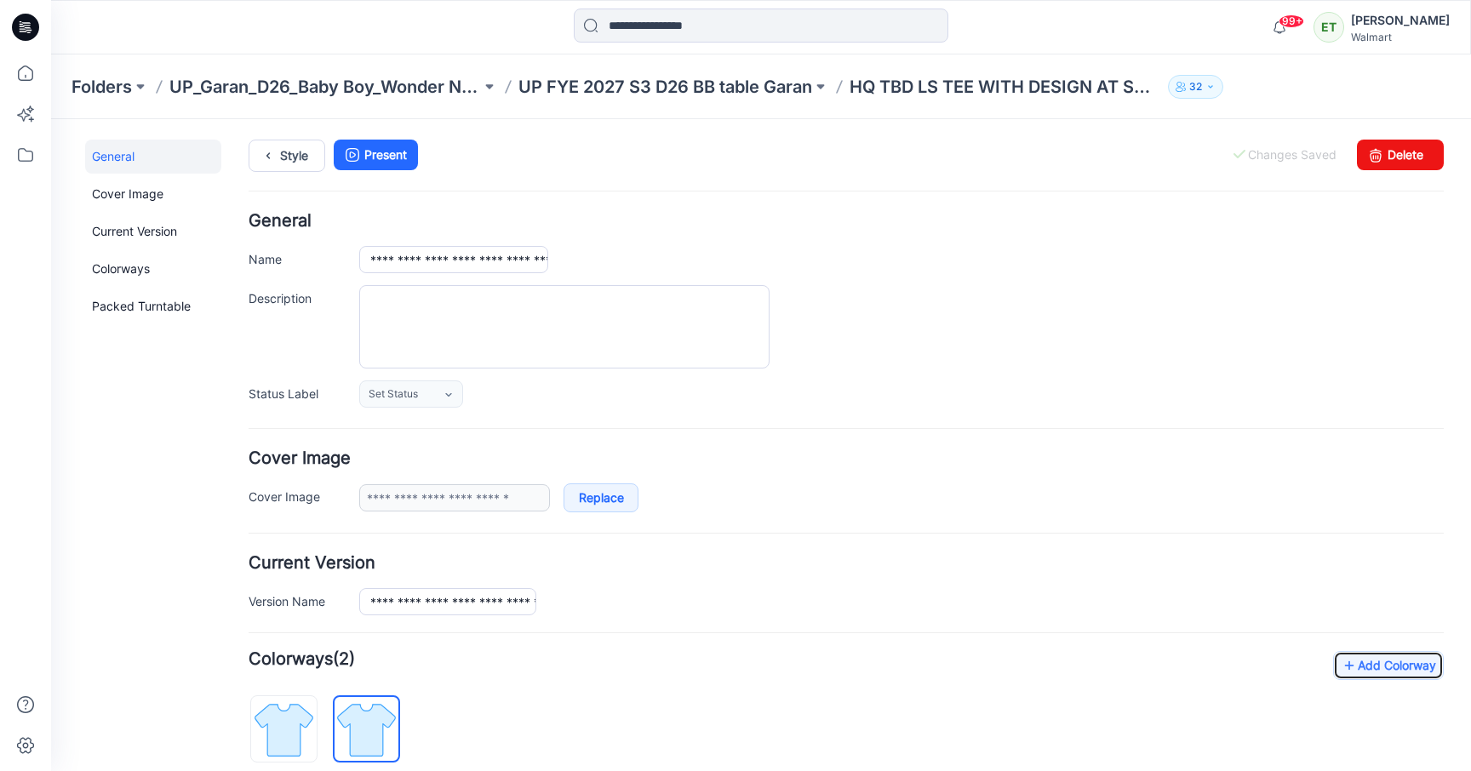
scroll to position [300, 0]
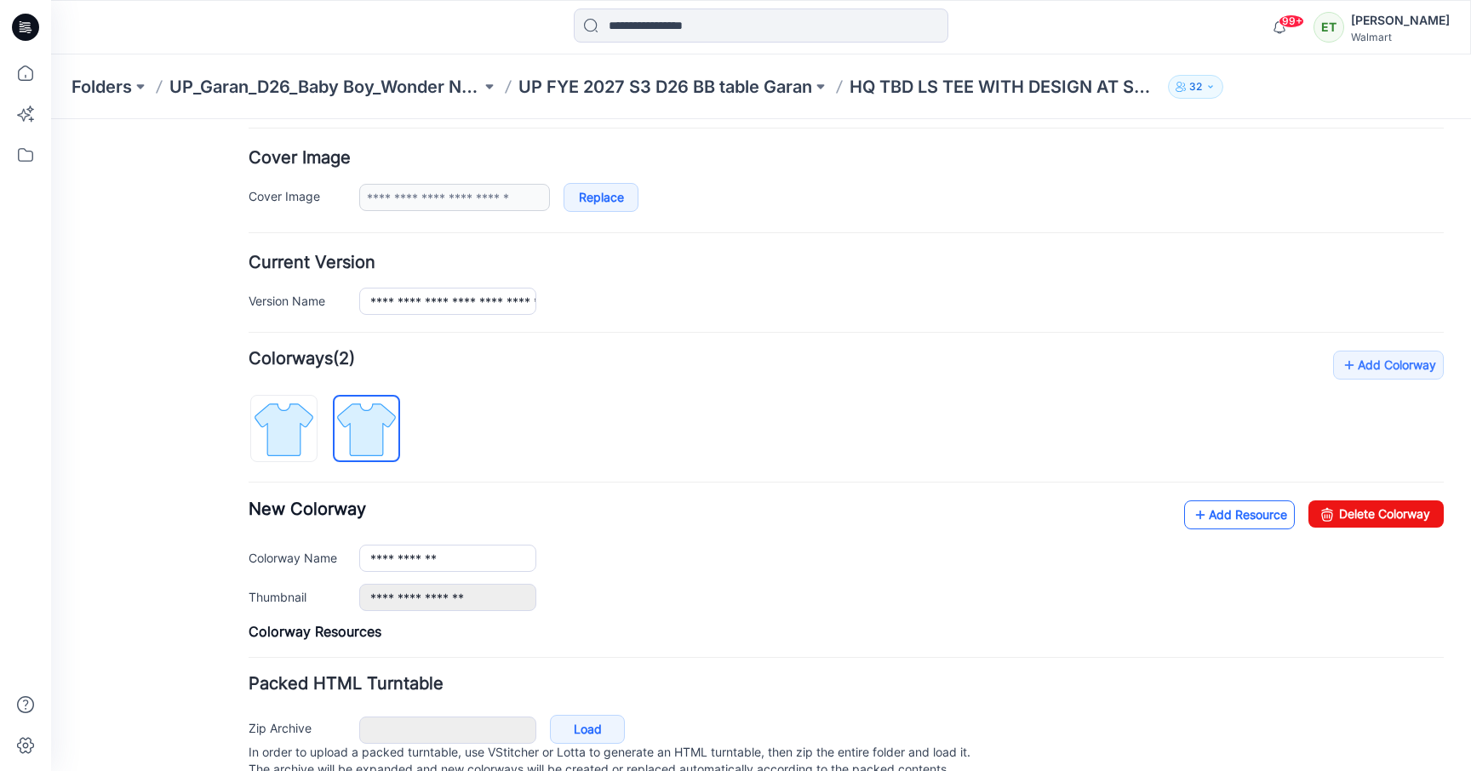
click at [1202, 515] on link "Add Resource" at bounding box center [1239, 514] width 111 height 29
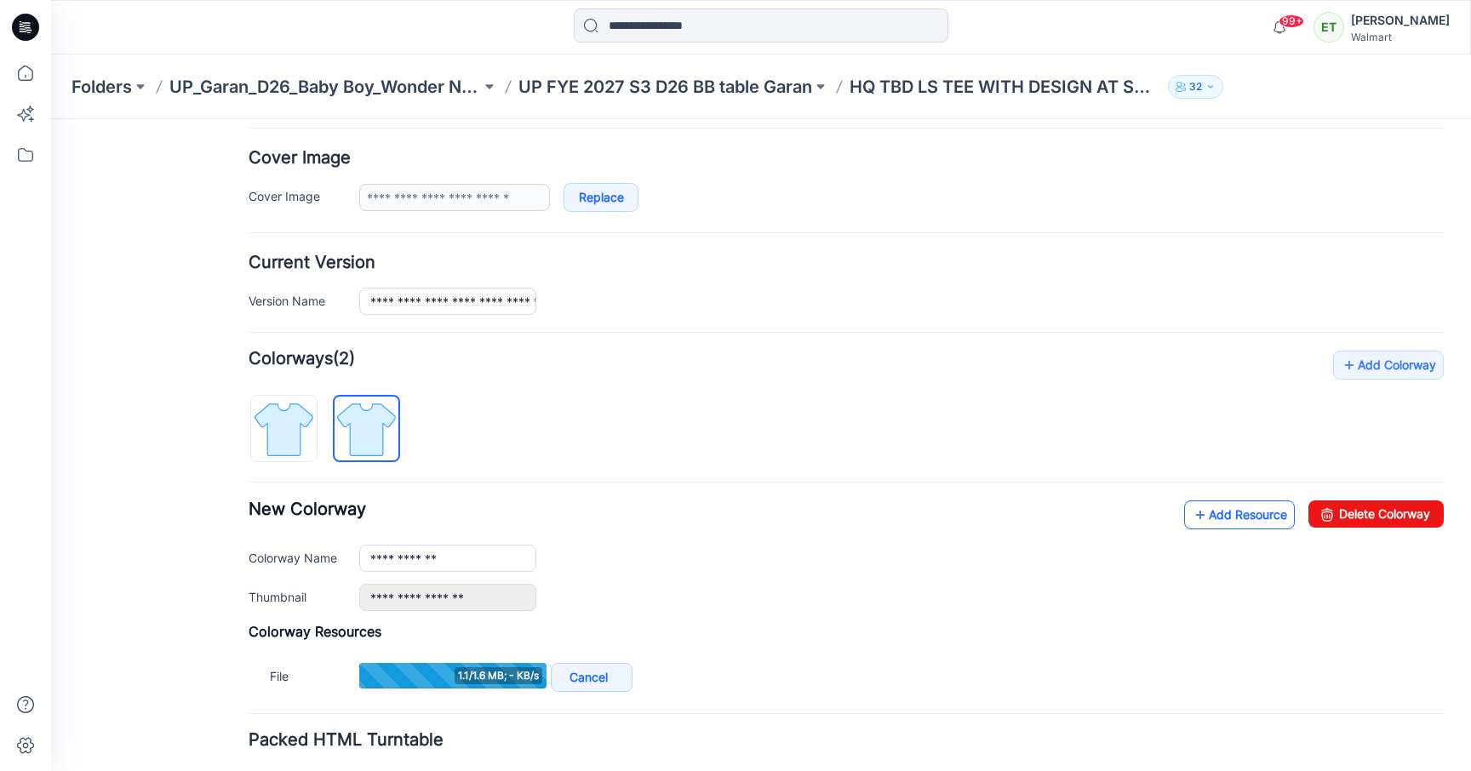
click at [1198, 515] on link "Add Resource" at bounding box center [1239, 514] width 111 height 29
click at [1191, 523] on icon at bounding box center [1199, 514] width 17 height 27
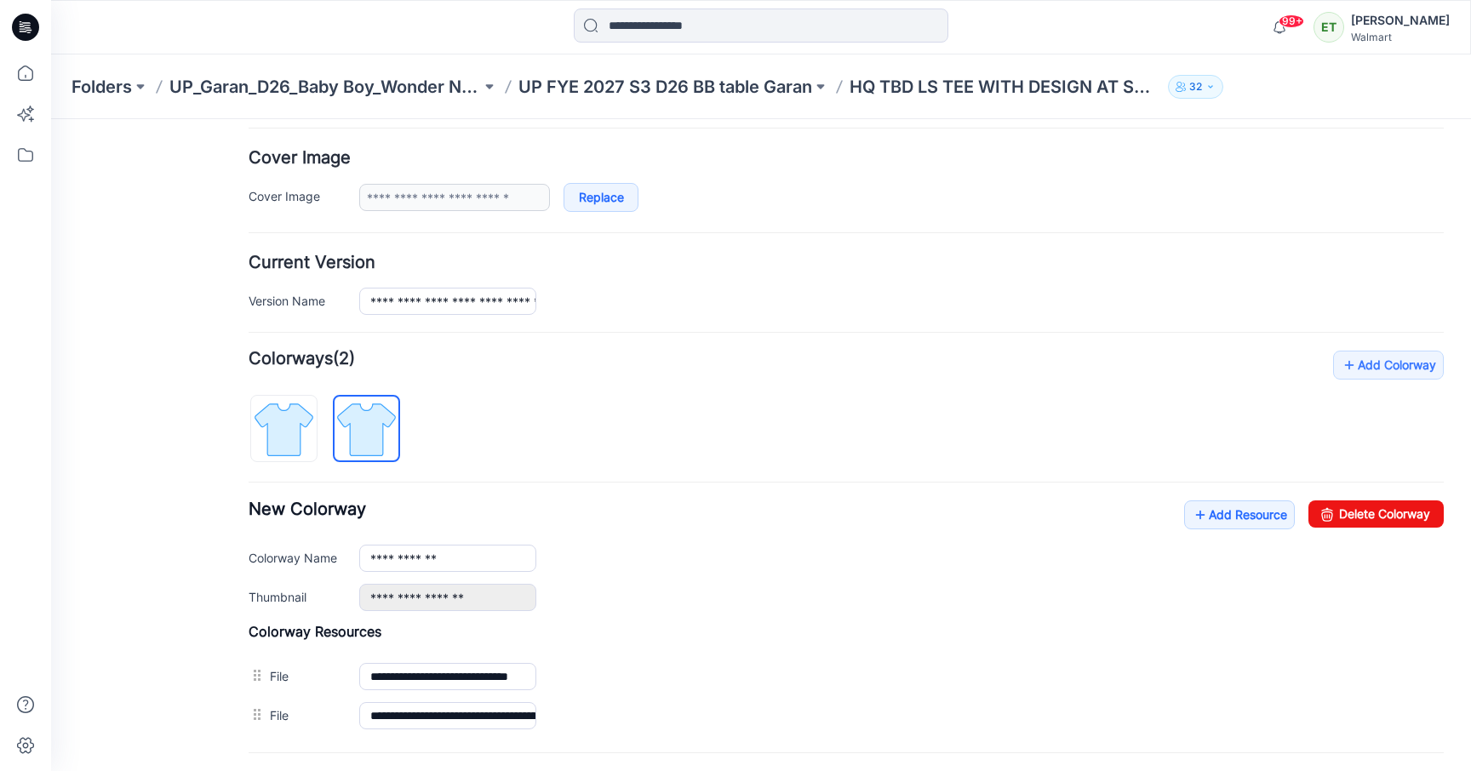
click at [852, 421] on div "**********" at bounding box center [846, 543] width 1195 height 385
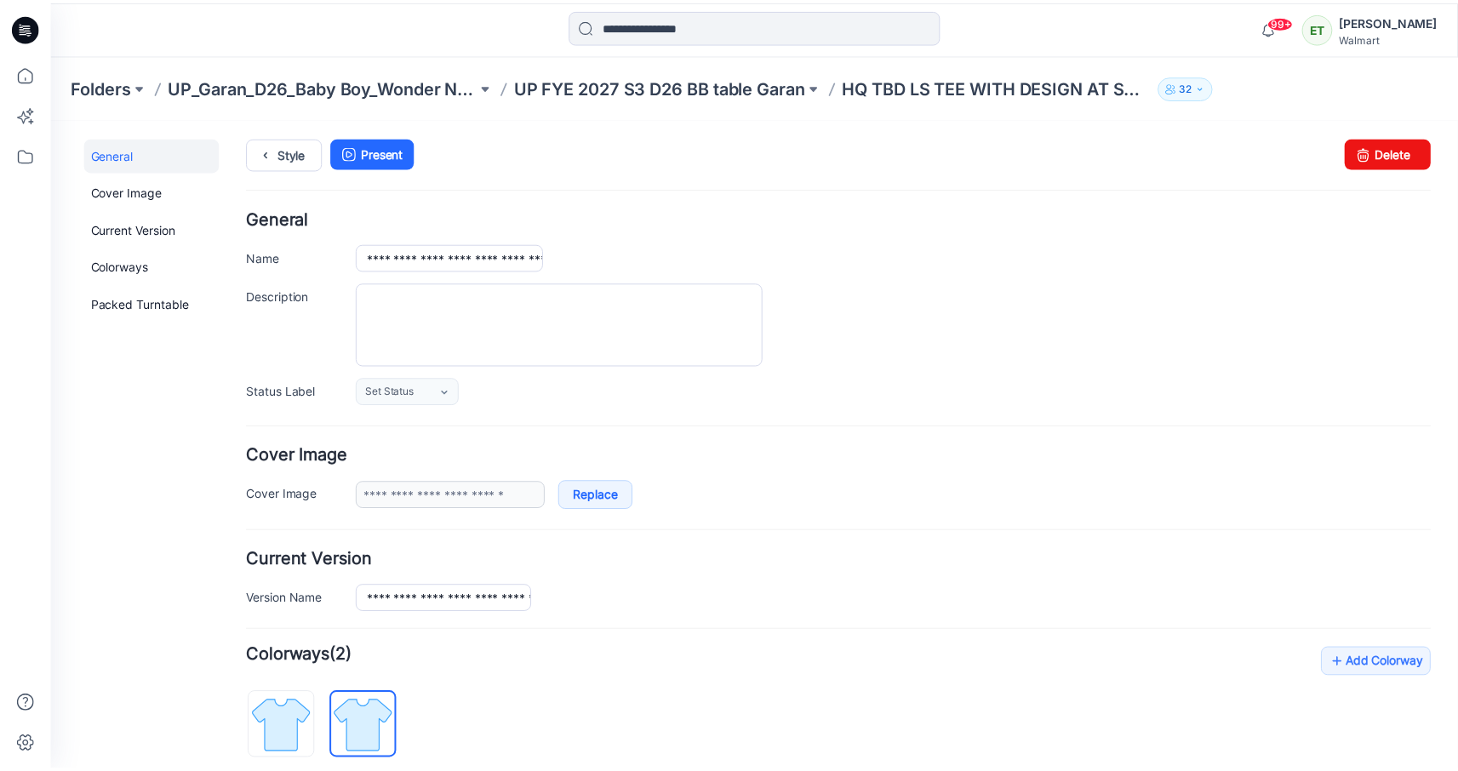
scroll to position [0, 0]
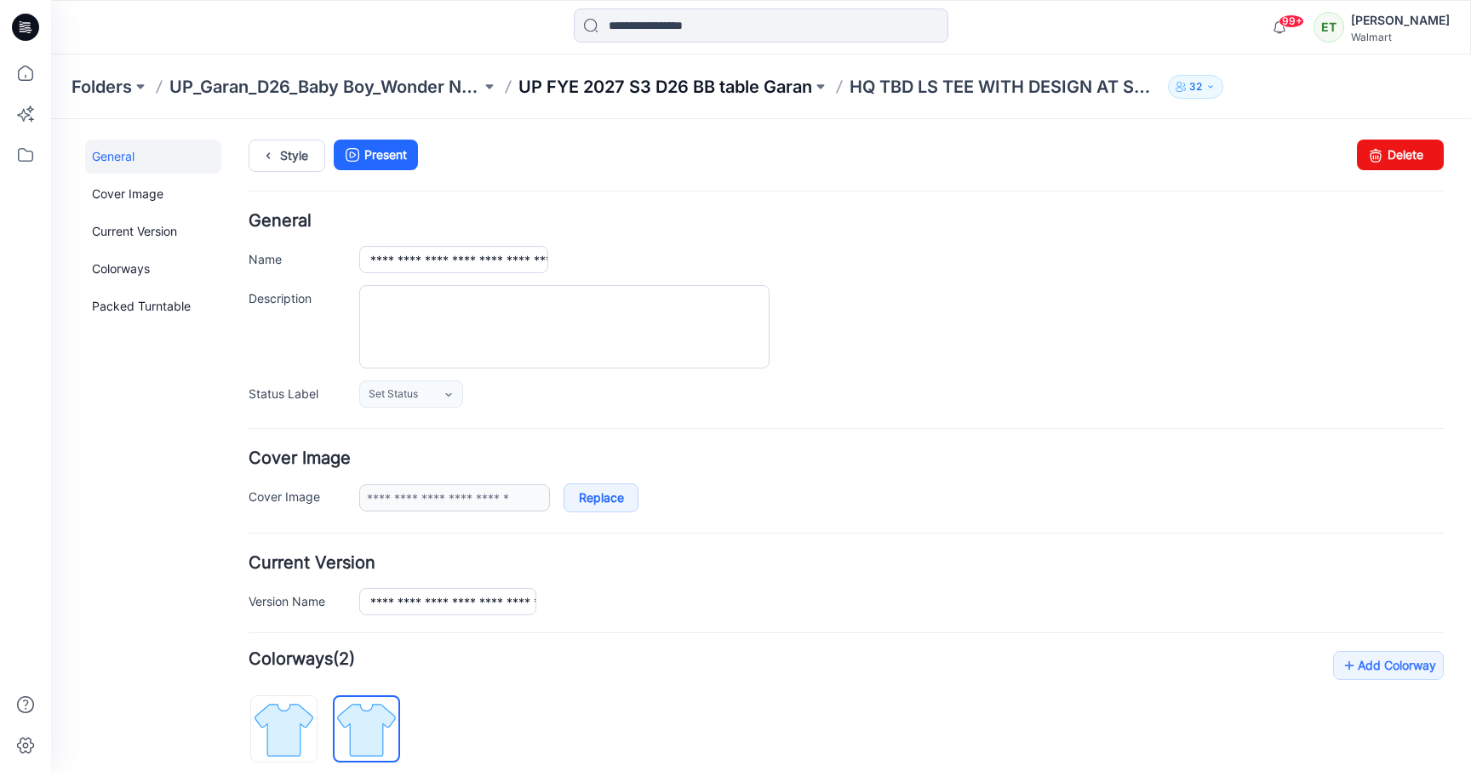
click at [691, 75] on p "UP FYE 2027 S3 D26 BB table Garan" at bounding box center [665, 87] width 294 height 24
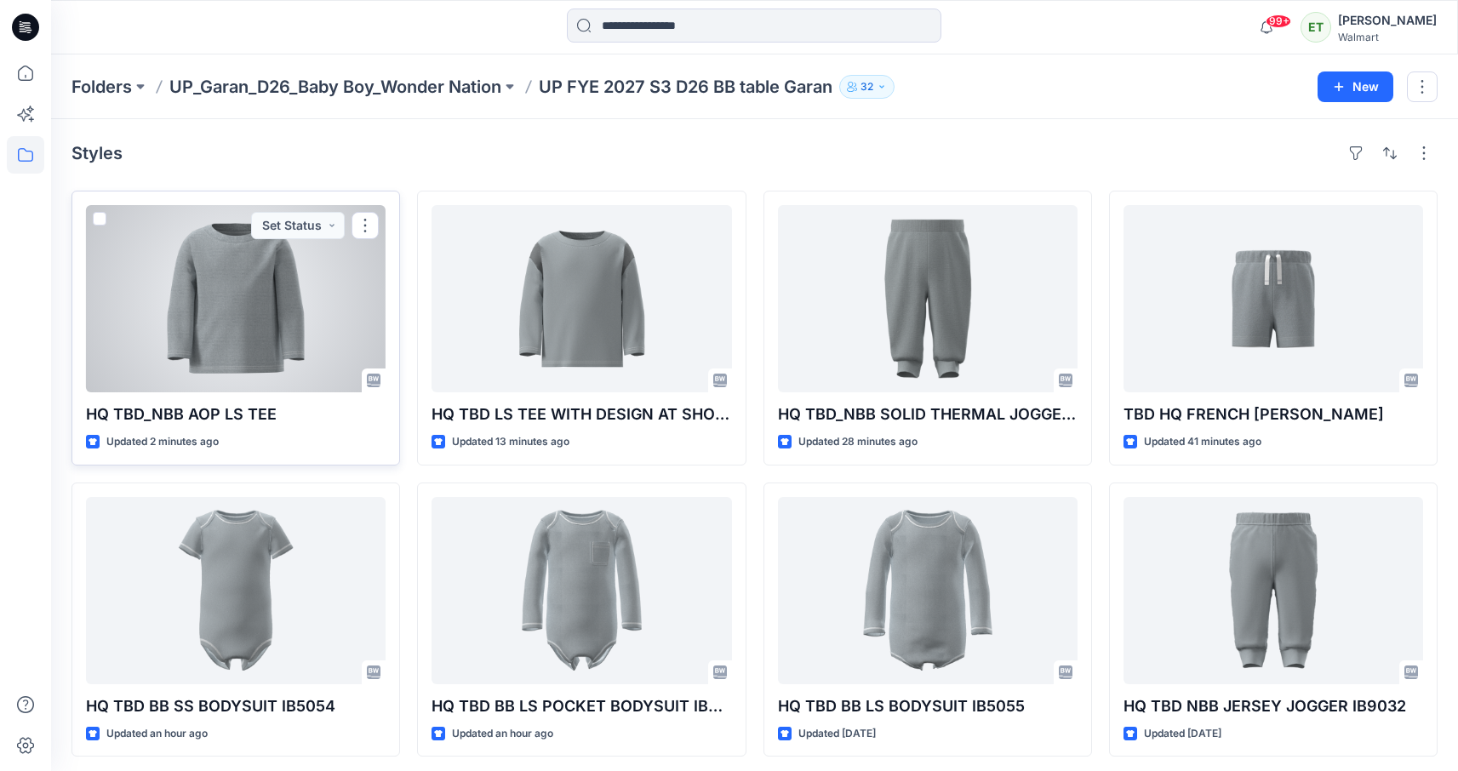
click at [238, 300] on div at bounding box center [236, 298] width 300 height 187
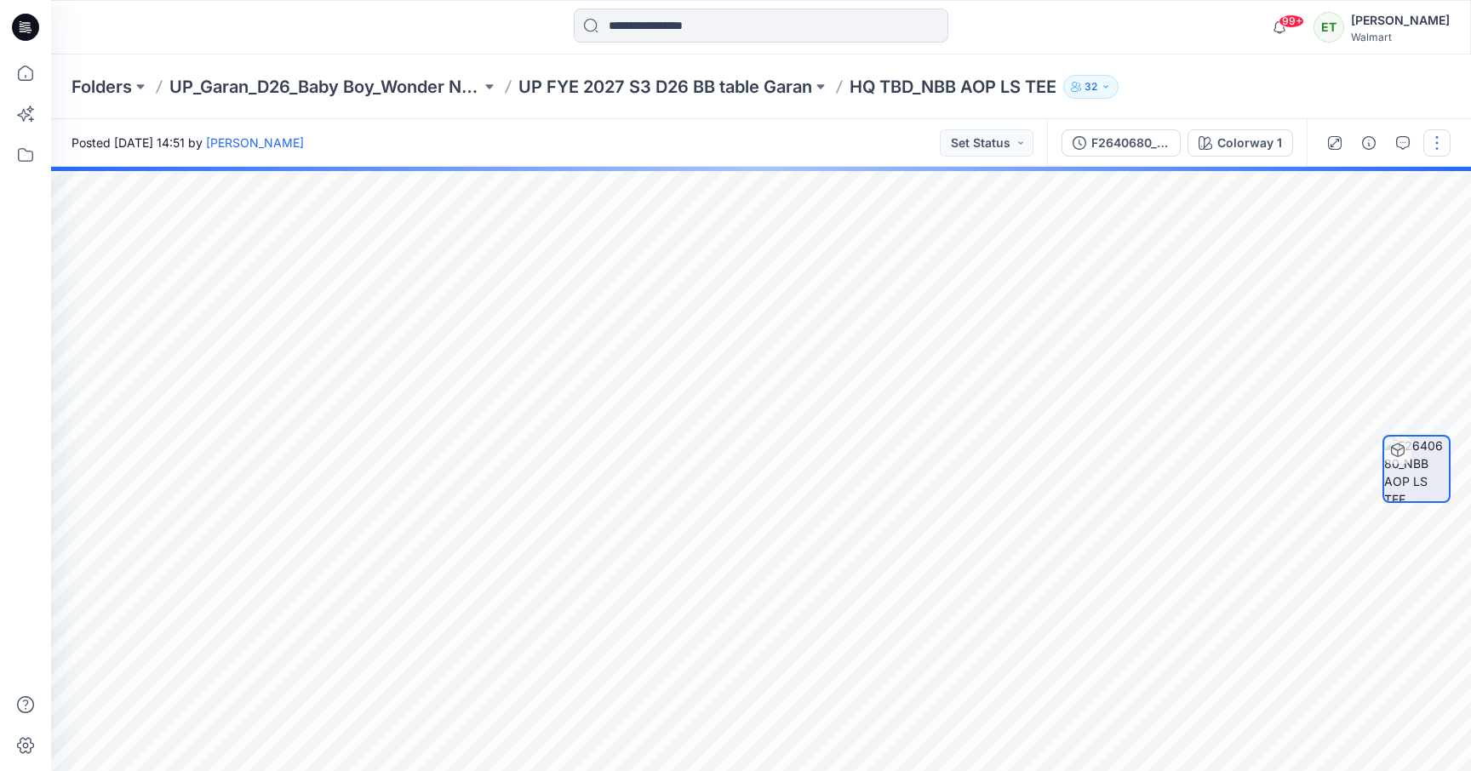
click at [1445, 149] on button "button" at bounding box center [1436, 142] width 27 height 27
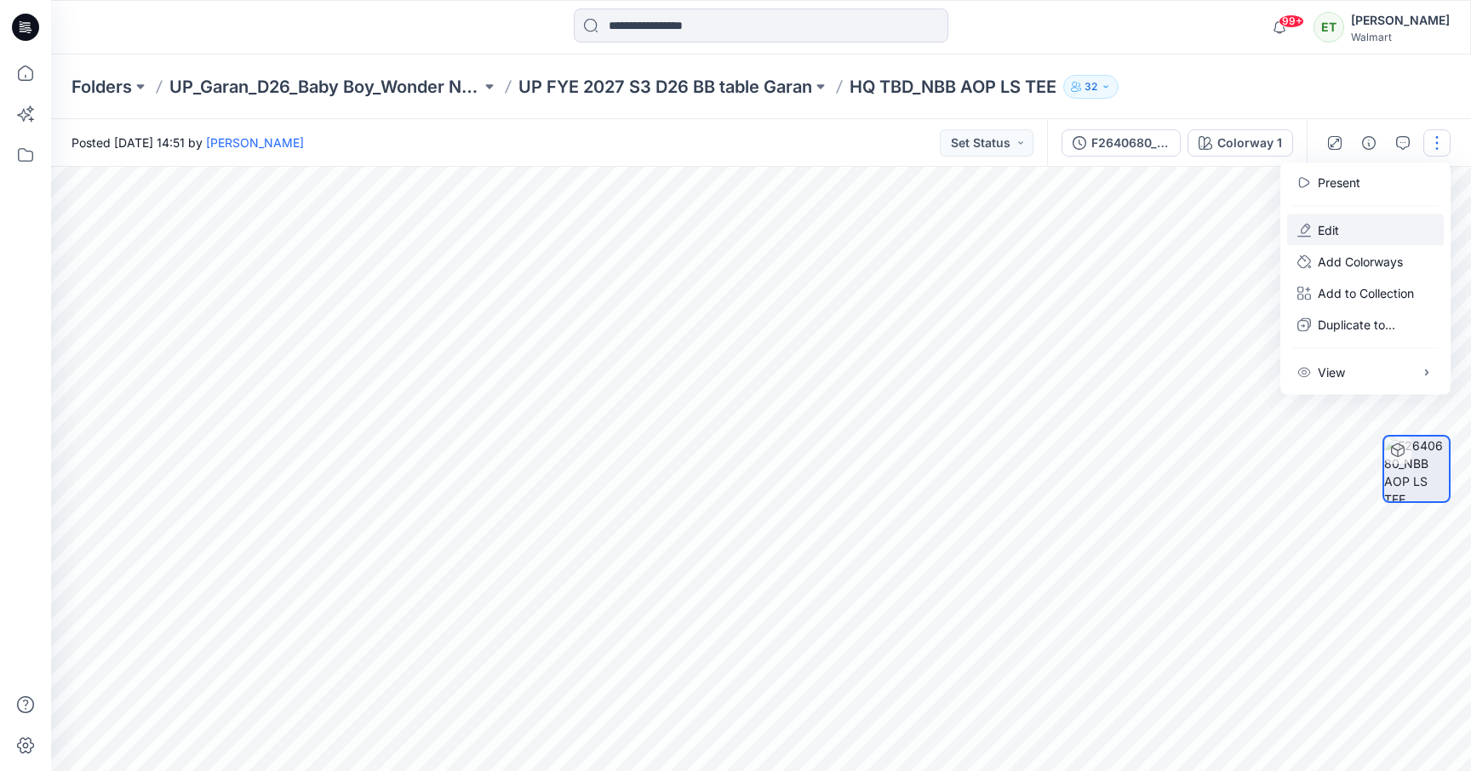
click at [1392, 237] on button "Edit" at bounding box center [1365, 229] width 157 height 31
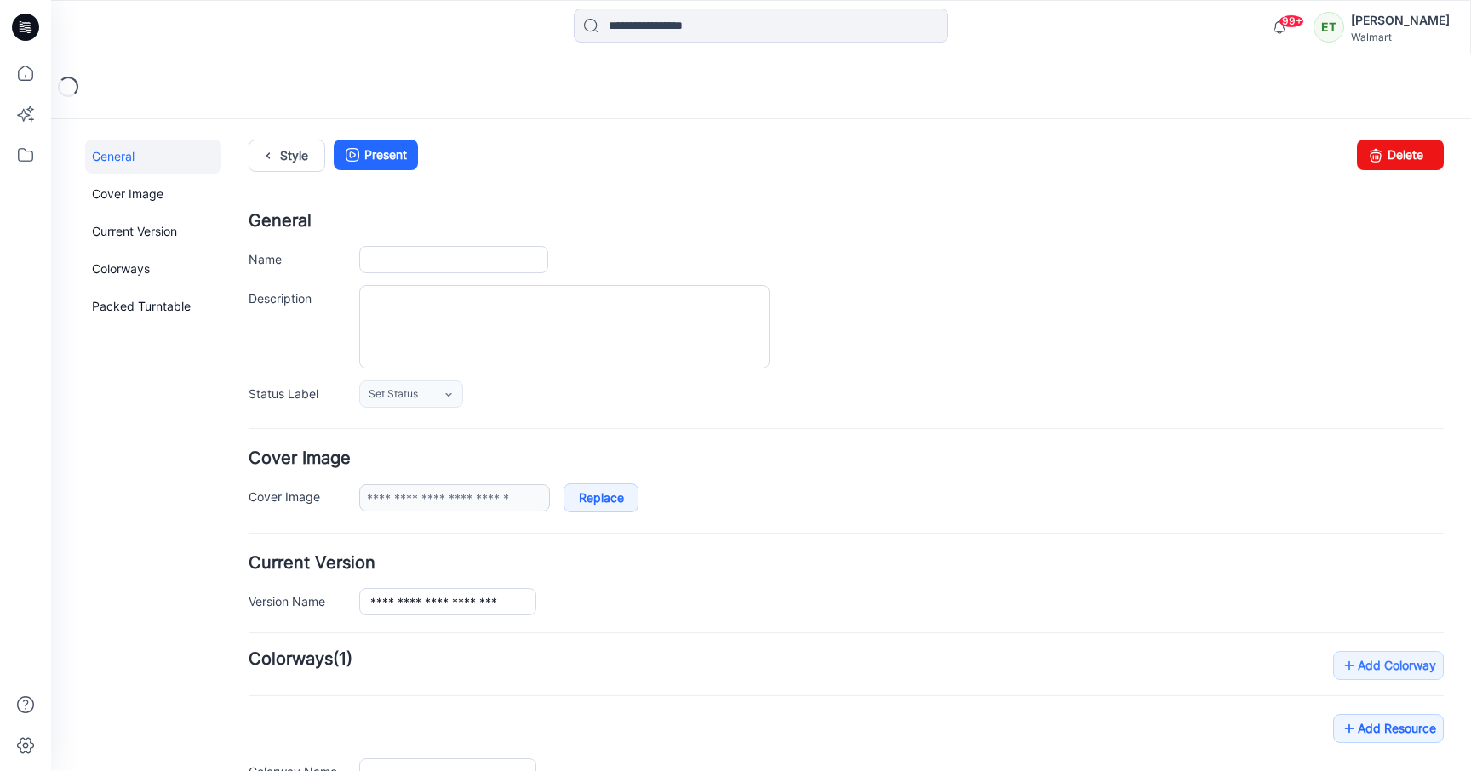
type input "**********"
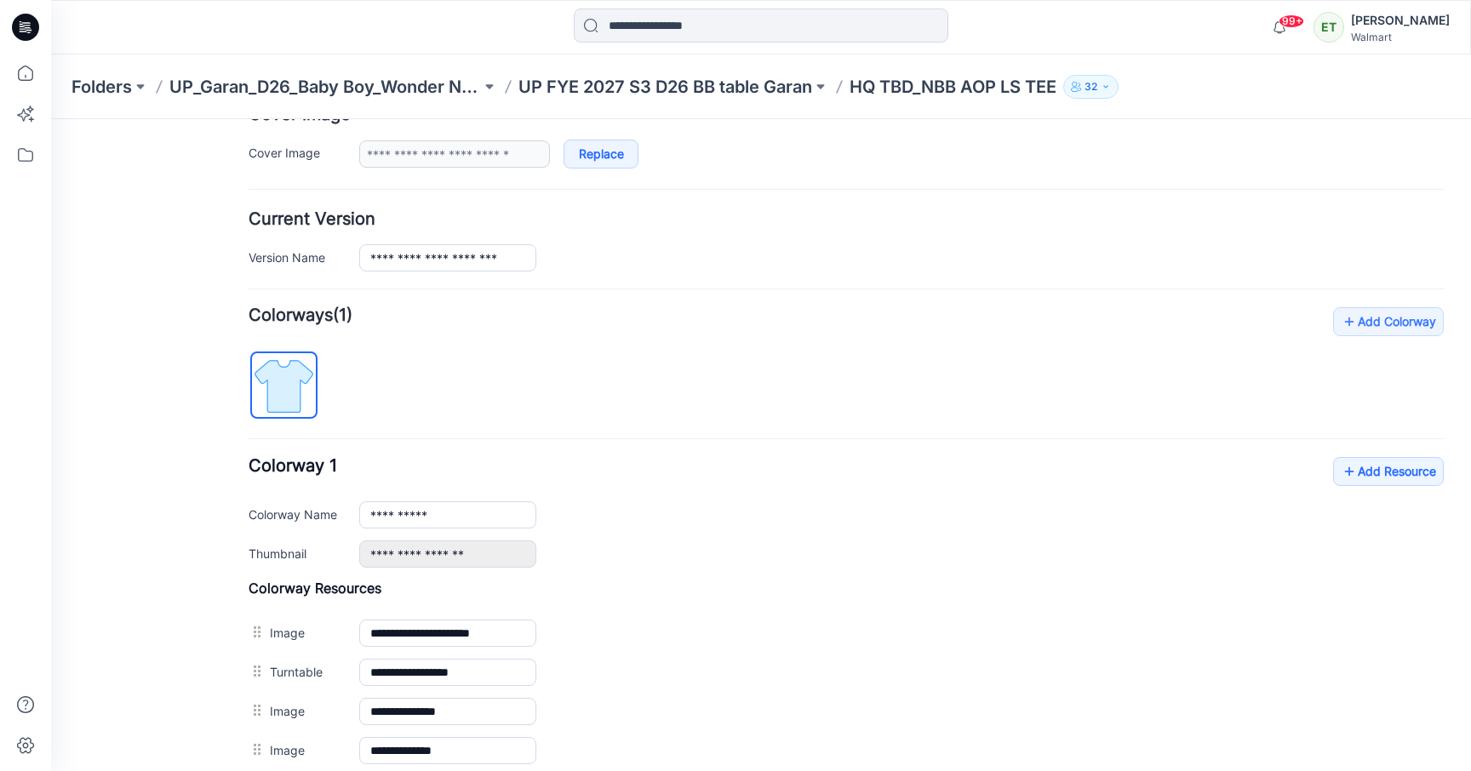
scroll to position [347, 0]
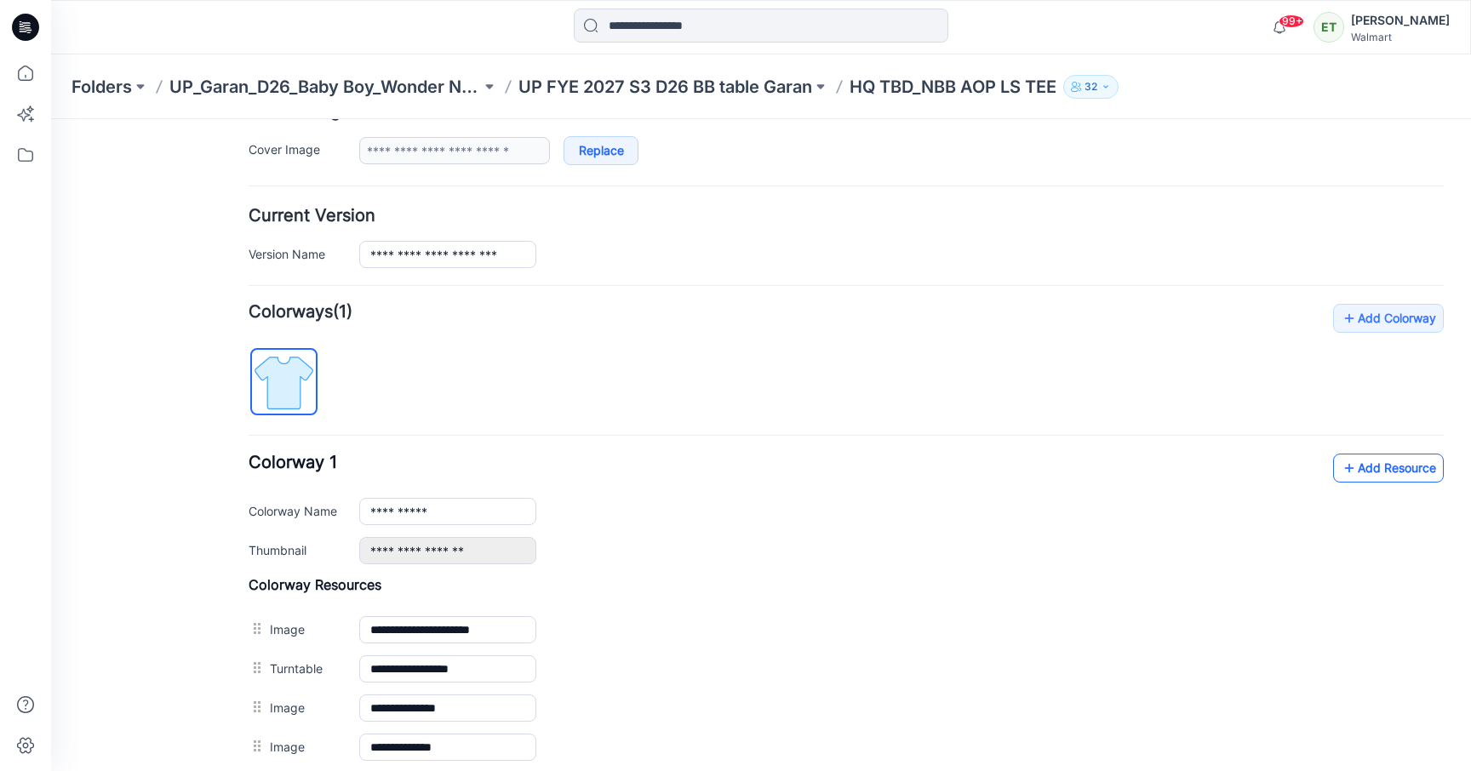
click at [1333, 460] on link "Add Resource" at bounding box center [1388, 468] width 111 height 29
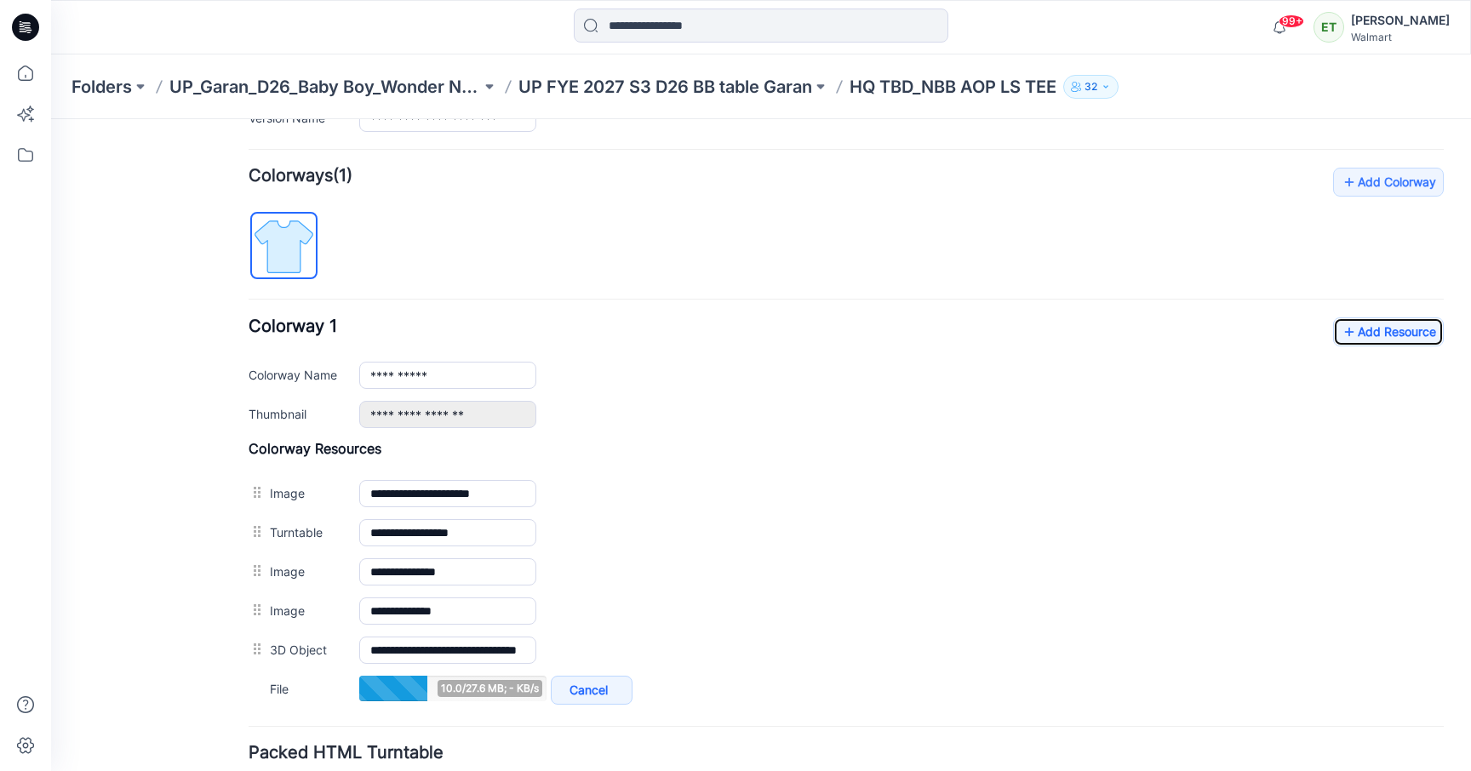
scroll to position [487, 0]
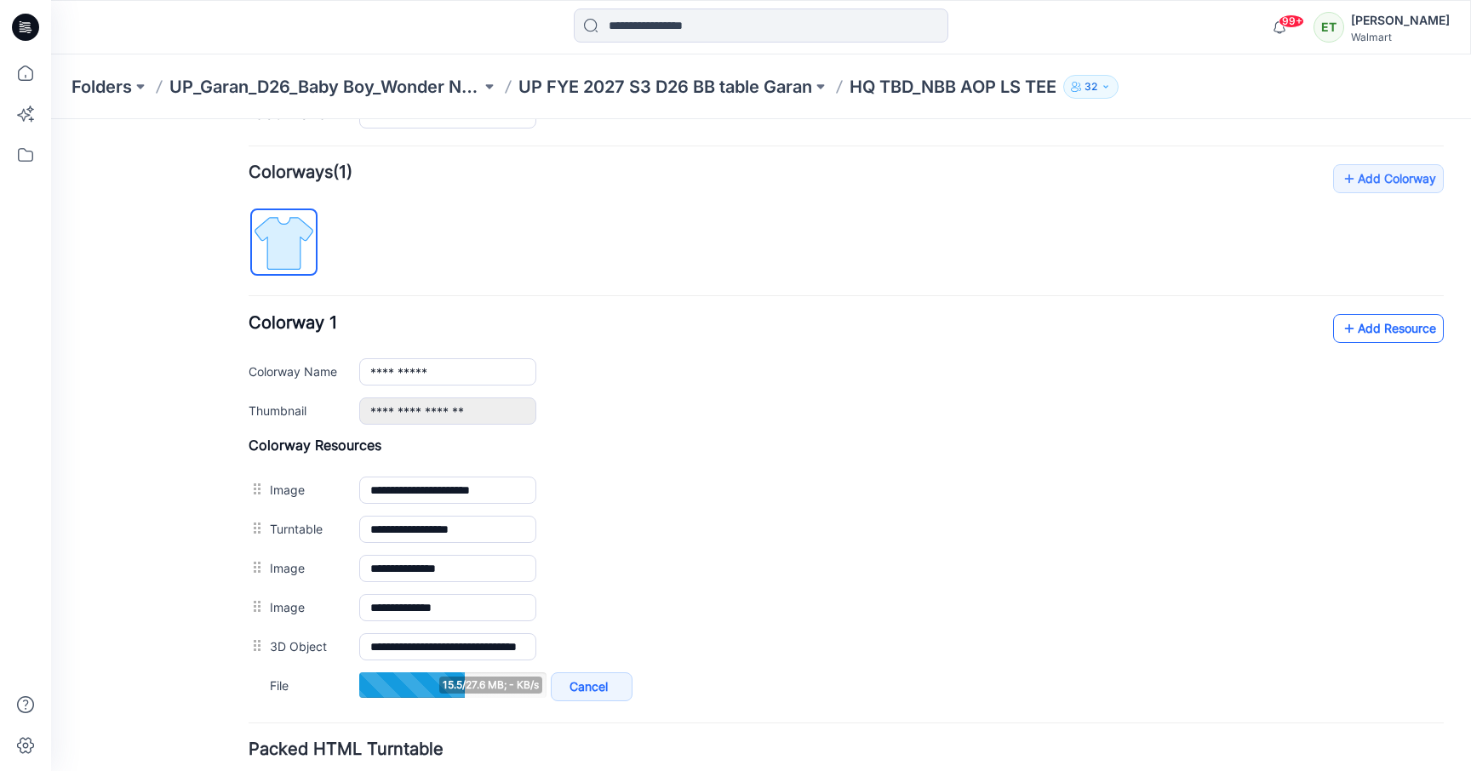
click at [1375, 340] on link "Add Resource" at bounding box center [1388, 328] width 111 height 29
click at [1364, 328] on link "Add Resource" at bounding box center [1388, 328] width 111 height 29
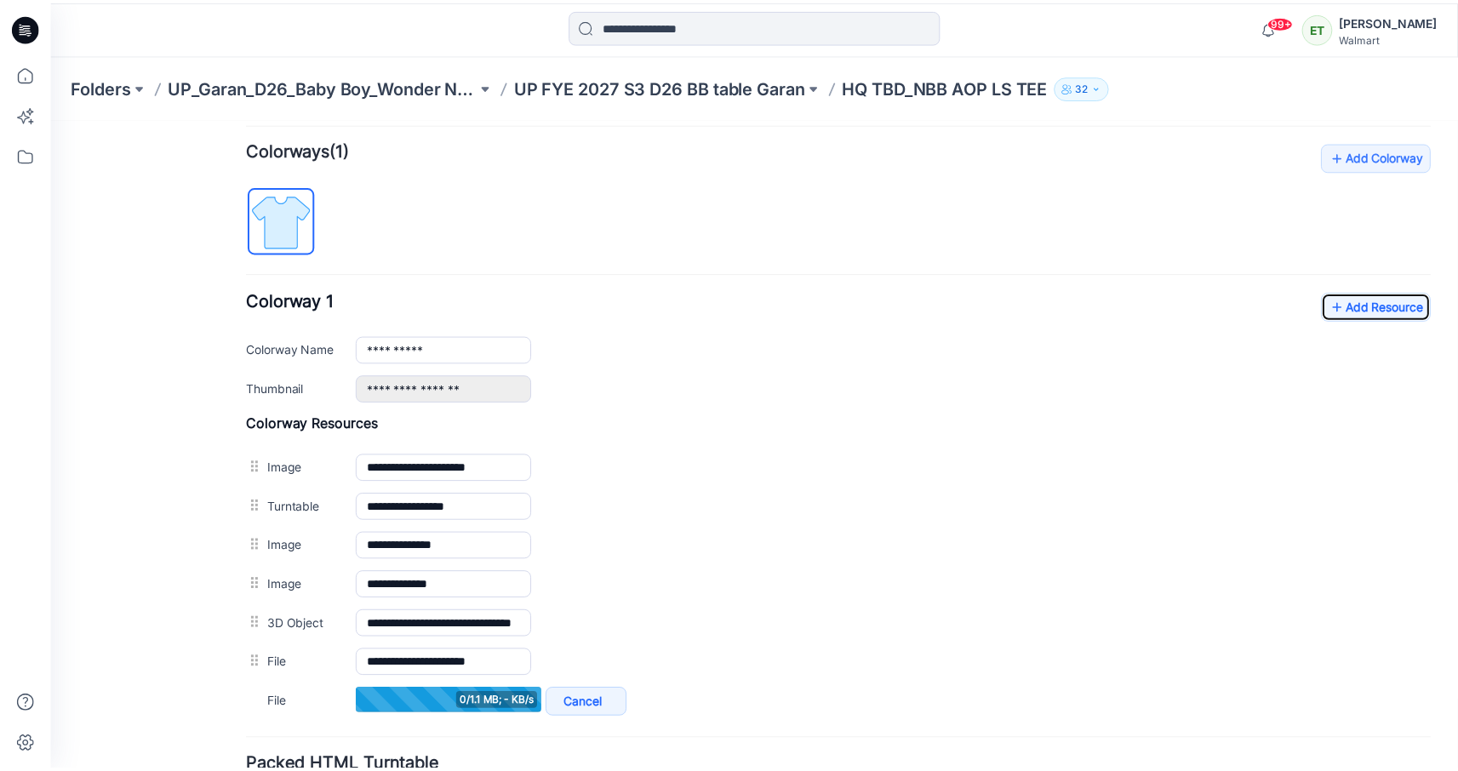
scroll to position [539, 0]
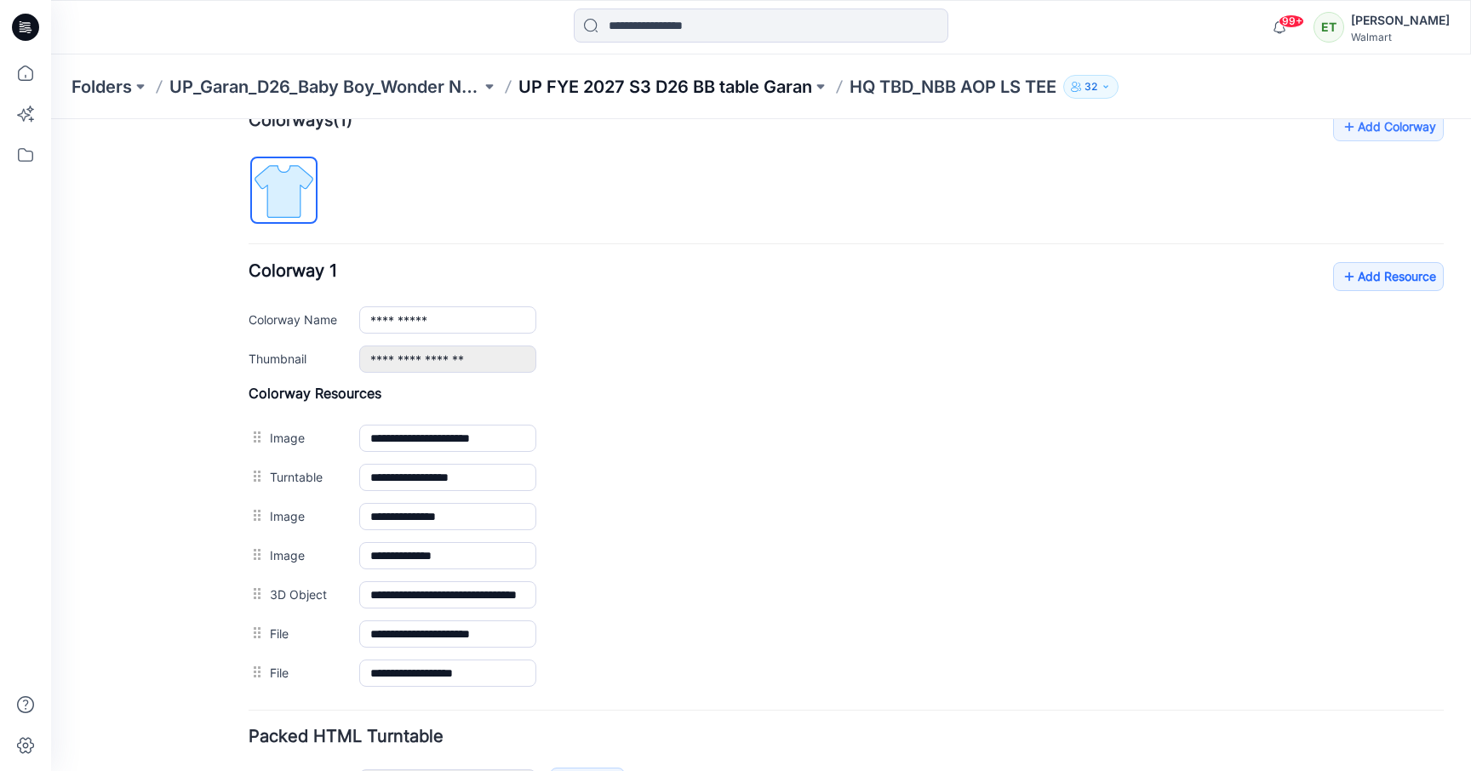
click at [588, 83] on p "UP FYE 2027 S3 D26 BB table Garan" at bounding box center [665, 87] width 294 height 24
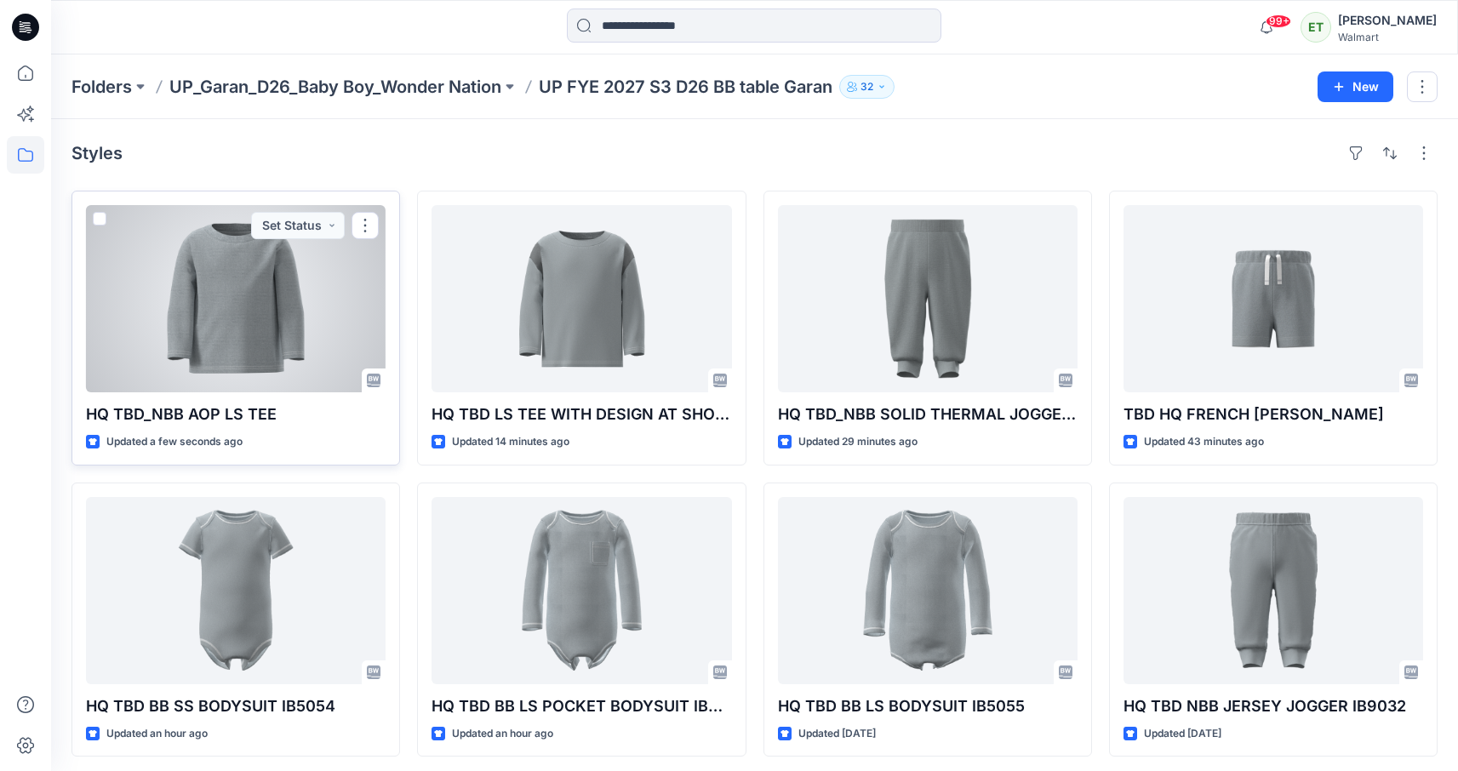
click at [348, 337] on div at bounding box center [236, 298] width 300 height 187
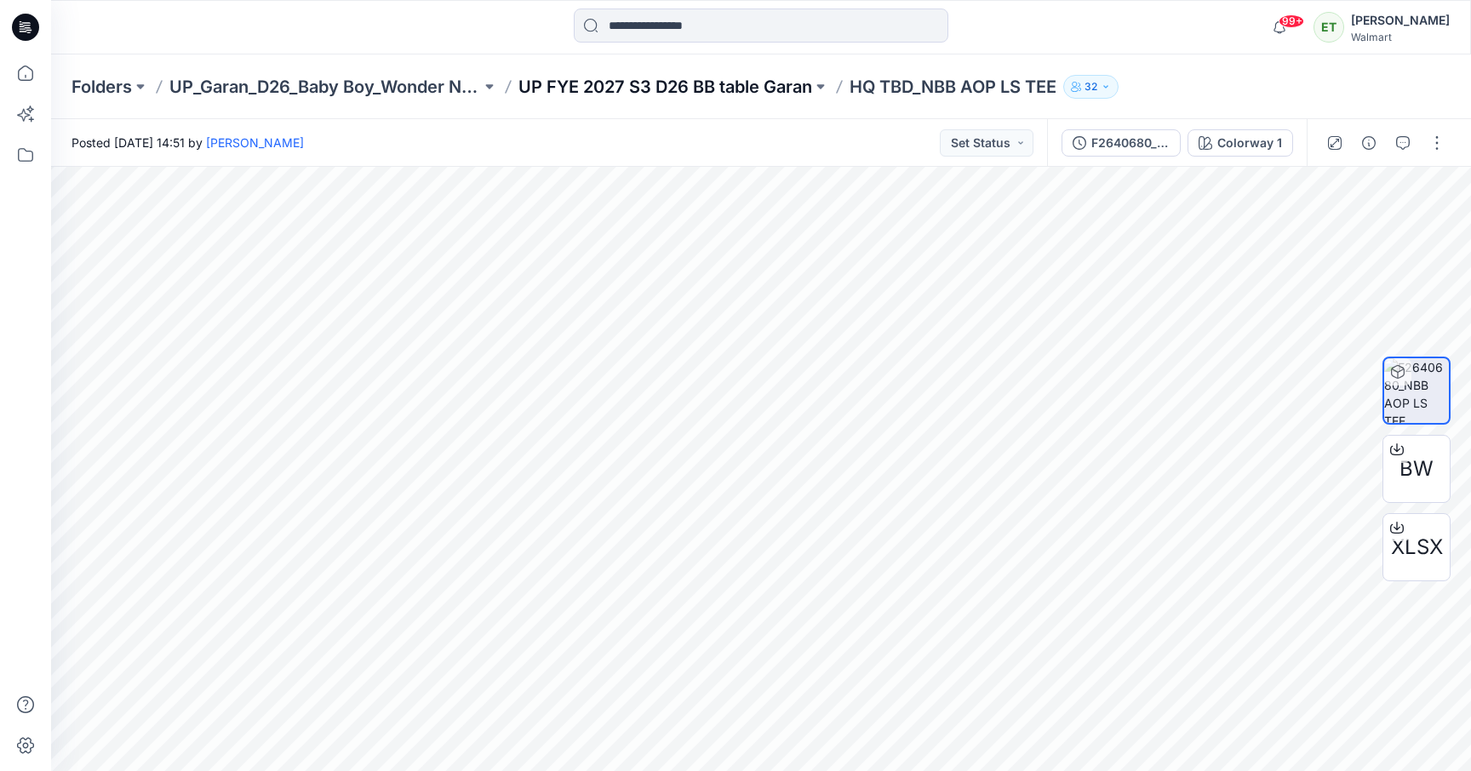
click at [786, 90] on p "UP FYE 2027 S3 D26 BB table Garan" at bounding box center [665, 87] width 294 height 24
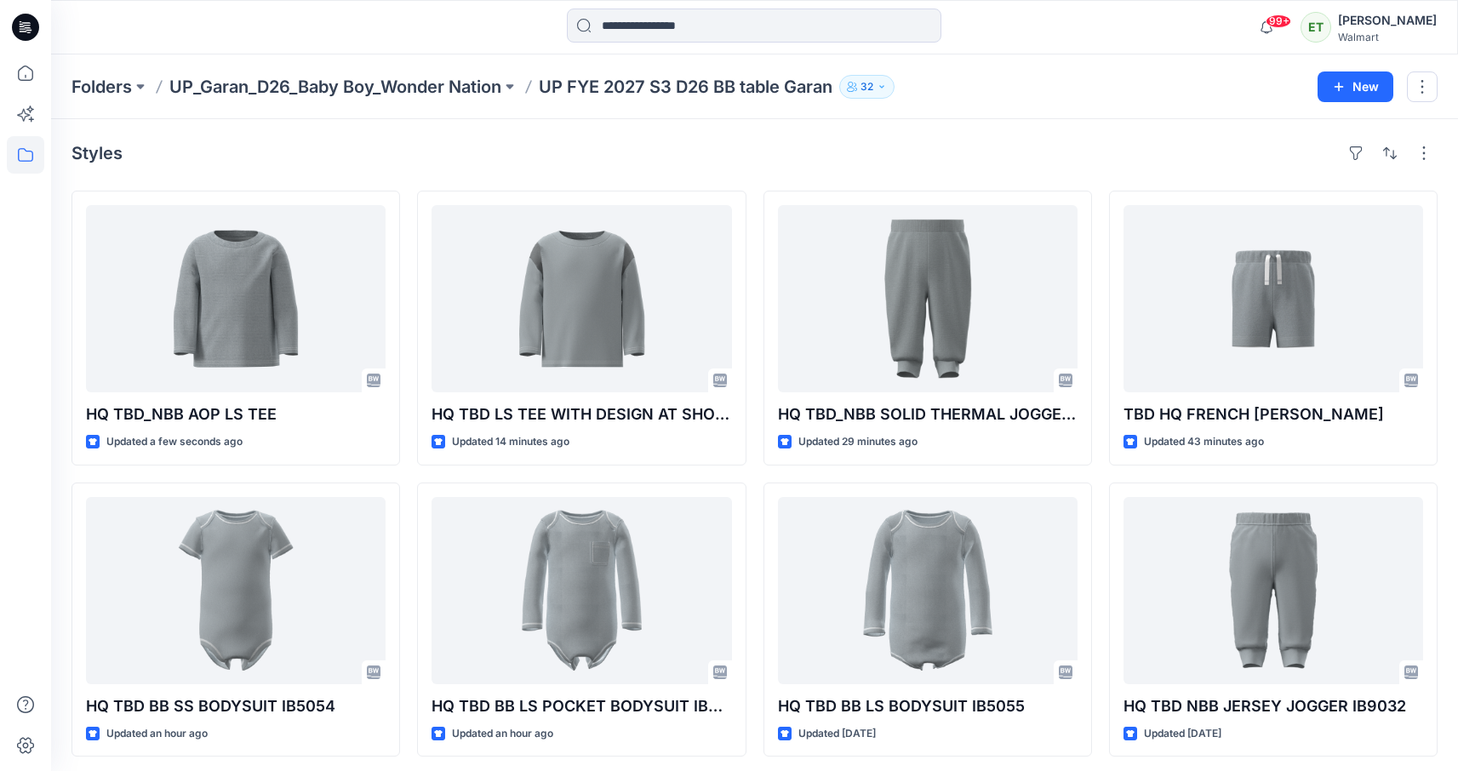
click at [709, 160] on div "Styles" at bounding box center [754, 153] width 1366 height 27
click at [766, 177] on div "Styles HQ TBD_NBB AOP LS TEE Updated a minute ago HQ TBD BB SS BODYSUIT IB5054 …" at bounding box center [754, 448] width 1407 height 658
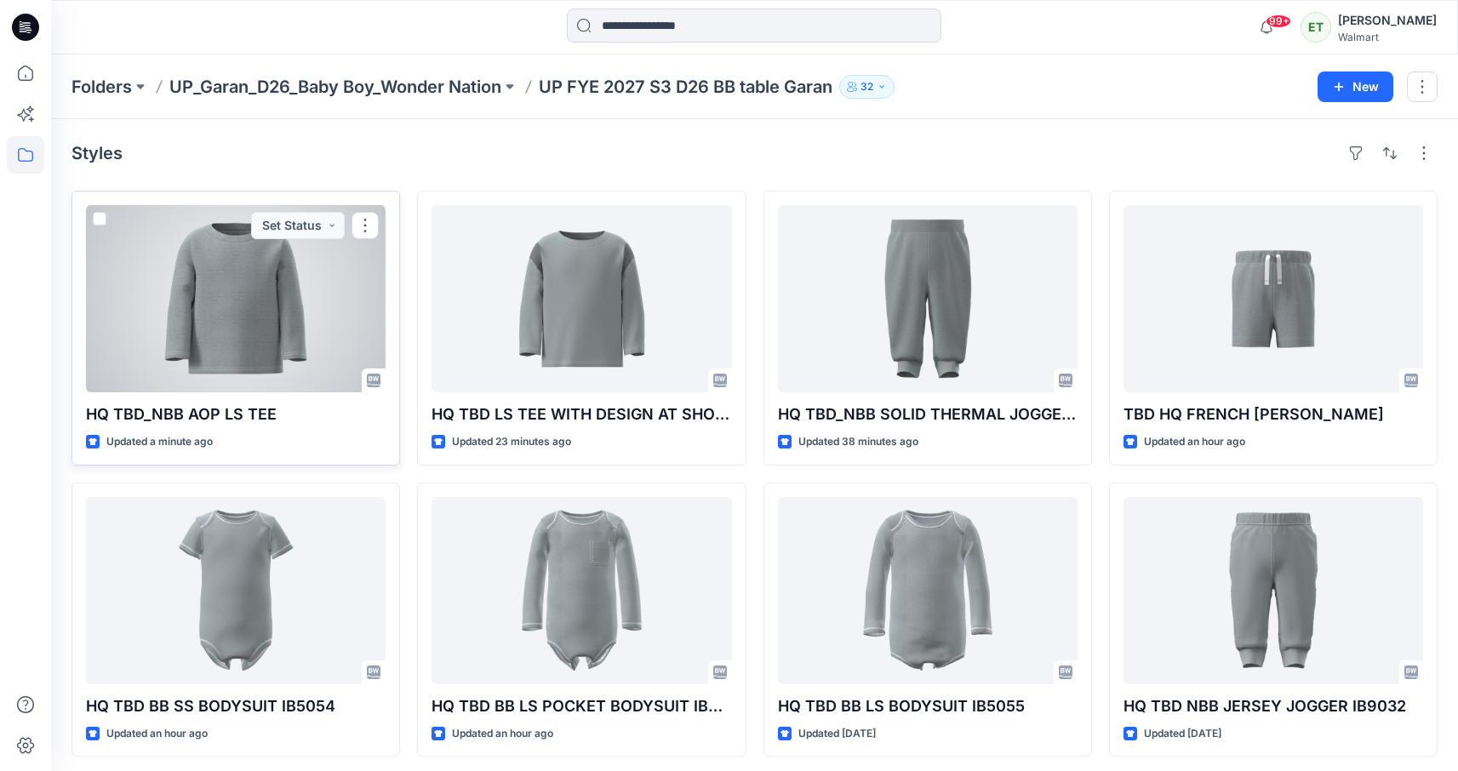
click at [327, 351] on div at bounding box center [236, 298] width 300 height 187
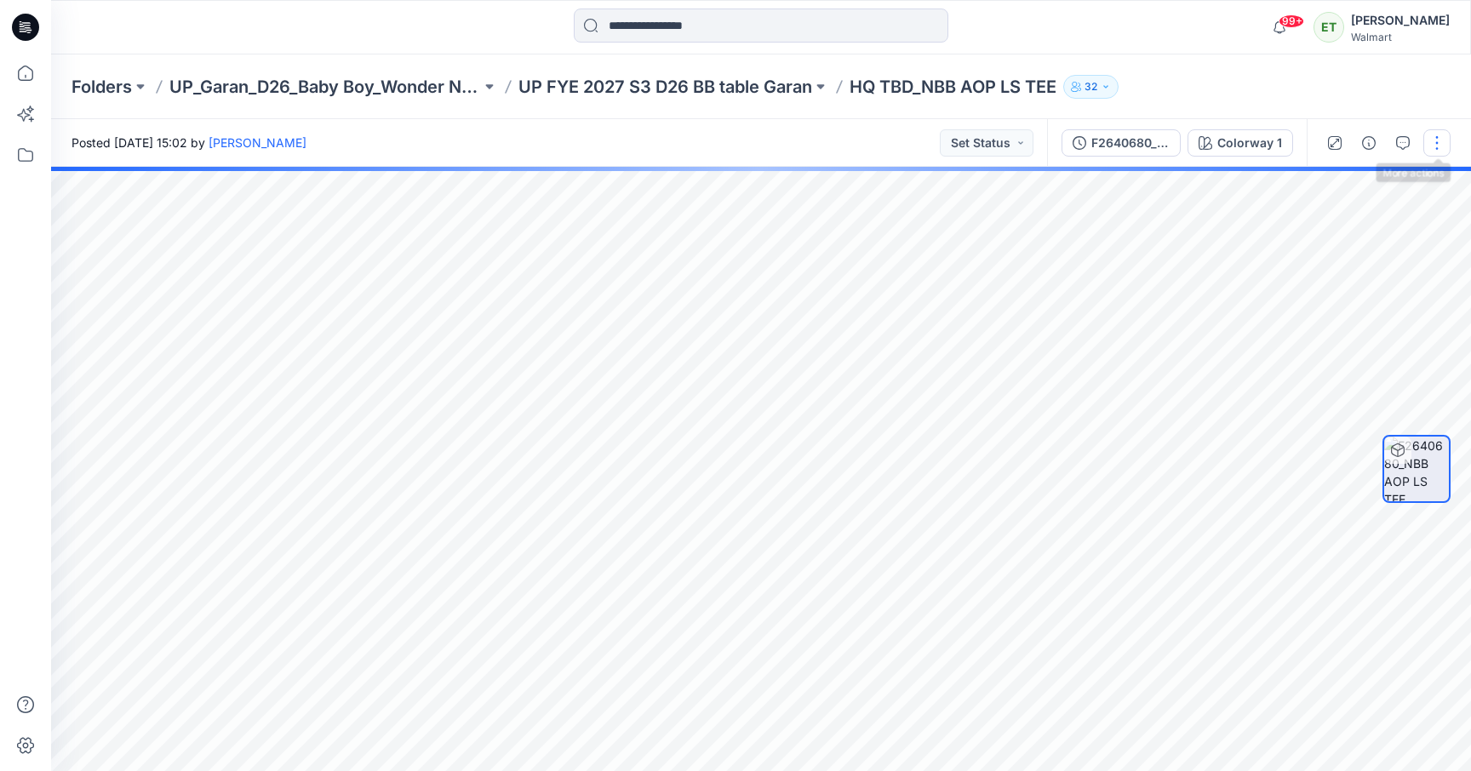
click at [1434, 140] on button "button" at bounding box center [1436, 142] width 27 height 27
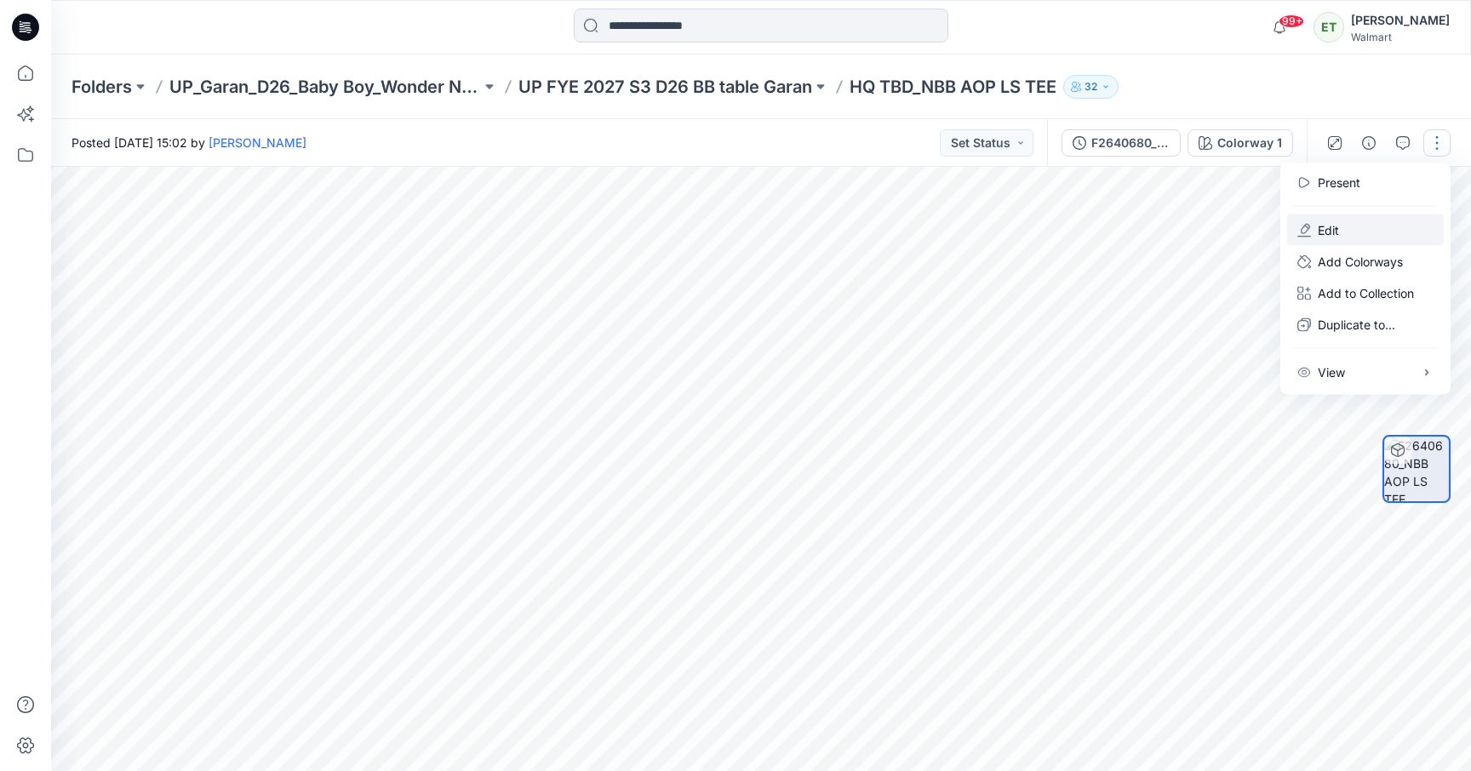
click at [1365, 237] on button "Edit" at bounding box center [1365, 229] width 157 height 31
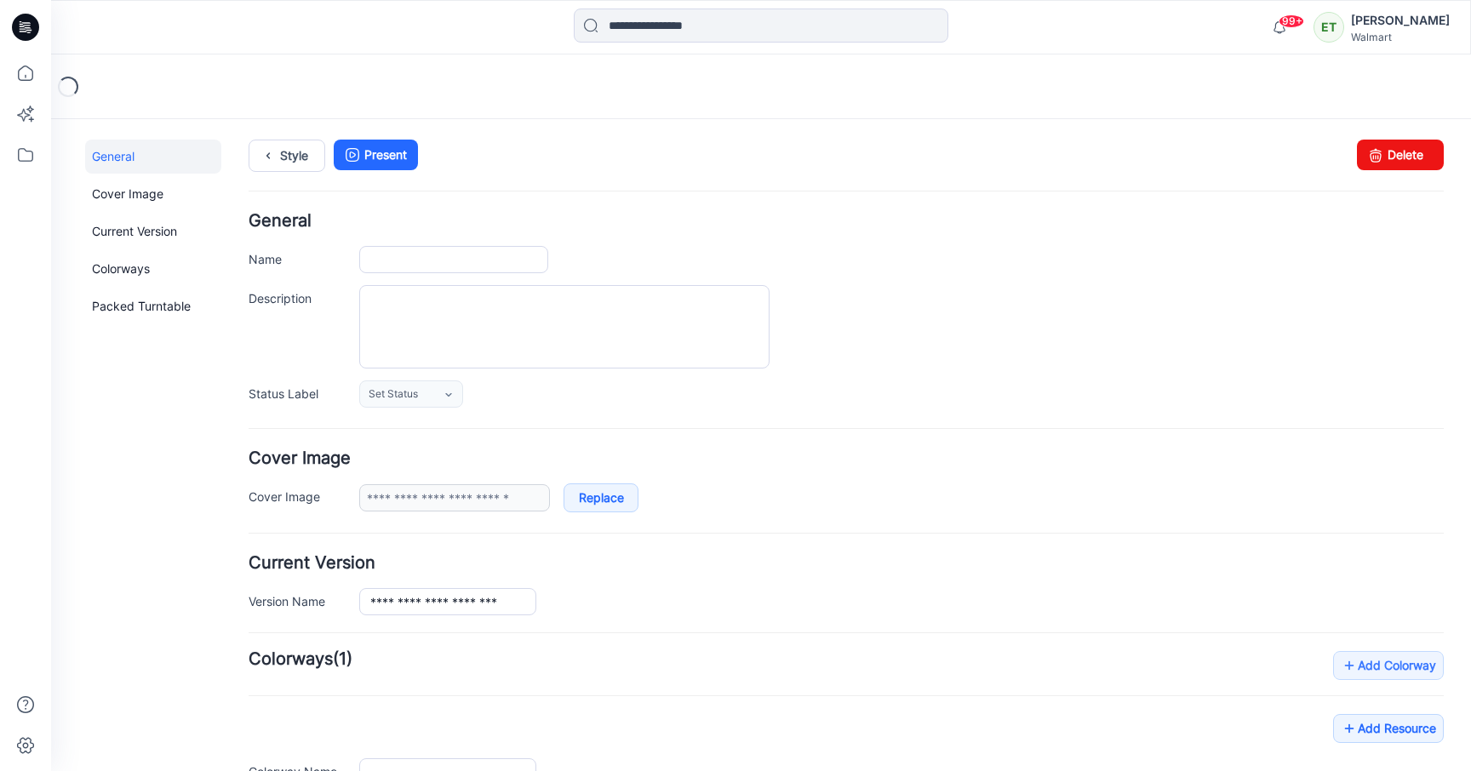
type input "**********"
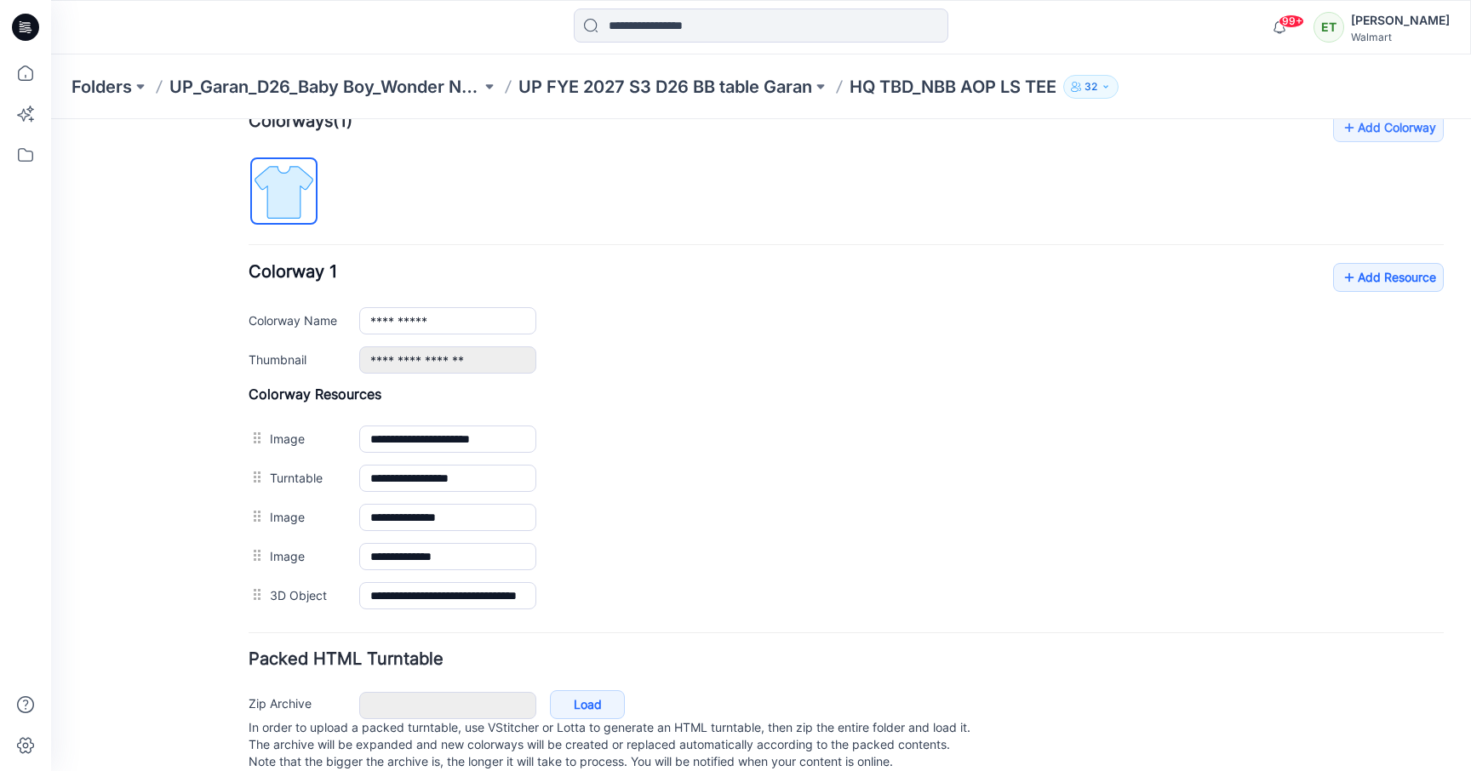
scroll to position [578, 0]
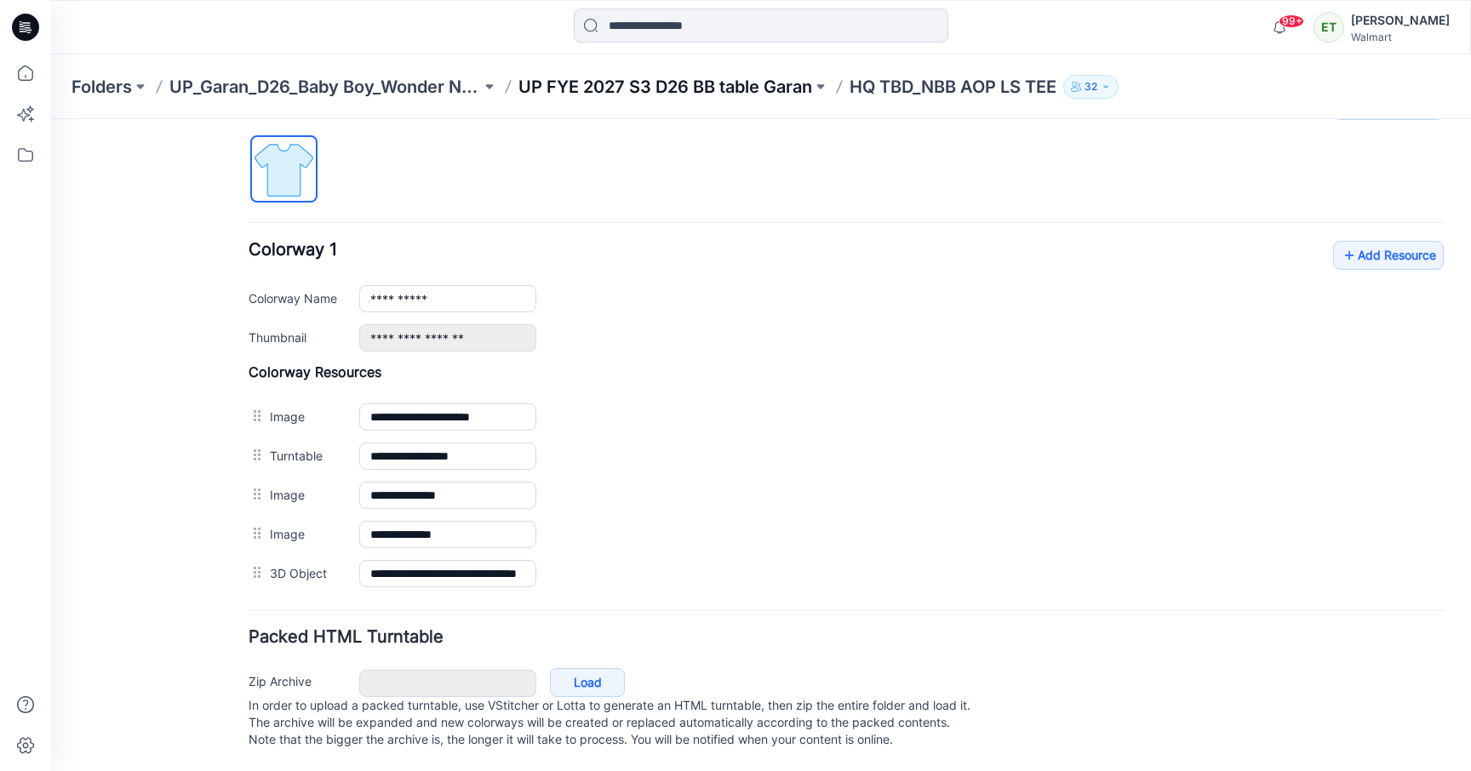
click at [706, 77] on p "UP FYE 2027 S3 D26 BB table Garan" at bounding box center [665, 87] width 294 height 24
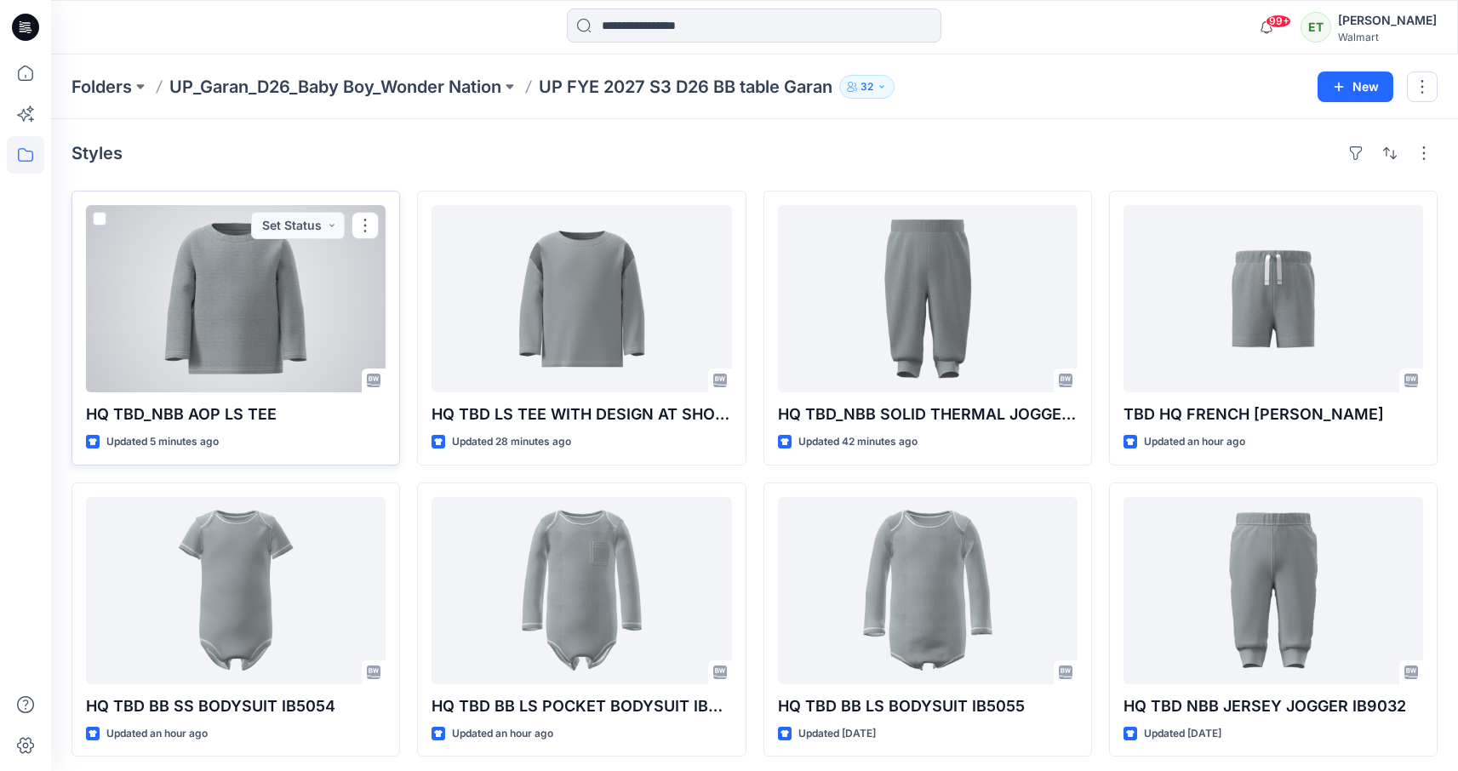
click at [288, 299] on div at bounding box center [236, 298] width 300 height 187
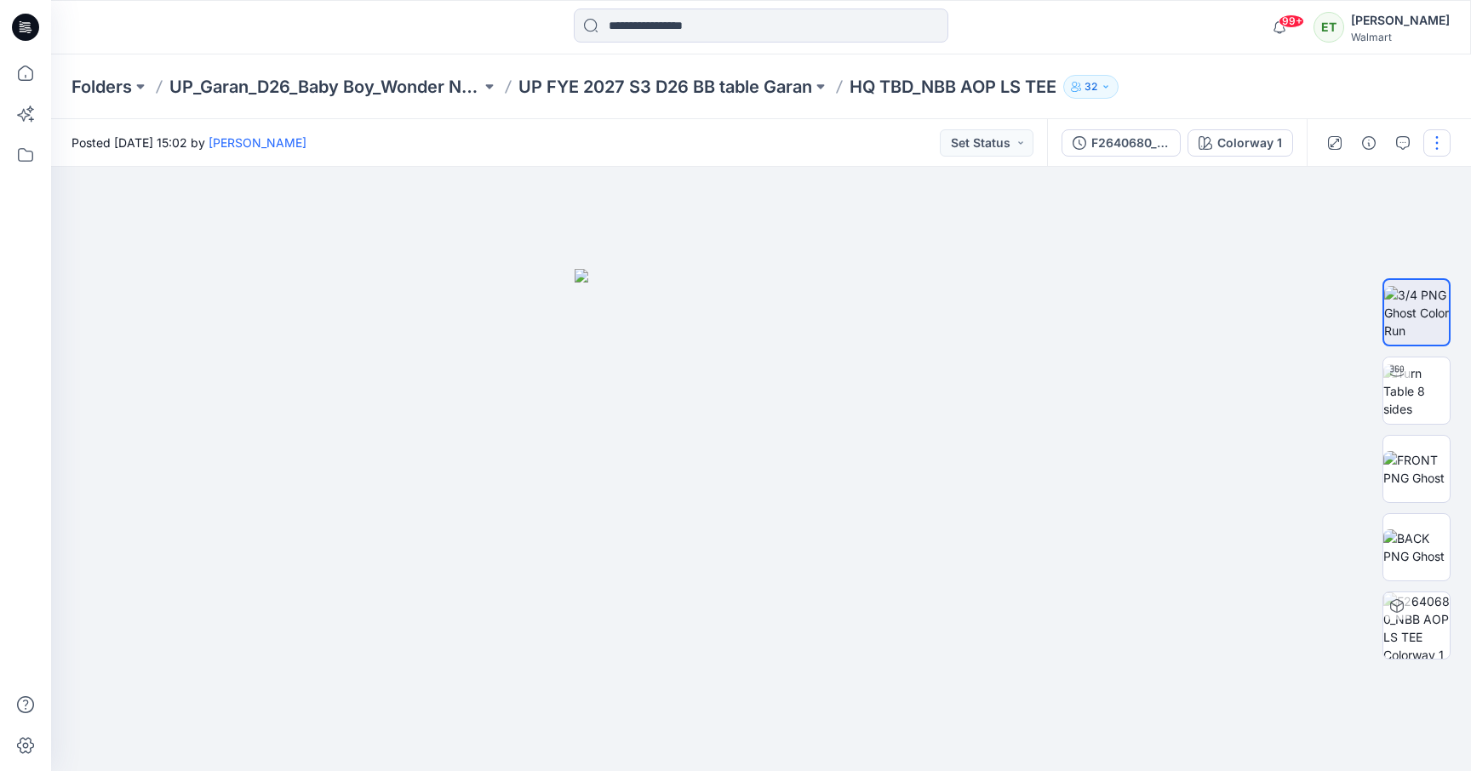
click at [1436, 152] on button "button" at bounding box center [1436, 142] width 27 height 27
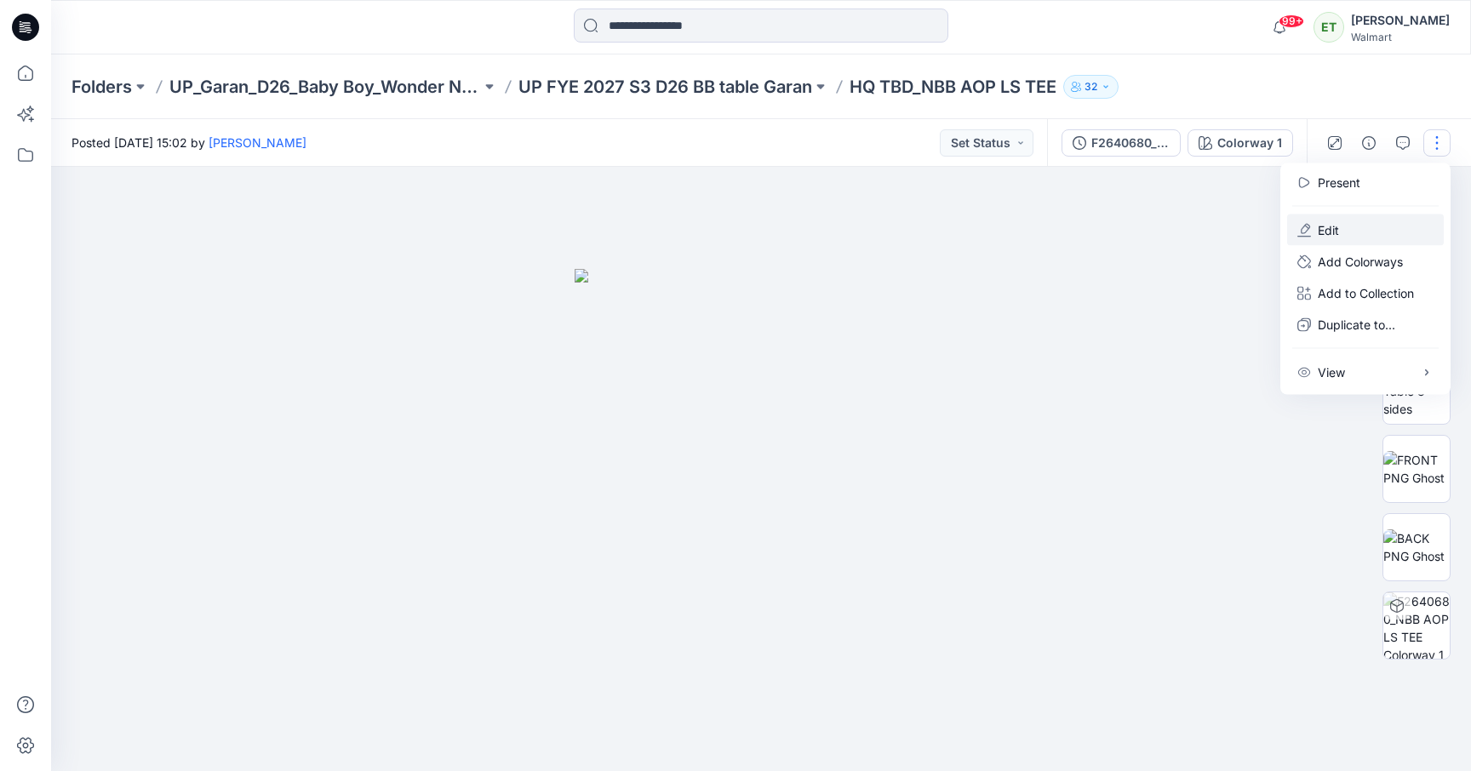
click at [1382, 232] on button "Edit" at bounding box center [1365, 229] width 157 height 31
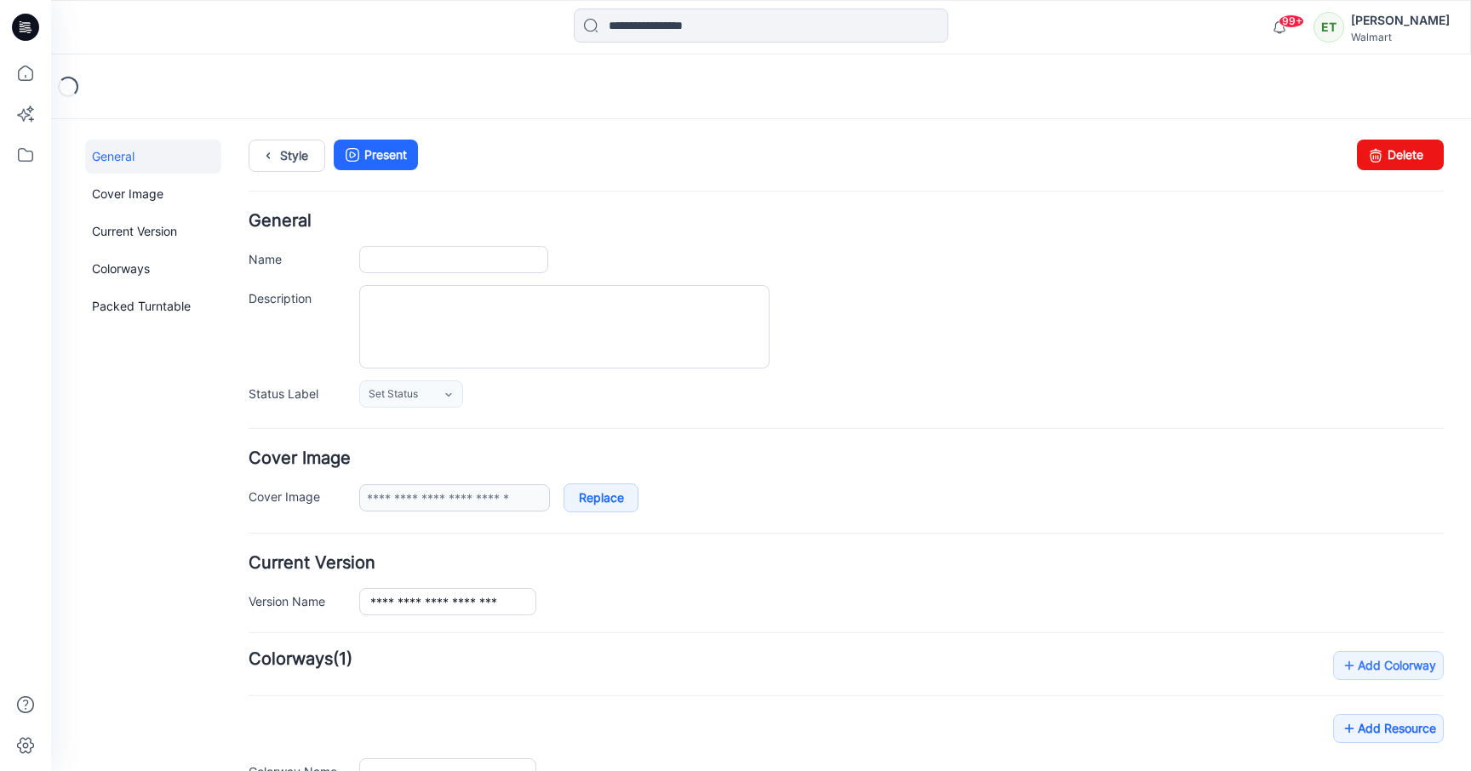
type input "**********"
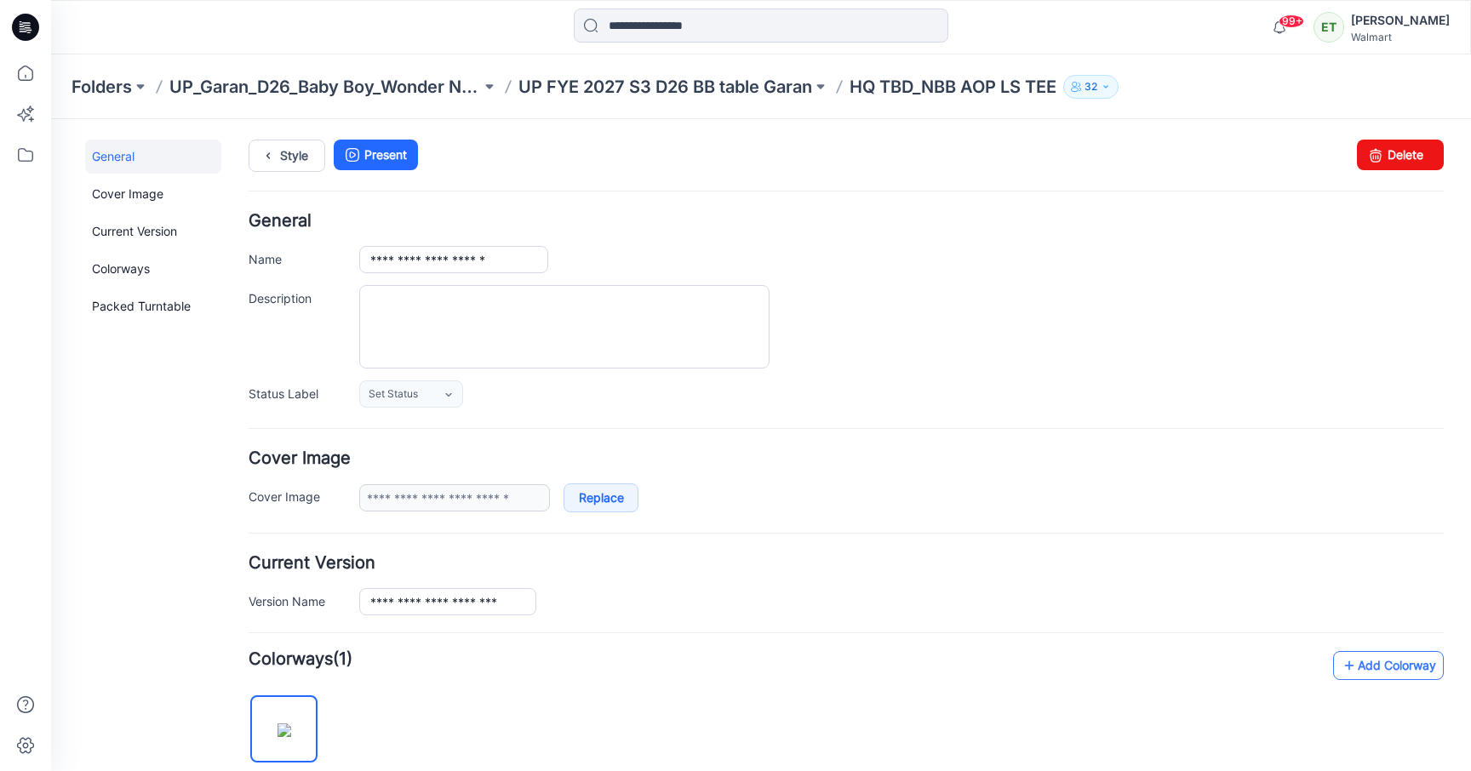
click at [1353, 663] on link "Add Colorway" at bounding box center [1388, 665] width 111 height 29
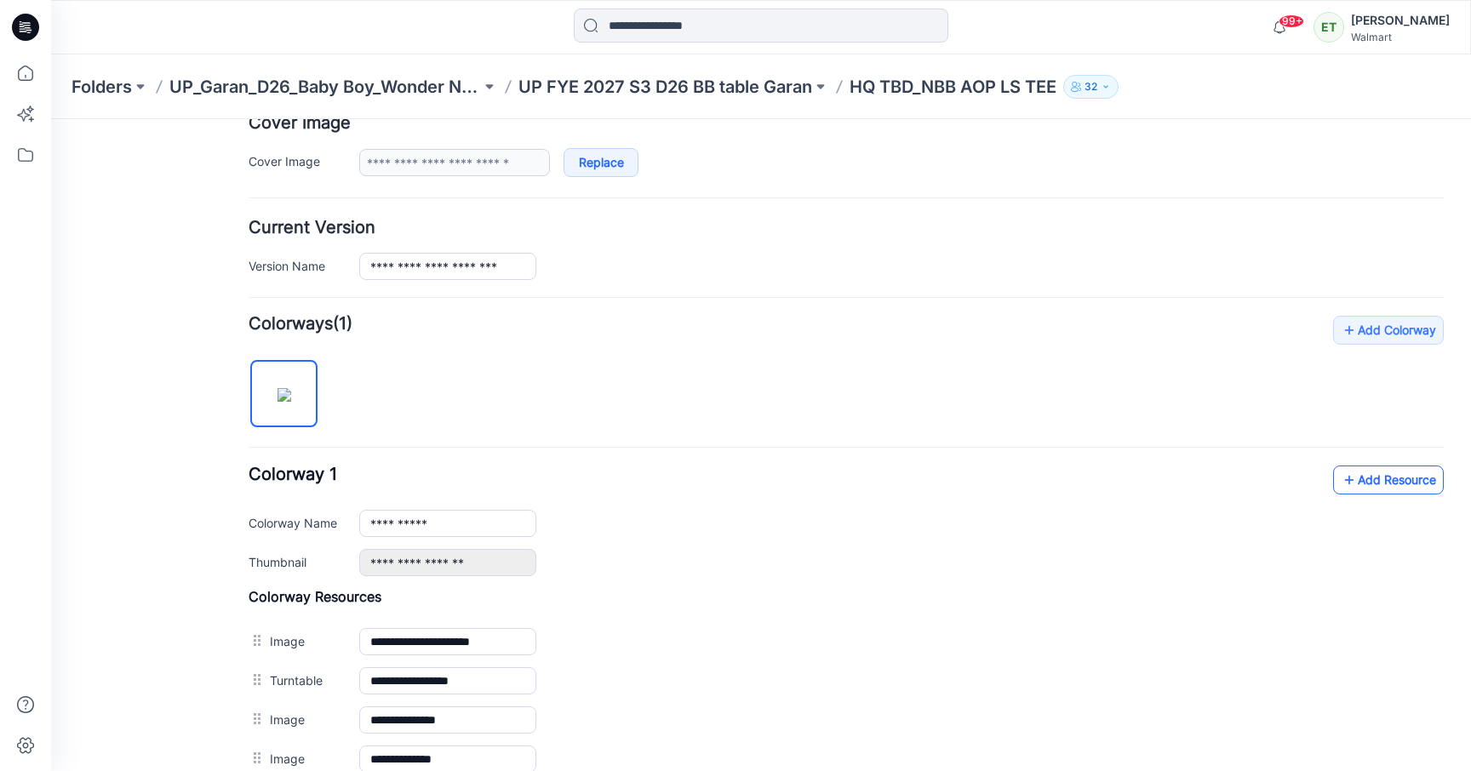
click at [1350, 484] on link "Add Resource" at bounding box center [1388, 480] width 111 height 29
type input "**********"
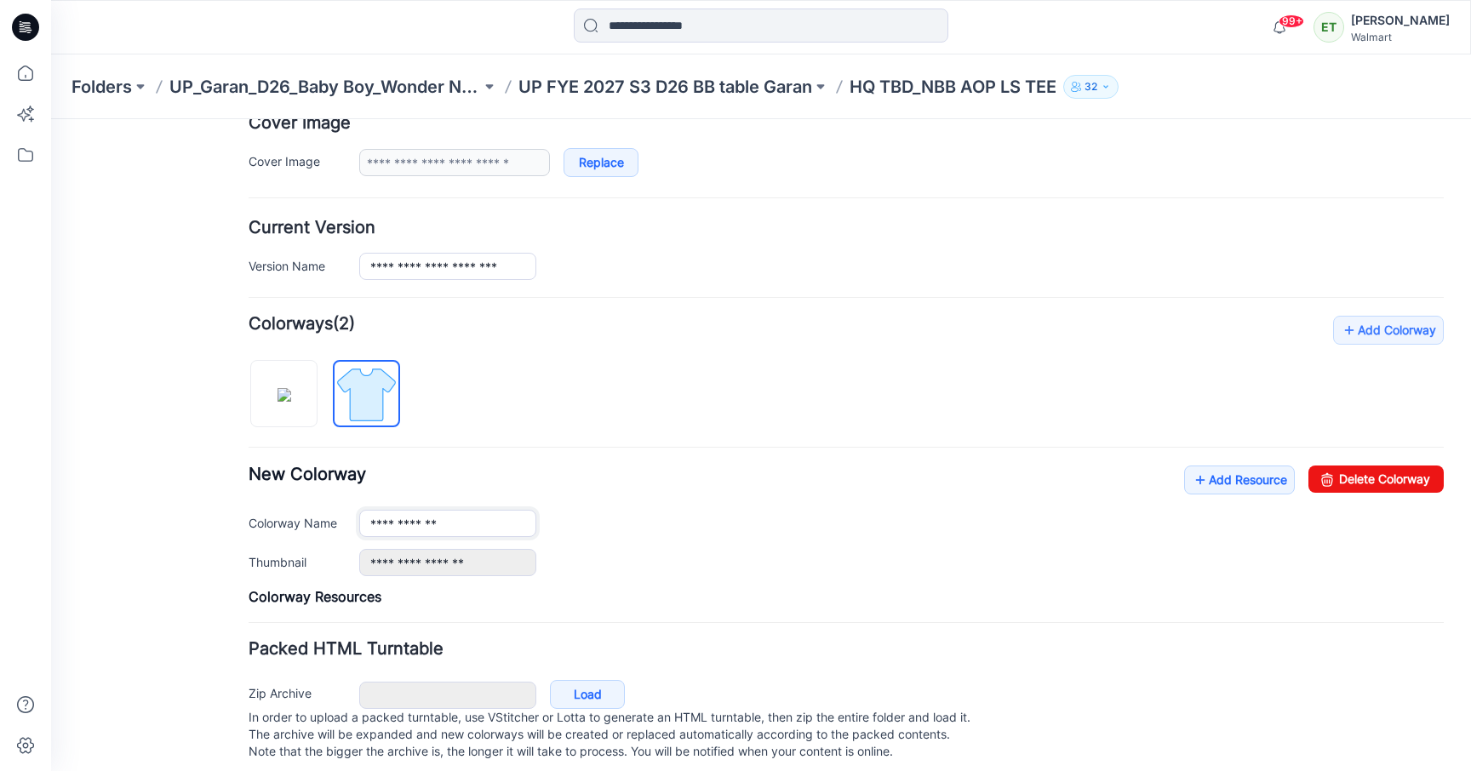
scroll to position [365, 0]
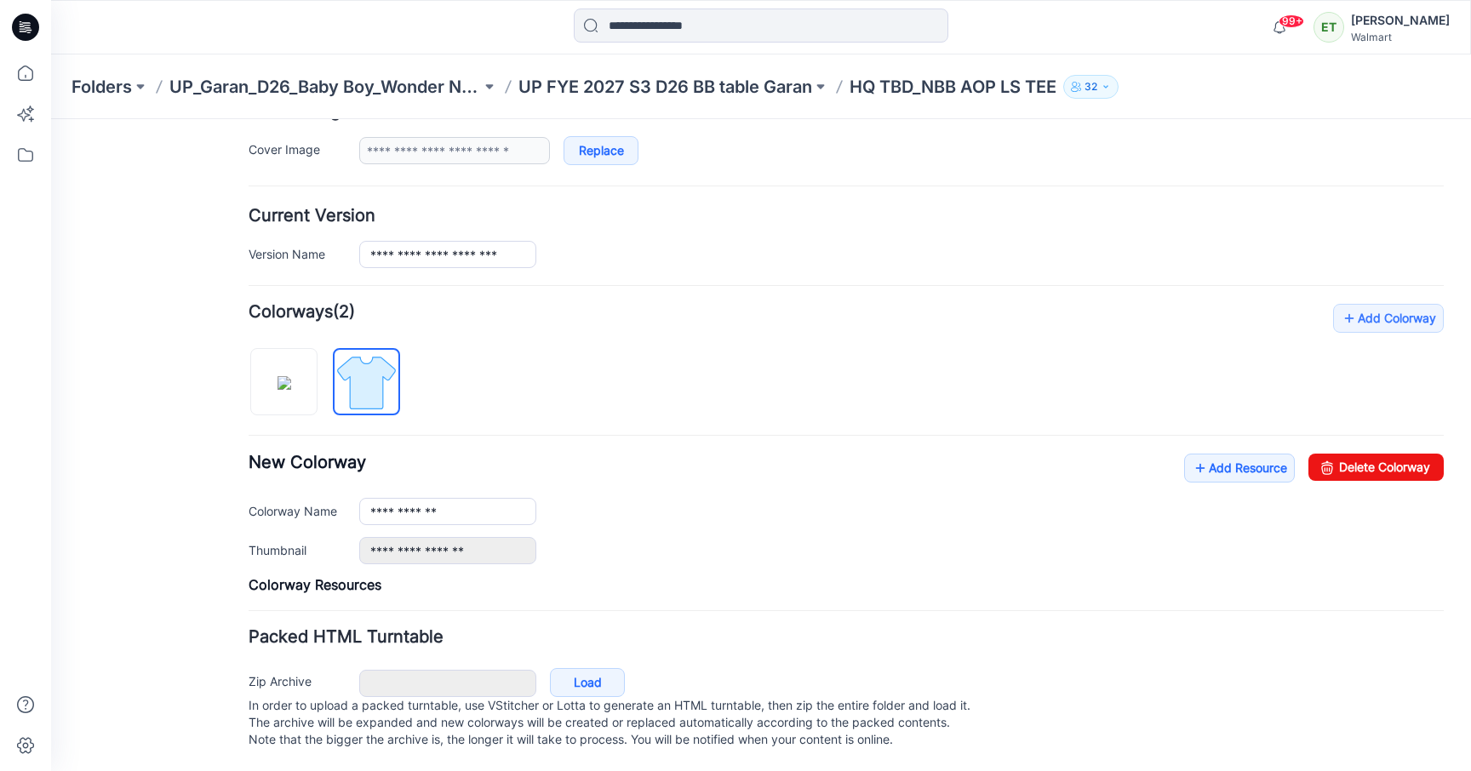
click at [1031, 351] on div "**********" at bounding box center [846, 448] width 1195 height 289
click at [1210, 454] on link "Add Resource" at bounding box center [1239, 468] width 111 height 29
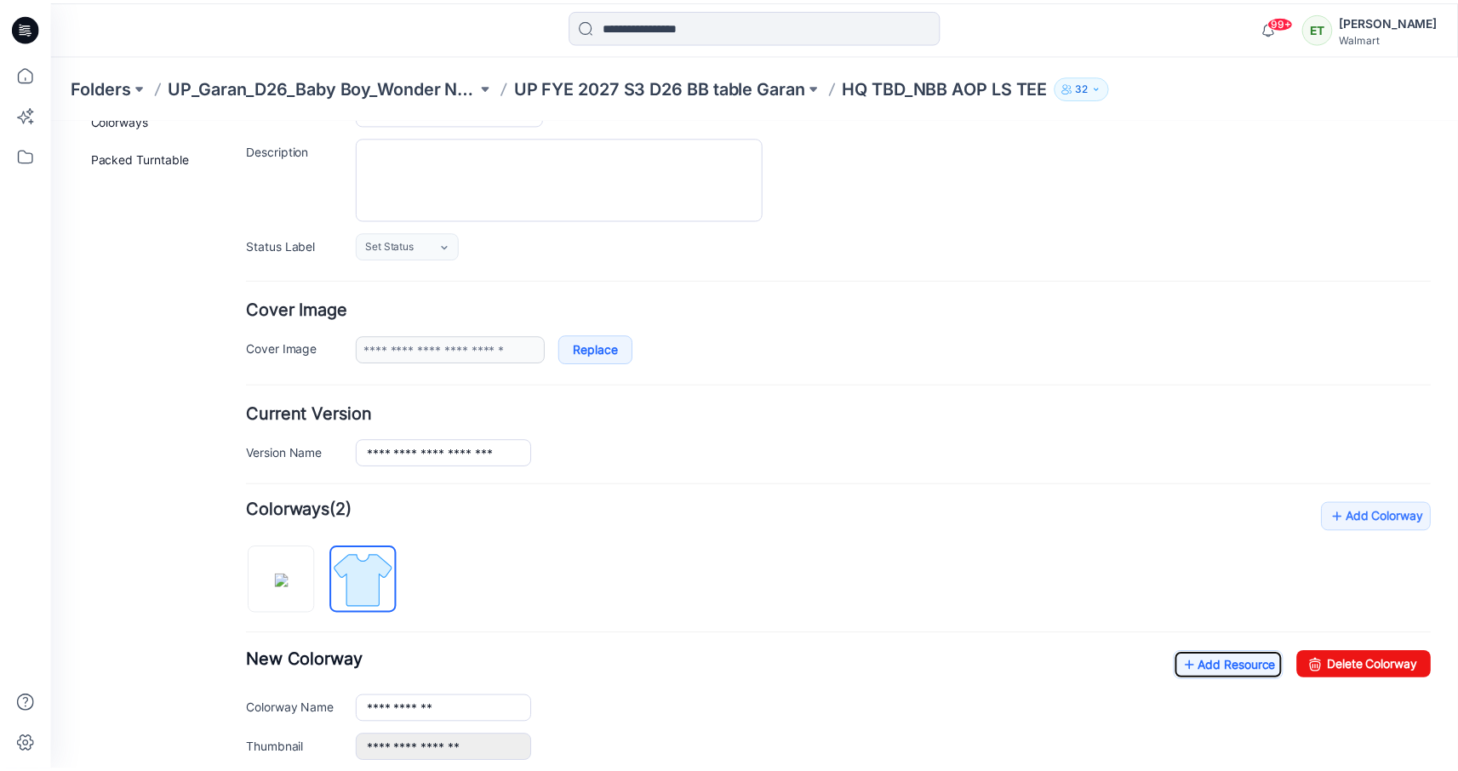
scroll to position [0, 0]
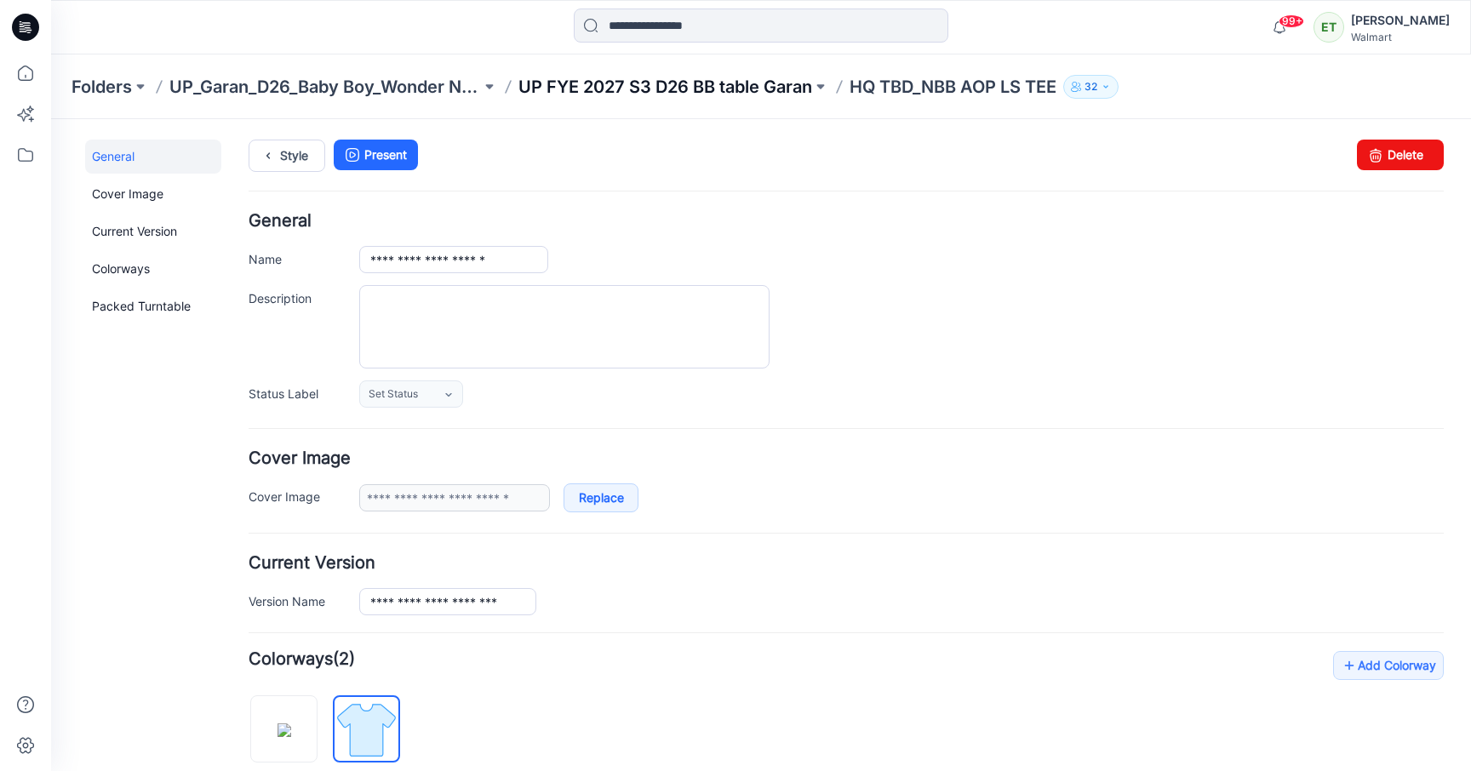
click at [755, 85] on p "UP FYE 2027 S3 D26 BB table Garan" at bounding box center [665, 87] width 294 height 24
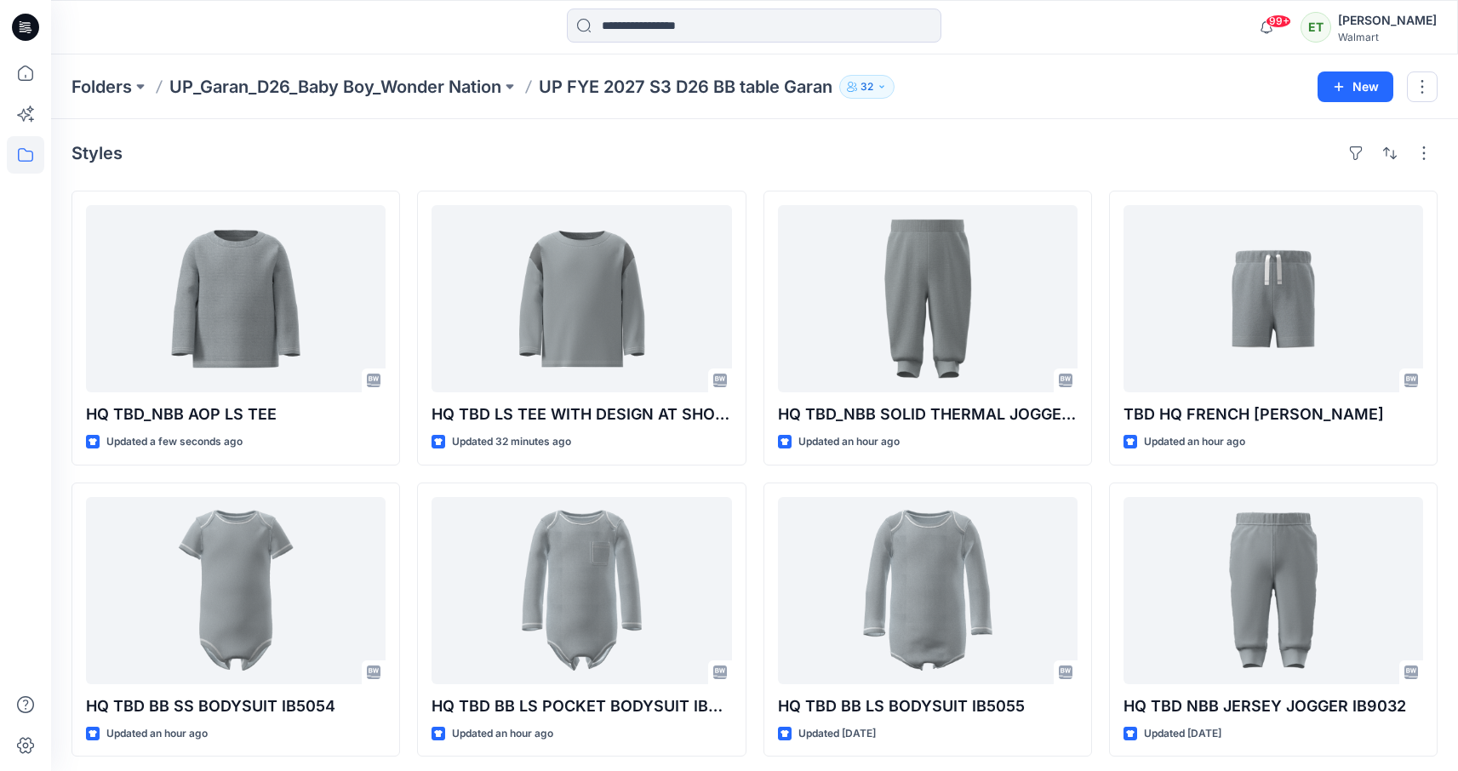
click at [1010, 96] on div "Folders UP_Garan_D26_Baby Boy_Wonder Nation UP FYE 2027 S3 D26 BB table Garan 32" at bounding box center [687, 87] width 1233 height 24
